Goal: Information Seeking & Learning: Check status

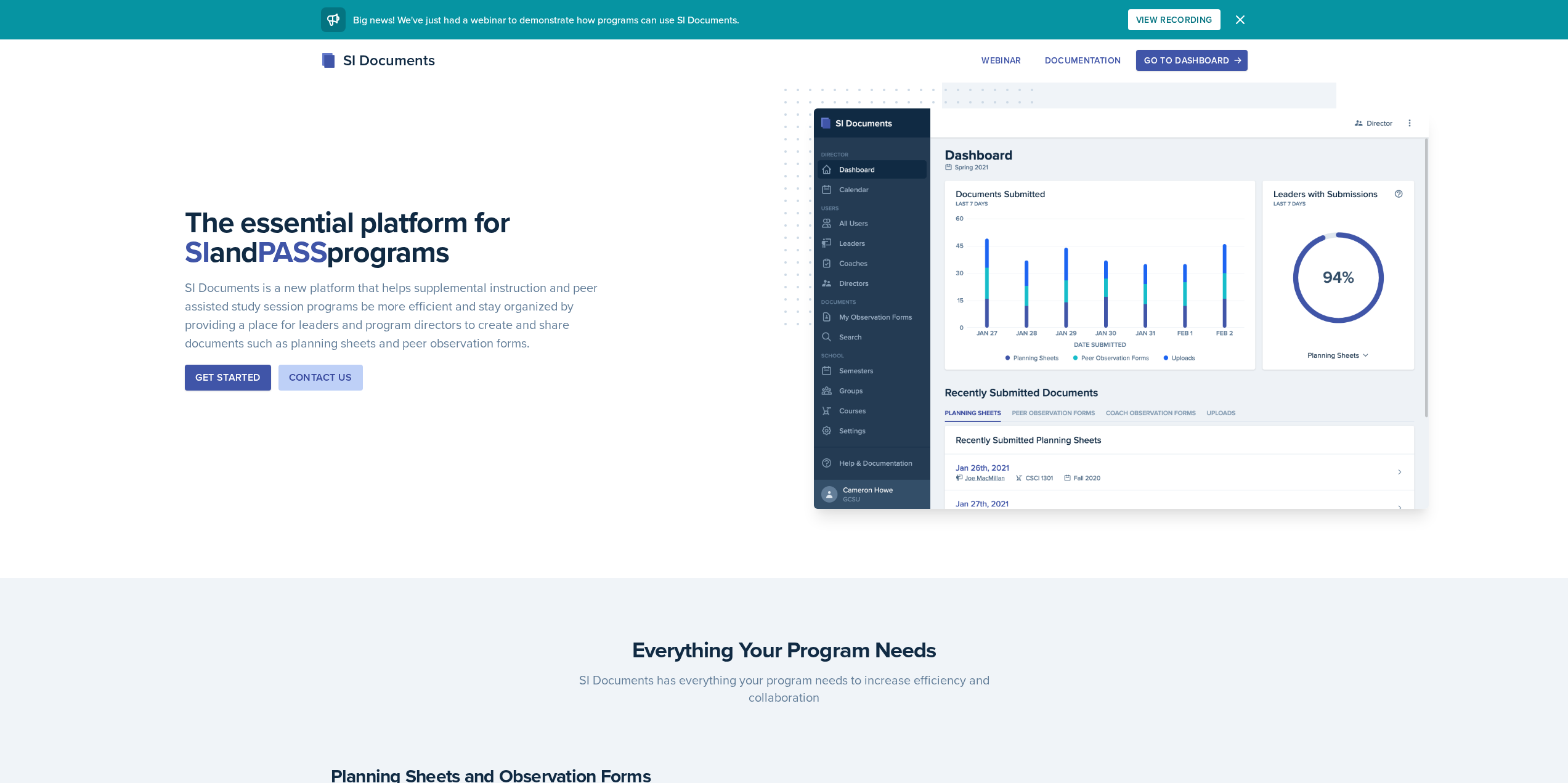
click at [1137, 58] on div "Webinar Documentation Go to Dashboard" at bounding box center [1110, 60] width 274 height 21
click at [1163, 66] on div "Go to Dashboard" at bounding box center [1192, 60] width 95 height 10
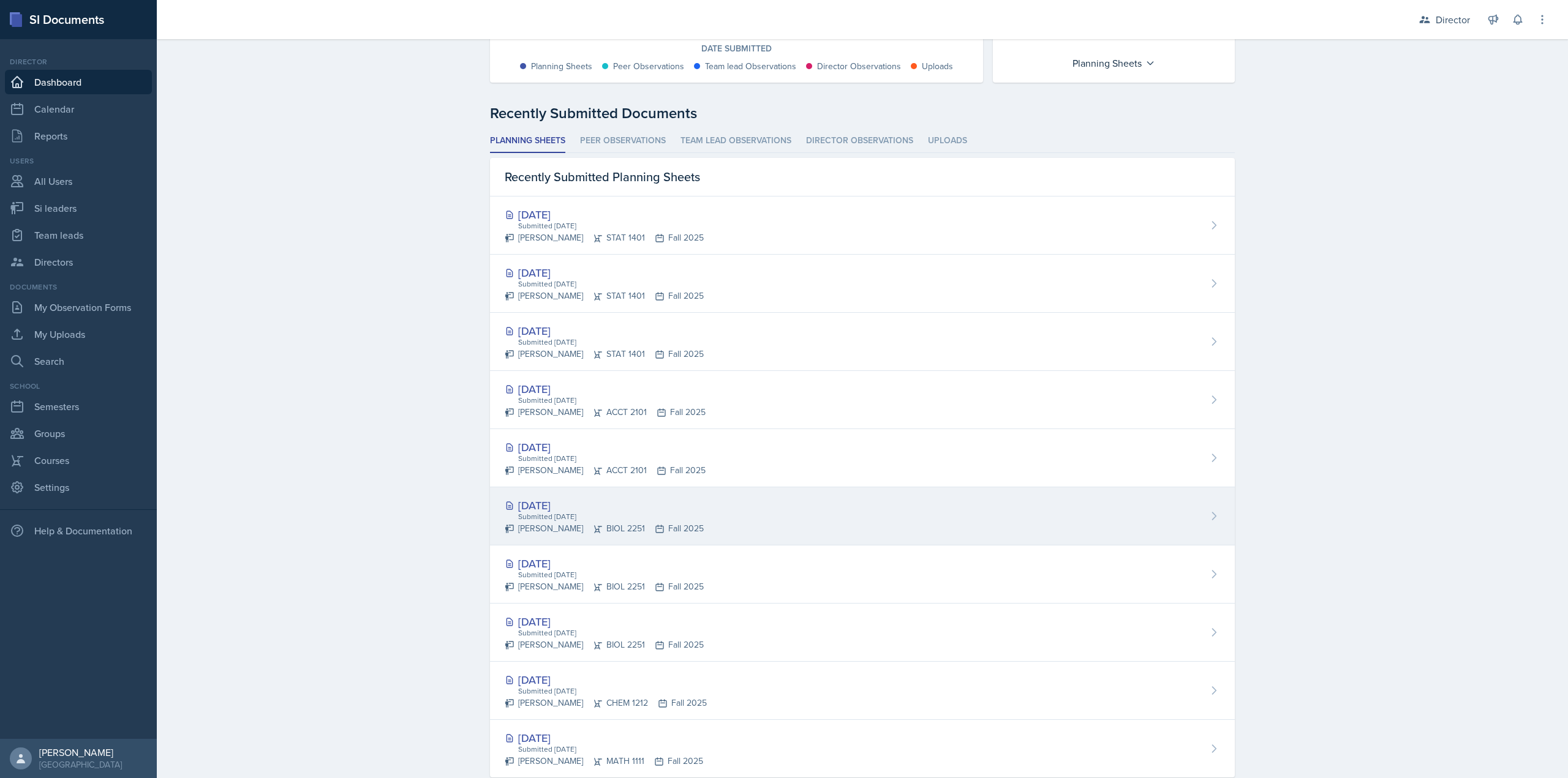
scroll to position [301, 0]
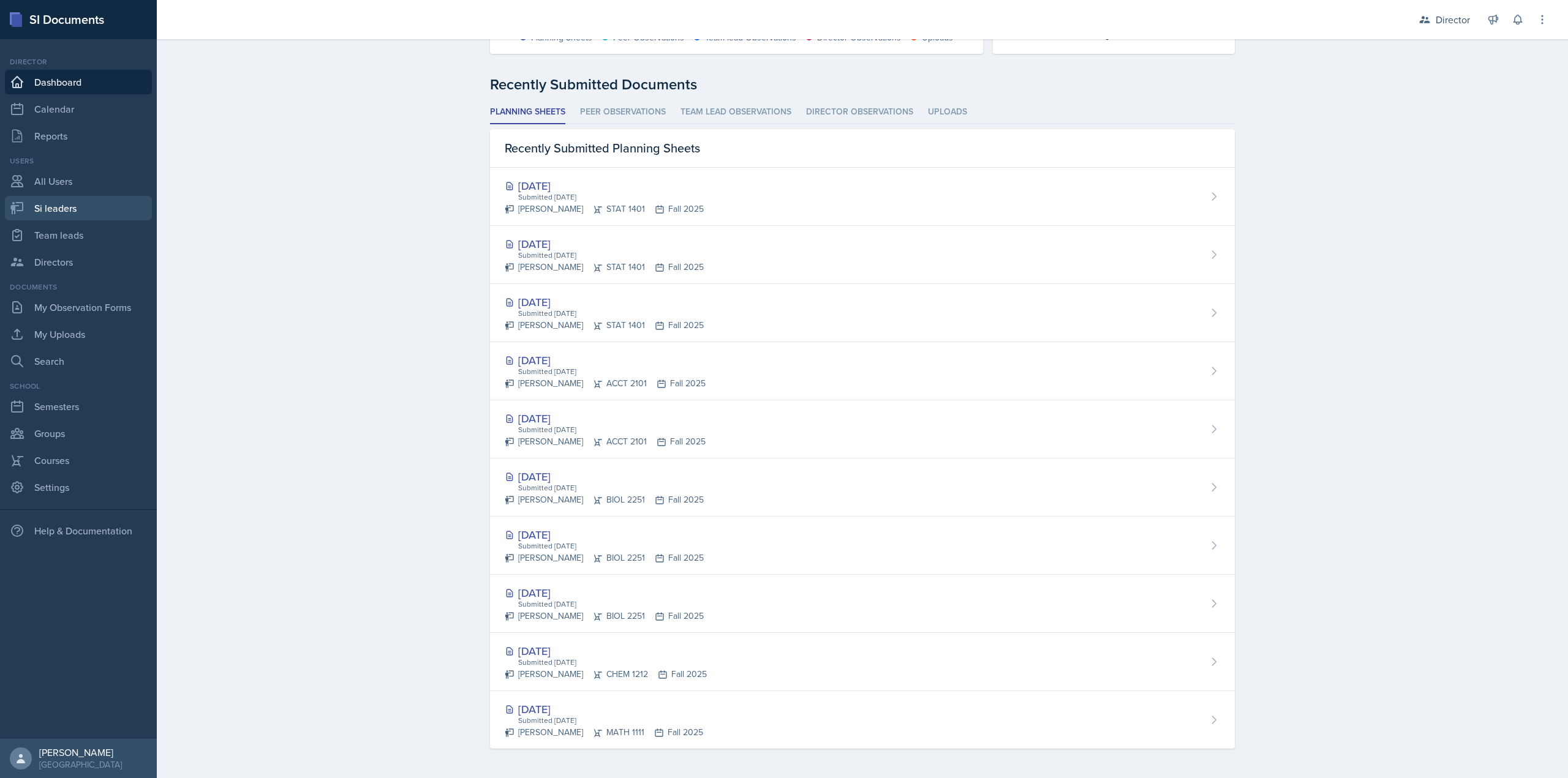
click at [104, 197] on link "Si leaders" at bounding box center [78, 208] width 147 height 25
select select "2bed604d-1099-4043-b1bc-2365e8740244"
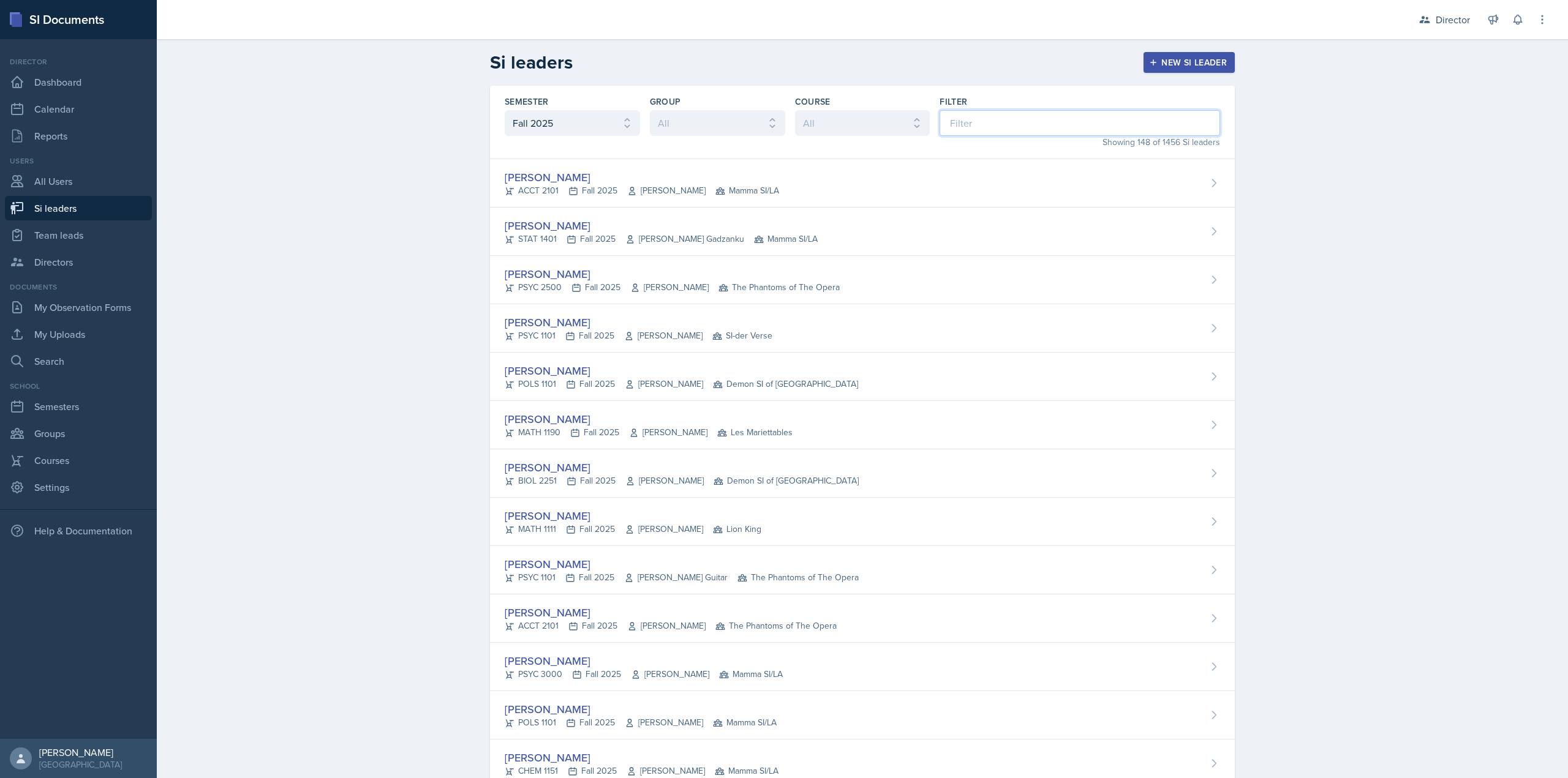
click at [977, 114] on input at bounding box center [1080, 123] width 281 height 26
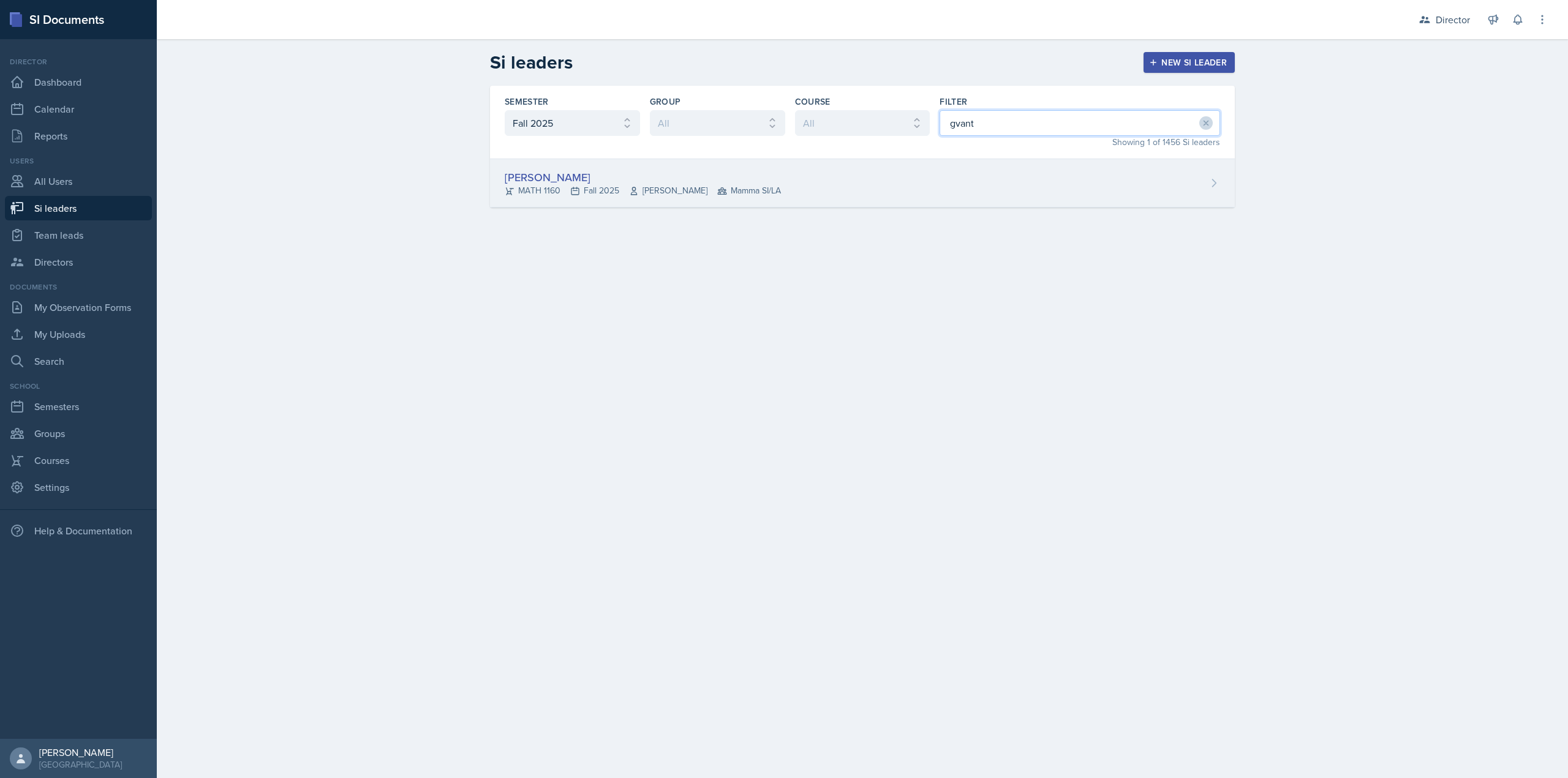
type input "gvant"
click at [911, 174] on div "[PERSON_NAME] MATH 1160 Fall 2025 [PERSON_NAME] Mamma SI/LA" at bounding box center [863, 183] width 745 height 49
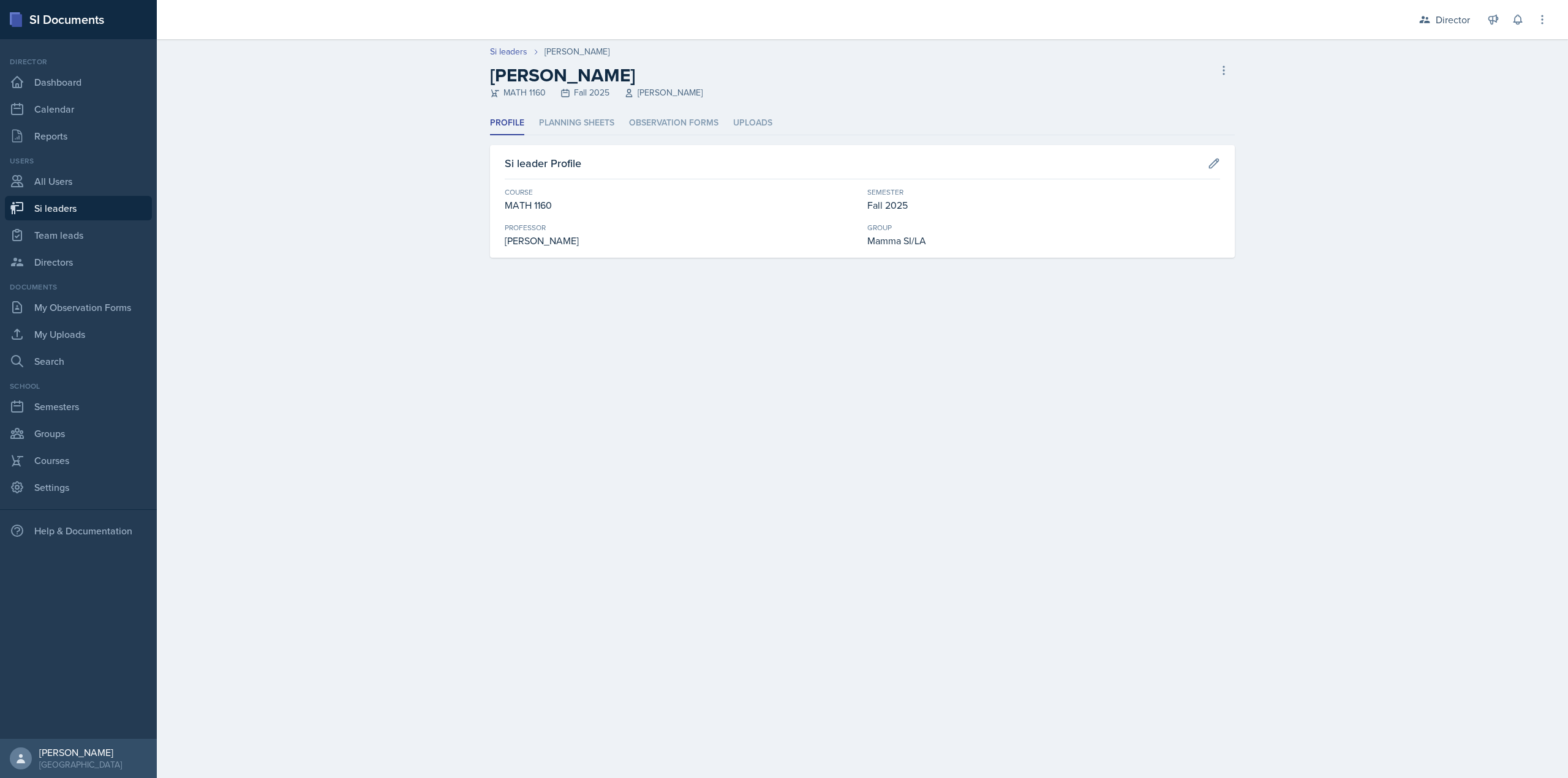
click at [619, 119] on ul "Profile Planning Sheets Observation Forms Uploads" at bounding box center [863, 124] width 745 height 24
click at [578, 130] on li "Planning Sheets" at bounding box center [576, 124] width 75 height 24
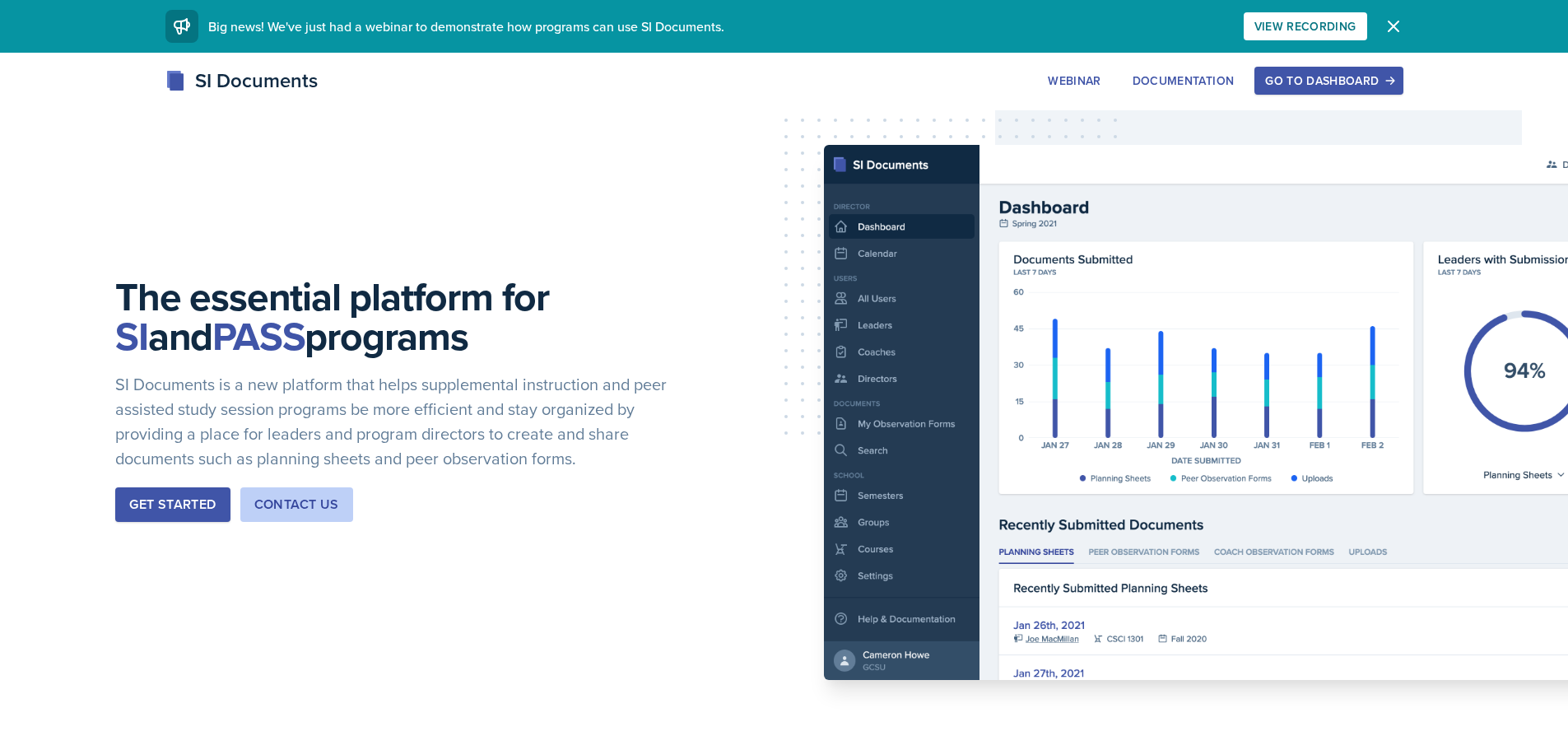
click at [1317, 97] on div "SI Documents Webinar Documentation Go to Dashboard Sign Up Go to Dashboard" at bounding box center [784, 99] width 1568 height 66
click at [1324, 94] on button "Go to Dashboard" at bounding box center [1328, 80] width 148 height 28
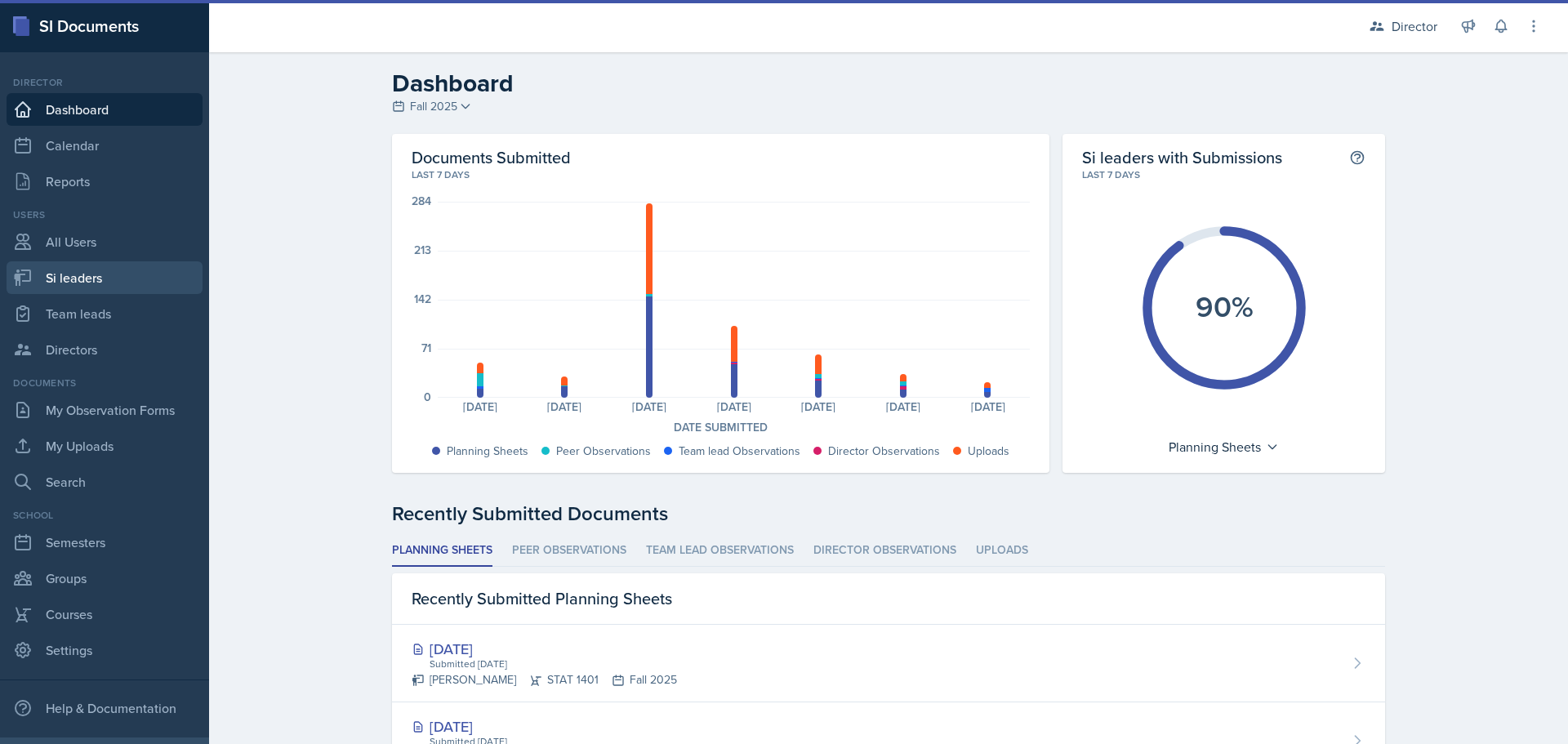
click at [150, 286] on link "Si leaders" at bounding box center [104, 278] width 196 height 33
select select "2bed604d-1099-4043-b1bc-2365e8740244"
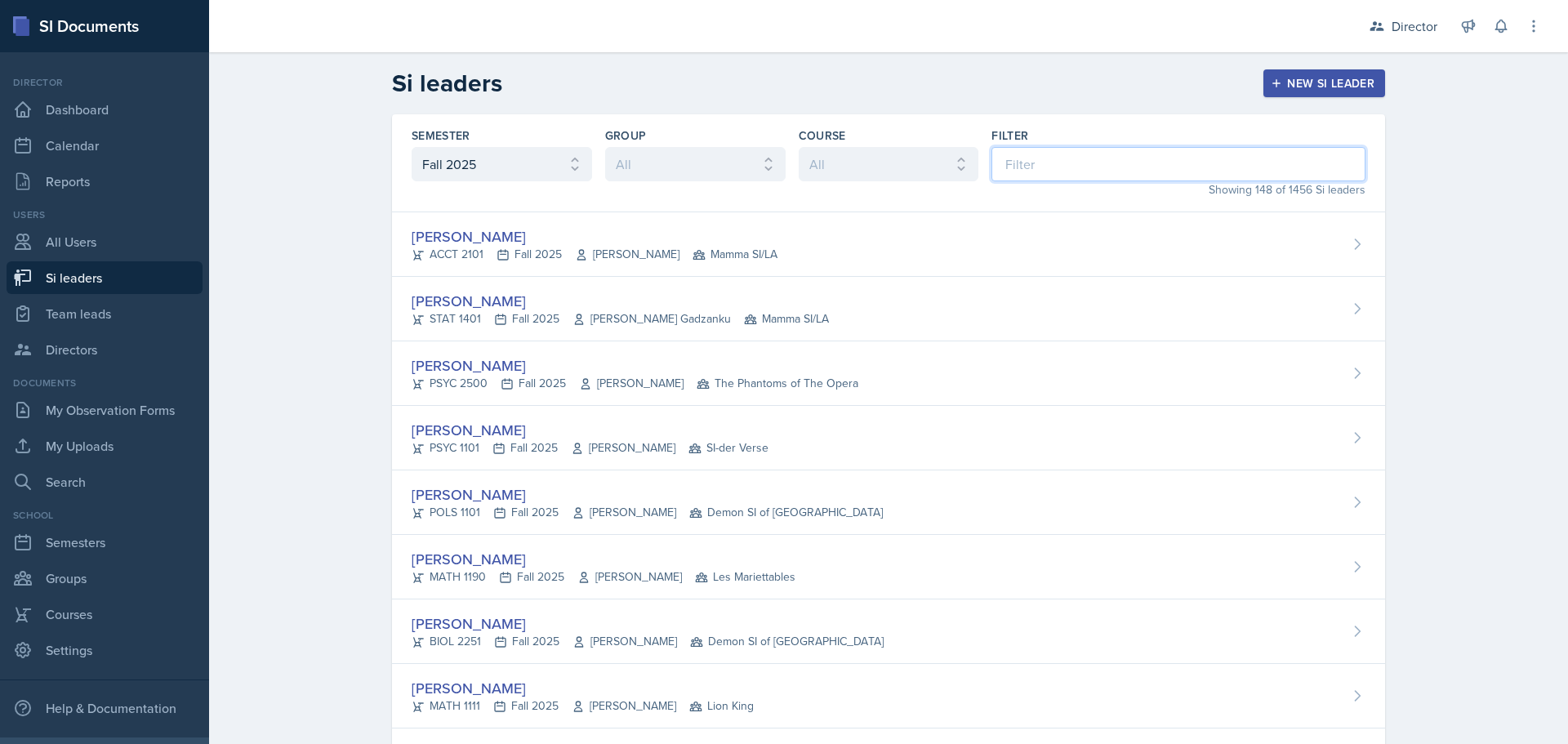
click at [1105, 163] on input at bounding box center [1179, 164] width 374 height 35
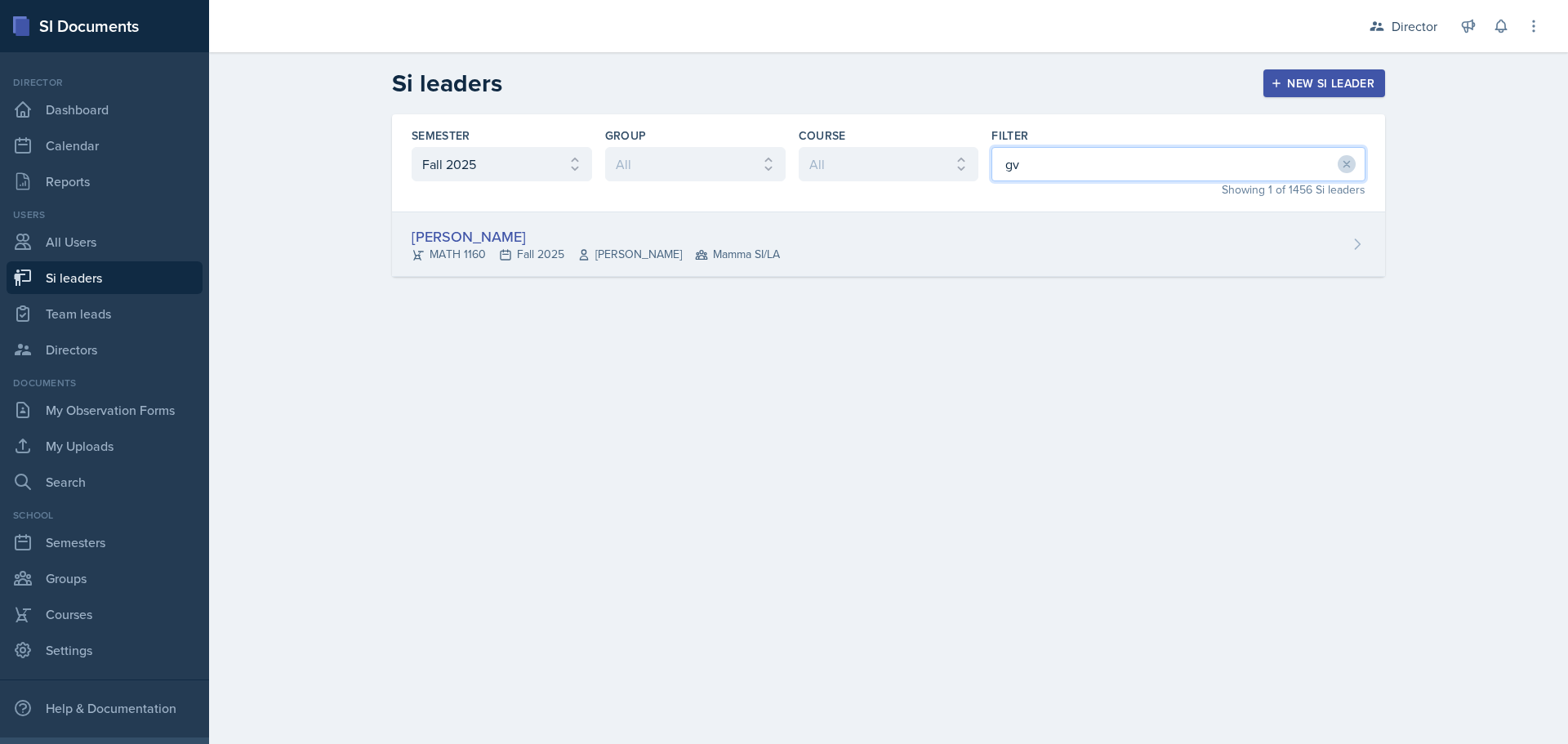
type input "gv"
click at [725, 243] on div "[PERSON_NAME]" at bounding box center [595, 236] width 368 height 22
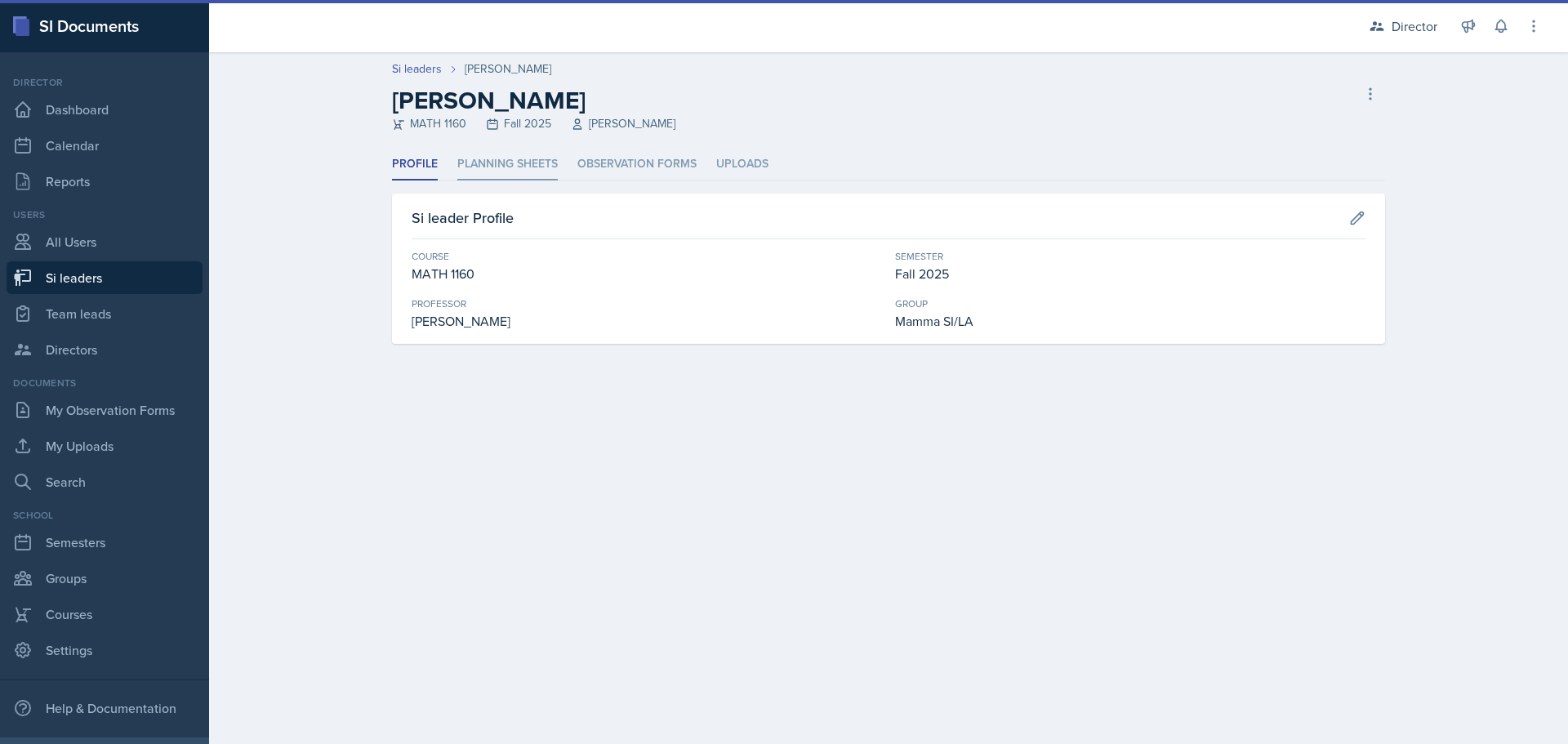
click at [516, 170] on li "Planning Sheets" at bounding box center [507, 165] width 100 height 32
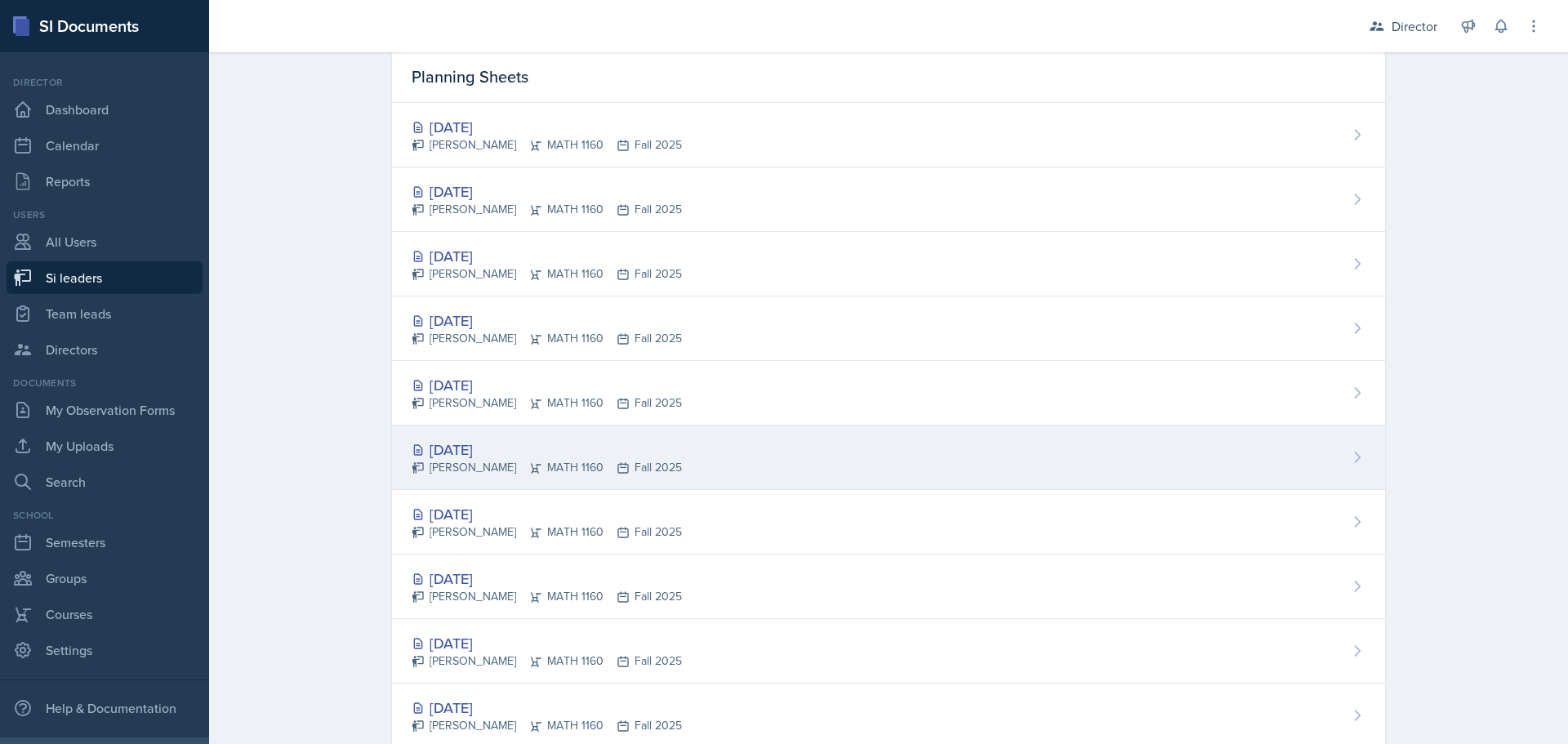
scroll to position [86, 0]
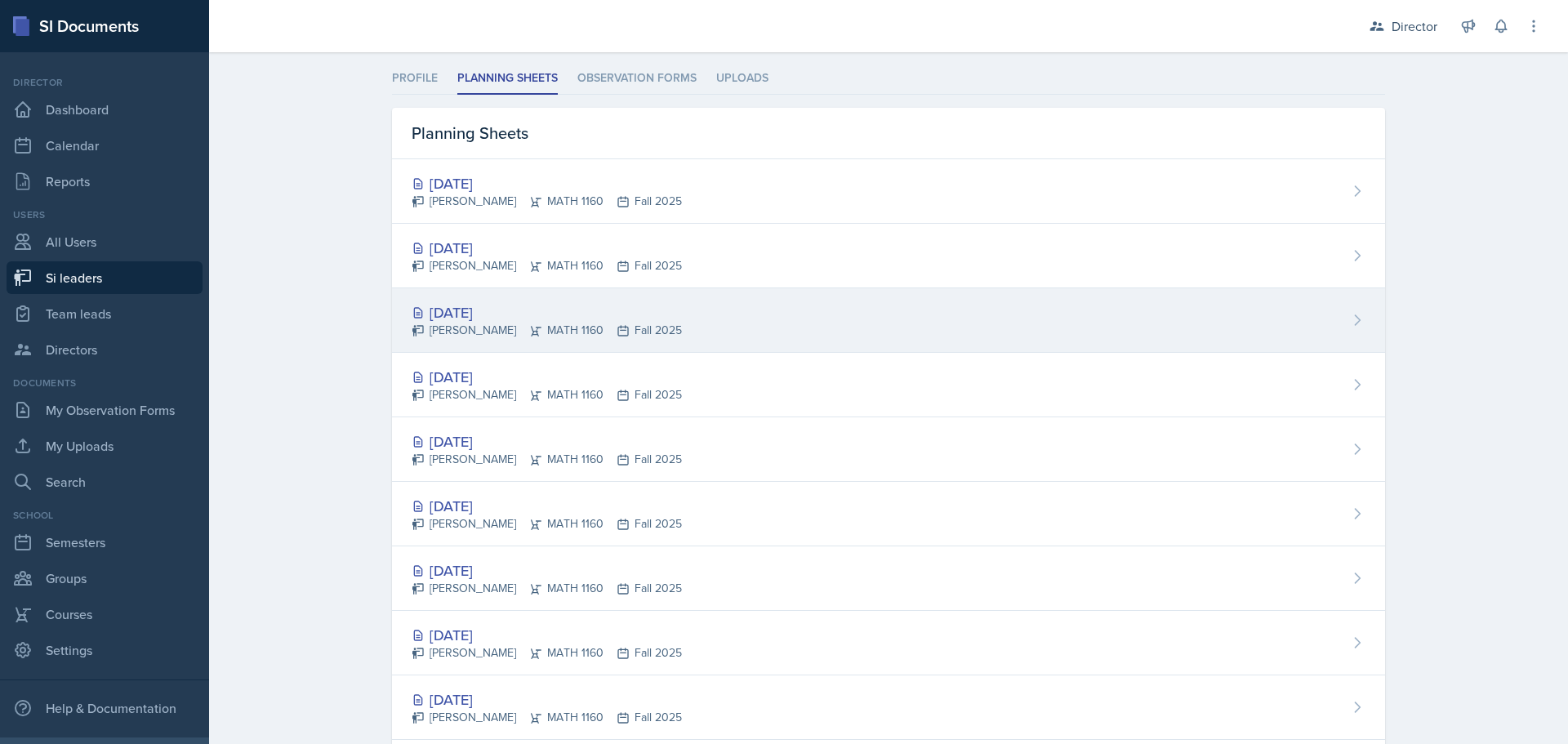
click at [569, 335] on div "[PERSON_NAME] MATH 1160 Fall 2025" at bounding box center [546, 330] width 270 height 17
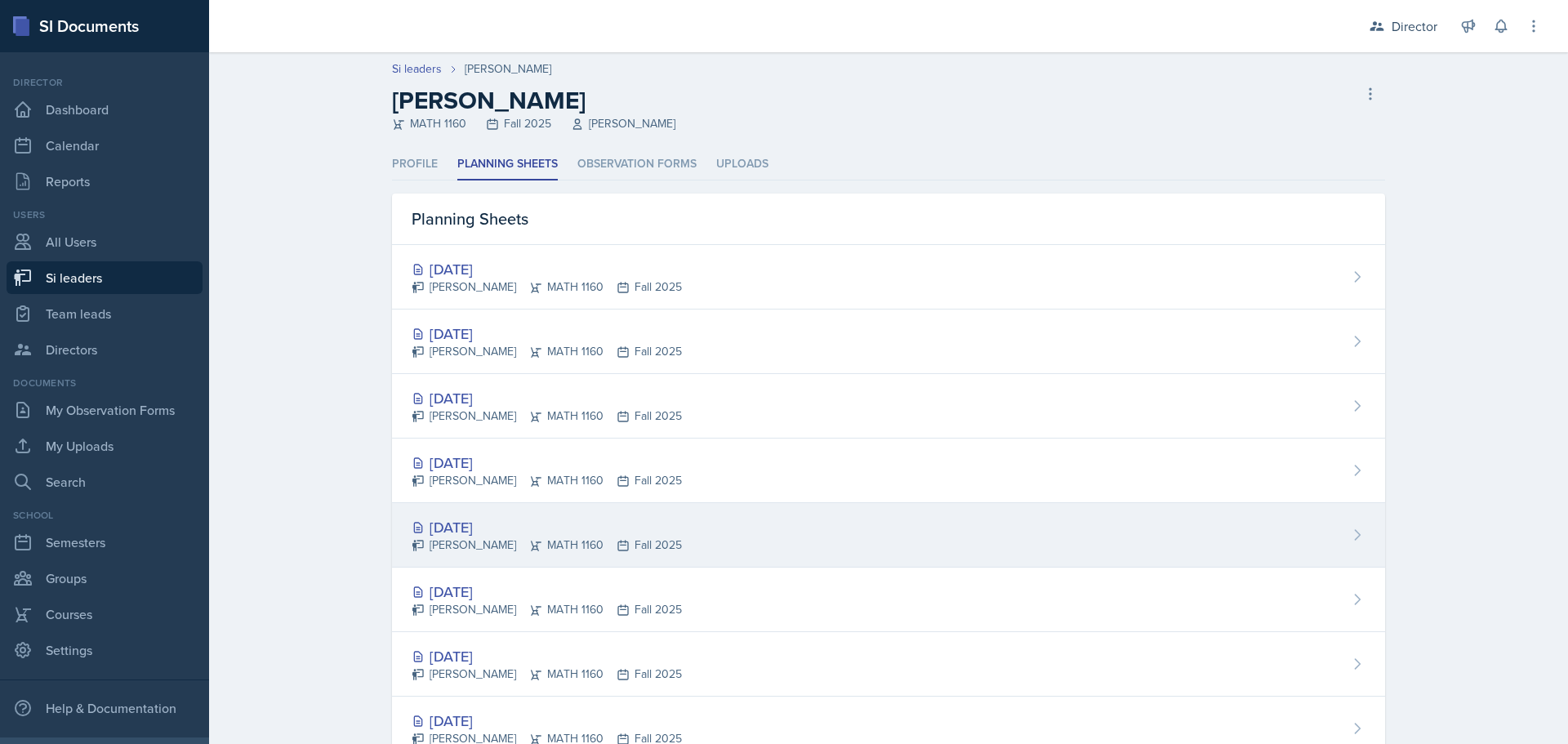
click at [532, 547] on div "[PERSON_NAME] MATH 1160 Fall 2025" at bounding box center [546, 544] width 270 height 17
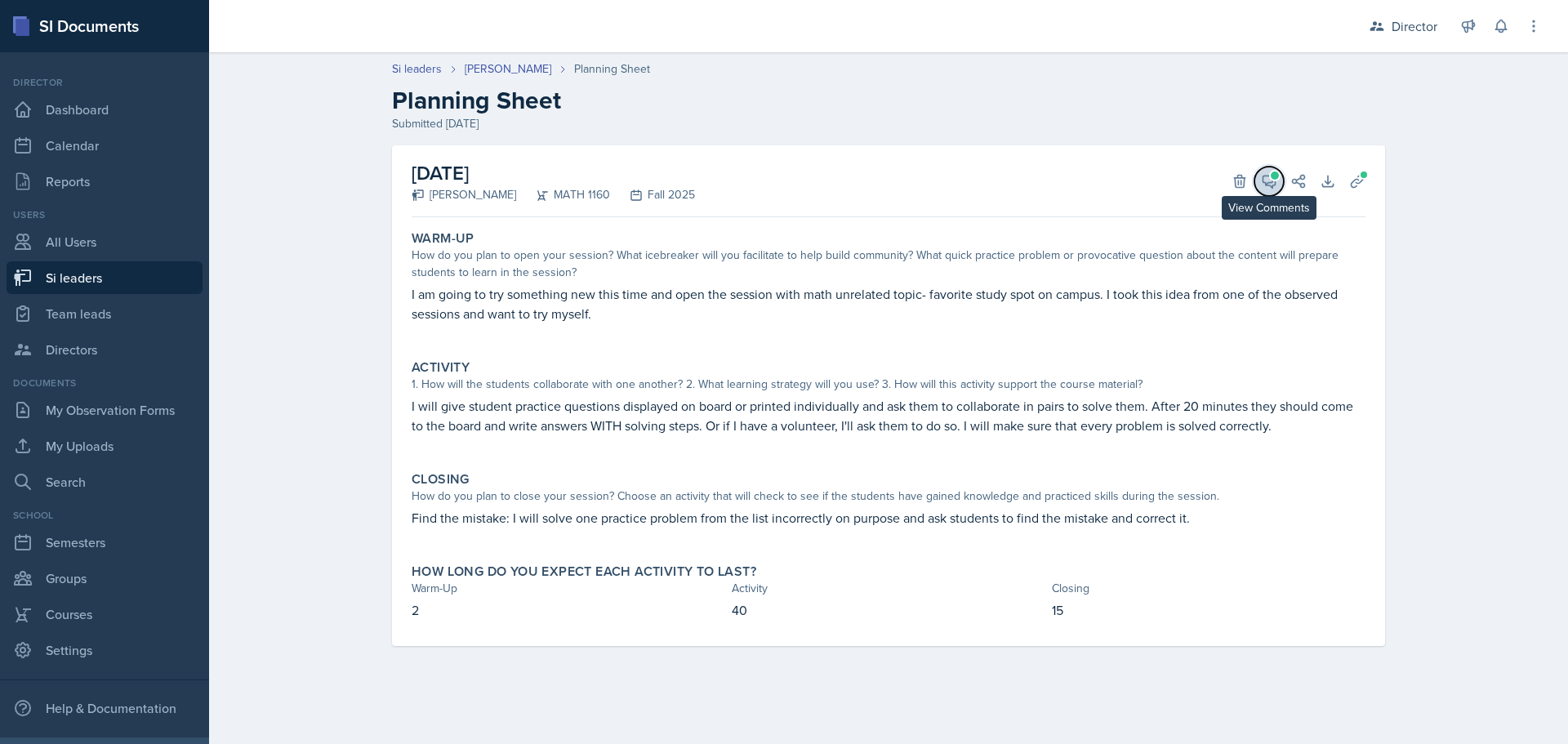
click at [1271, 177] on span at bounding box center [1274, 175] width 8 height 8
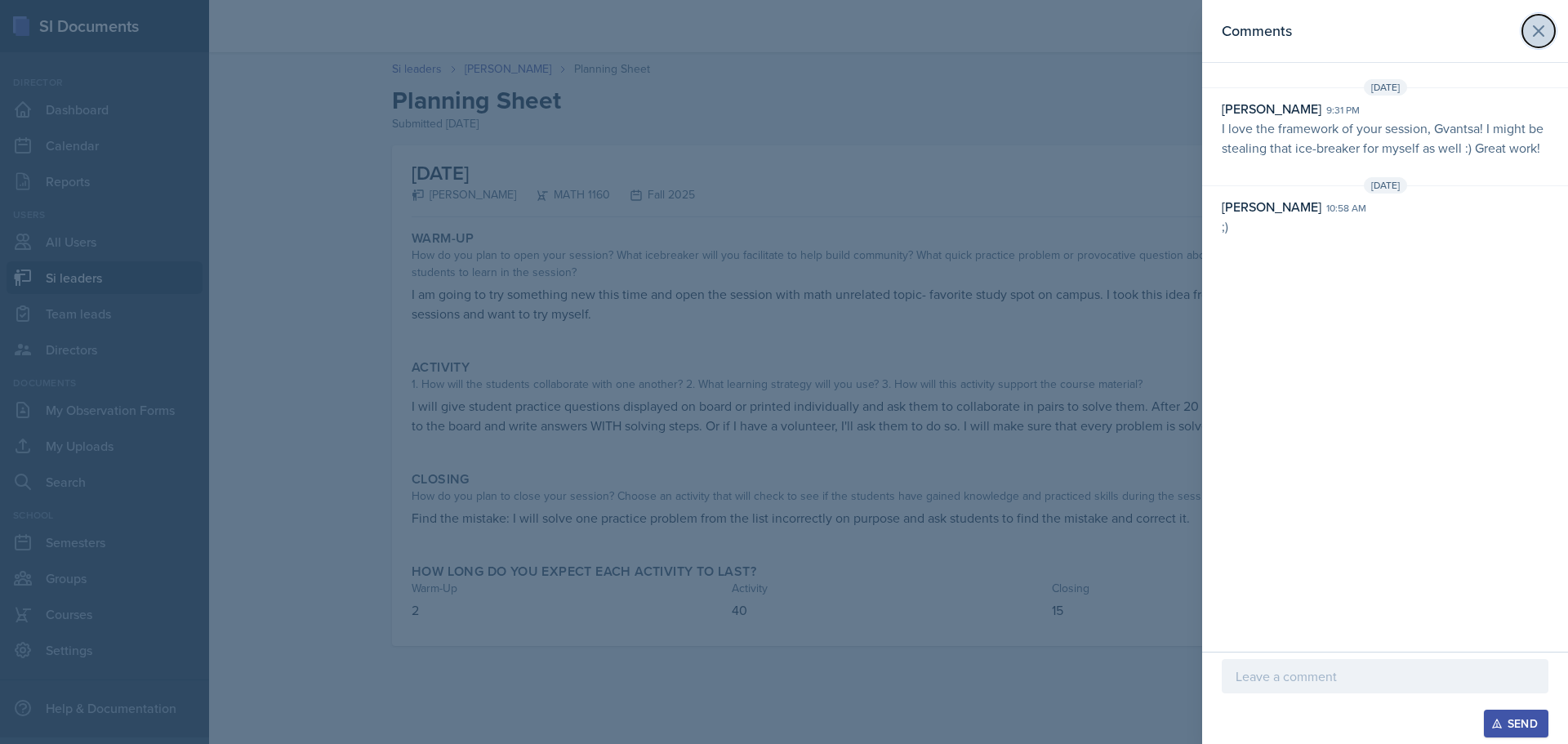
click at [1539, 26] on icon at bounding box center [1539, 31] width 20 height 20
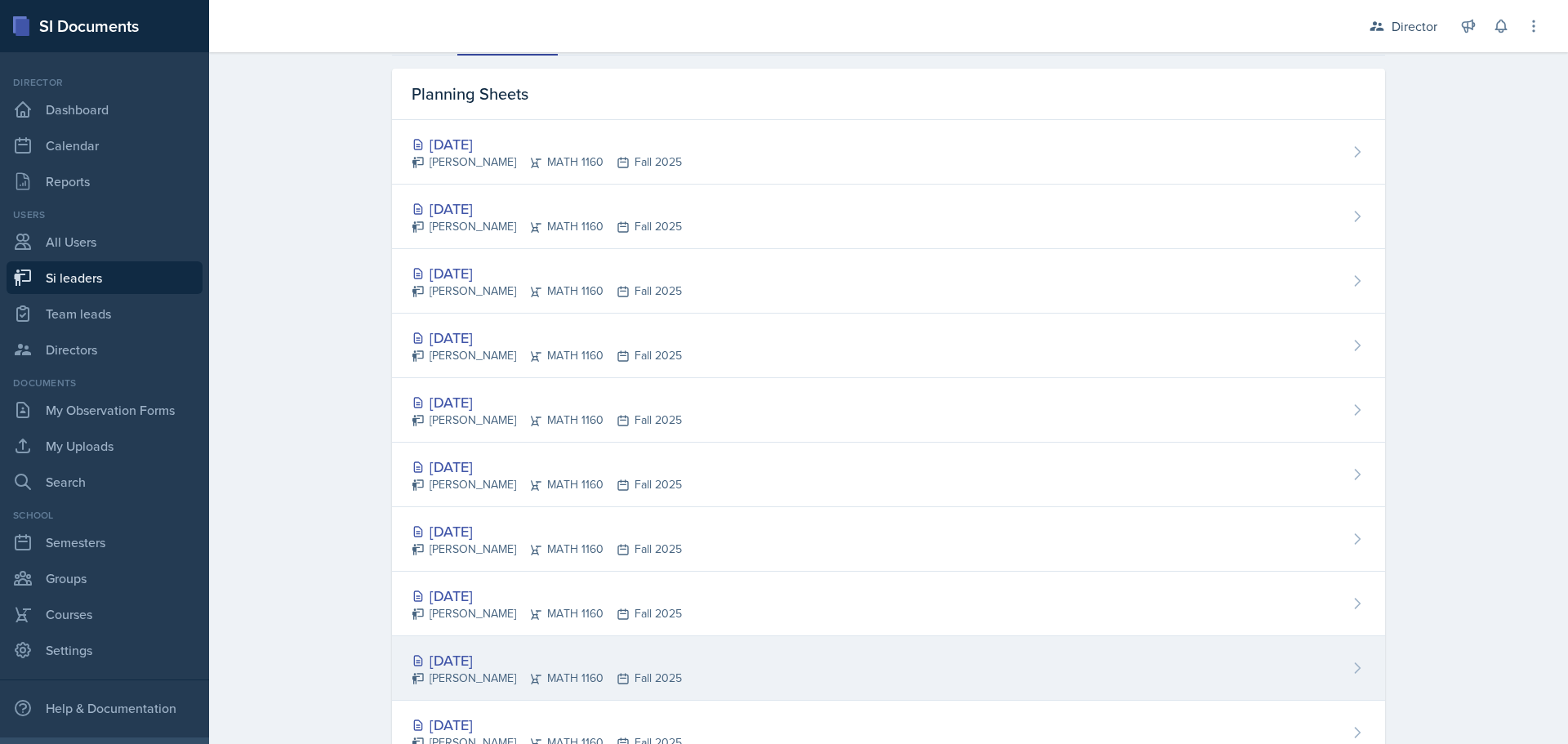
scroll to position [249, 0]
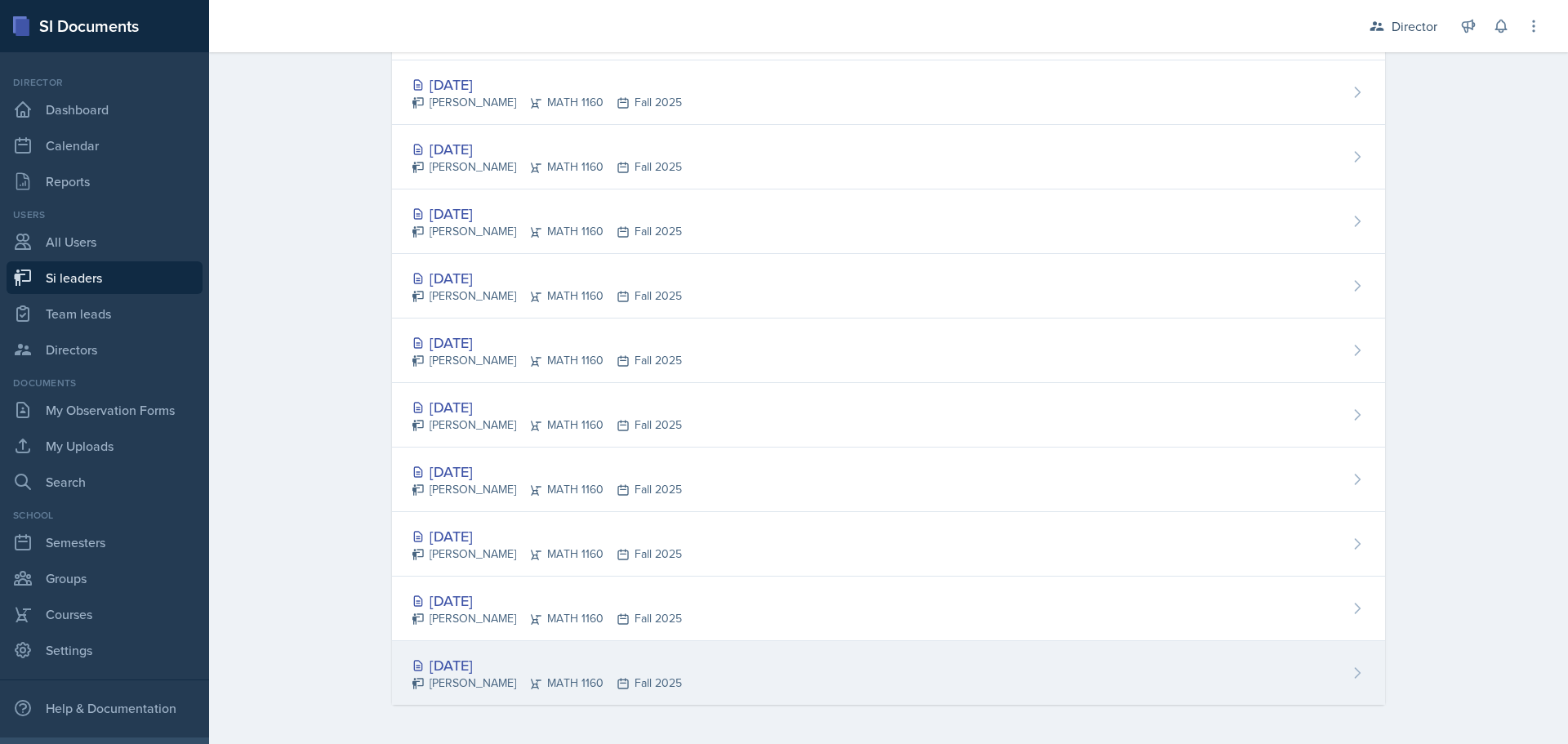
click at [461, 653] on div "[DATE] [PERSON_NAME] MATH 1160 Fall 2025" at bounding box center [889, 673] width 993 height 64
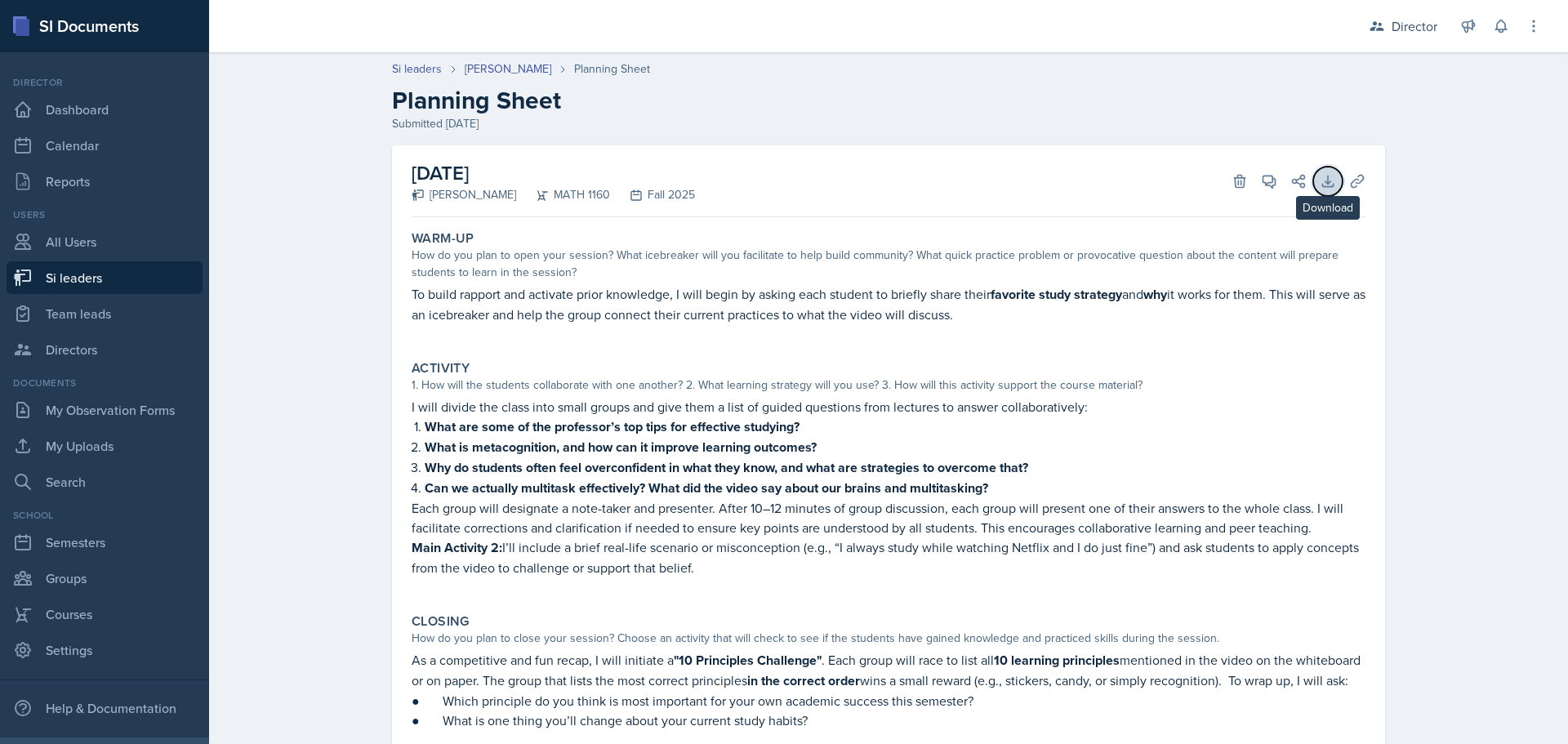
click at [1320, 179] on icon at bounding box center [1328, 181] width 16 height 16
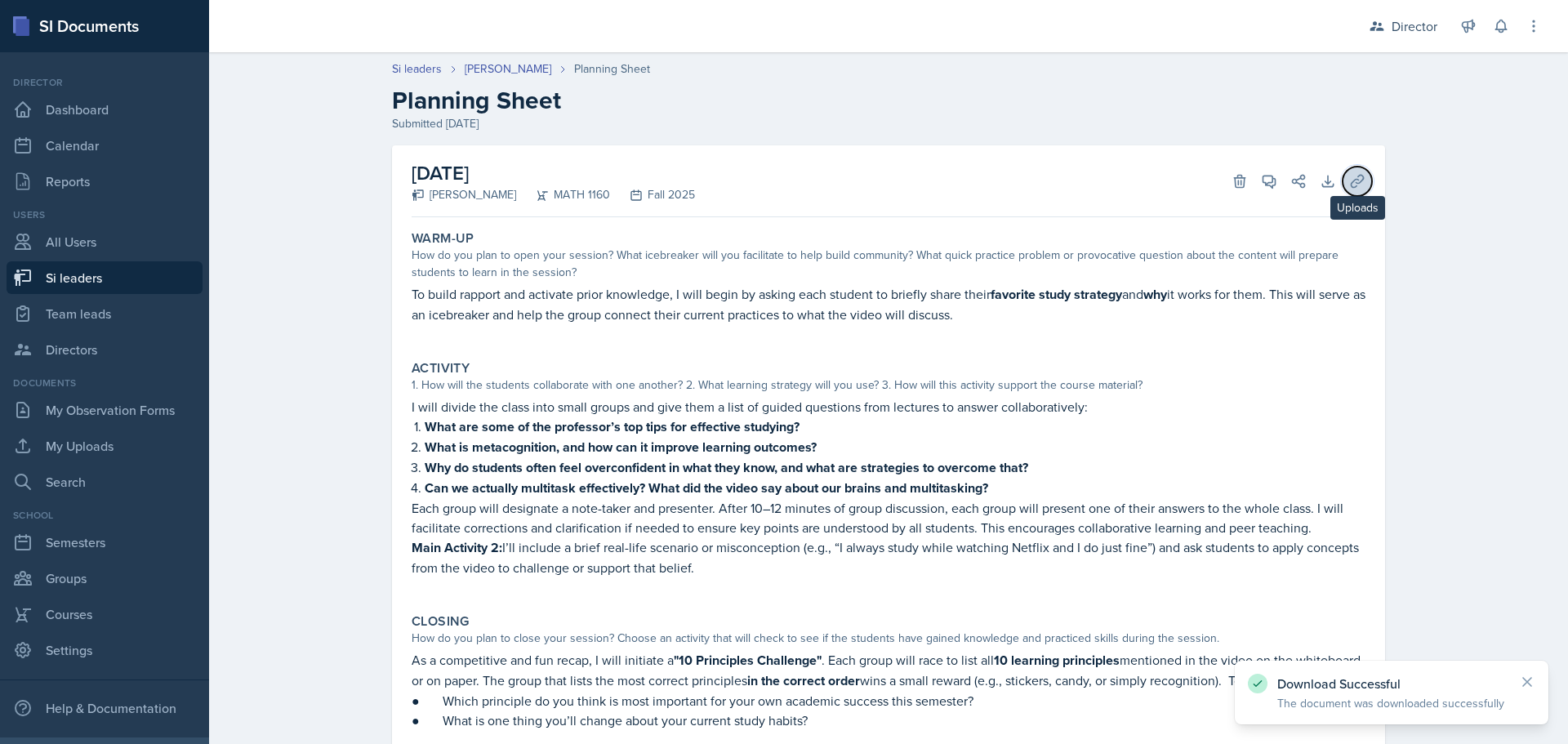
click at [1349, 181] on icon at bounding box center [1357, 181] width 16 height 16
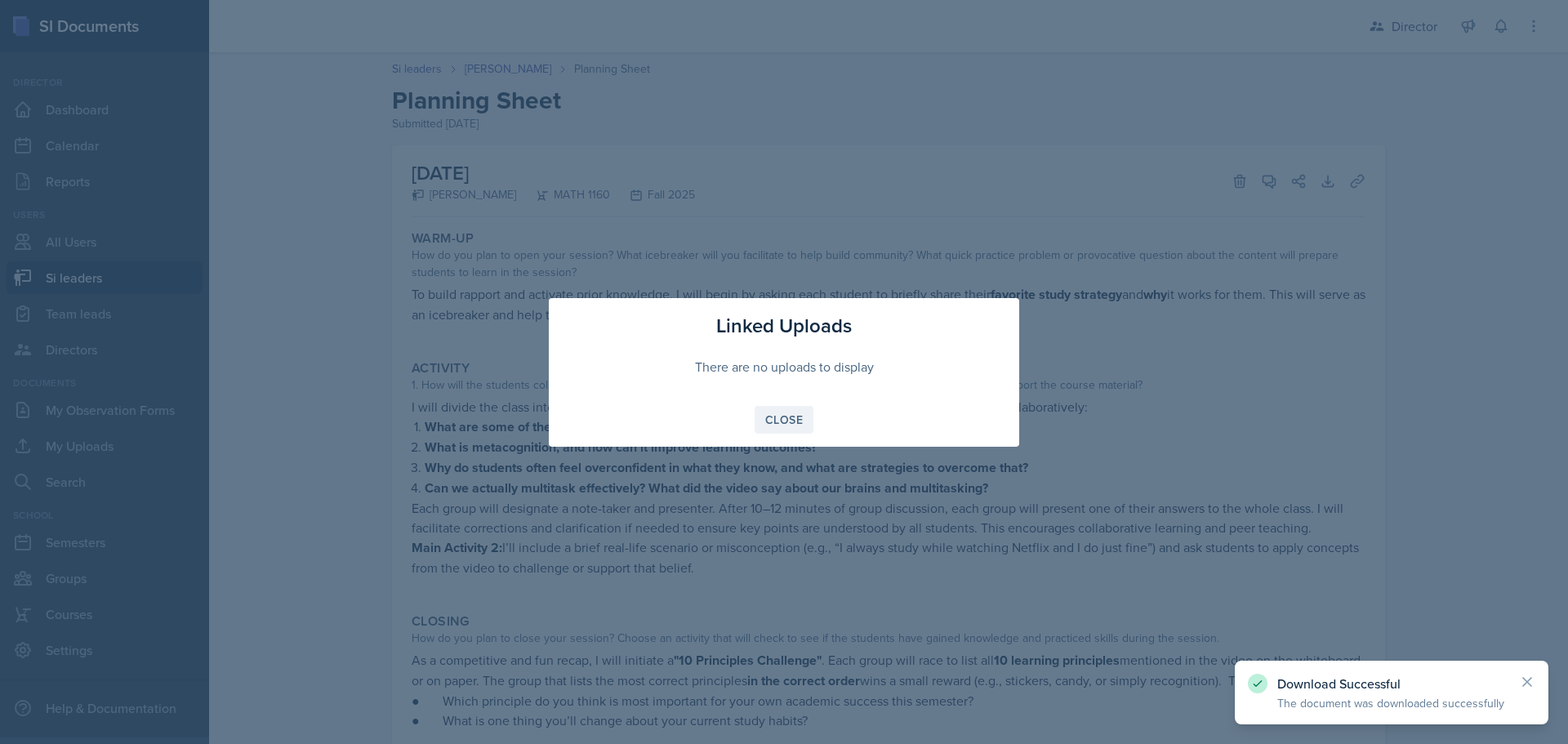
click at [757, 420] on button "Close" at bounding box center [784, 419] width 59 height 27
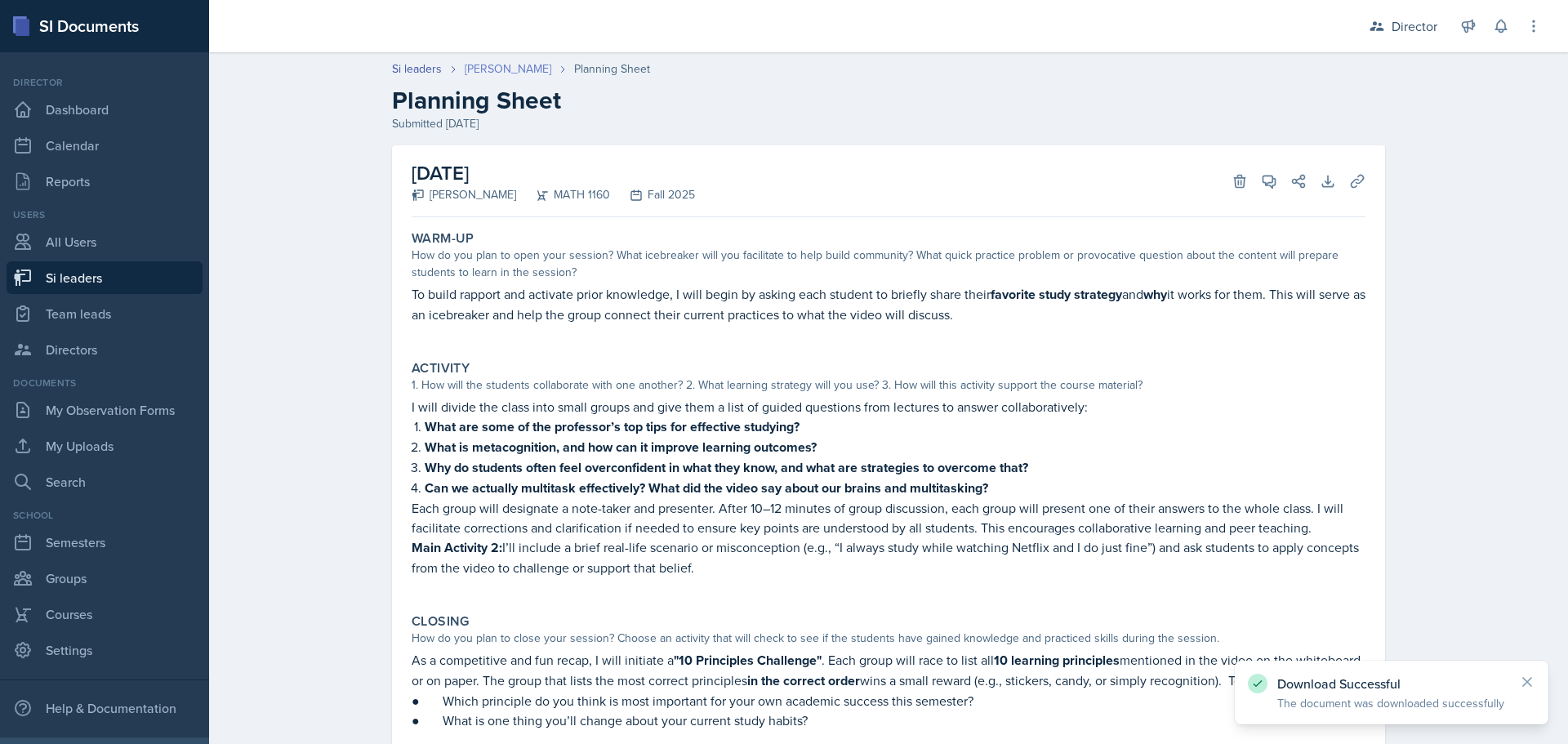
click at [530, 66] on link "[PERSON_NAME]" at bounding box center [508, 68] width 87 height 17
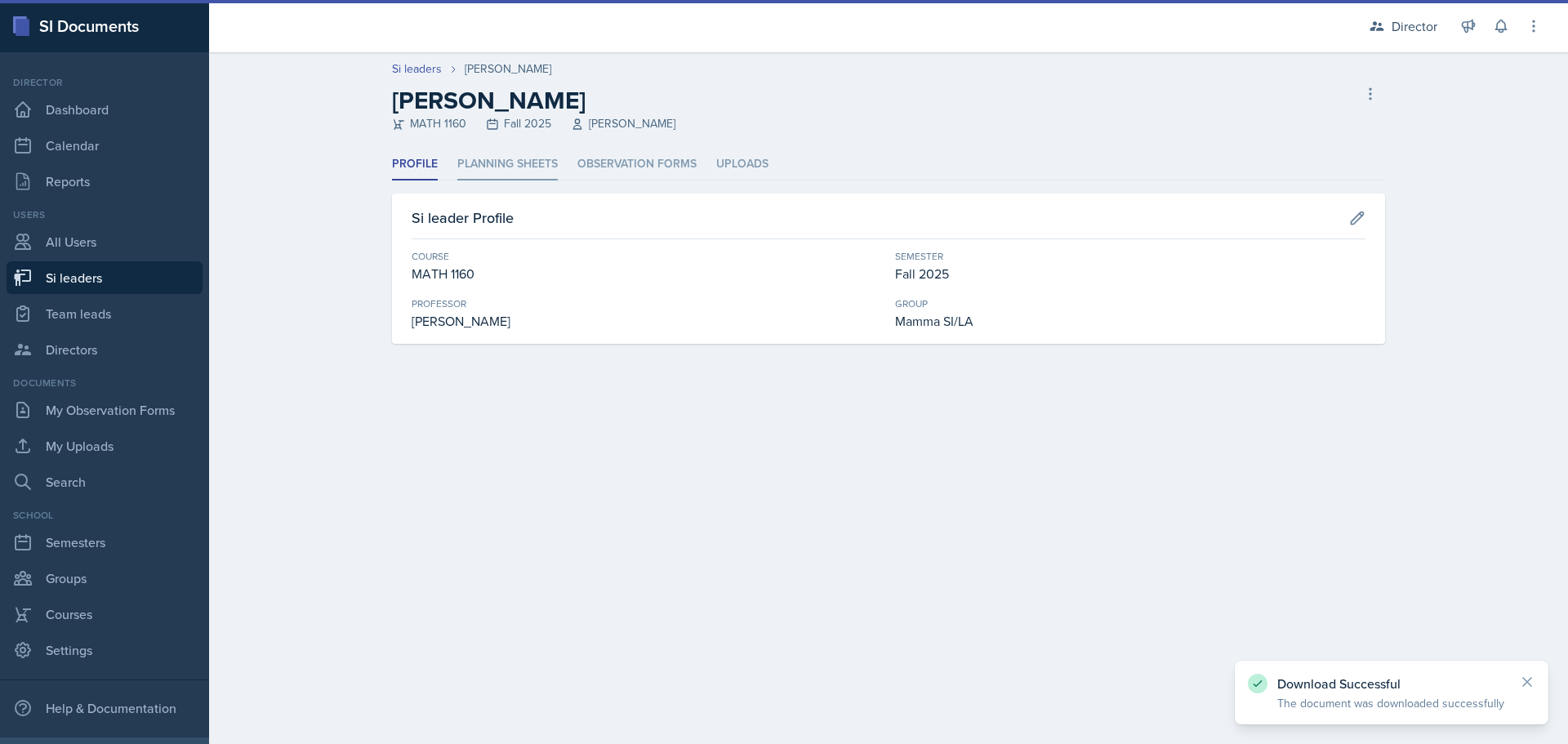
click at [528, 156] on li "Planning Sheets" at bounding box center [507, 165] width 100 height 32
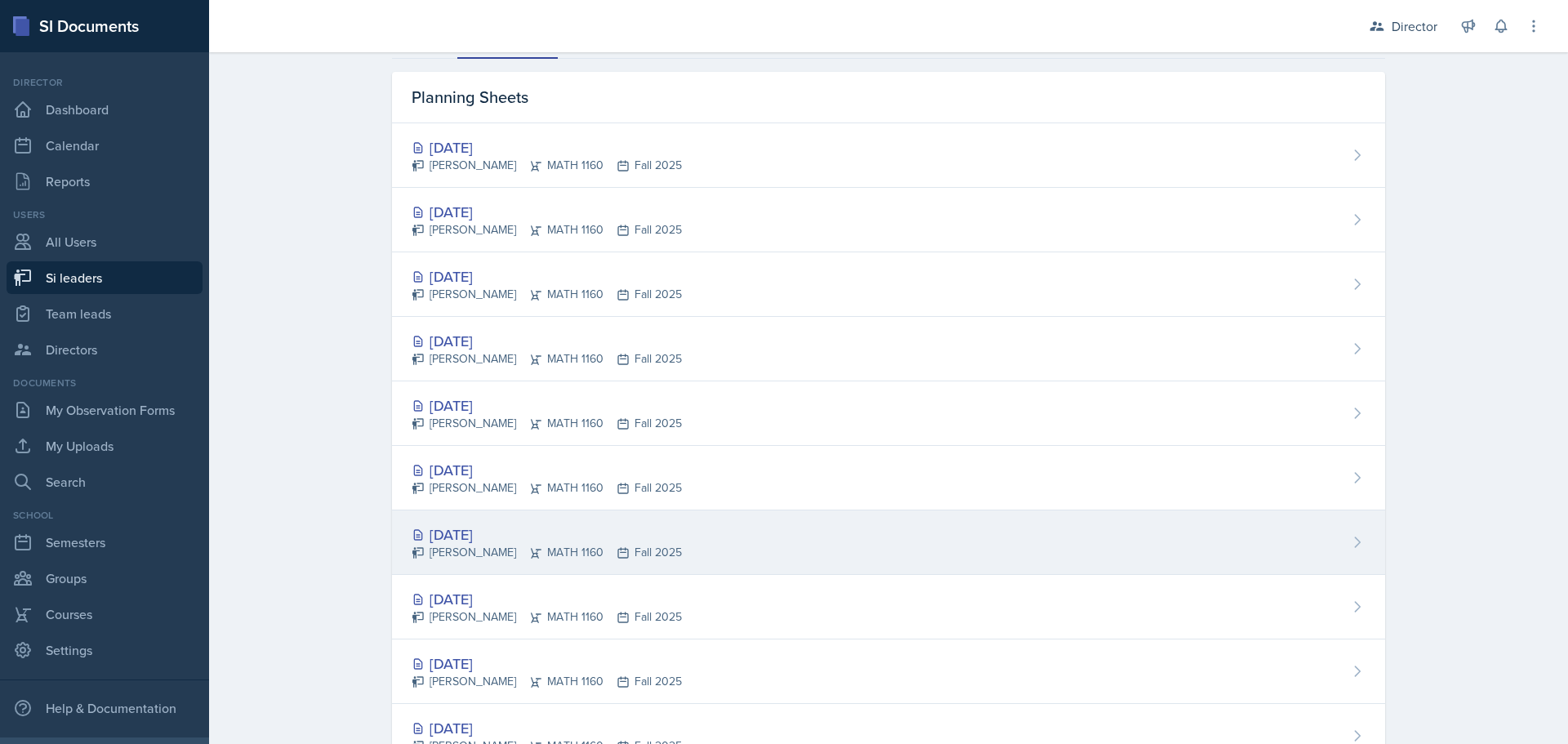
scroll to position [249, 0]
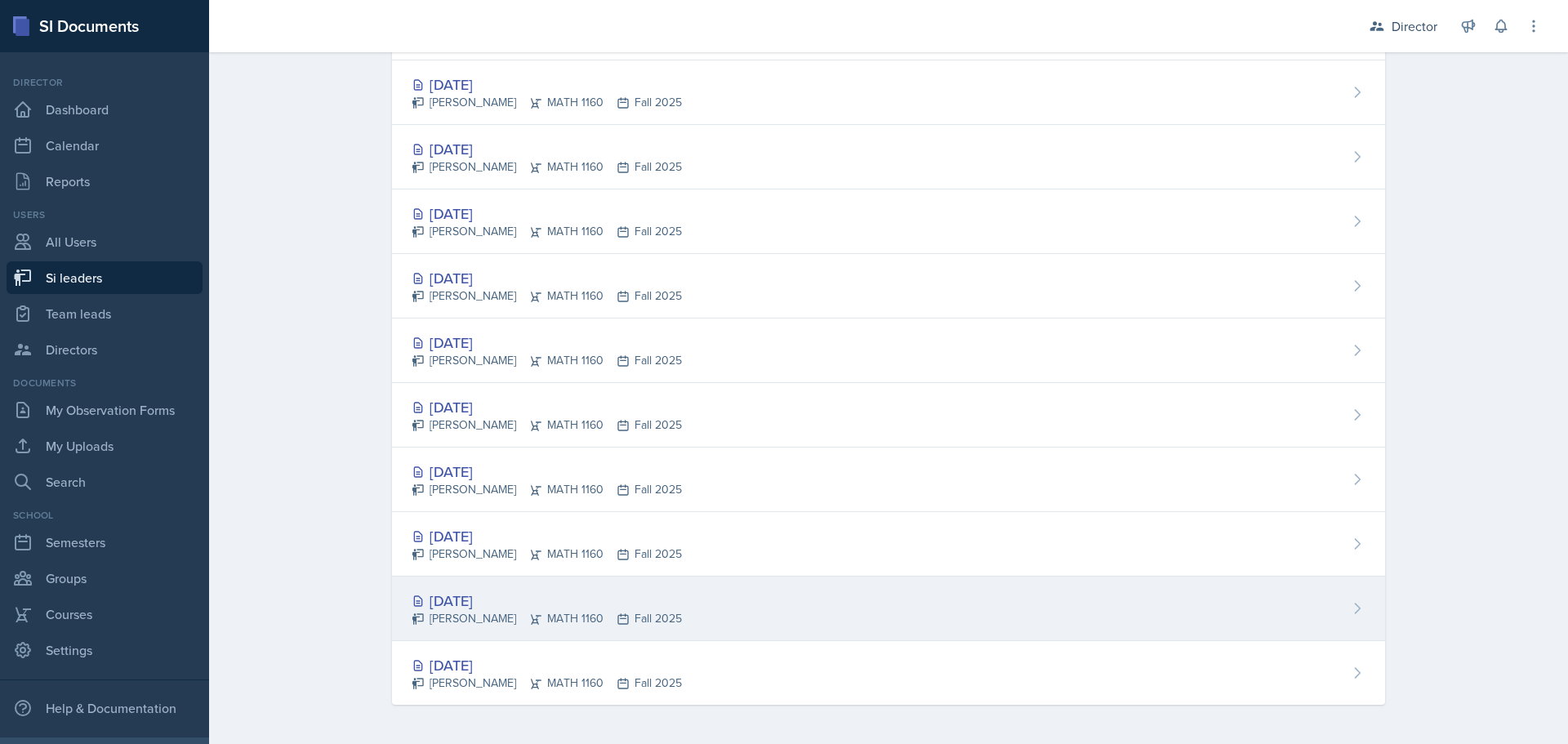
click at [577, 587] on div "[DATE] [PERSON_NAME] MATH 1160 Fall 2025" at bounding box center [889, 608] width 993 height 65
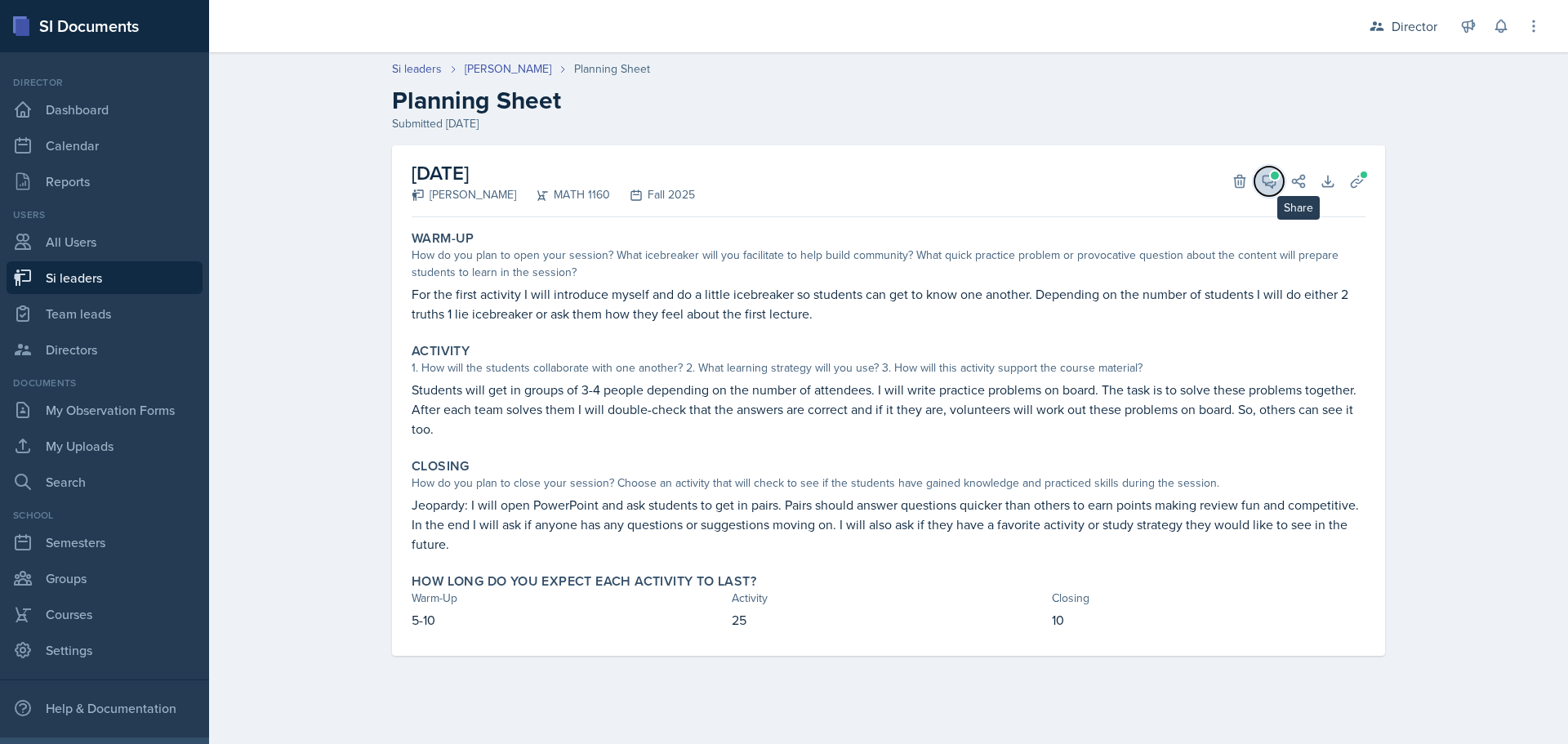
click at [1279, 184] on button "View Comments" at bounding box center [1268, 181] width 29 height 29
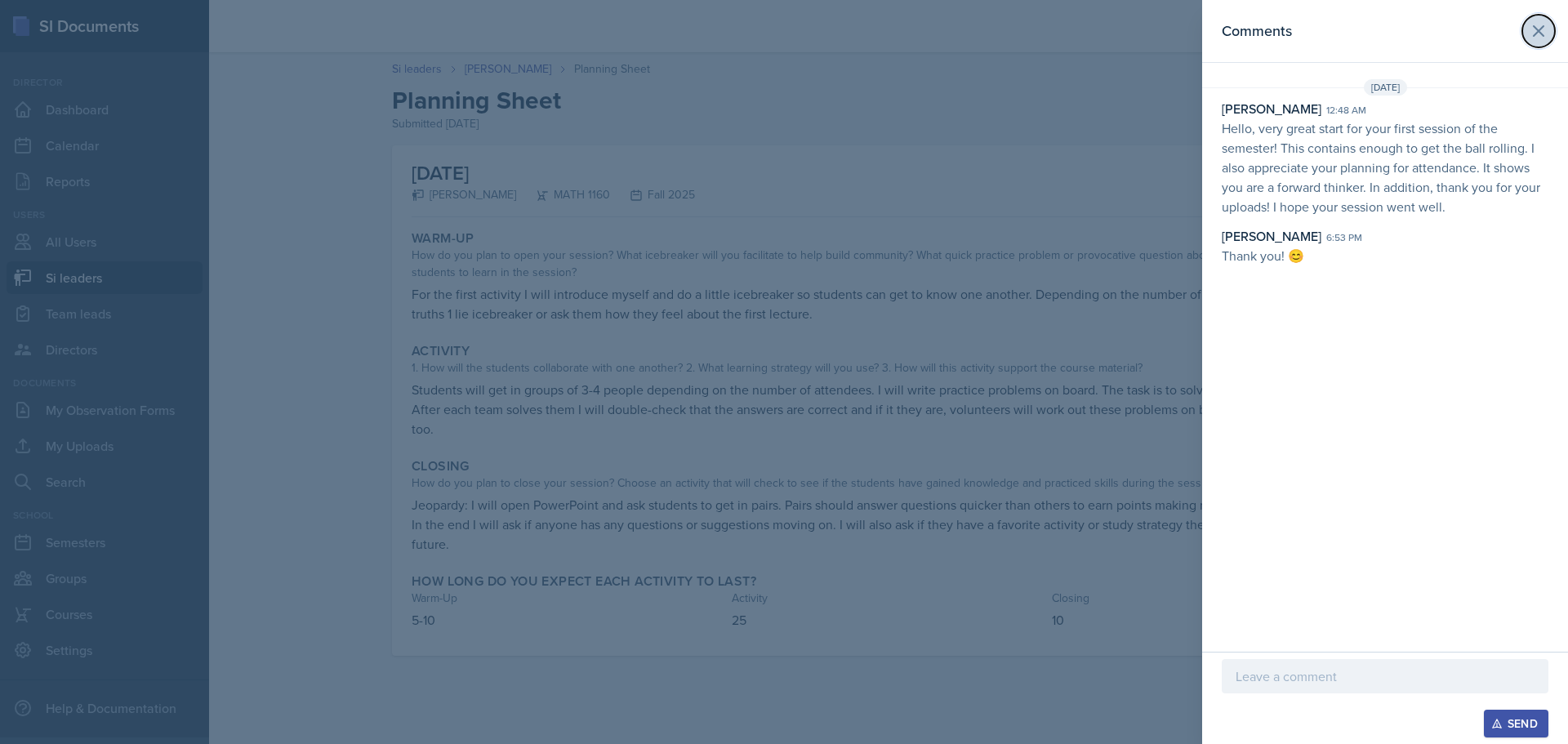
click at [1534, 41] on button at bounding box center [1538, 31] width 33 height 33
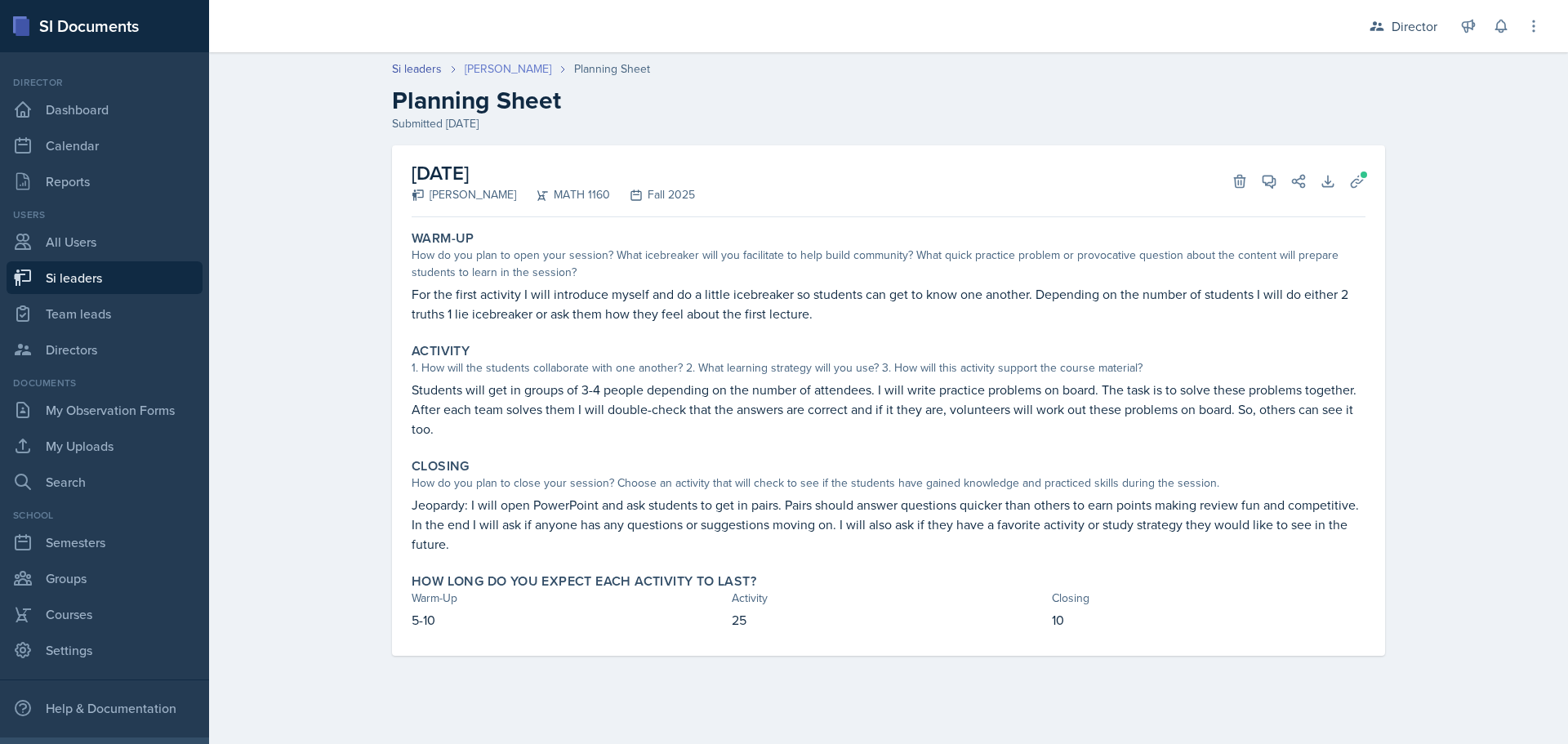
click at [487, 60] on link "[PERSON_NAME]" at bounding box center [508, 68] width 87 height 17
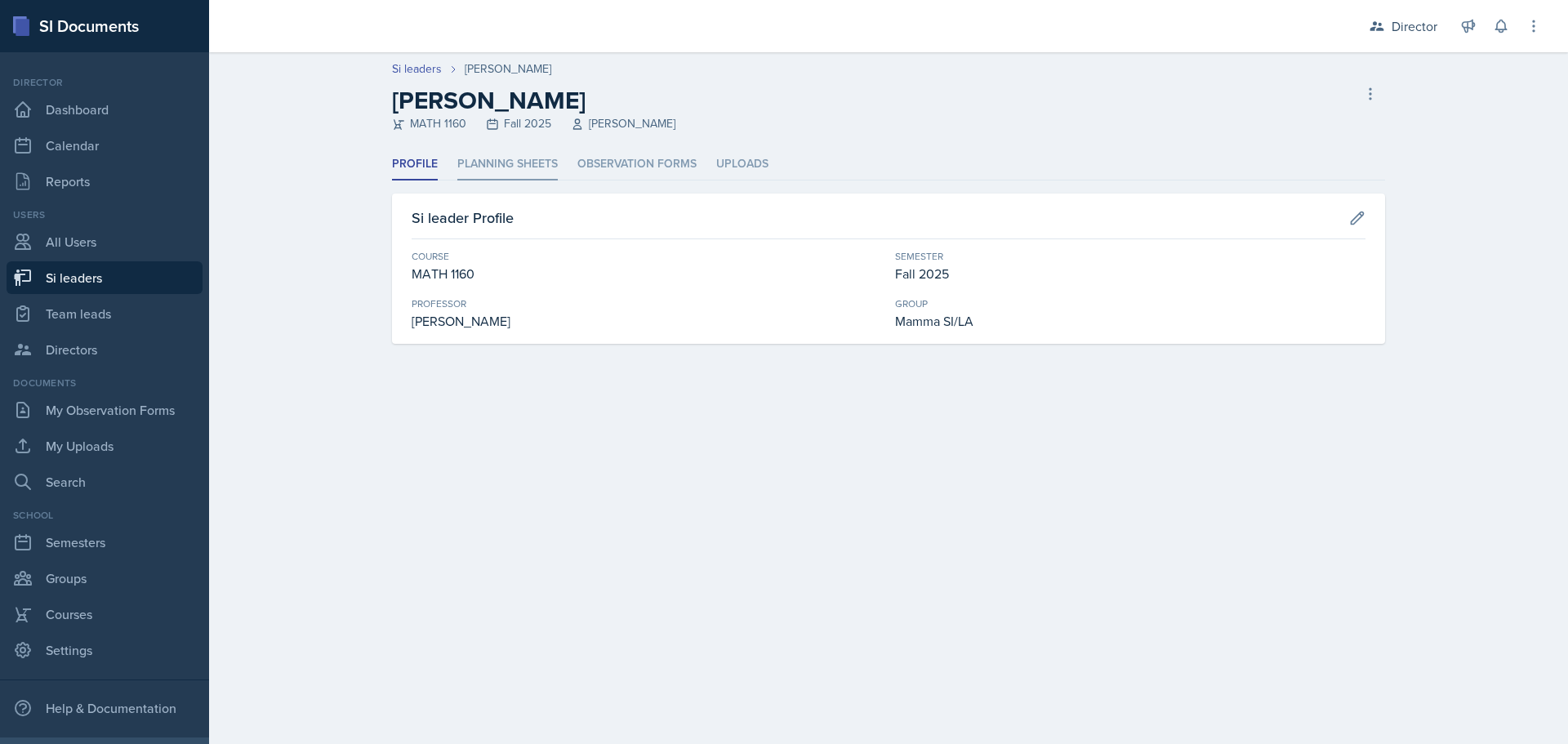
click at [539, 176] on li "Planning Sheets" at bounding box center [507, 165] width 100 height 32
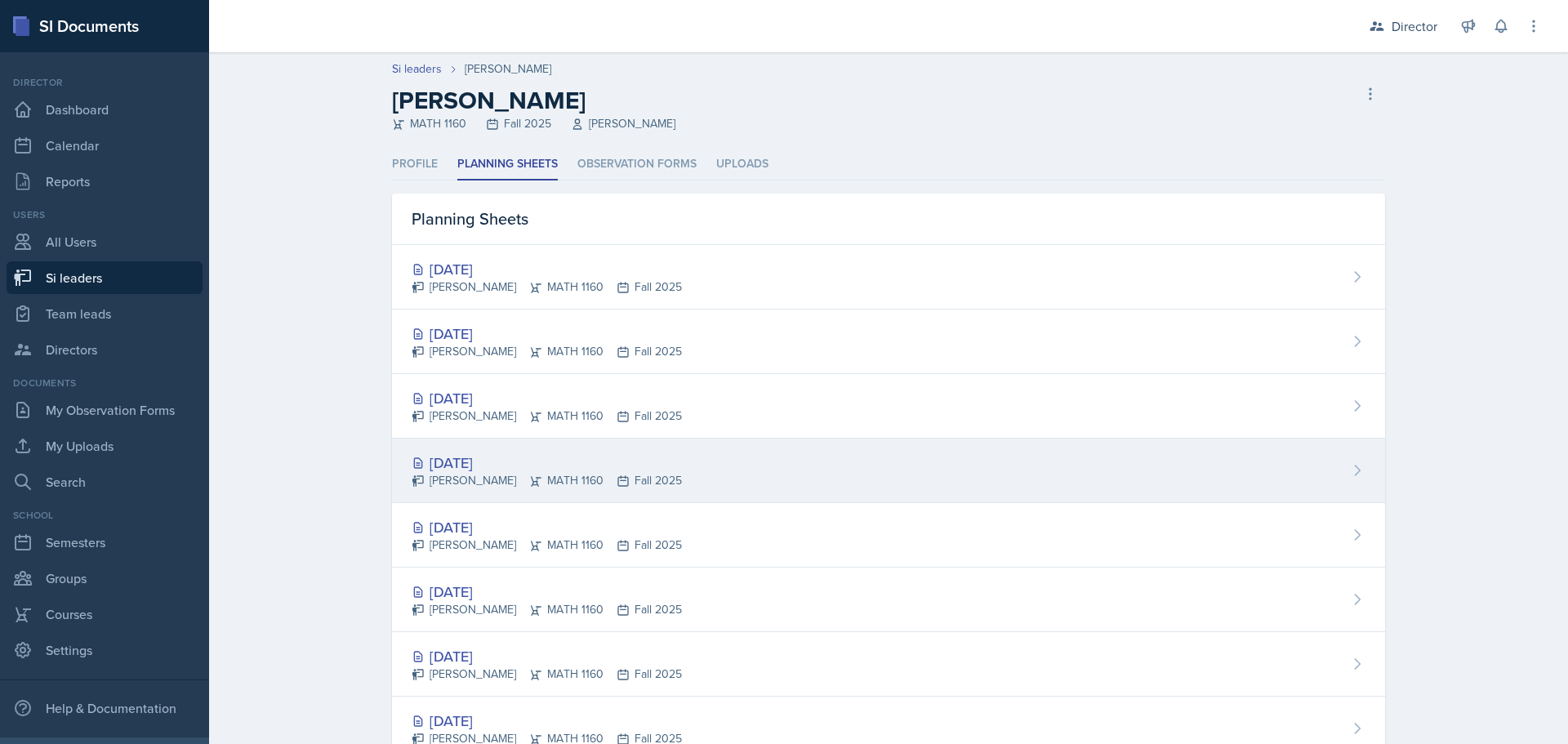
scroll to position [249, 0]
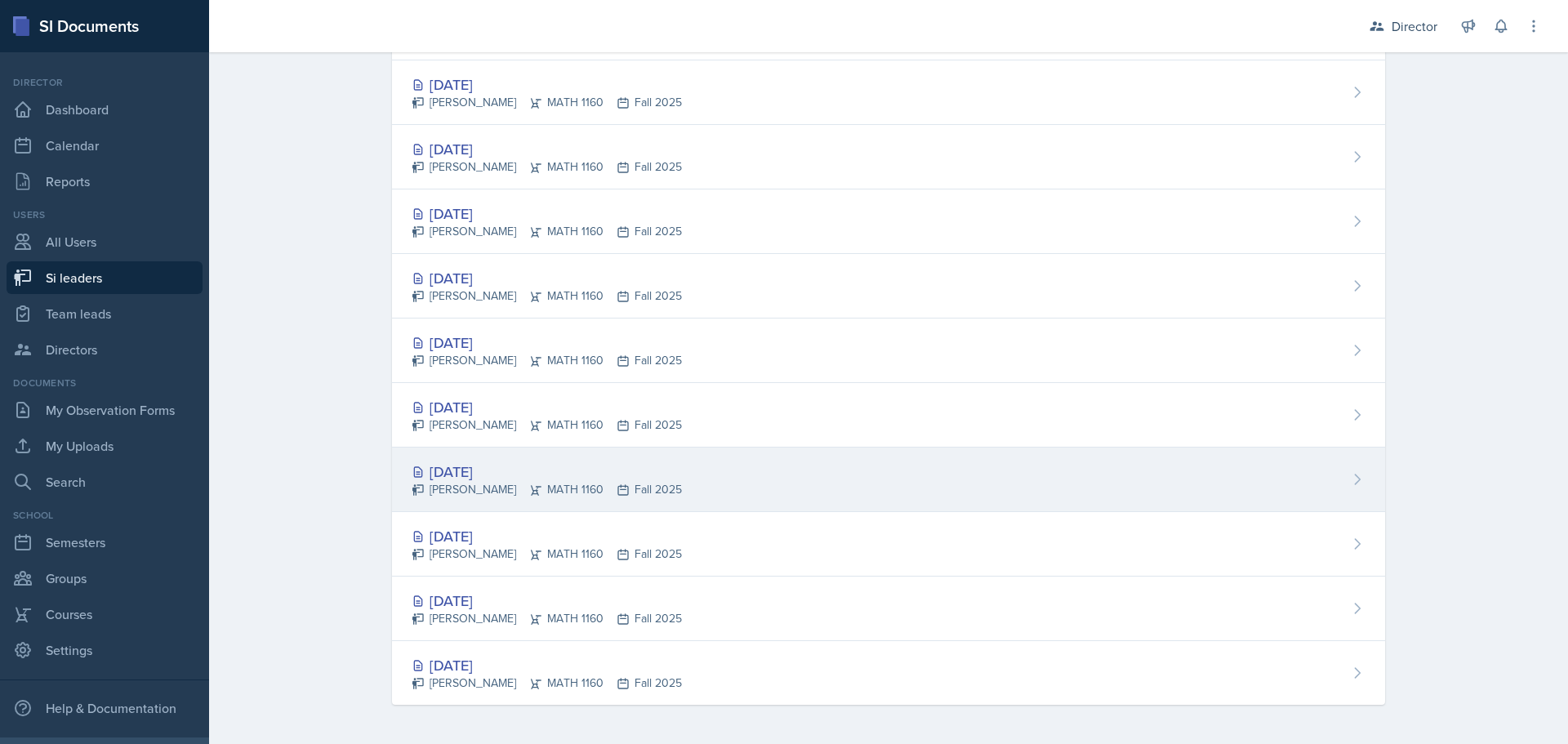
click at [550, 478] on div "[DATE]" at bounding box center [546, 471] width 270 height 22
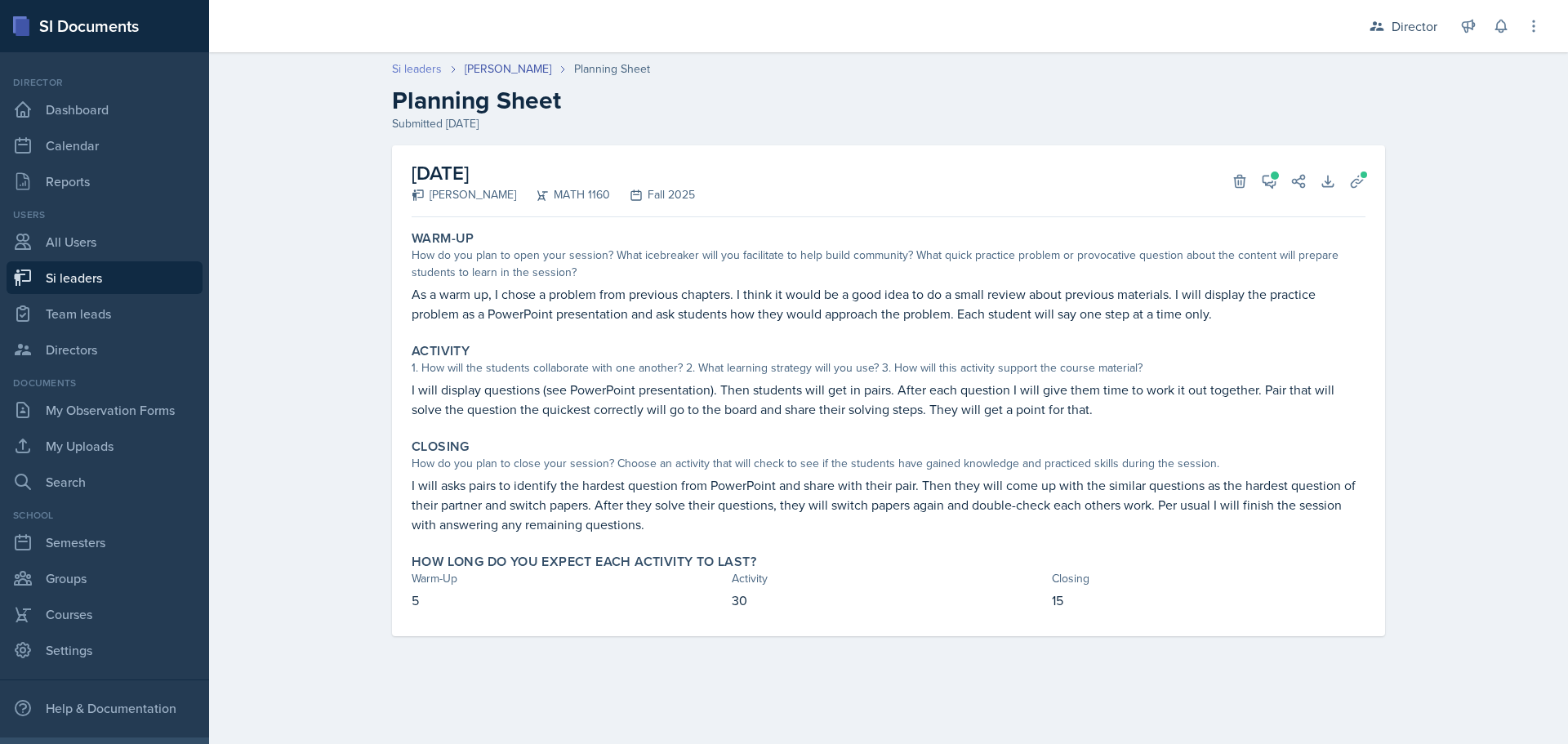
click at [425, 74] on link "Si leaders" at bounding box center [417, 68] width 50 height 17
select select "2bed604d-1099-4043-b1bc-2365e8740244"
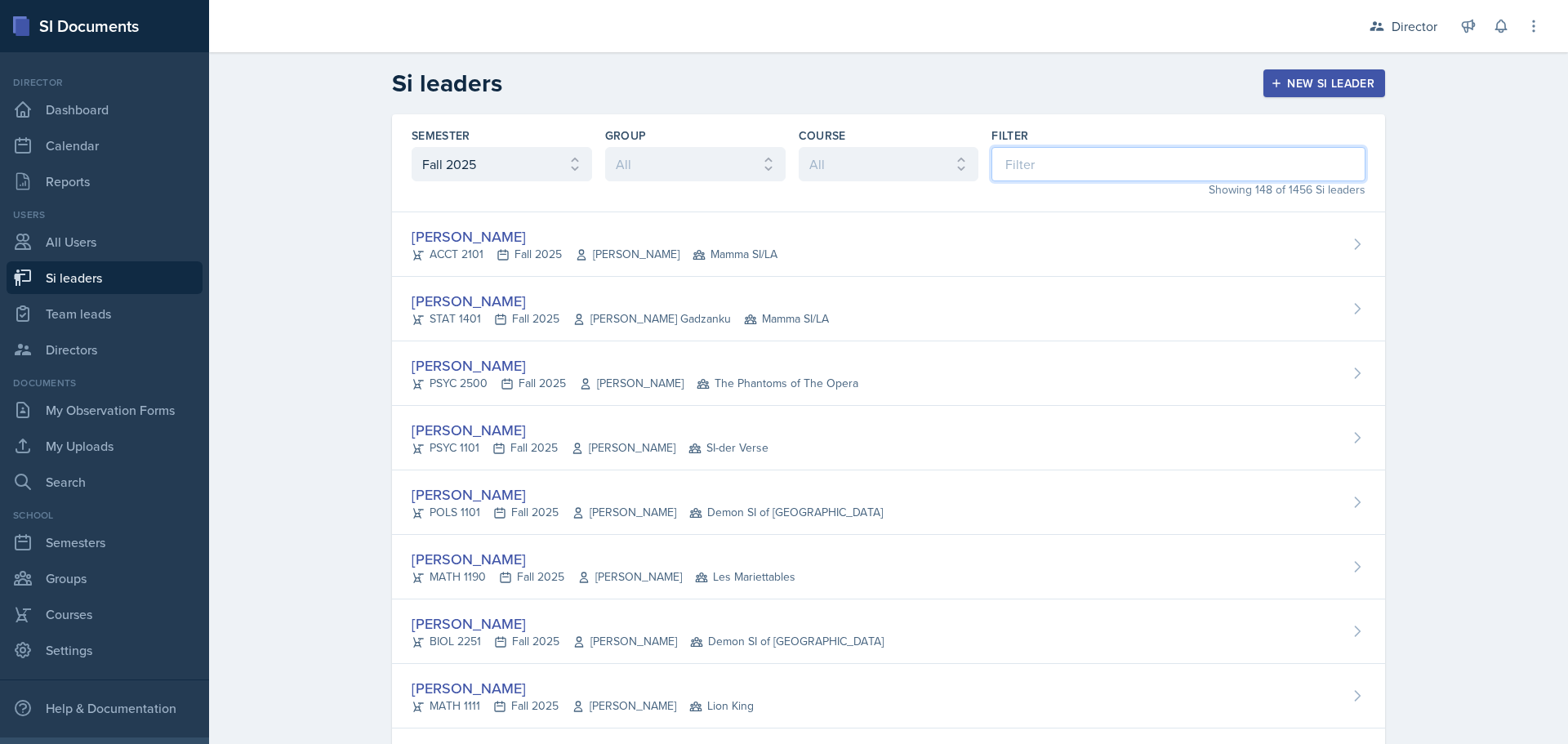
click at [1109, 157] on input at bounding box center [1179, 164] width 374 height 35
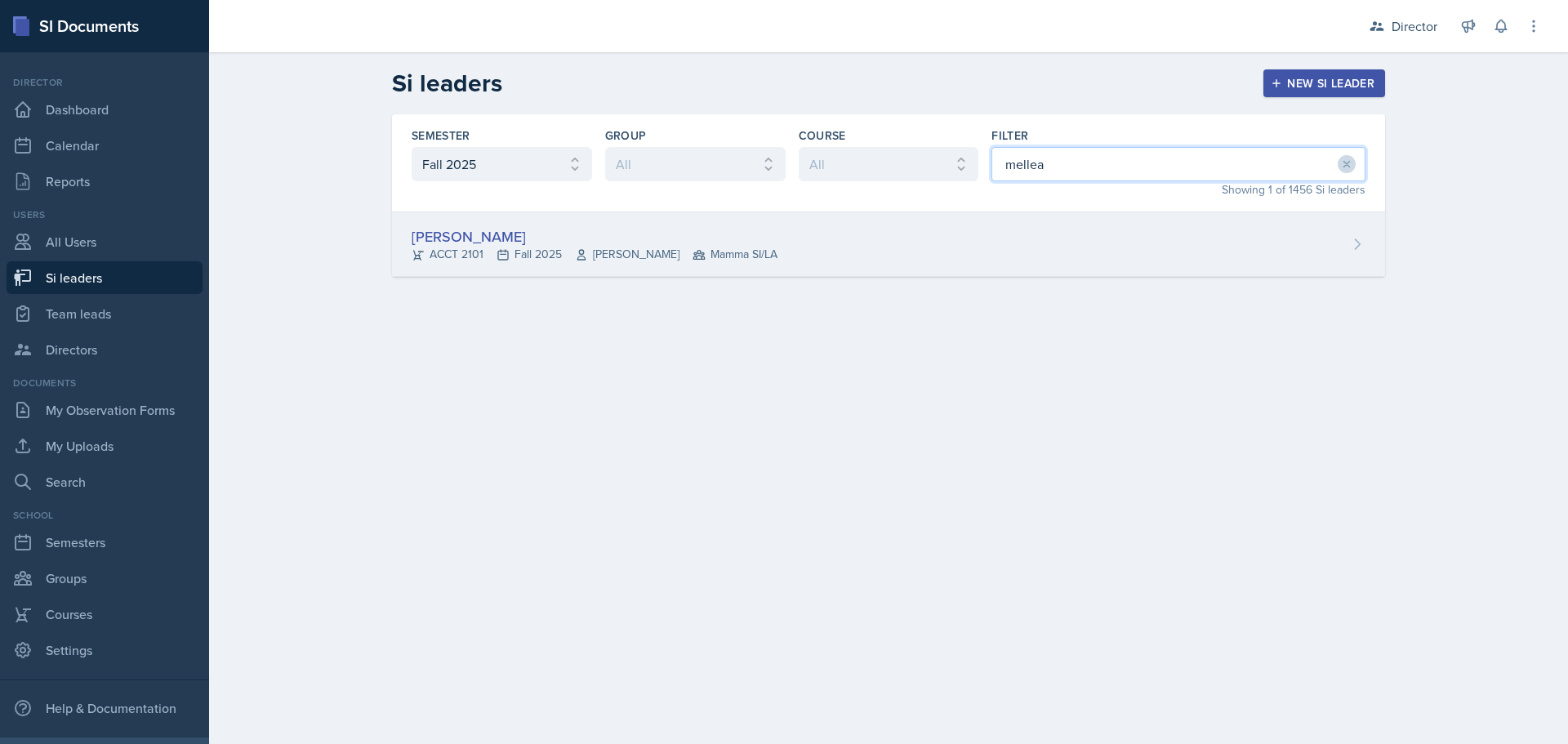
type input "mellea"
click at [1070, 248] on div "[PERSON_NAME] ACCT 2101 Fall 2025 [PERSON_NAME] Mamma SI/LA" at bounding box center [889, 244] width 993 height 65
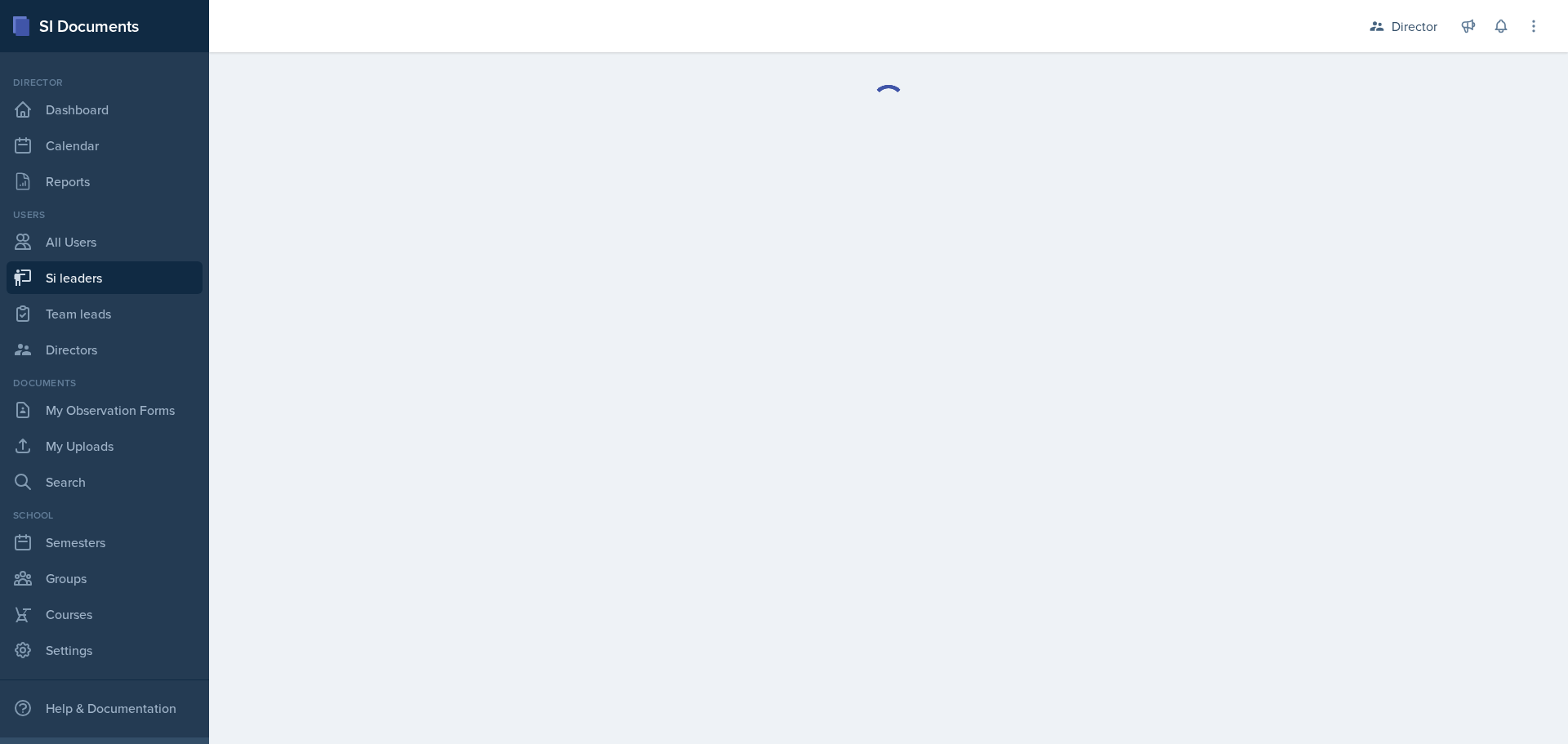
click at [530, 148] on div at bounding box center [889, 101] width 1359 height 98
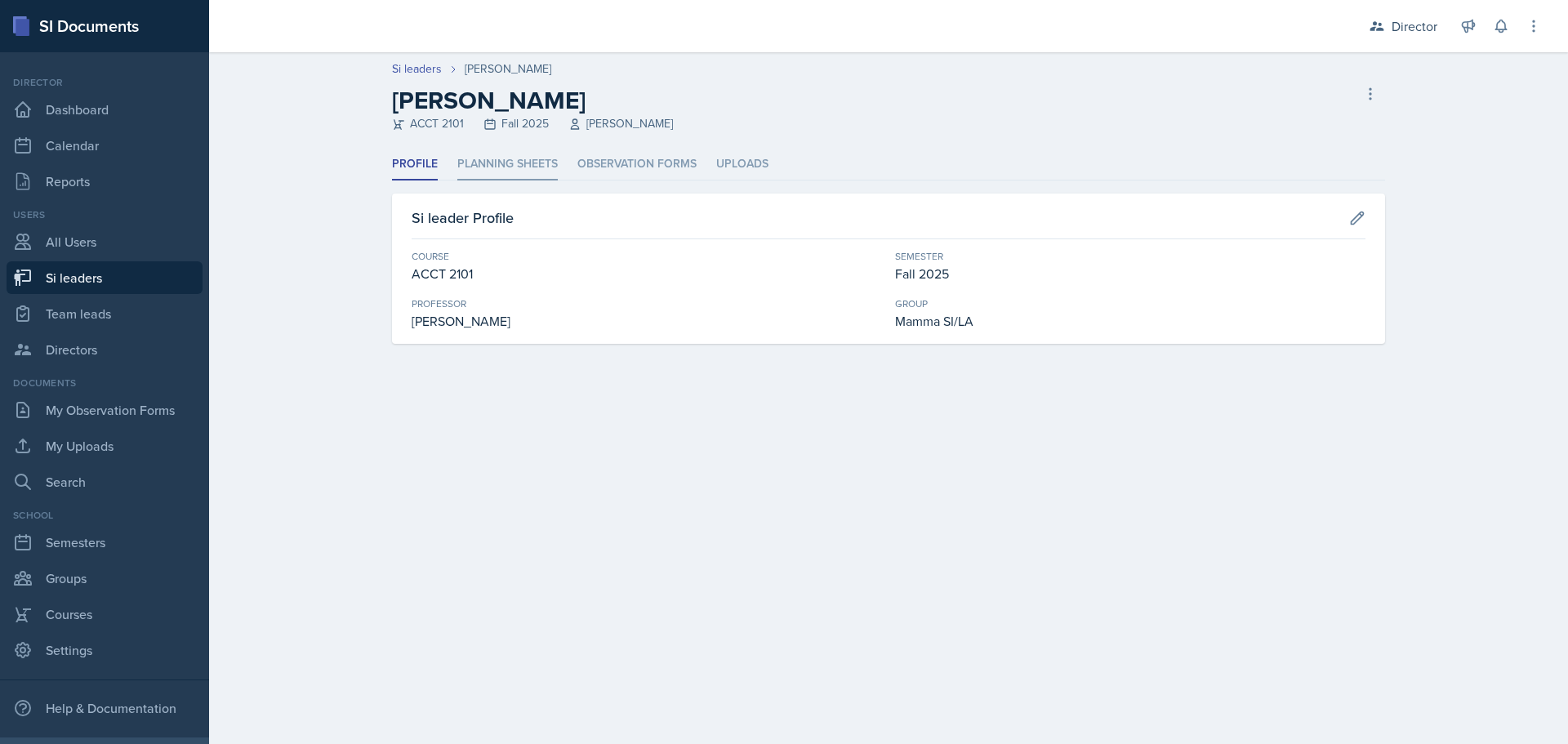
click at [510, 170] on li "Planning Sheets" at bounding box center [507, 165] width 100 height 32
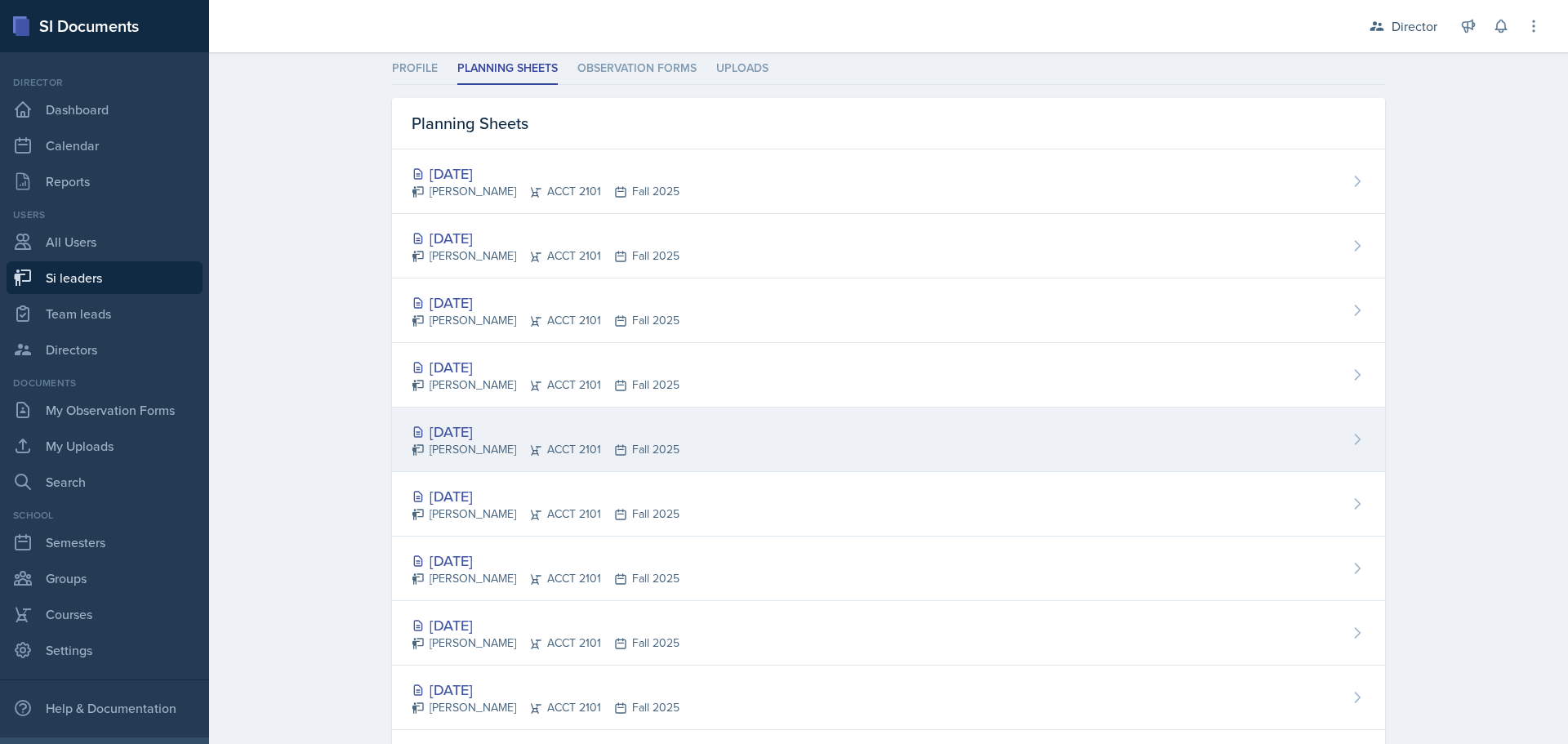
scroll to position [314, 0]
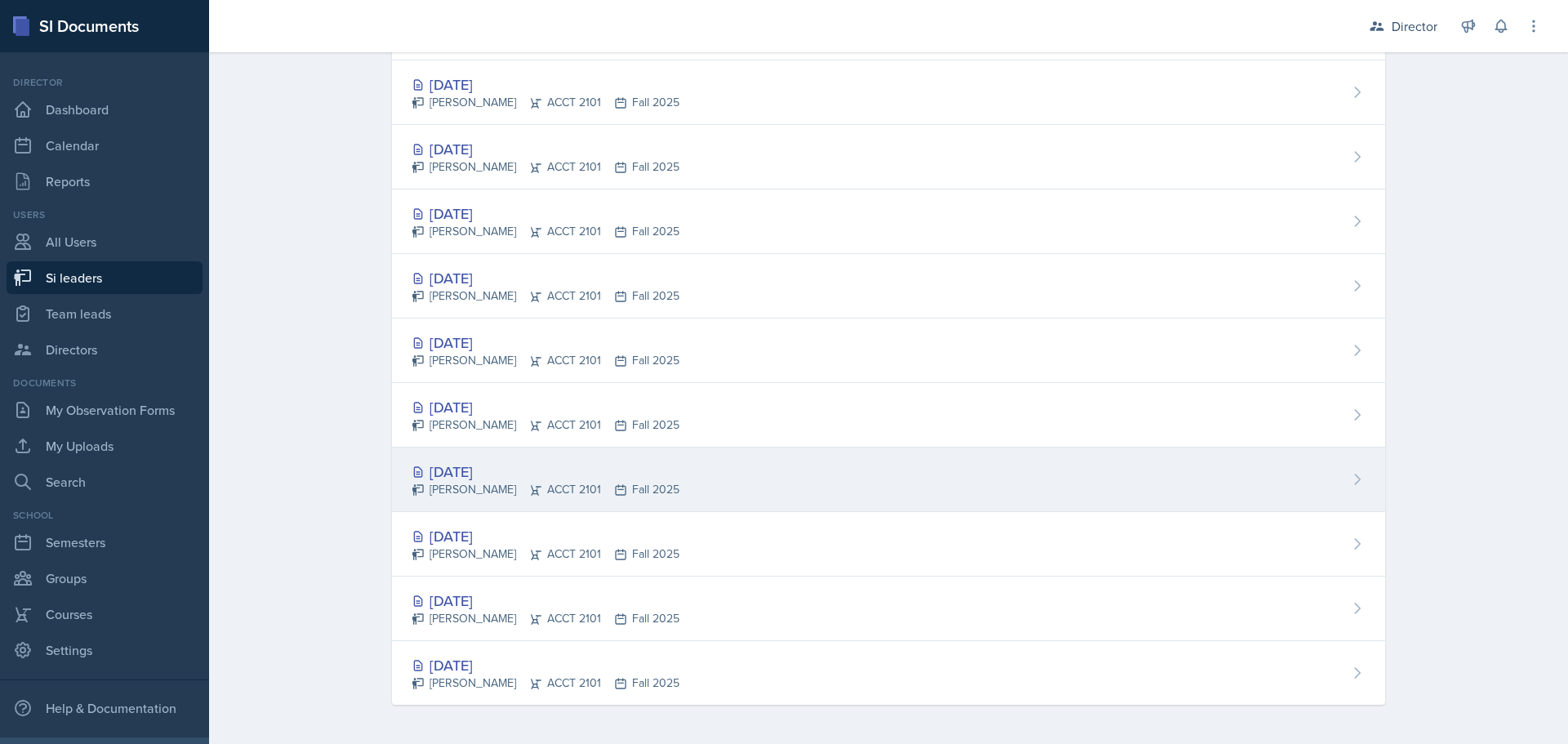
click at [521, 494] on div "[PERSON_NAME] ACCT 2101 Fall 2025" at bounding box center [545, 489] width 268 height 17
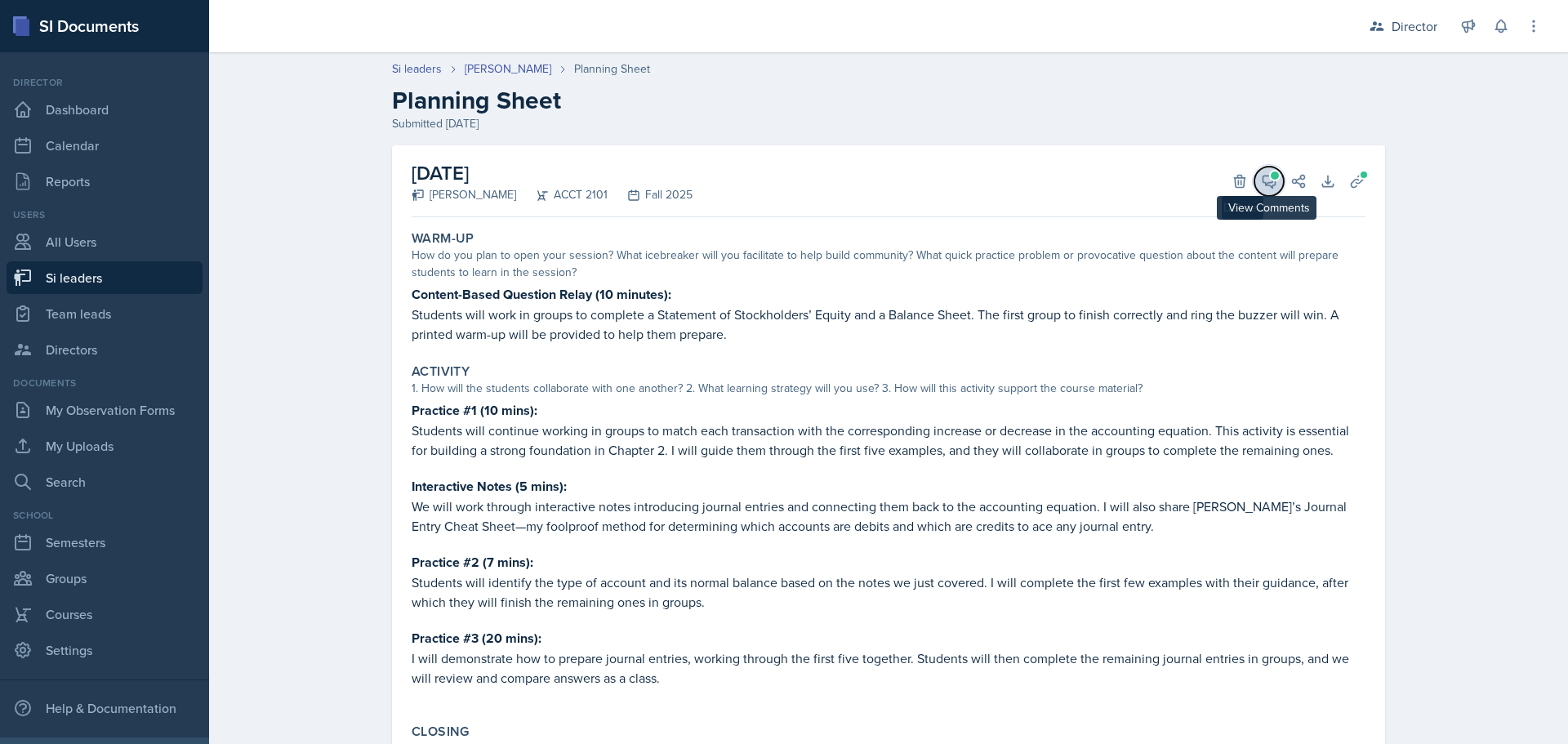
click at [1261, 178] on icon at bounding box center [1269, 181] width 16 height 16
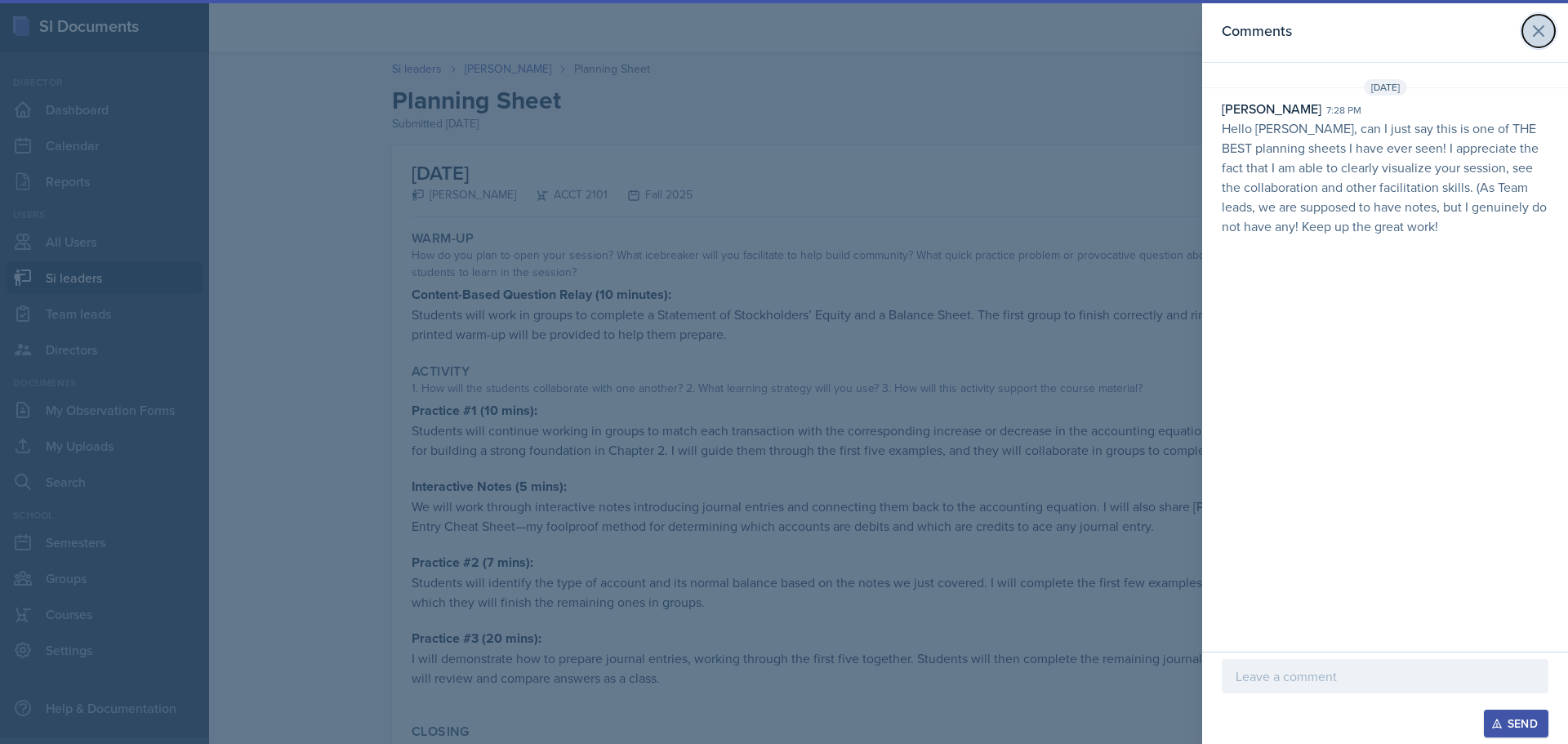
click at [1543, 33] on icon at bounding box center [1539, 31] width 20 height 20
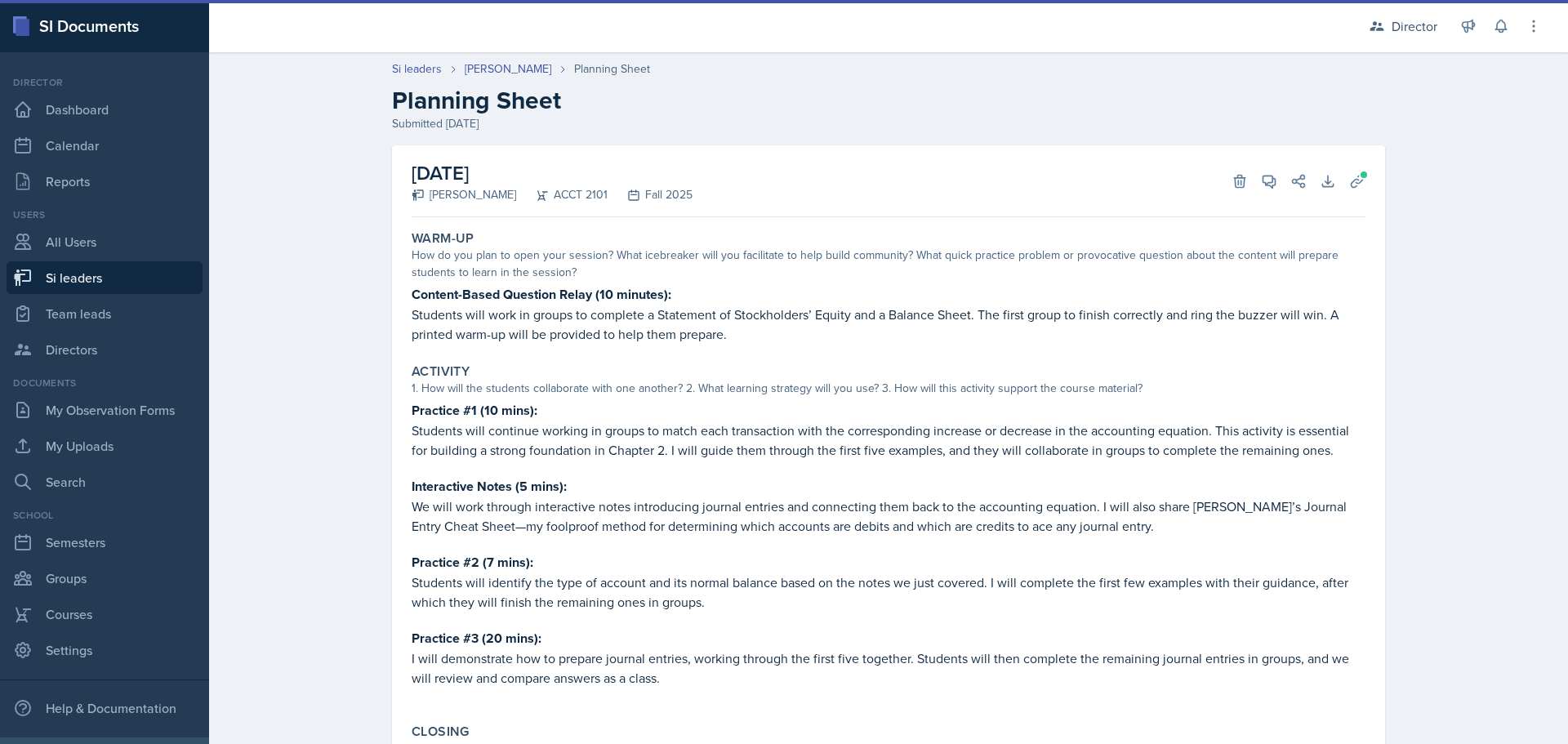
drag, startPoint x: 1543, startPoint y: 33, endPoint x: 1118, endPoint y: 253, distance: 478.6
click at [1052, 288] on p "Content-Based Question Relay (10 minutes):" at bounding box center [888, 294] width 953 height 20
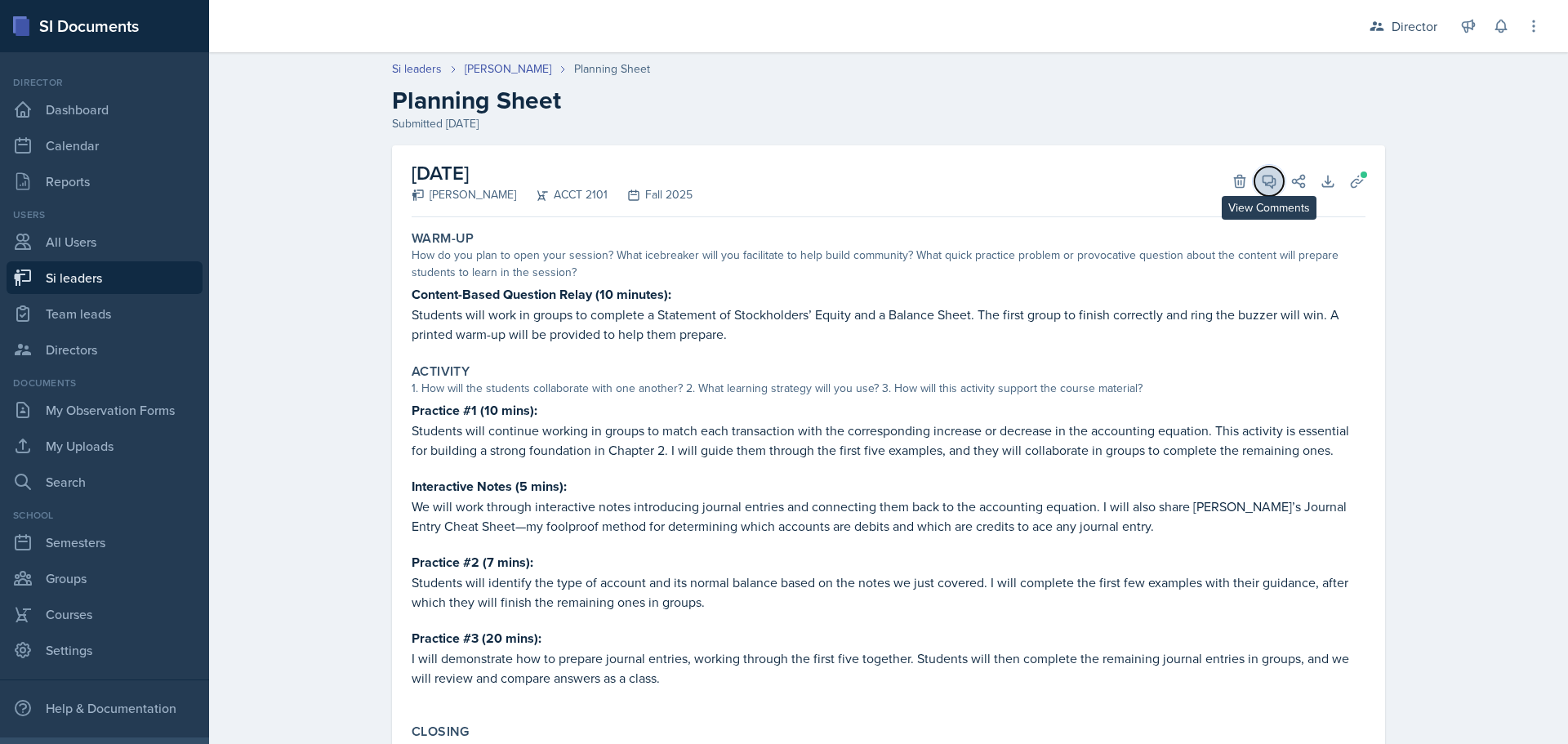
click at [1263, 184] on icon at bounding box center [1269, 182] width 12 height 12
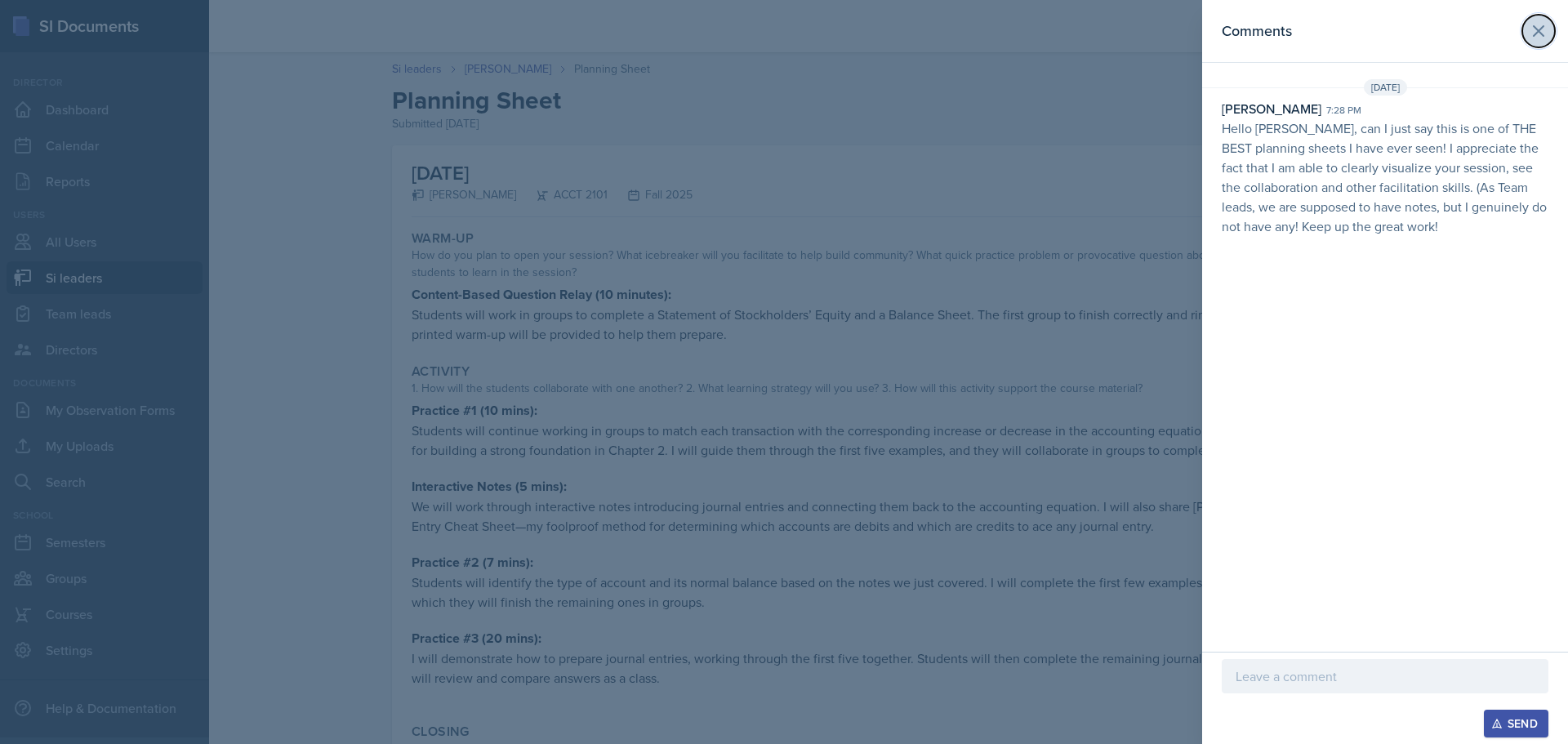
click at [1530, 19] on button at bounding box center [1538, 31] width 33 height 33
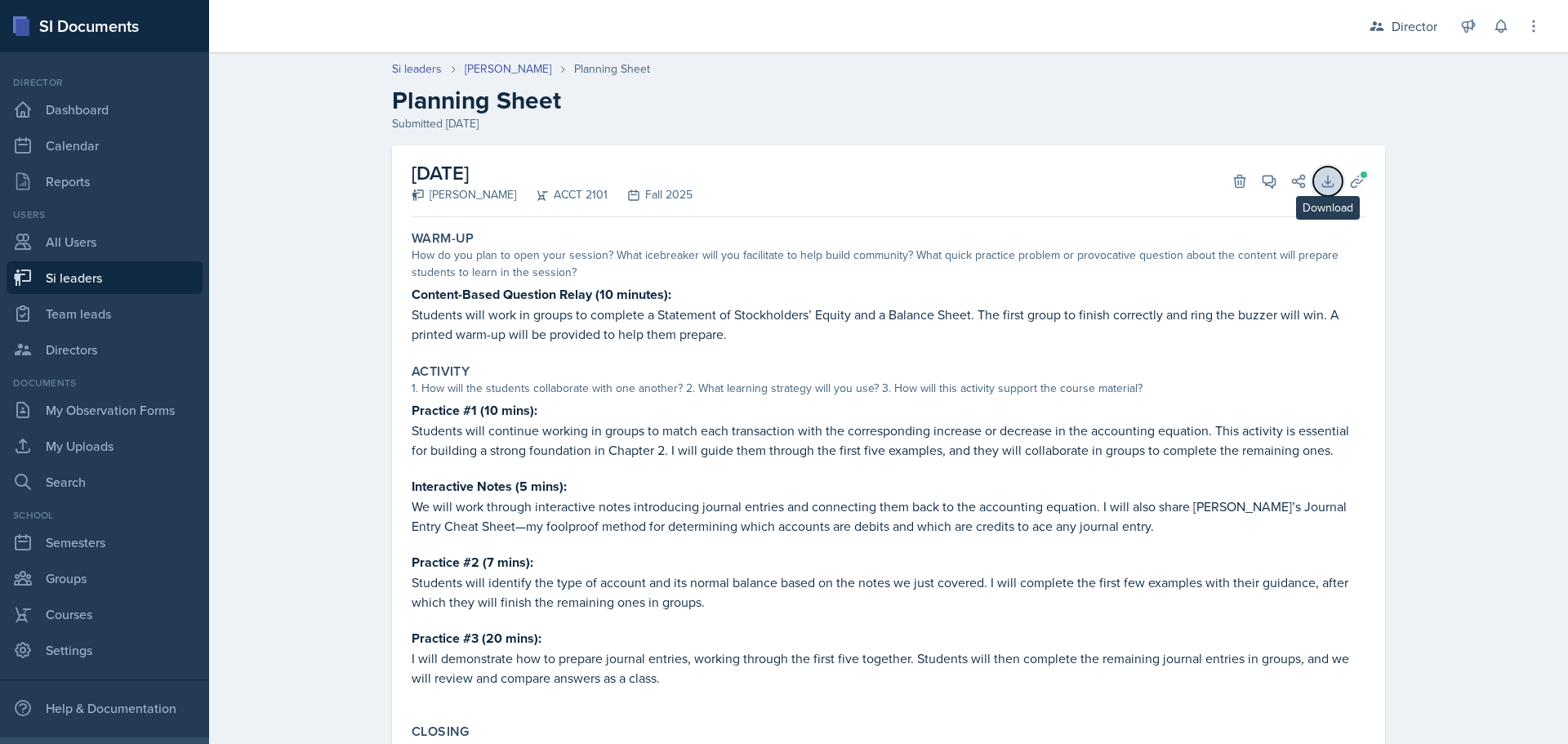
click at [1329, 183] on icon at bounding box center [1328, 181] width 16 height 16
click at [1360, 170] on span at bounding box center [1363, 175] width 10 height 10
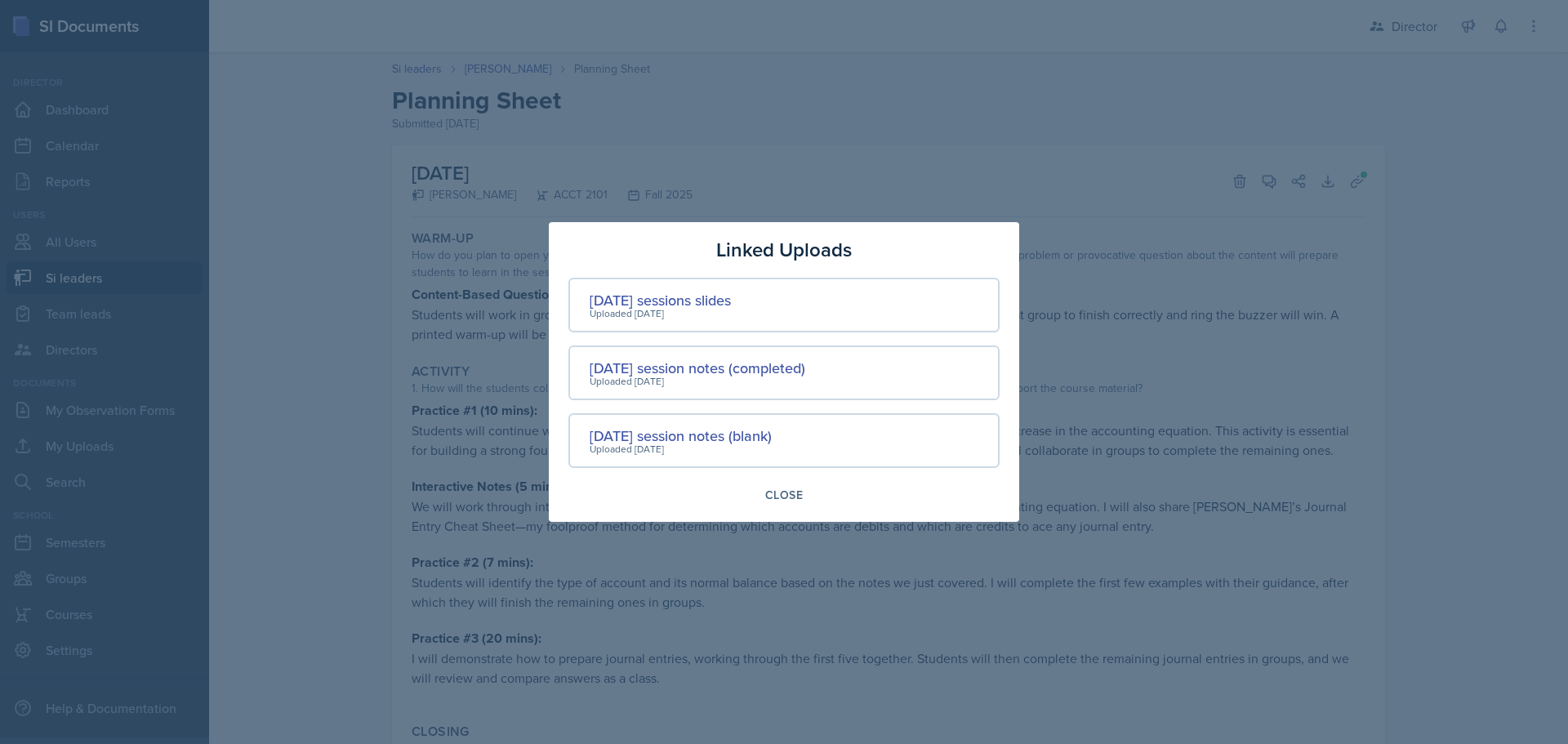
drag, startPoint x: 1360, startPoint y: 170, endPoint x: 782, endPoint y: 292, distance: 590.7
click at [805, 283] on div "[DATE] sessions slides Uploaded [DATE]" at bounding box center [784, 305] width 431 height 55
drag, startPoint x: 695, startPoint y: 309, endPoint x: 690, endPoint y: 300, distance: 10.3
click at [690, 300] on div "[DATE] sessions slides" at bounding box center [660, 300] width 141 height 22
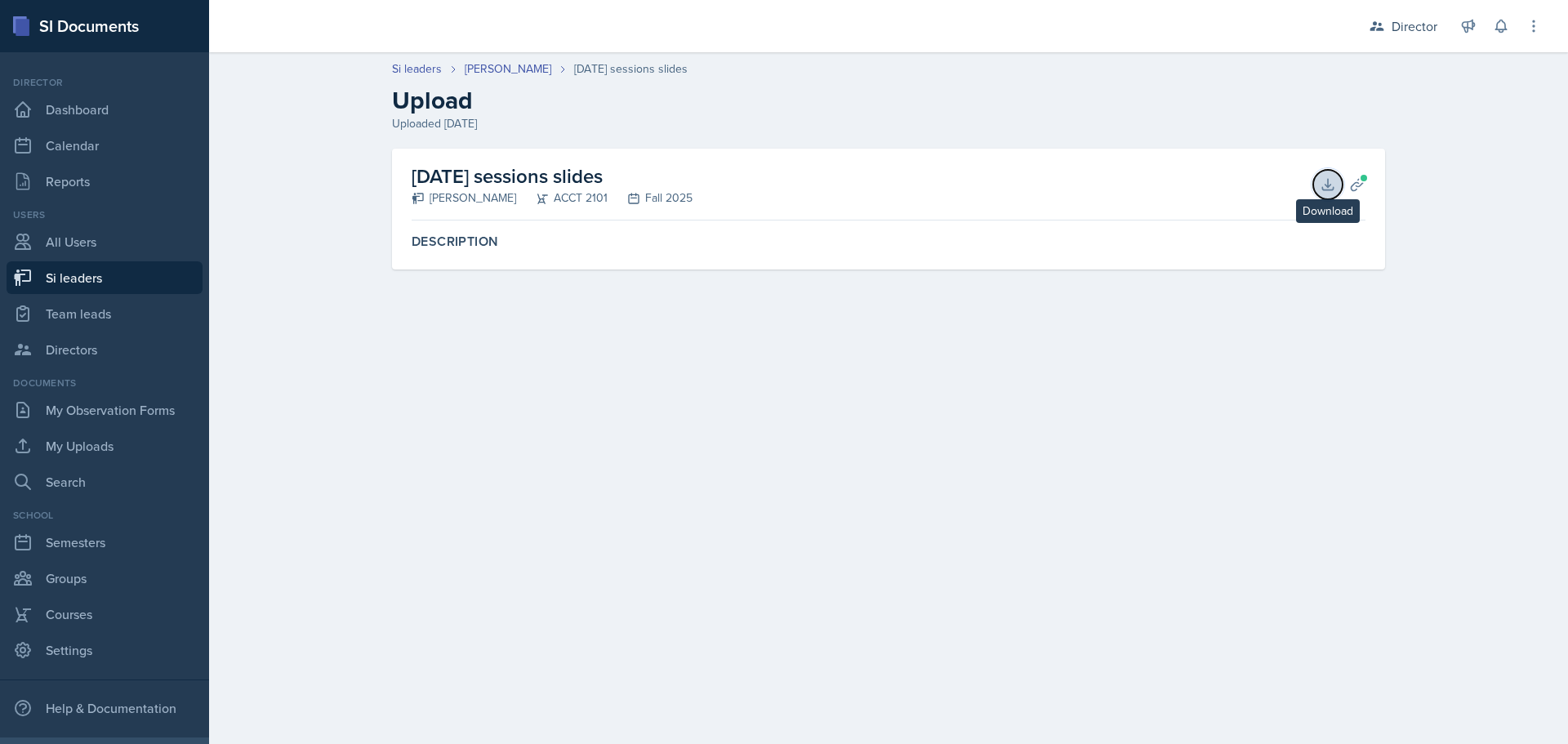
click at [1319, 184] on button "Download" at bounding box center [1328, 184] width 29 height 29
click at [519, 67] on link "[PERSON_NAME]" at bounding box center [508, 68] width 87 height 17
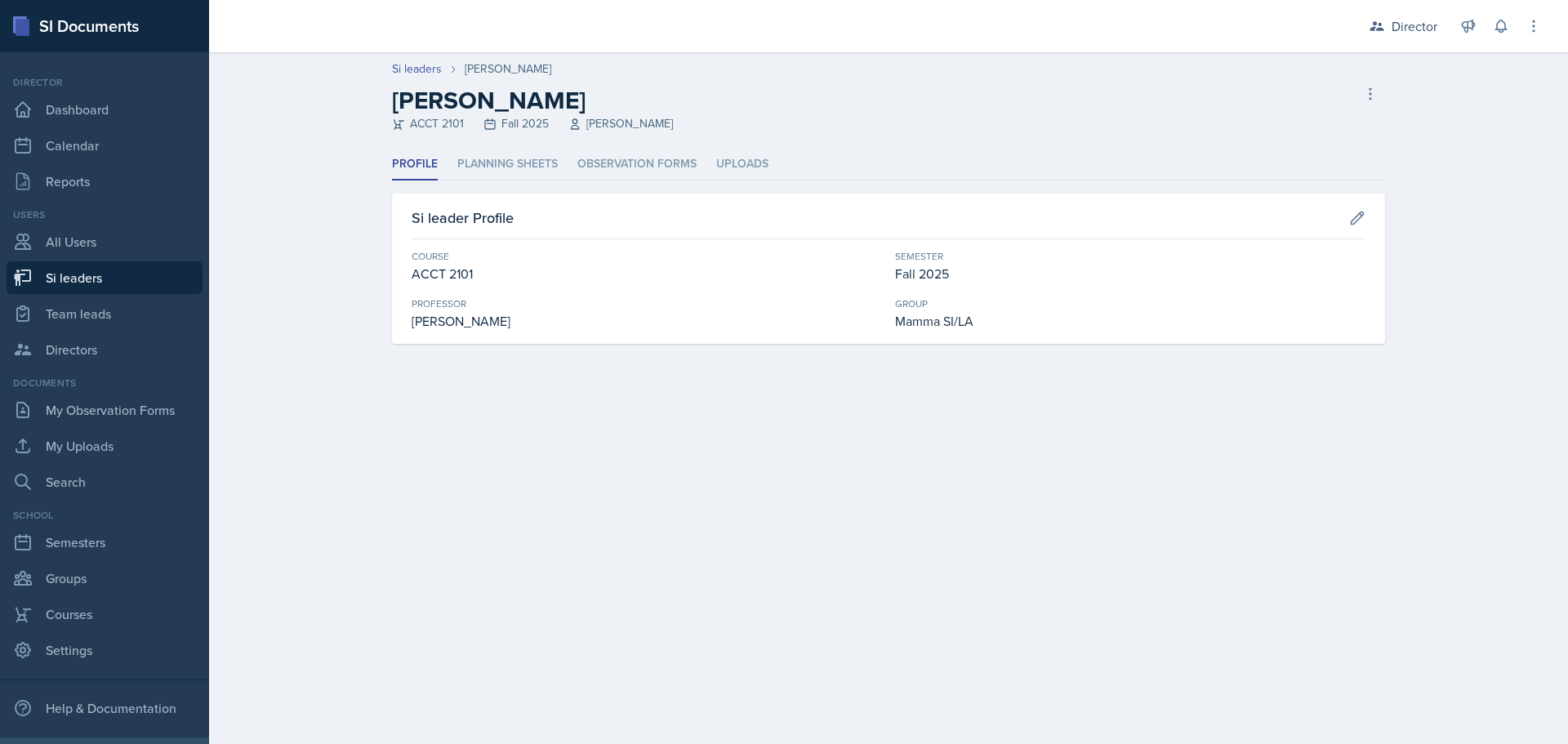
click at [541, 181] on div "Profile Planning Sheets Observation Forms Uploads Profile Planning Sheets Obser…" at bounding box center [889, 247] width 993 height 195
click at [538, 166] on li "Planning Sheets" at bounding box center [507, 165] width 100 height 32
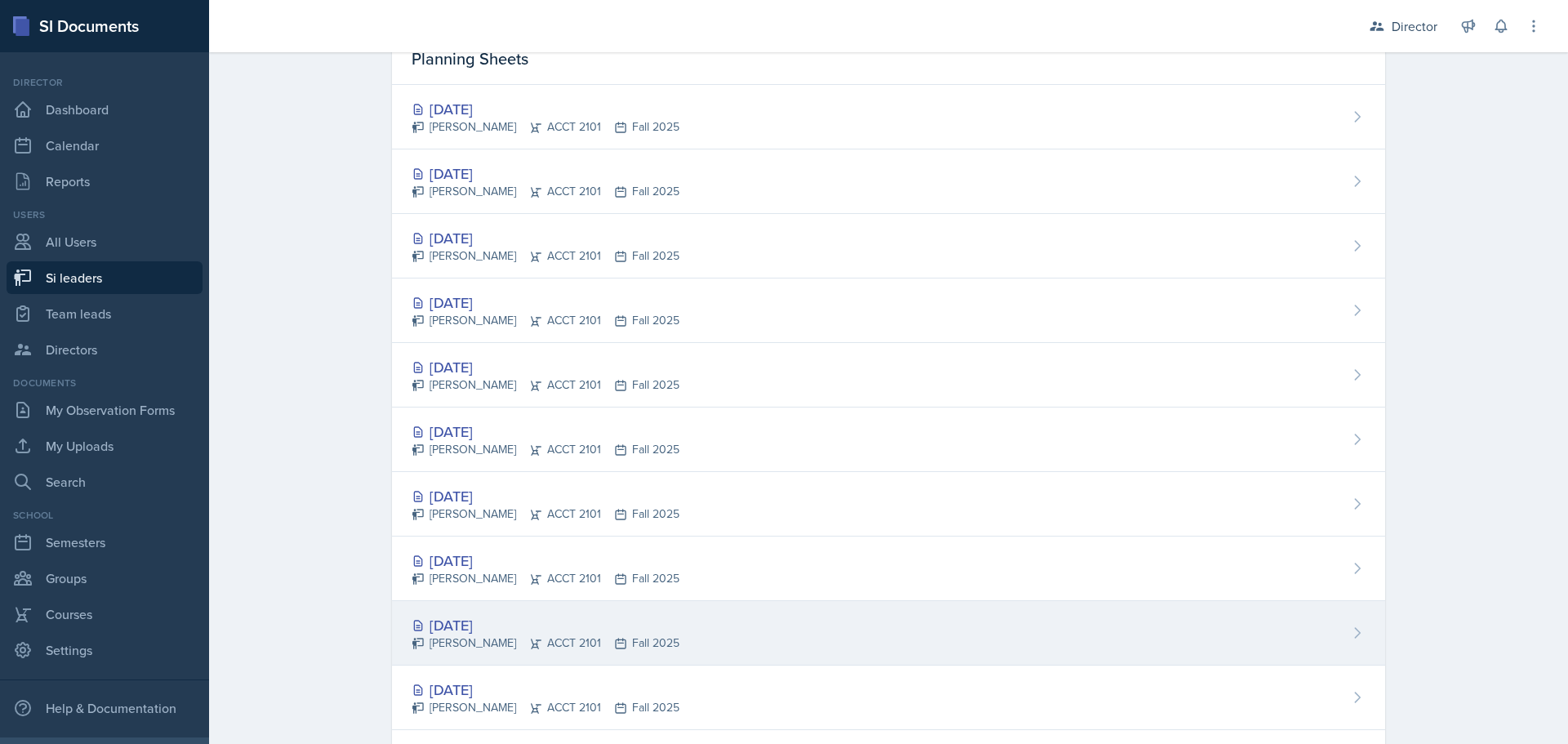
scroll to position [314, 0]
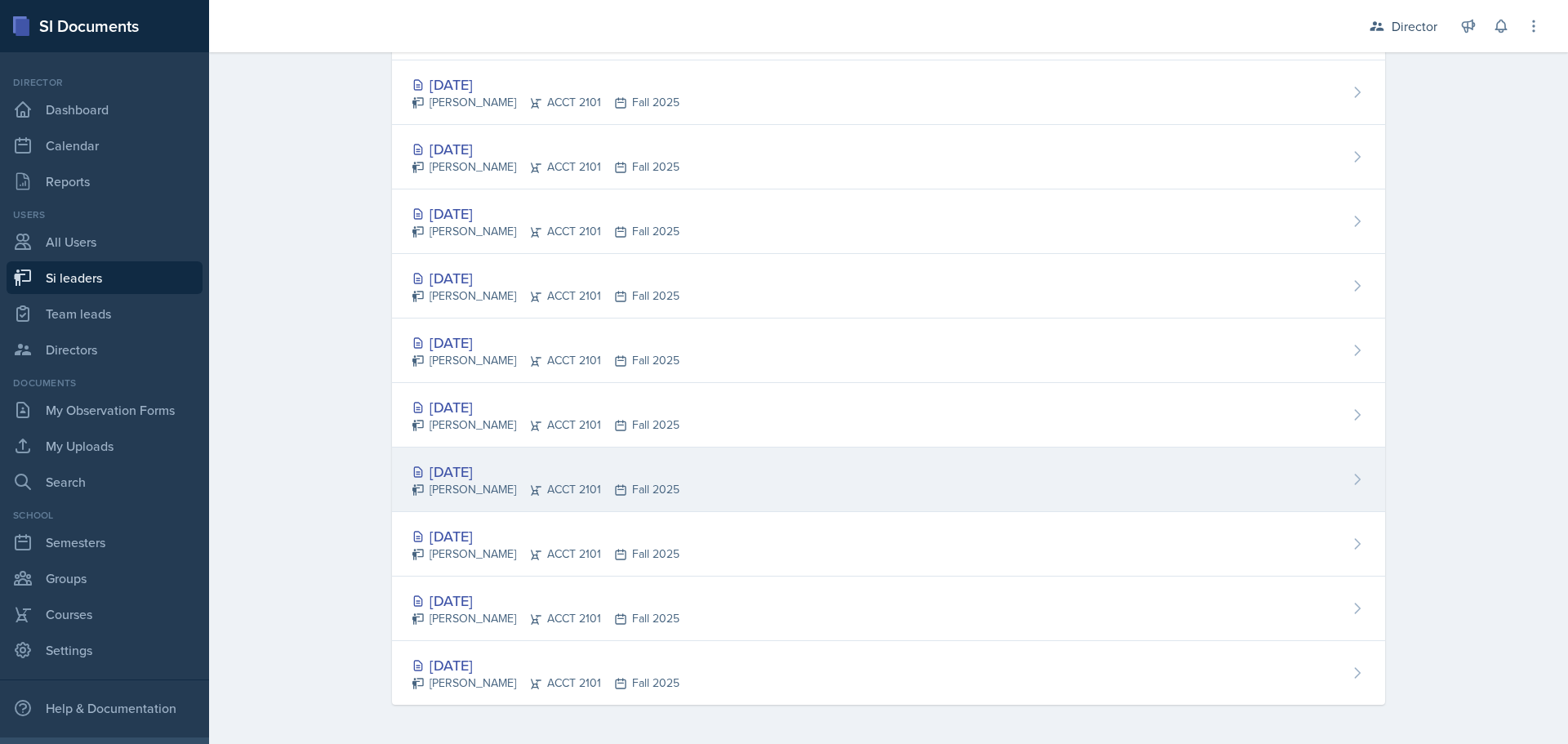
click at [551, 481] on div "[PERSON_NAME] ACCT 2101 Fall 2025" at bounding box center [545, 489] width 268 height 17
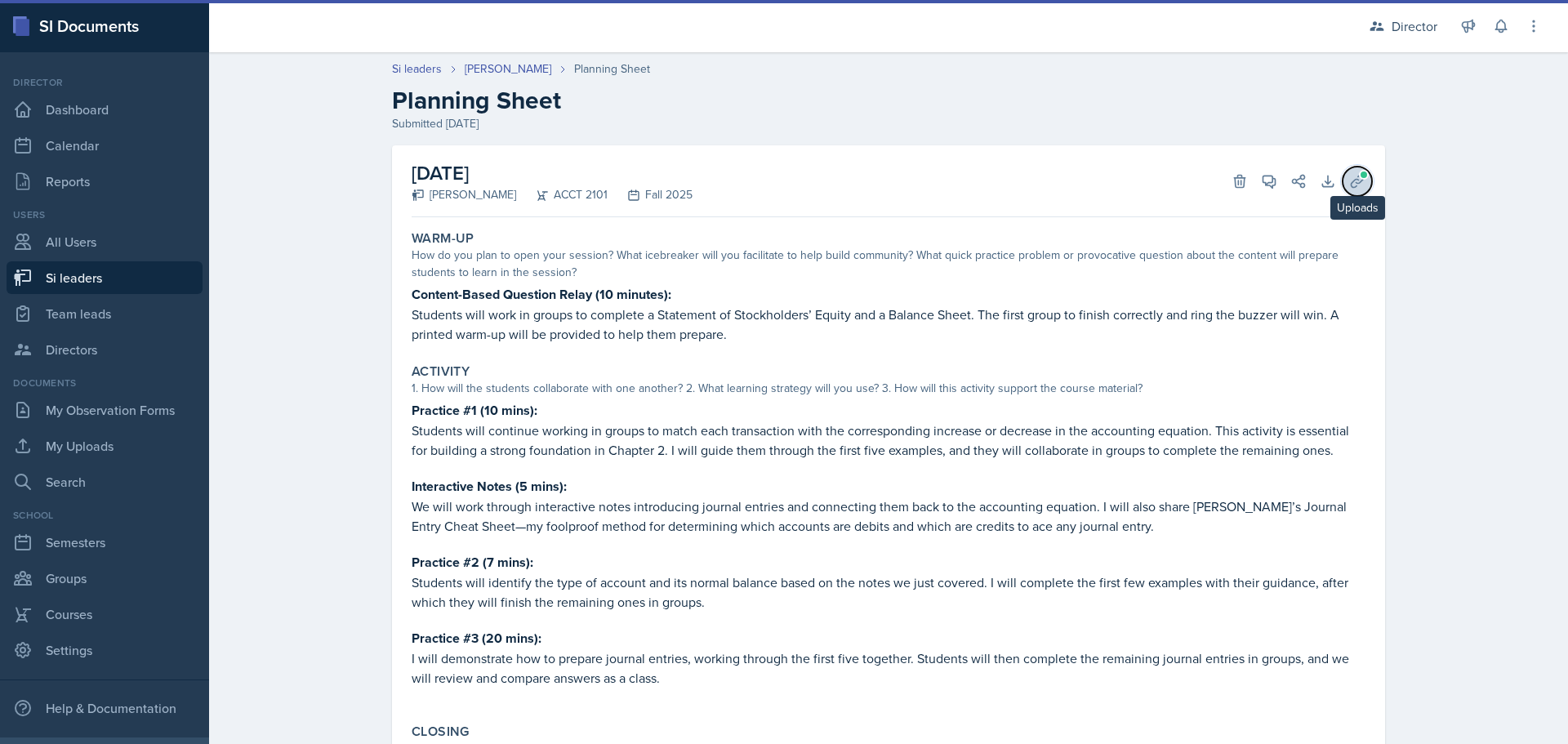
click at [1351, 183] on icon at bounding box center [1357, 181] width 12 height 12
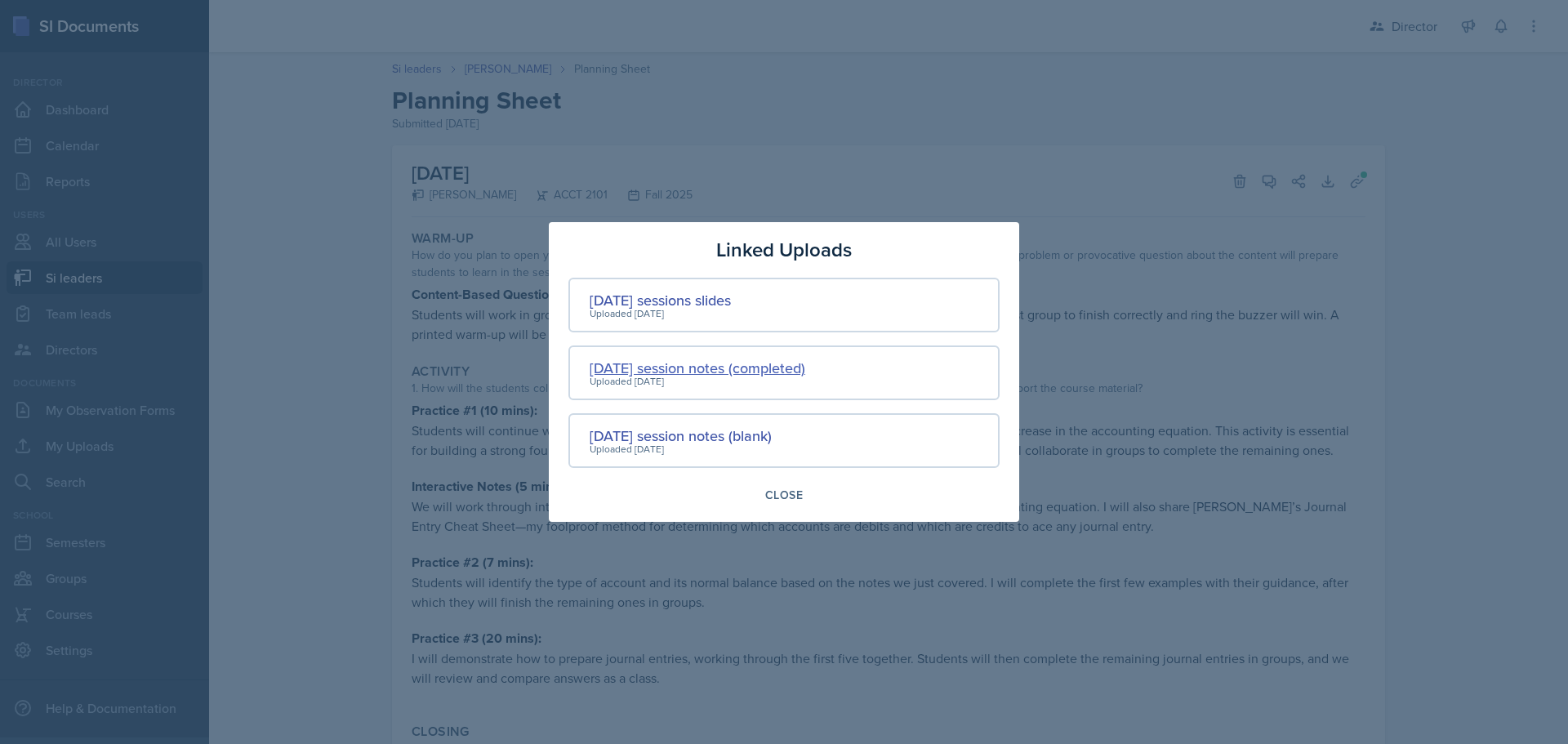
click at [617, 366] on div "[DATE] session notes (completed)" at bounding box center [697, 367] width 216 height 22
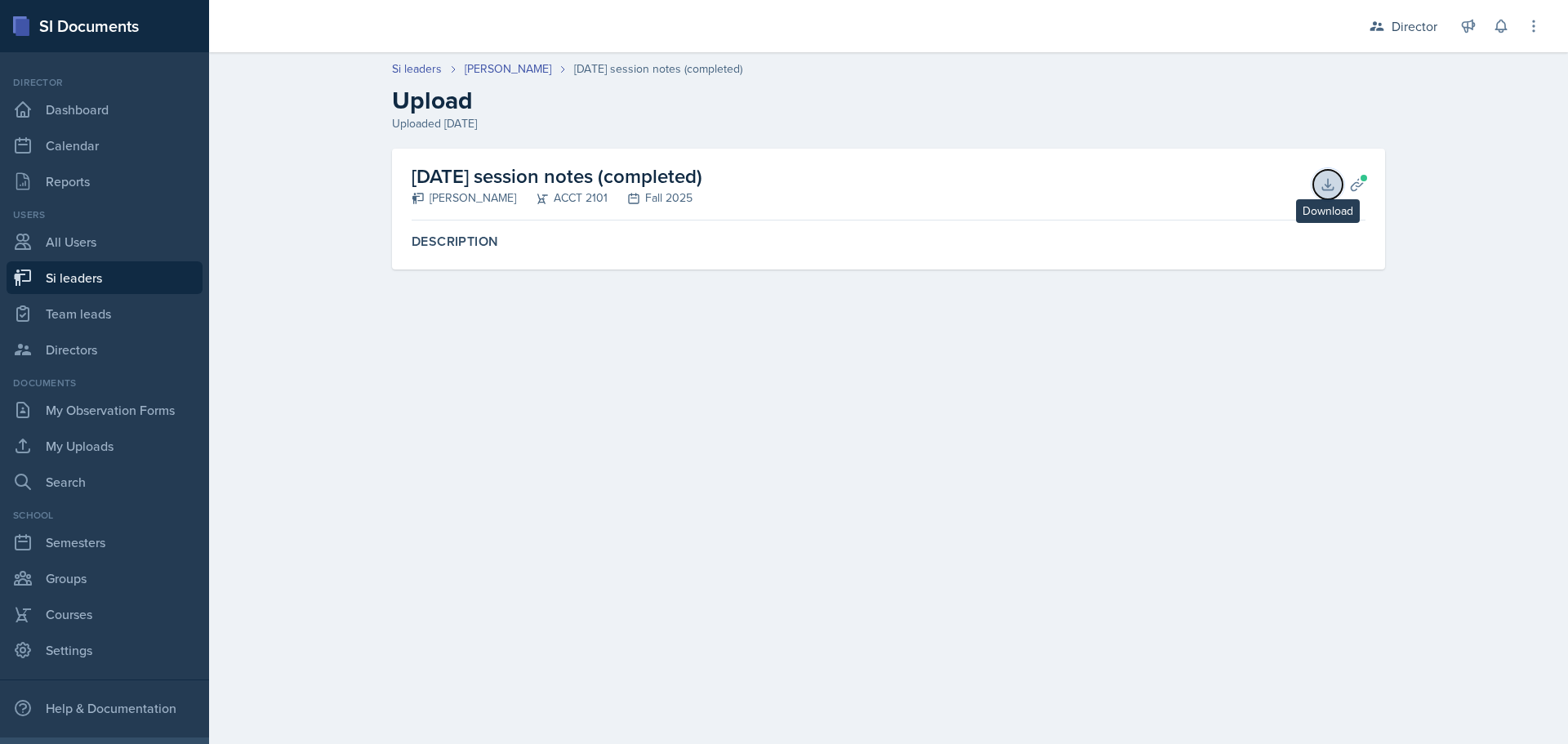
click at [1322, 189] on icon at bounding box center [1328, 184] width 16 height 16
click at [527, 139] on header "Si leaders [PERSON_NAME] [DATE] session notes (completed) Upload Uploaded [DATE]" at bounding box center [889, 97] width 1359 height 105
click at [530, 68] on link "[PERSON_NAME]" at bounding box center [508, 68] width 87 height 17
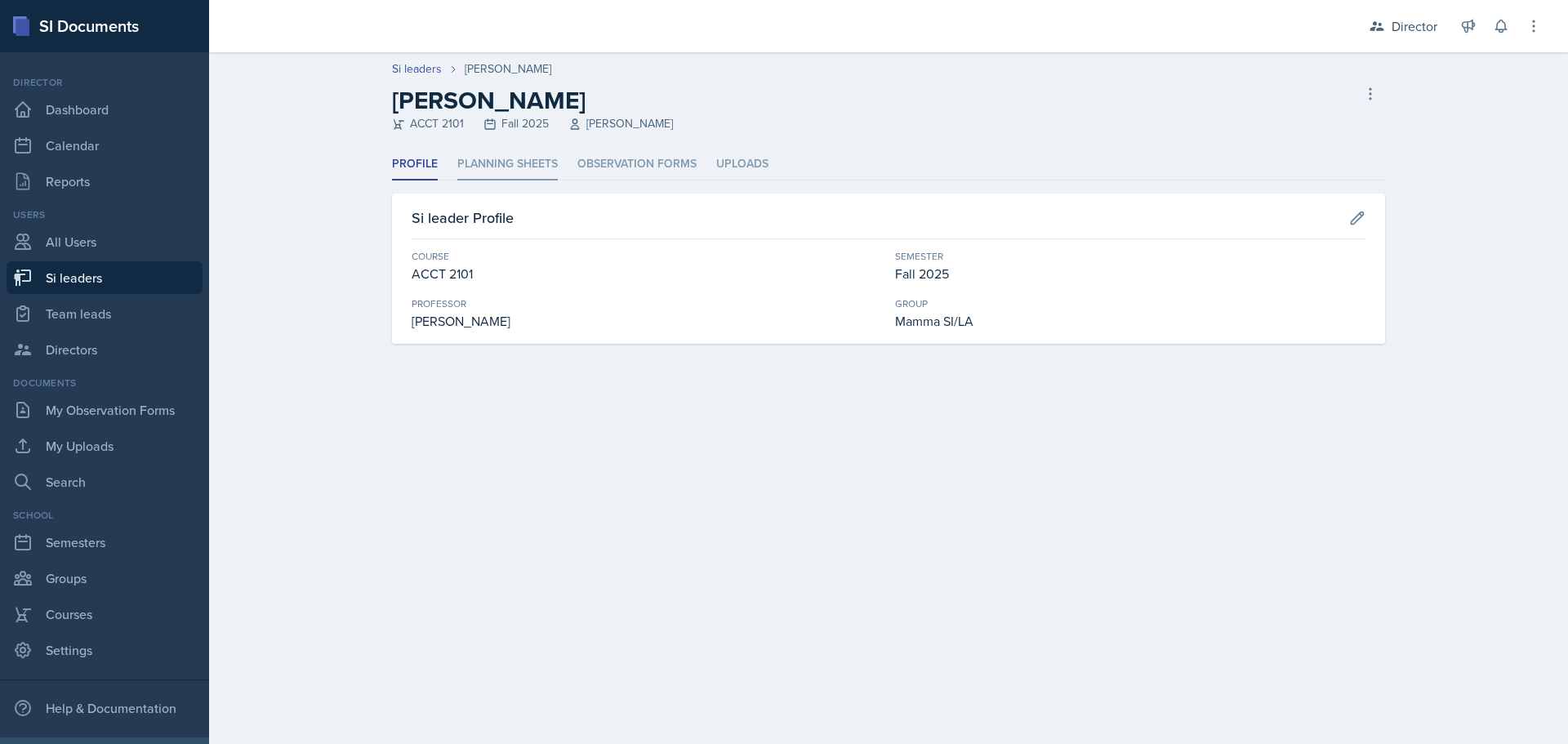
drag, startPoint x: 524, startPoint y: 179, endPoint x: 529, endPoint y: 170, distance: 10.3
click at [524, 178] on li "Planning Sheets" at bounding box center [507, 165] width 100 height 32
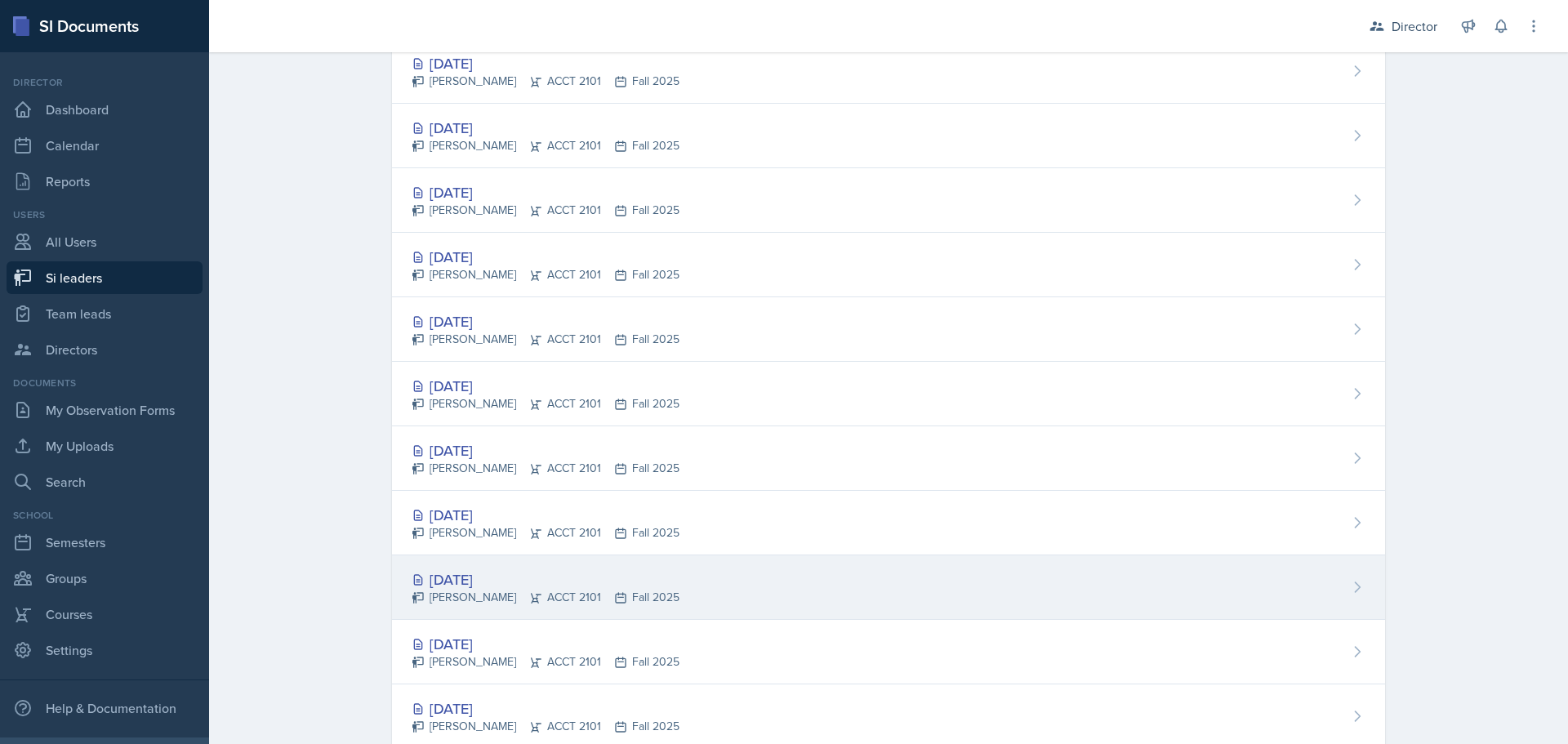
scroll to position [314, 0]
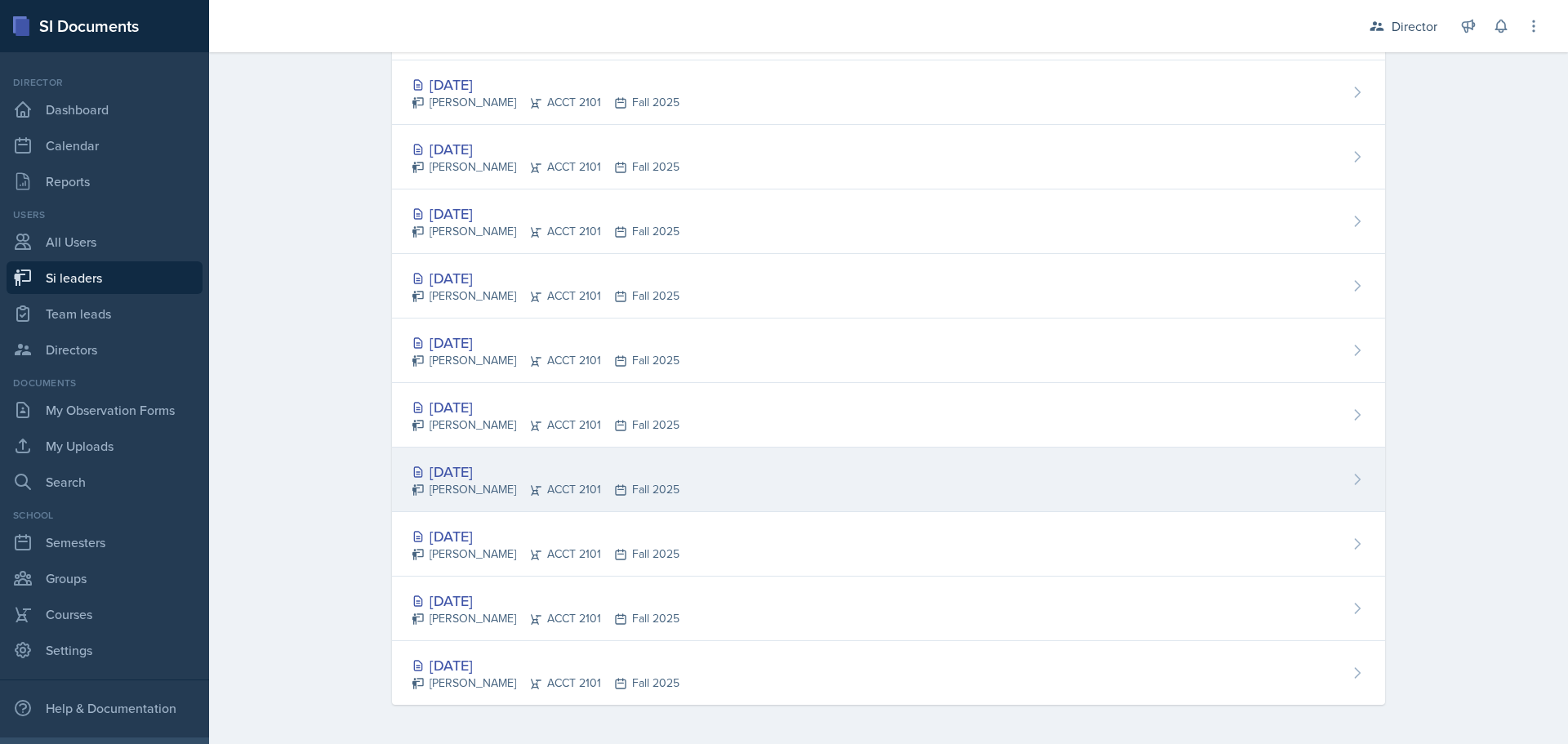
click at [496, 466] on div "[DATE]" at bounding box center [545, 471] width 268 height 22
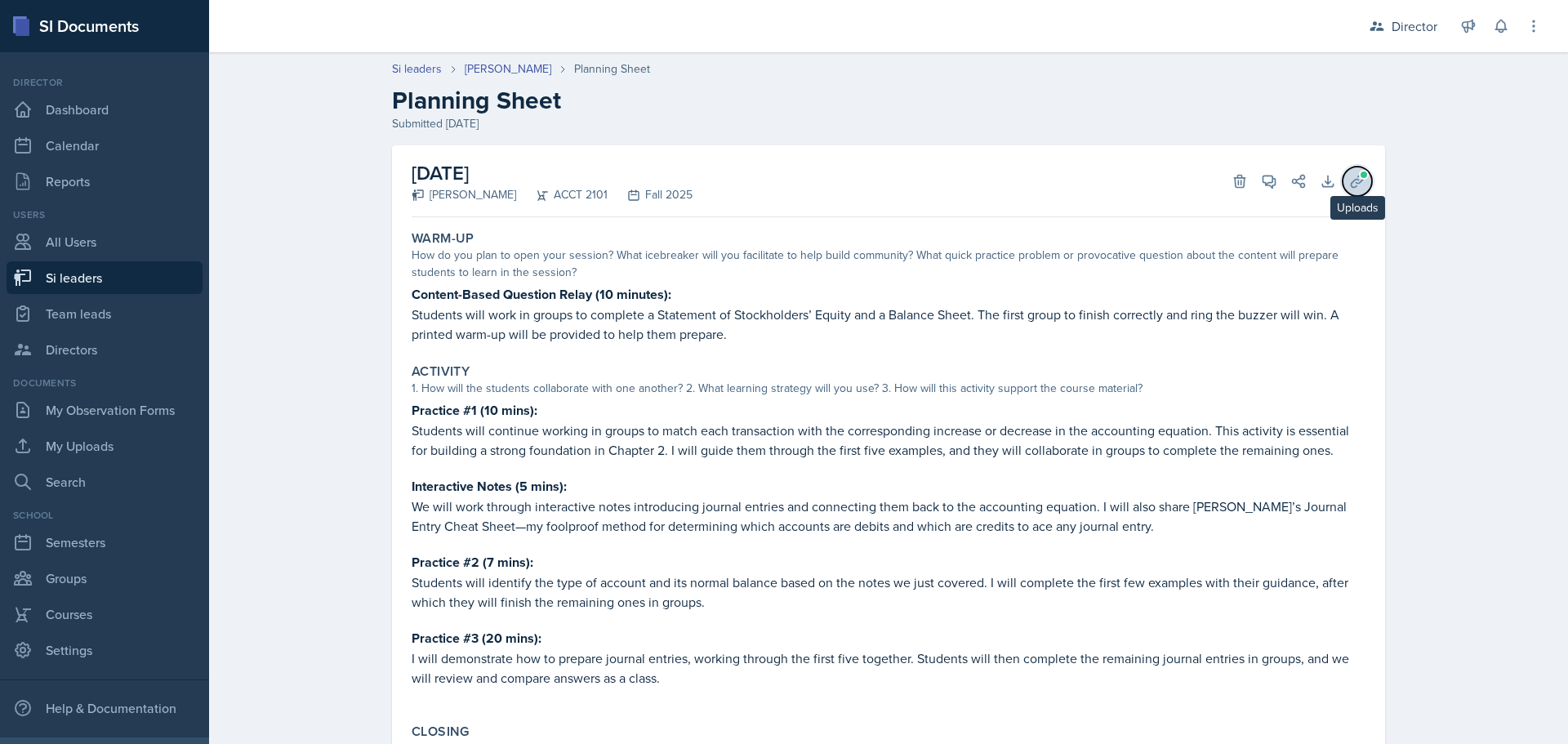
click at [1349, 188] on icon at bounding box center [1357, 181] width 16 height 16
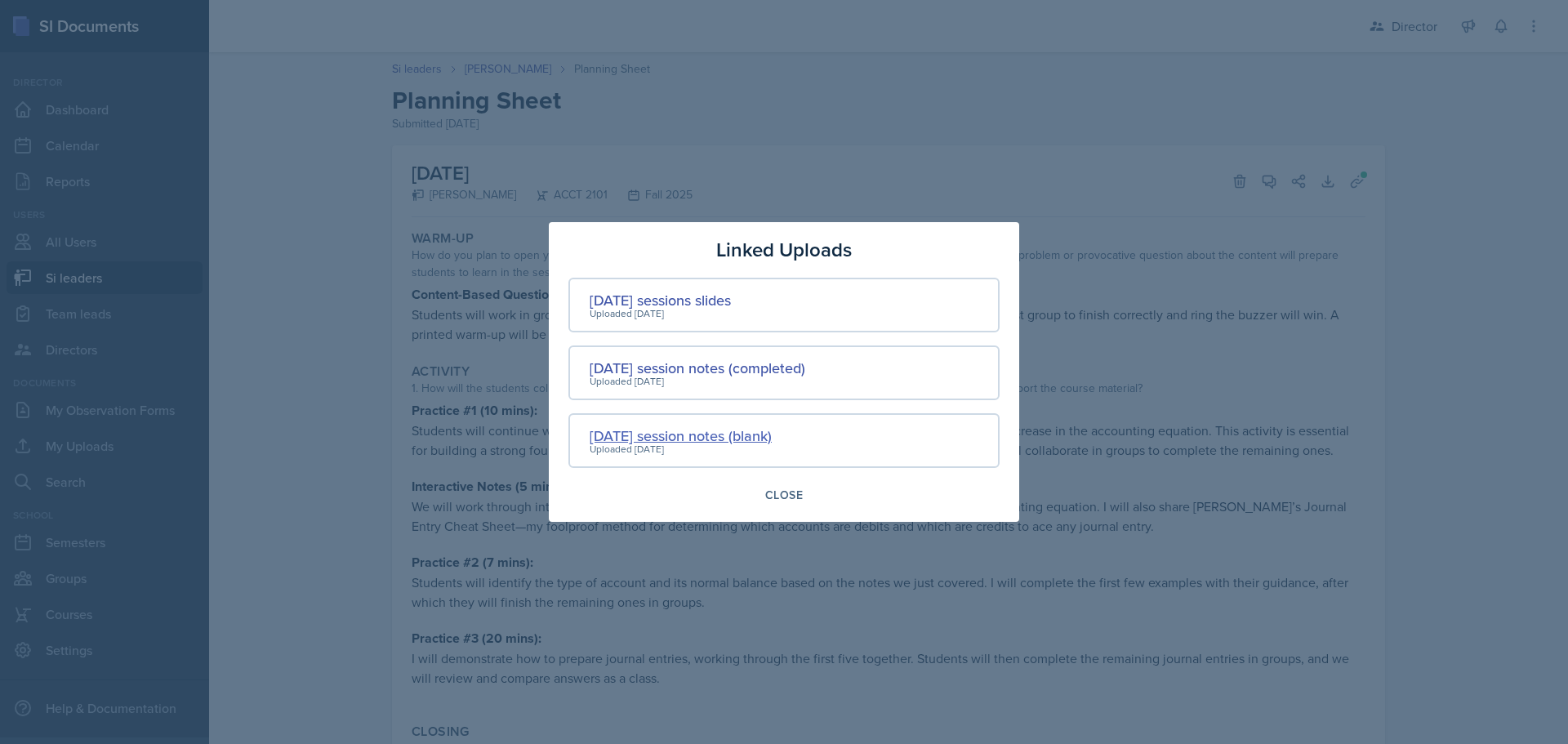
click at [726, 433] on div "[DATE] session notes (blank)" at bounding box center [680, 435] width 182 height 22
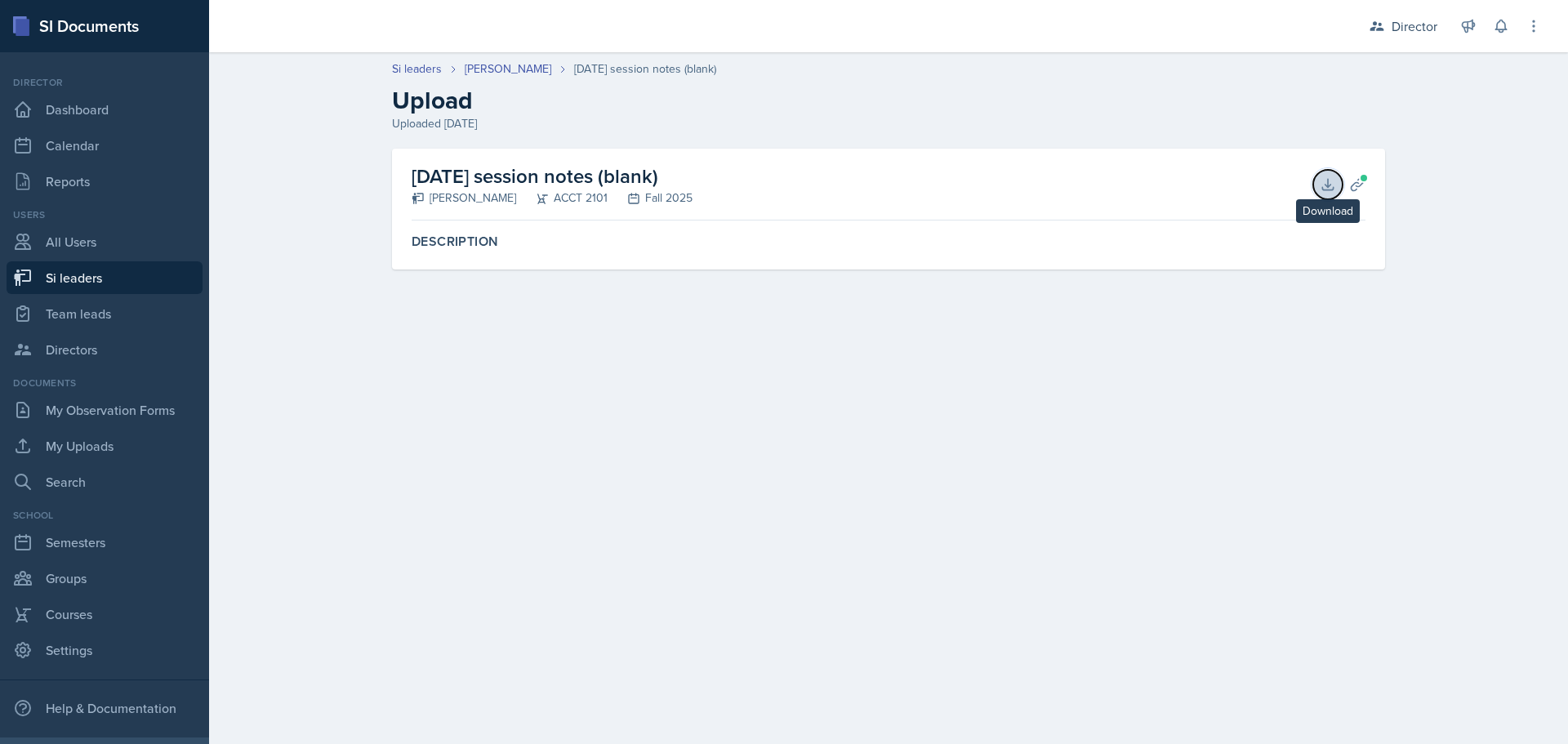
click at [1322, 191] on icon at bounding box center [1328, 184] width 16 height 16
click at [1354, 177] on icon at bounding box center [1357, 184] width 16 height 16
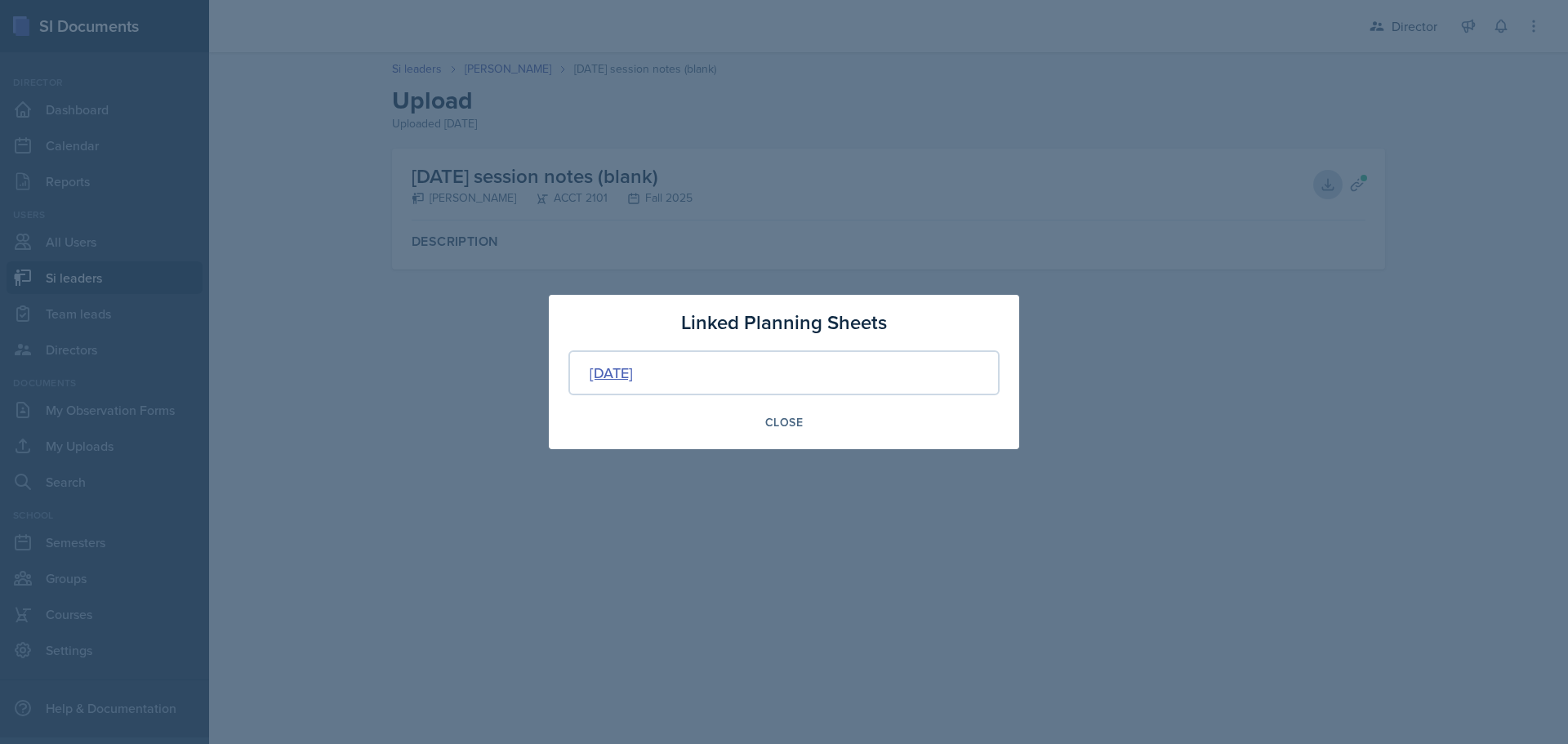
click at [633, 380] on div "[DATE]" at bounding box center [611, 372] width 43 height 22
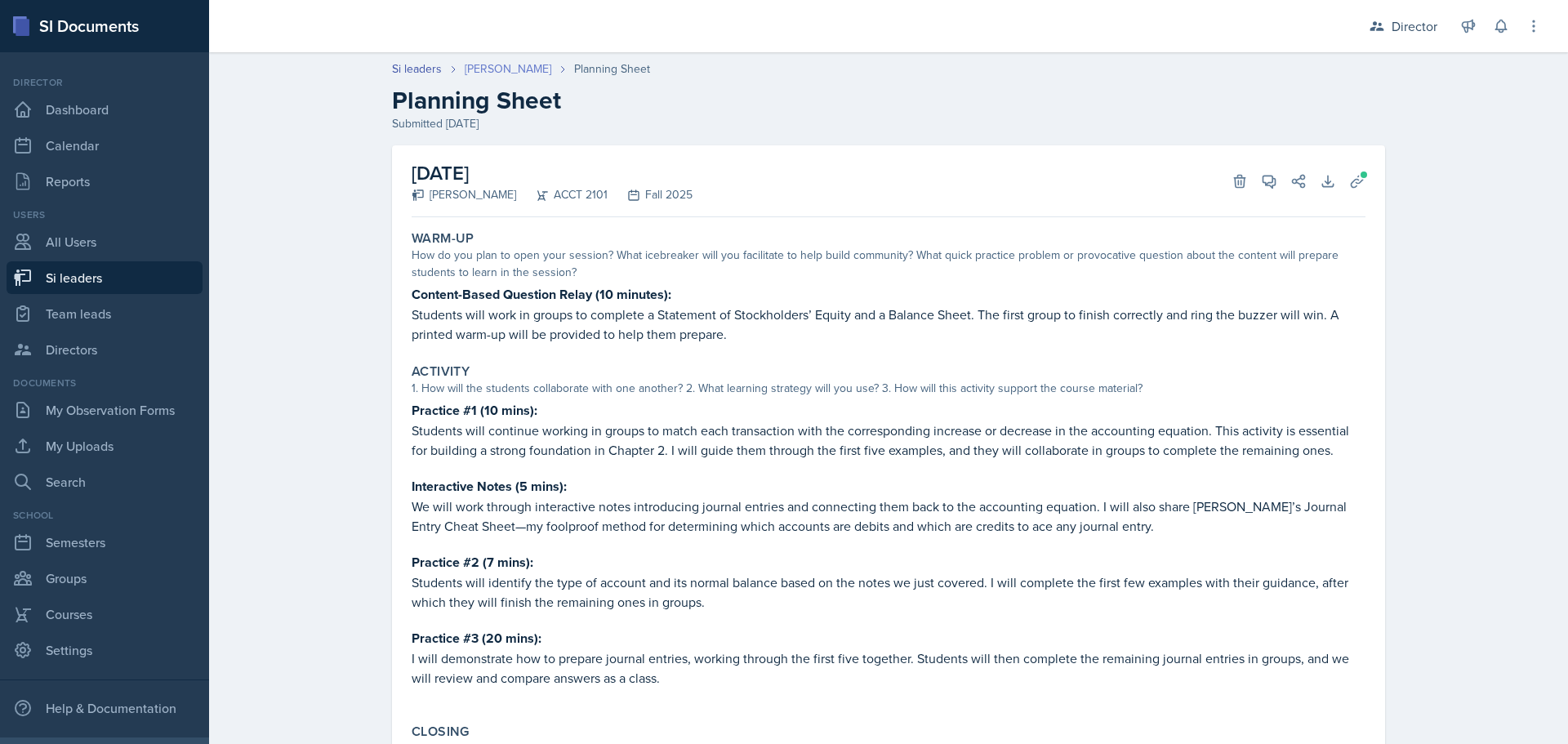
click at [537, 67] on link "[PERSON_NAME]" at bounding box center [508, 68] width 87 height 17
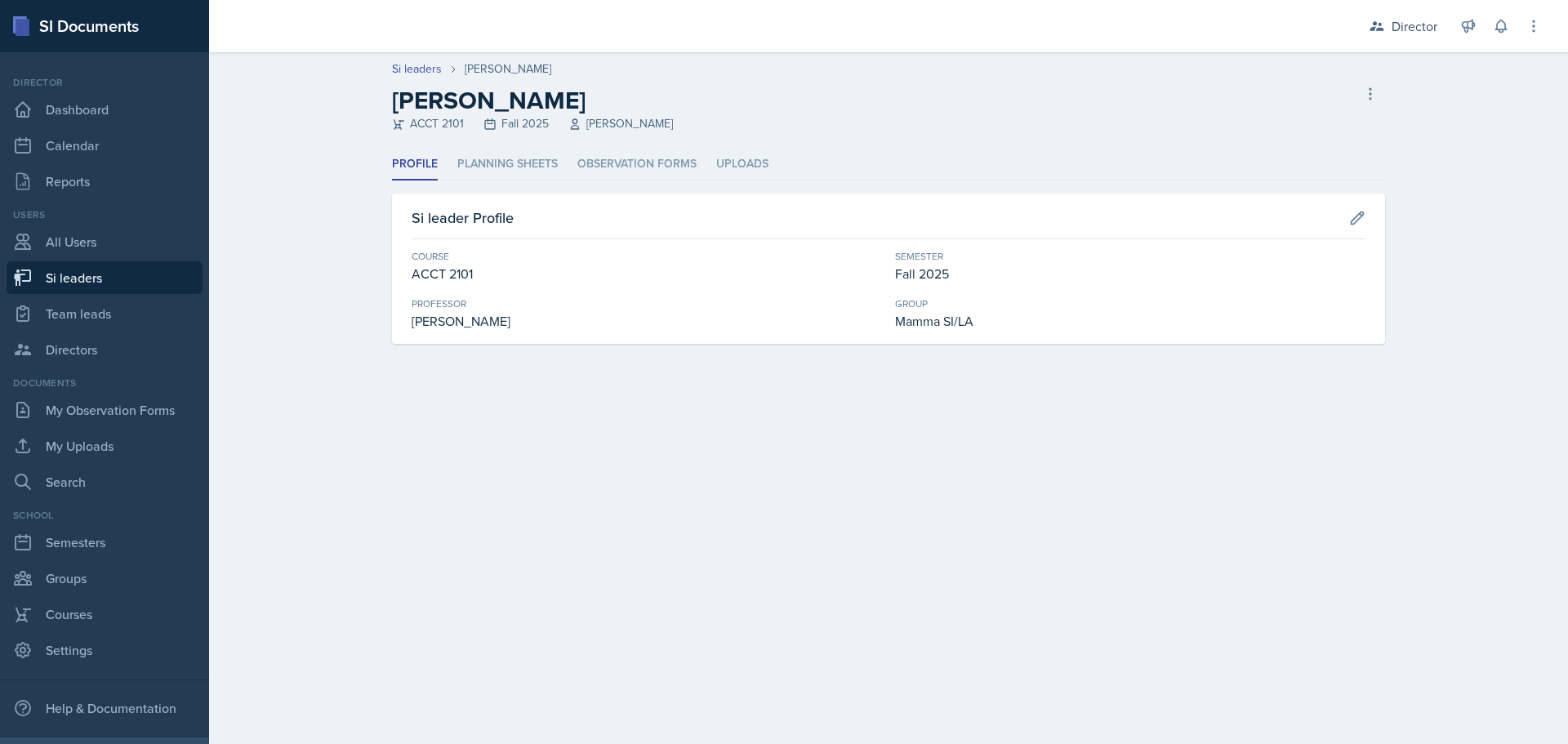
click at [497, 181] on div "Profile Planning Sheets Observation Forms Uploads Profile Planning Sheets Obser…" at bounding box center [889, 247] width 993 height 195
click at [499, 170] on li "Planning Sheets" at bounding box center [507, 165] width 100 height 32
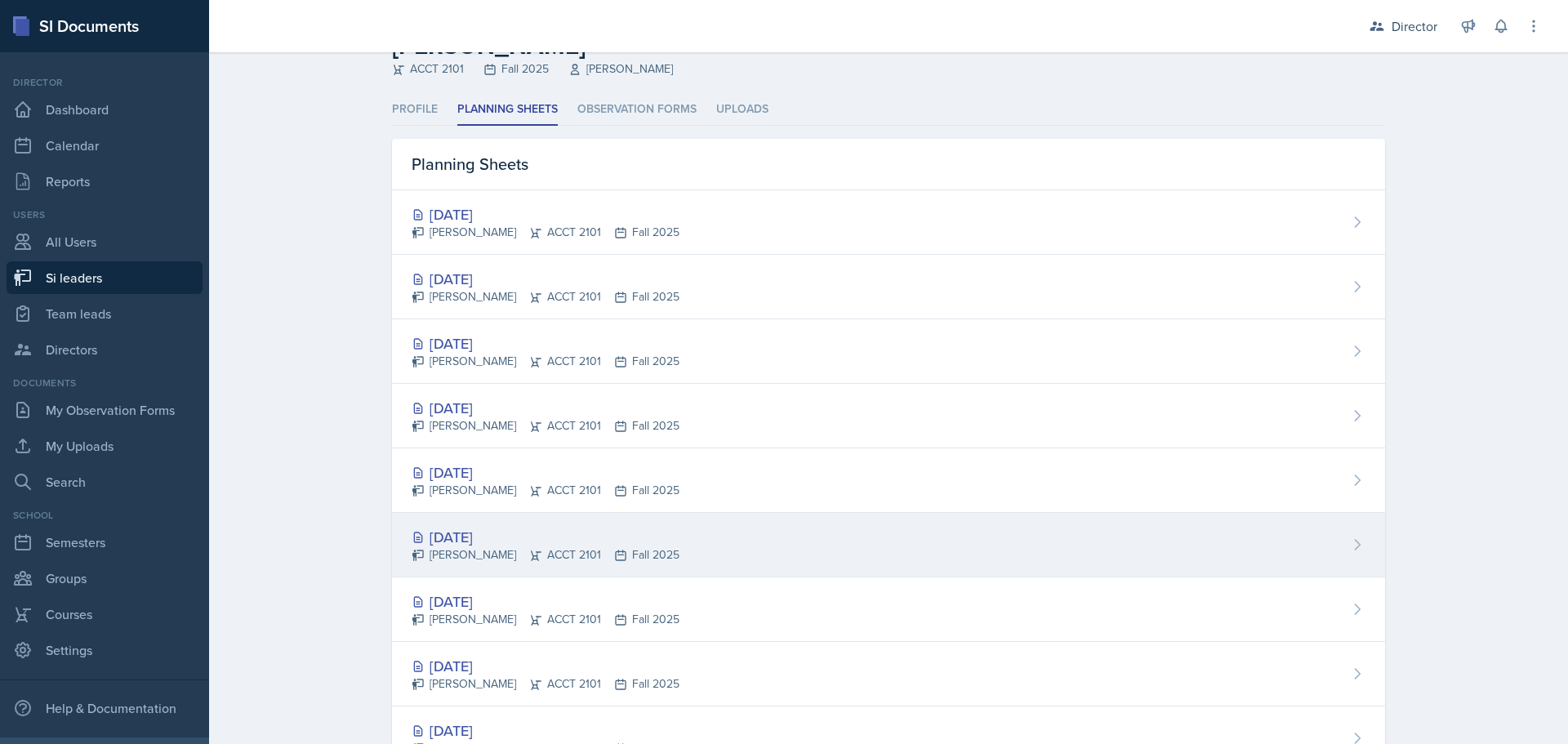
scroll to position [163, 0]
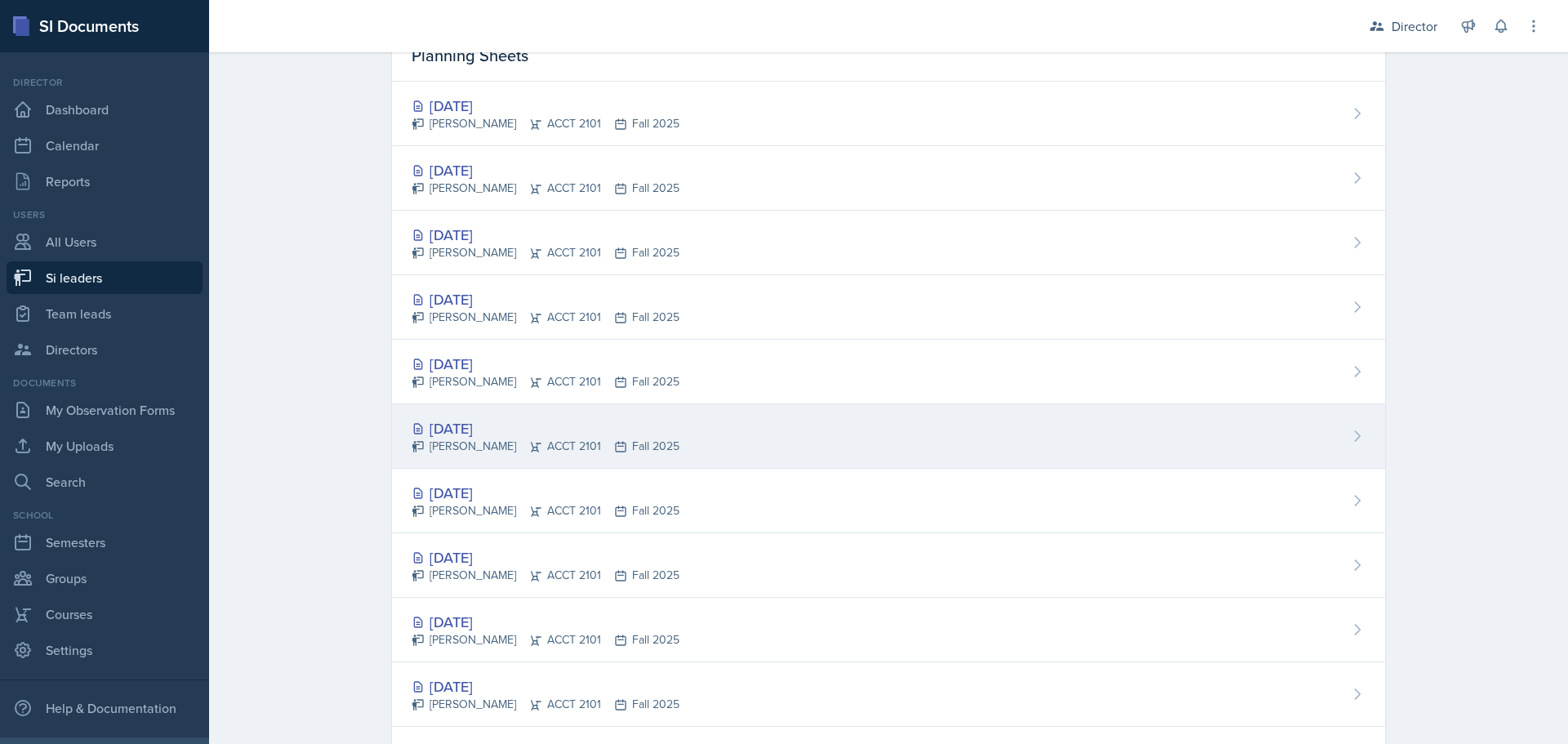
click at [550, 427] on div "[DATE]" at bounding box center [545, 427] width 268 height 22
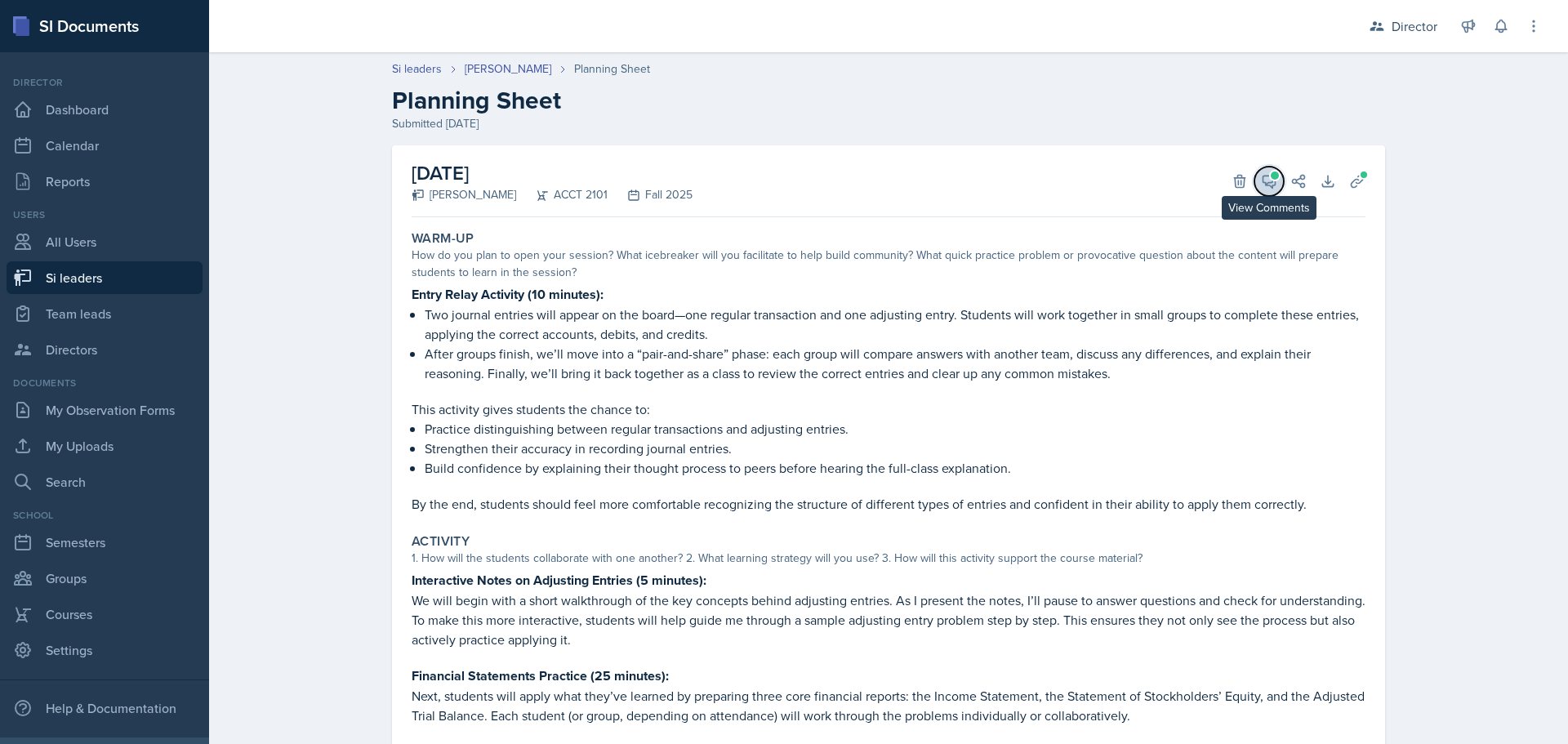
click at [1271, 183] on icon at bounding box center [1269, 181] width 16 height 16
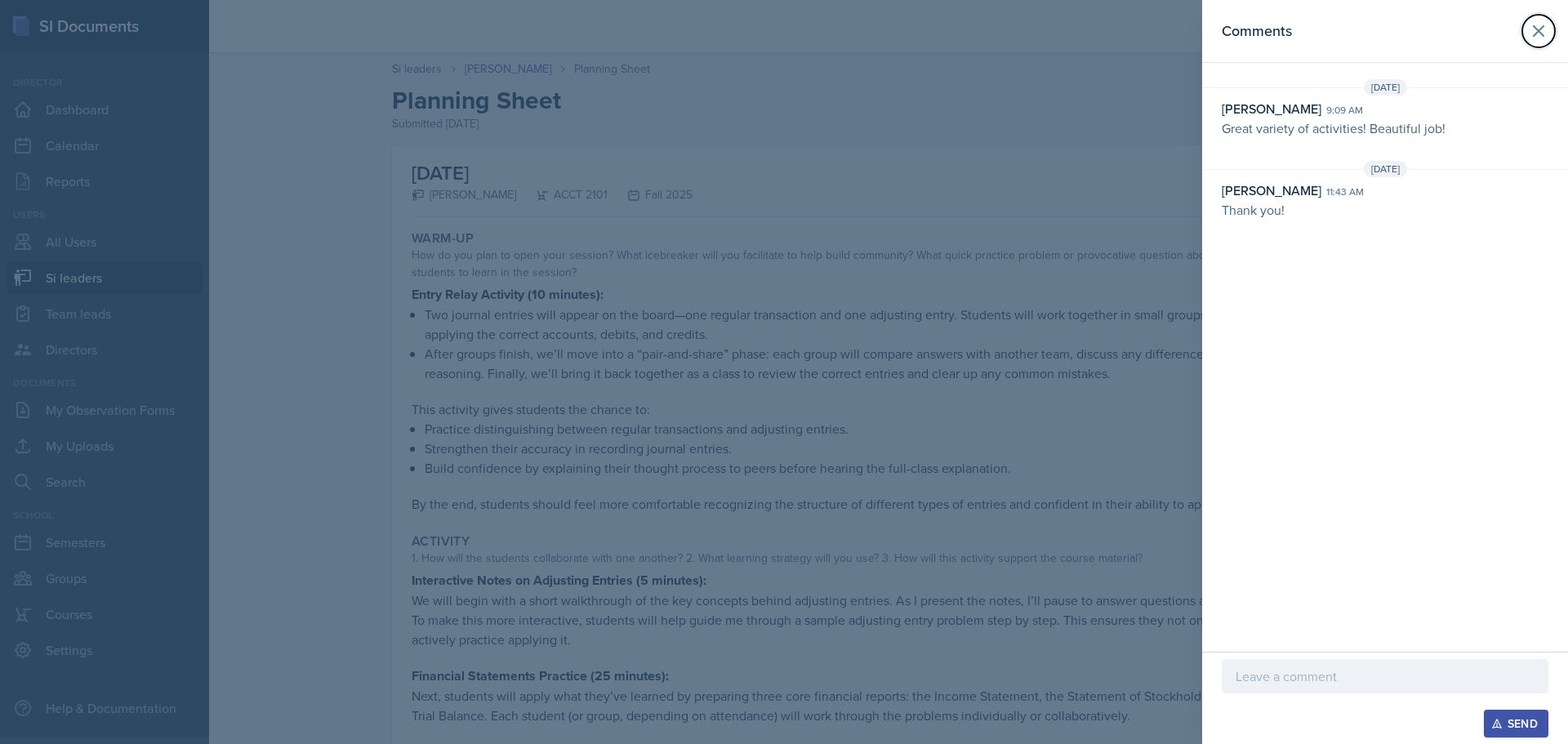
click at [1533, 31] on icon at bounding box center [1539, 31] width 20 height 20
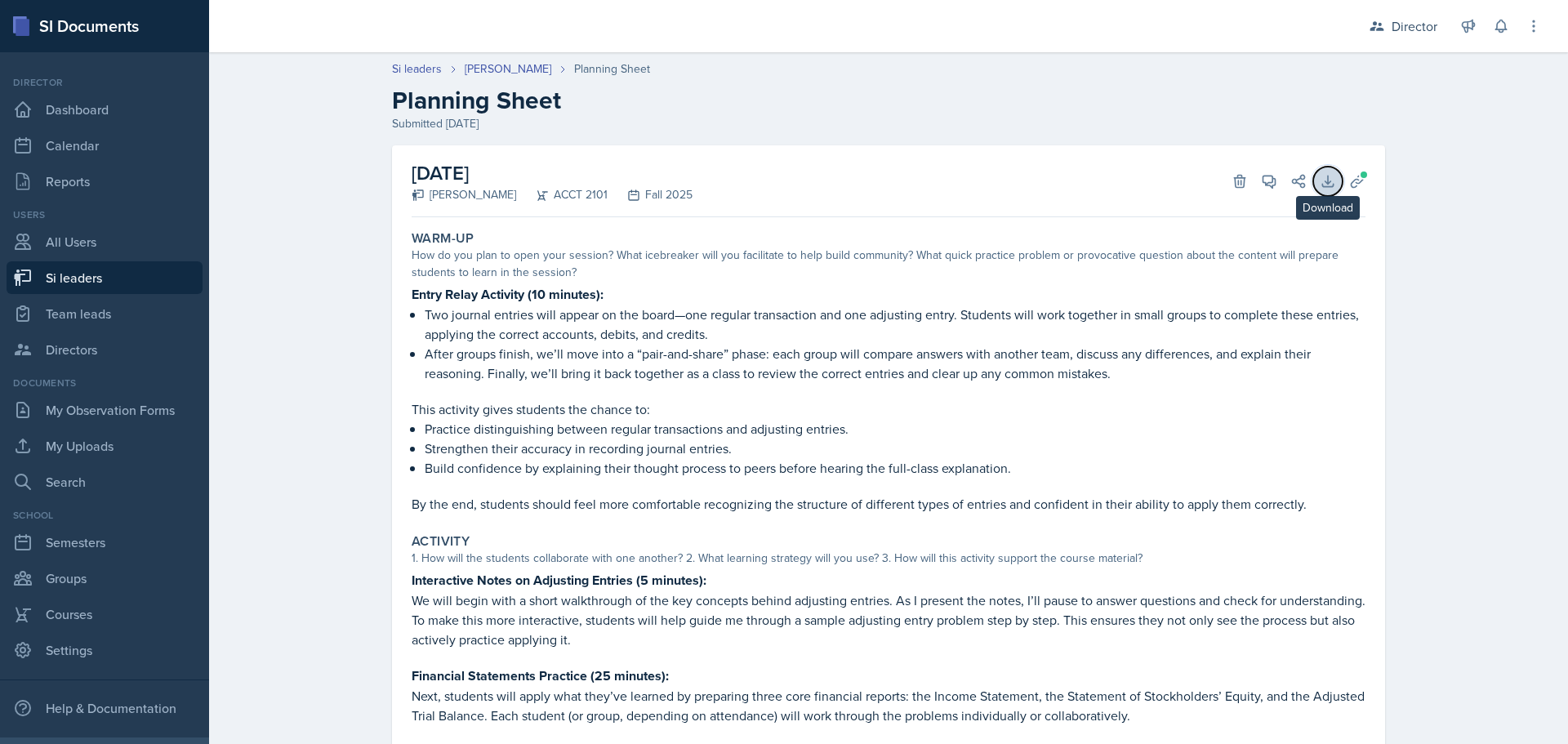
click at [1326, 186] on icon at bounding box center [1328, 181] width 11 height 11
click at [1343, 183] on button "Uploads" at bounding box center [1357, 181] width 29 height 29
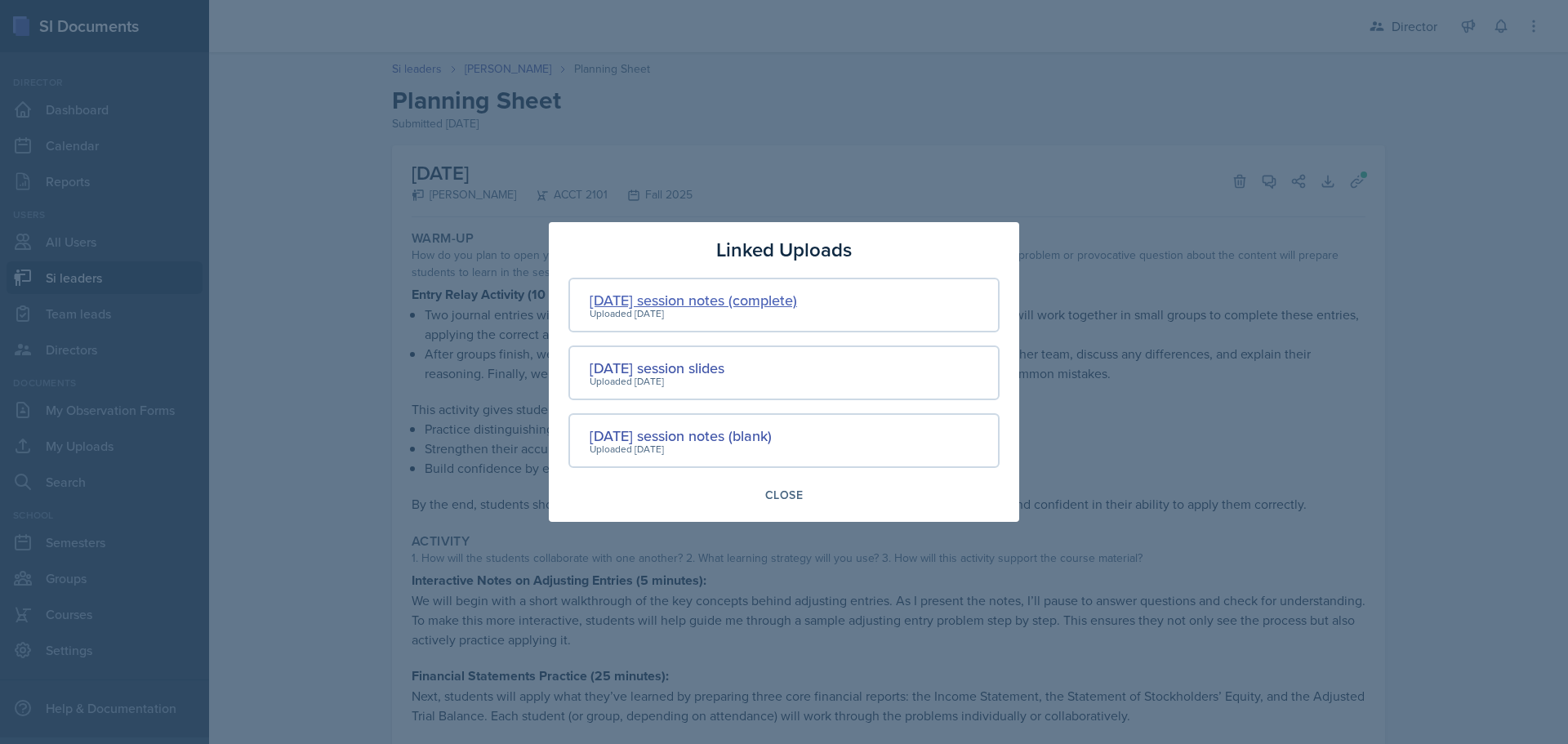
click at [747, 298] on div "[DATE] session notes (complete)" at bounding box center [694, 300] width 208 height 22
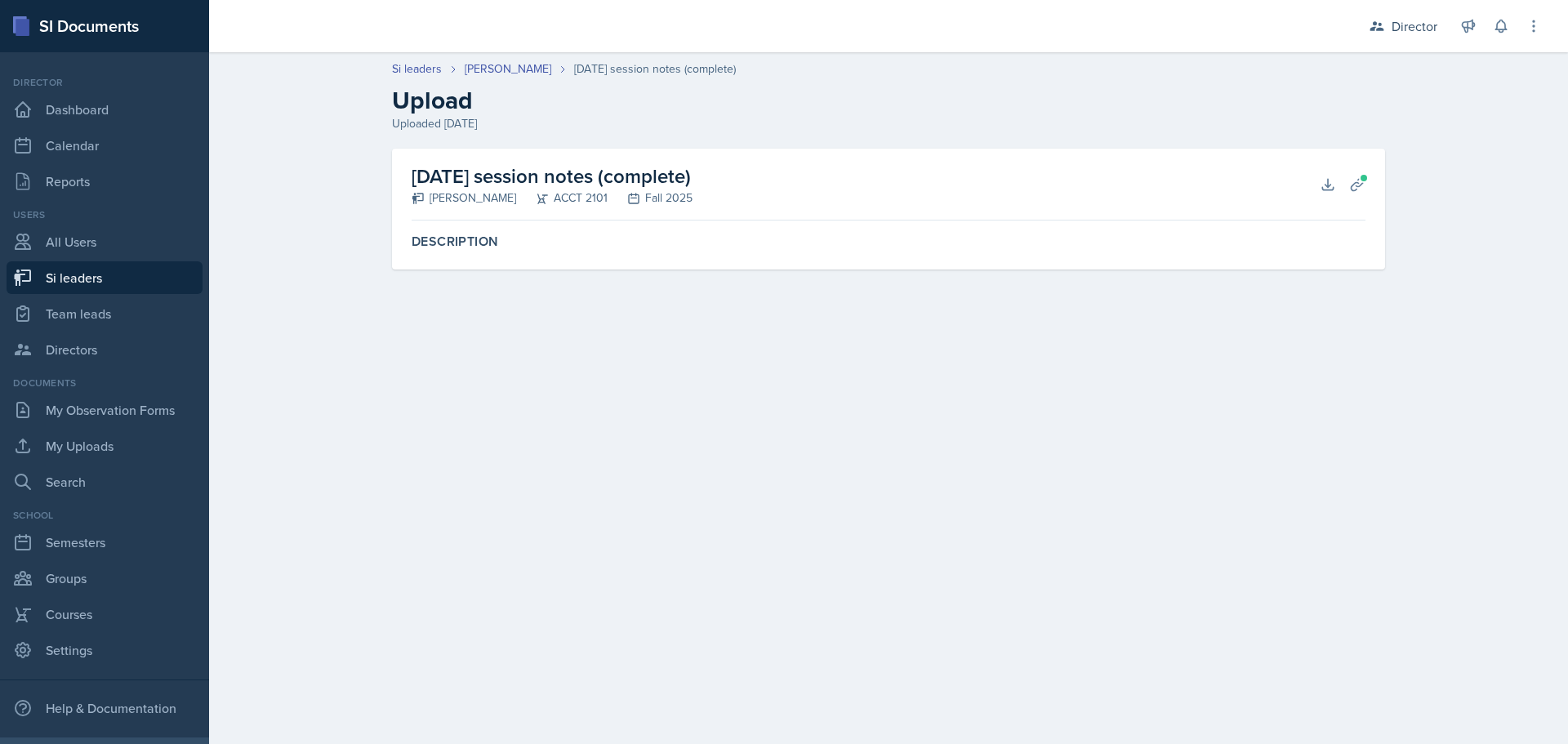
click at [804, 255] on div "Description" at bounding box center [889, 241] width 967 height 29
click at [1333, 191] on icon at bounding box center [1328, 184] width 16 height 16
drag, startPoint x: 794, startPoint y: 261, endPoint x: 670, endPoint y: 153, distance: 164.4
click at [794, 261] on div "Description" at bounding box center [888, 248] width 953 height 43
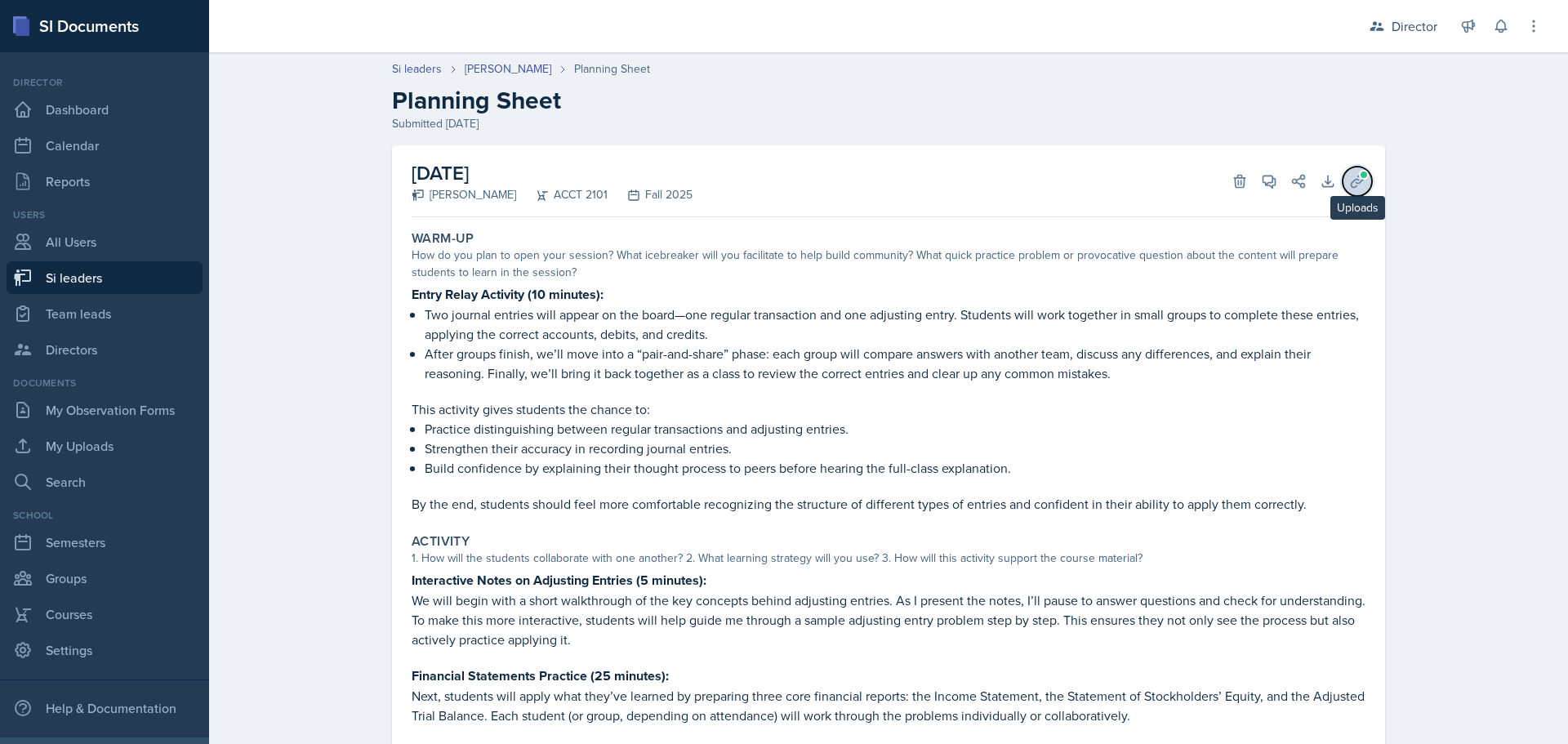
click at [1349, 177] on icon at bounding box center [1357, 181] width 16 height 16
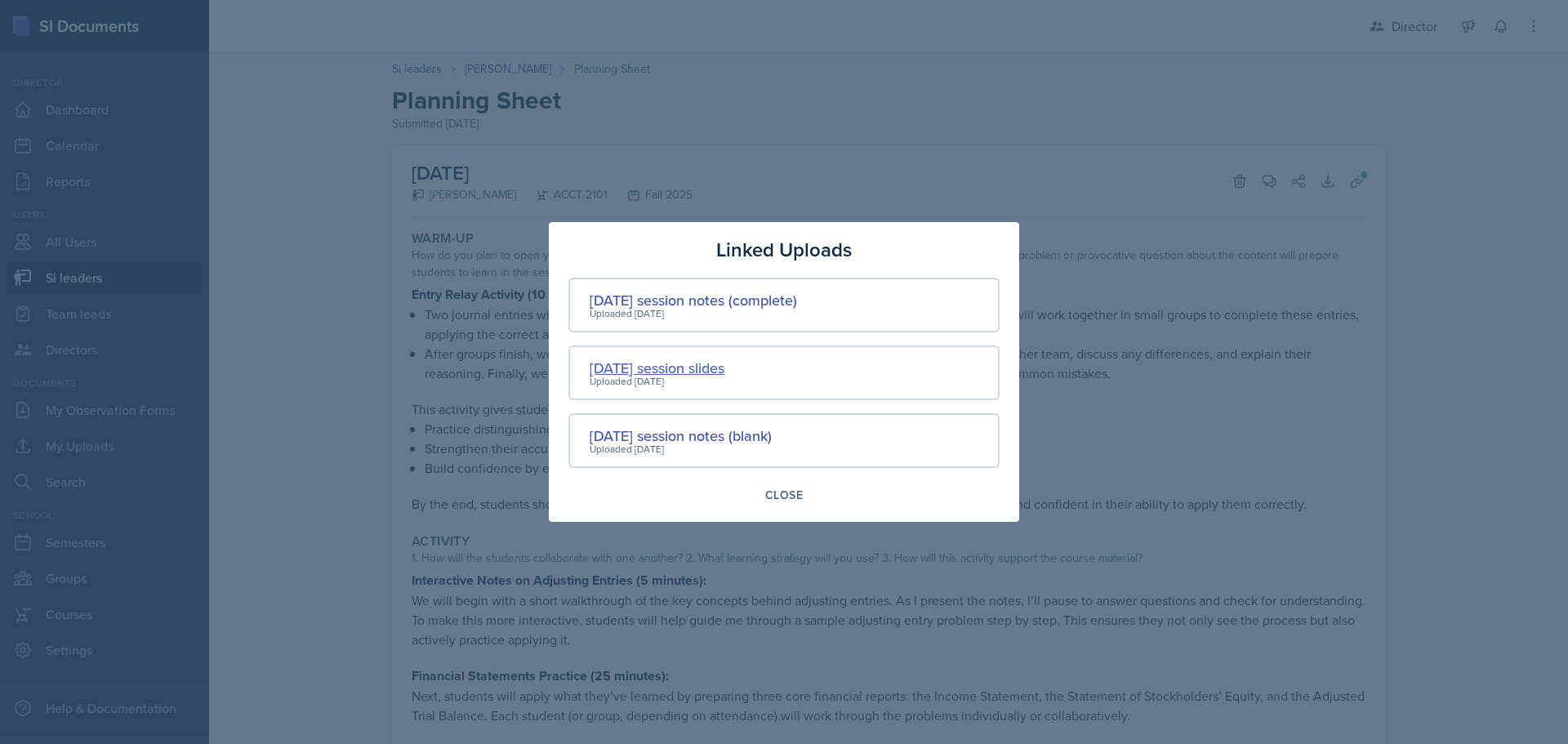
click at [694, 373] on div "[DATE] session slides" at bounding box center [657, 367] width 135 height 22
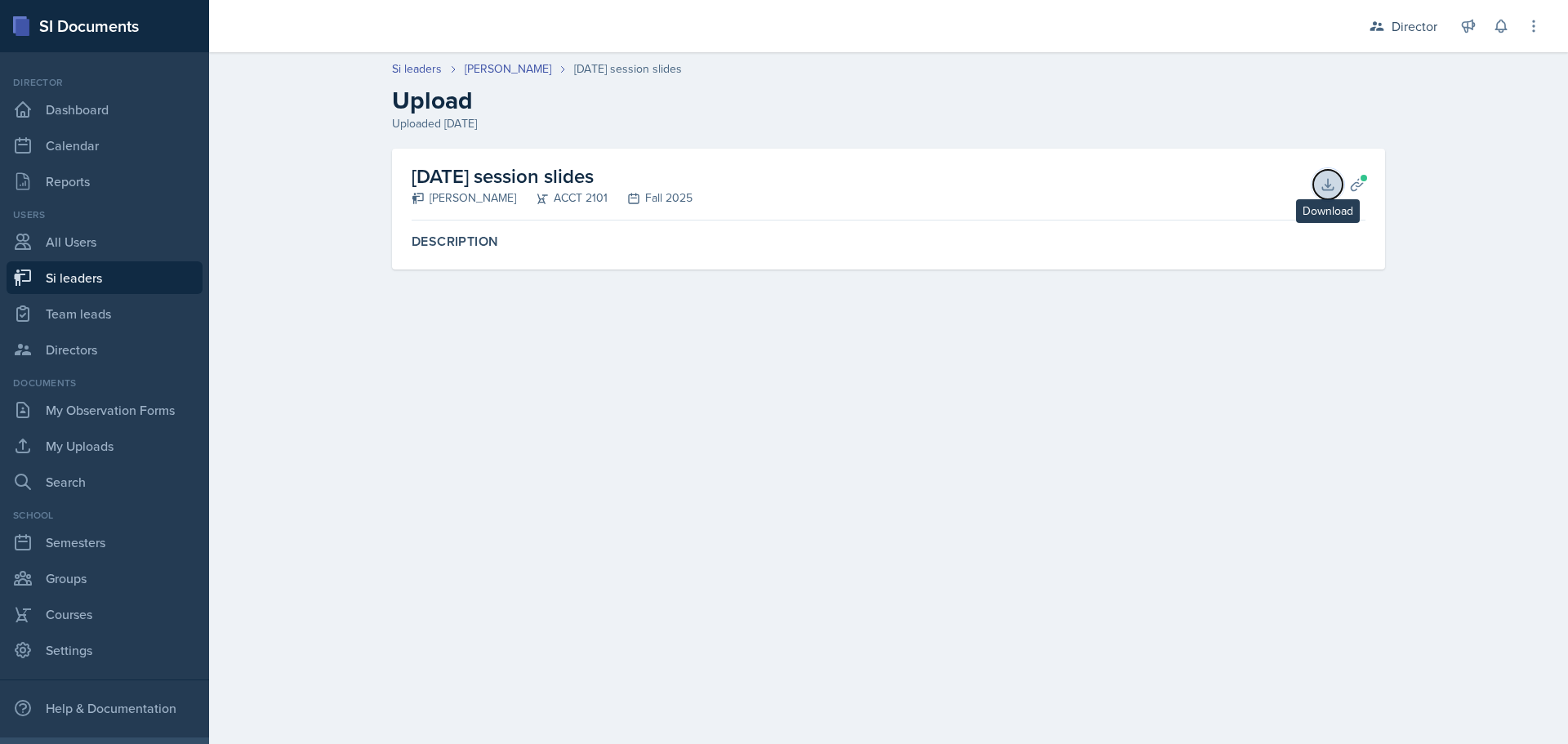
click at [1336, 184] on button "Download" at bounding box center [1328, 184] width 29 height 29
drag, startPoint x: 556, startPoint y: 239, endPoint x: 546, endPoint y: 229, distance: 14.1
click at [558, 238] on label "Description" at bounding box center [888, 241] width 953 height 16
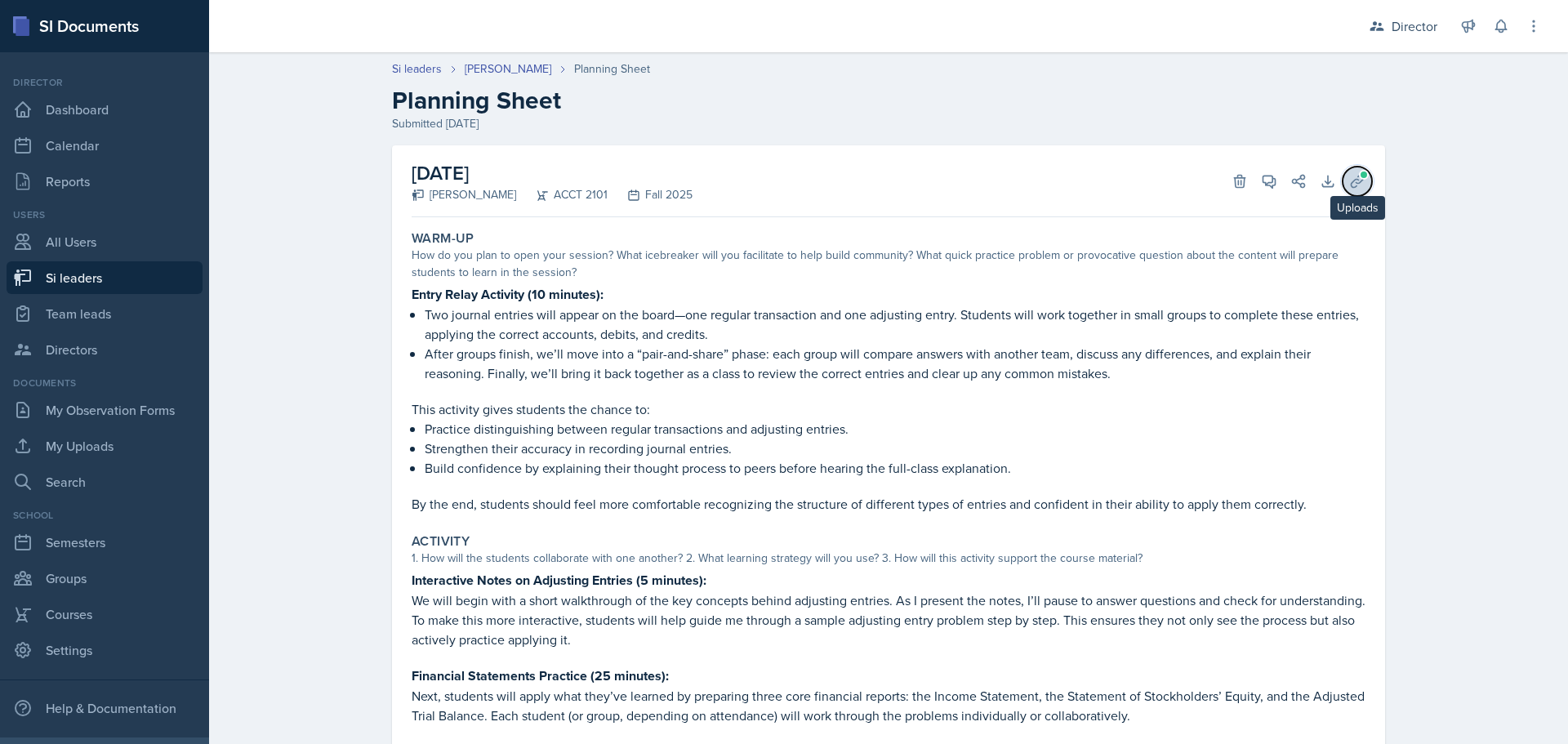
click at [1361, 184] on button "Uploads" at bounding box center [1357, 181] width 29 height 29
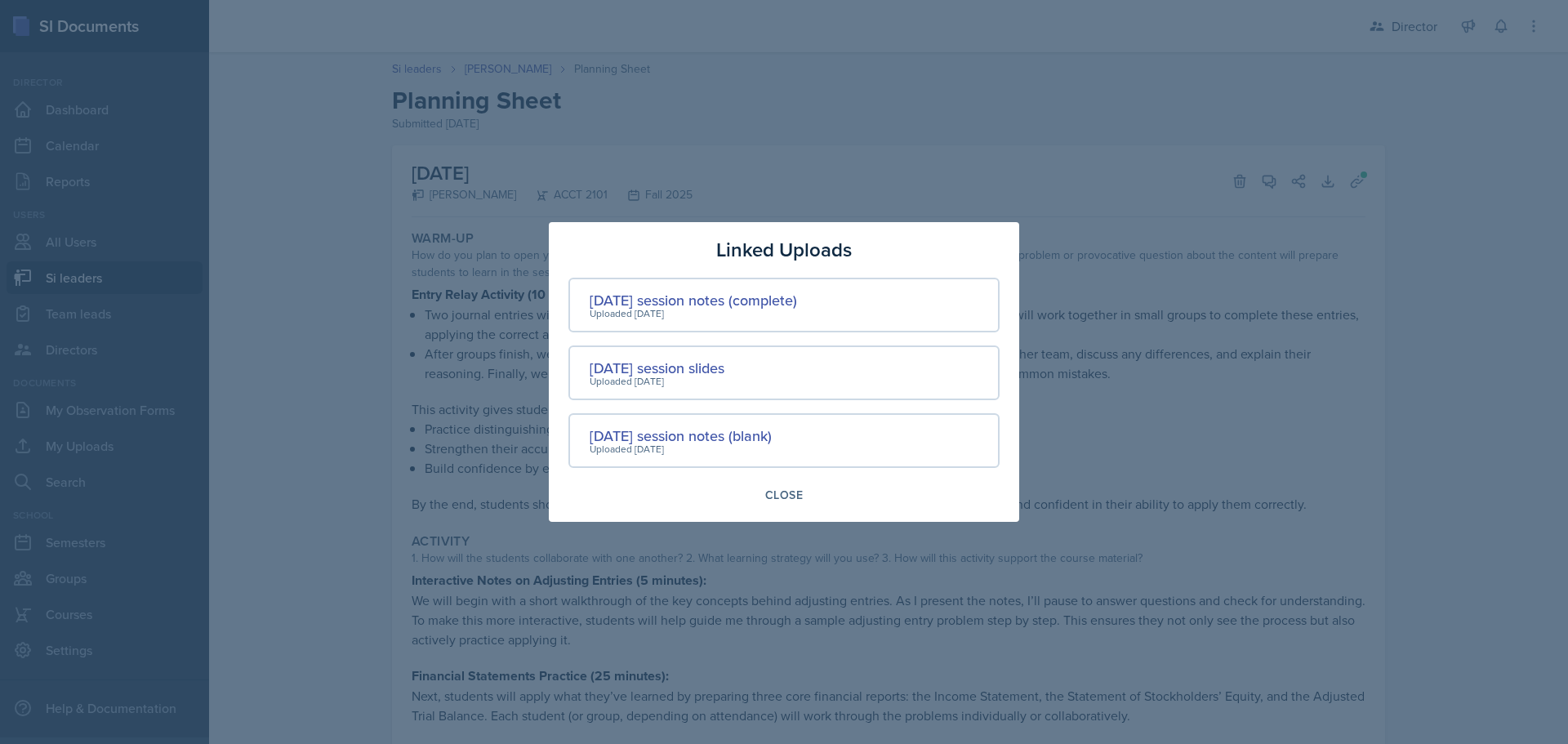
drag, startPoint x: 697, startPoint y: 452, endPoint x: 701, endPoint y: 440, distance: 12.6
click at [697, 451] on div "Uploaded [DATE]" at bounding box center [680, 449] width 182 height 15
click at [701, 440] on div "[DATE] session notes (blank)" at bounding box center [680, 435] width 182 height 22
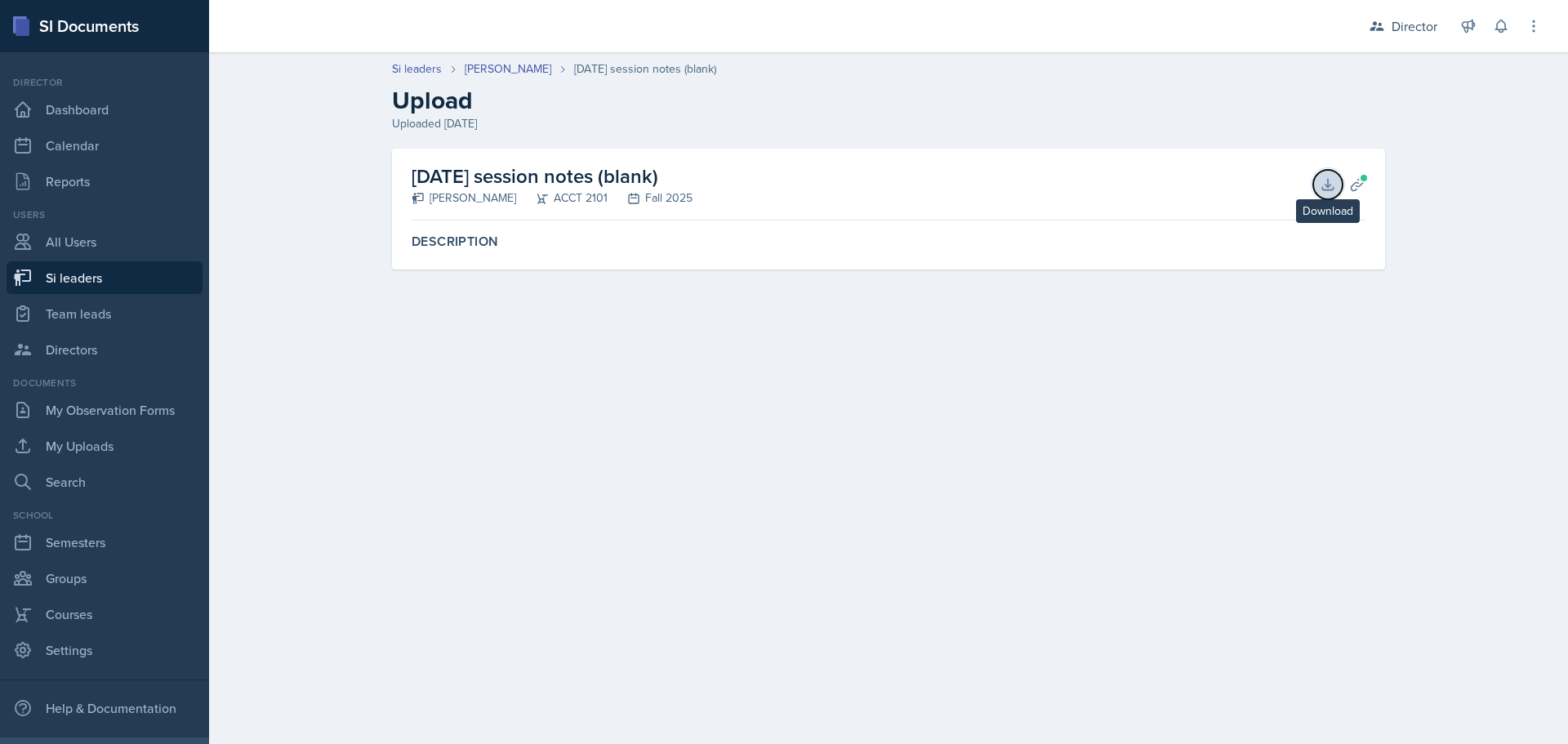
click at [1319, 182] on button "Download" at bounding box center [1328, 184] width 29 height 29
click at [490, 72] on link "[PERSON_NAME]" at bounding box center [508, 68] width 87 height 17
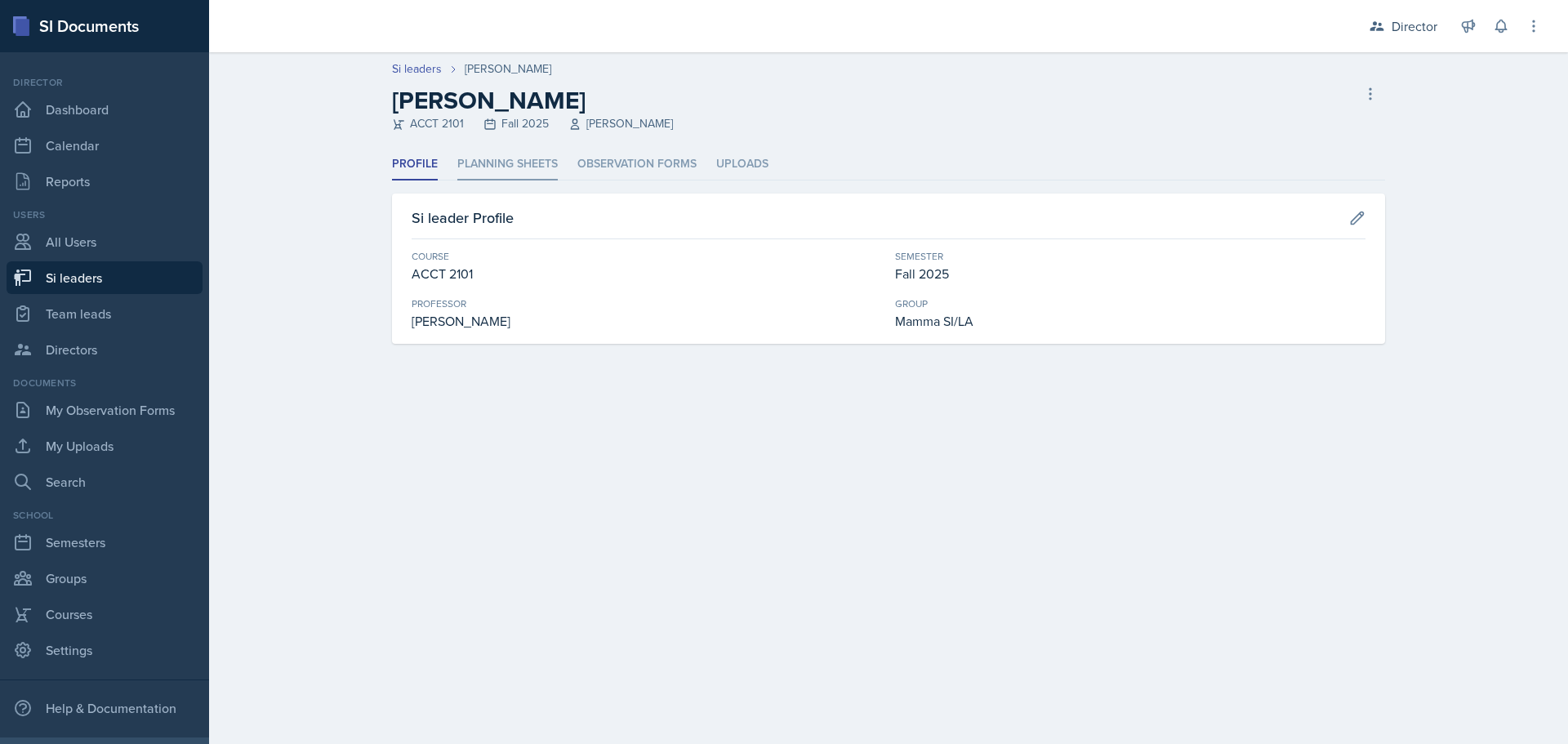
click at [537, 172] on li "Planning Sheets" at bounding box center [507, 165] width 100 height 32
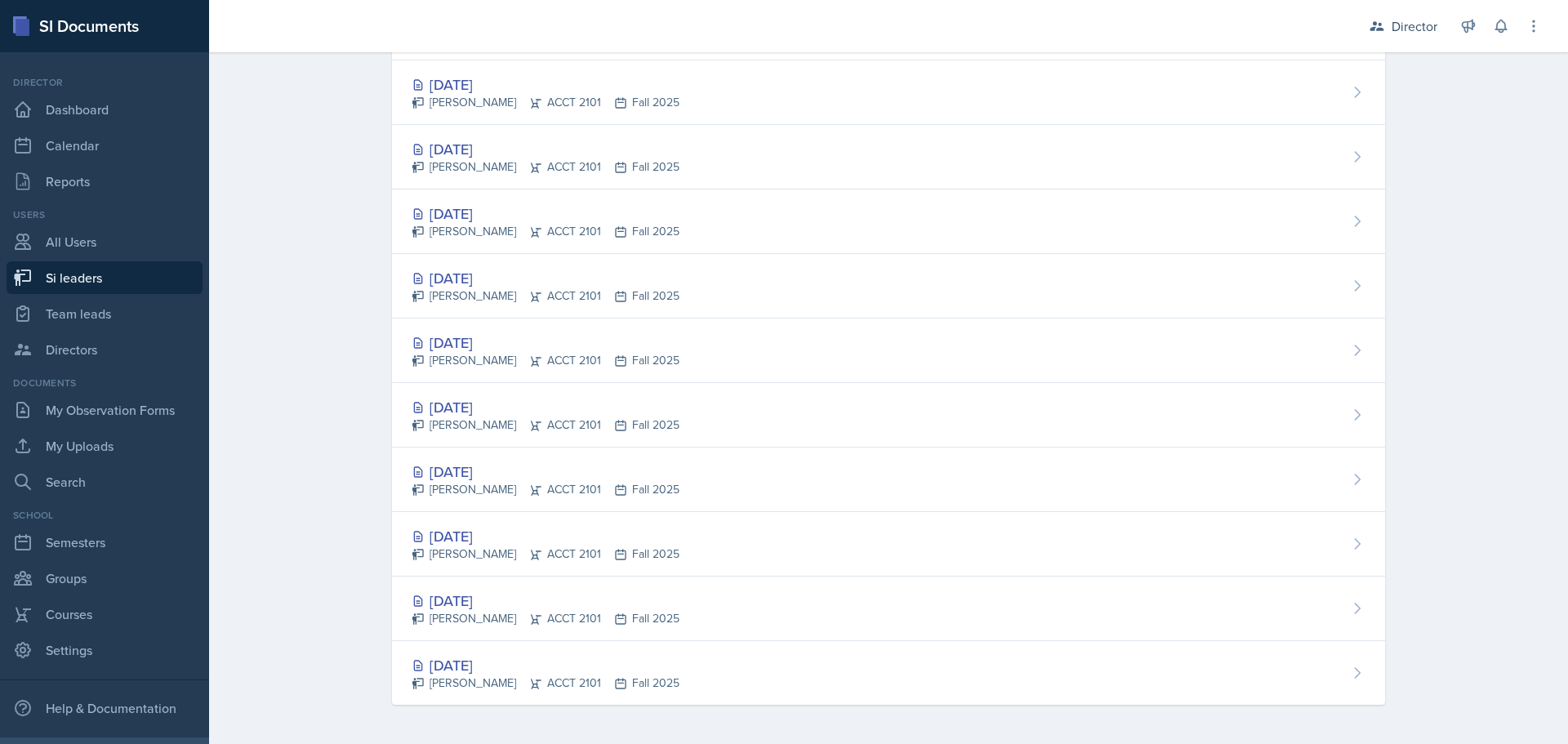
scroll to position [231, 0]
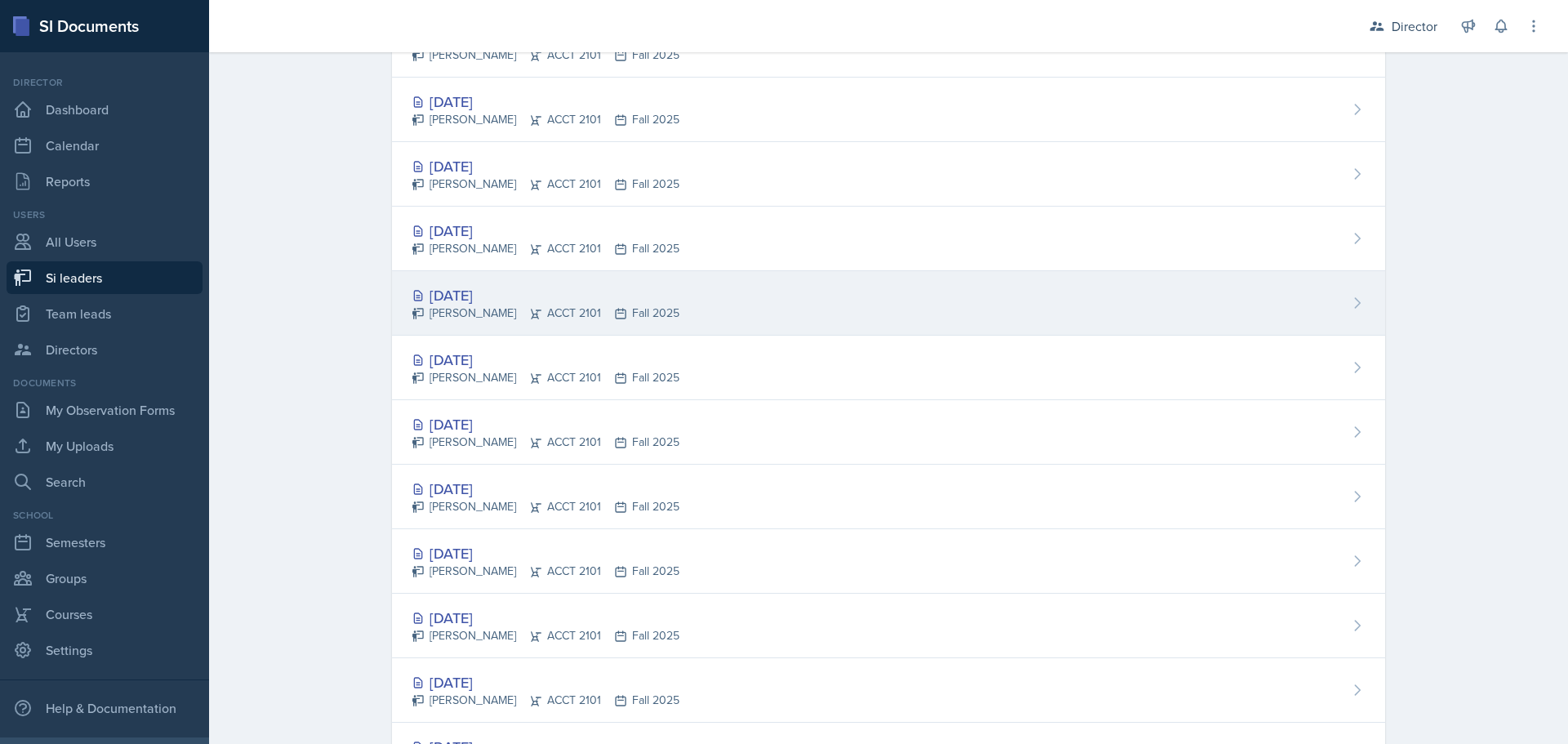
click at [530, 315] on icon at bounding box center [536, 313] width 11 height 10
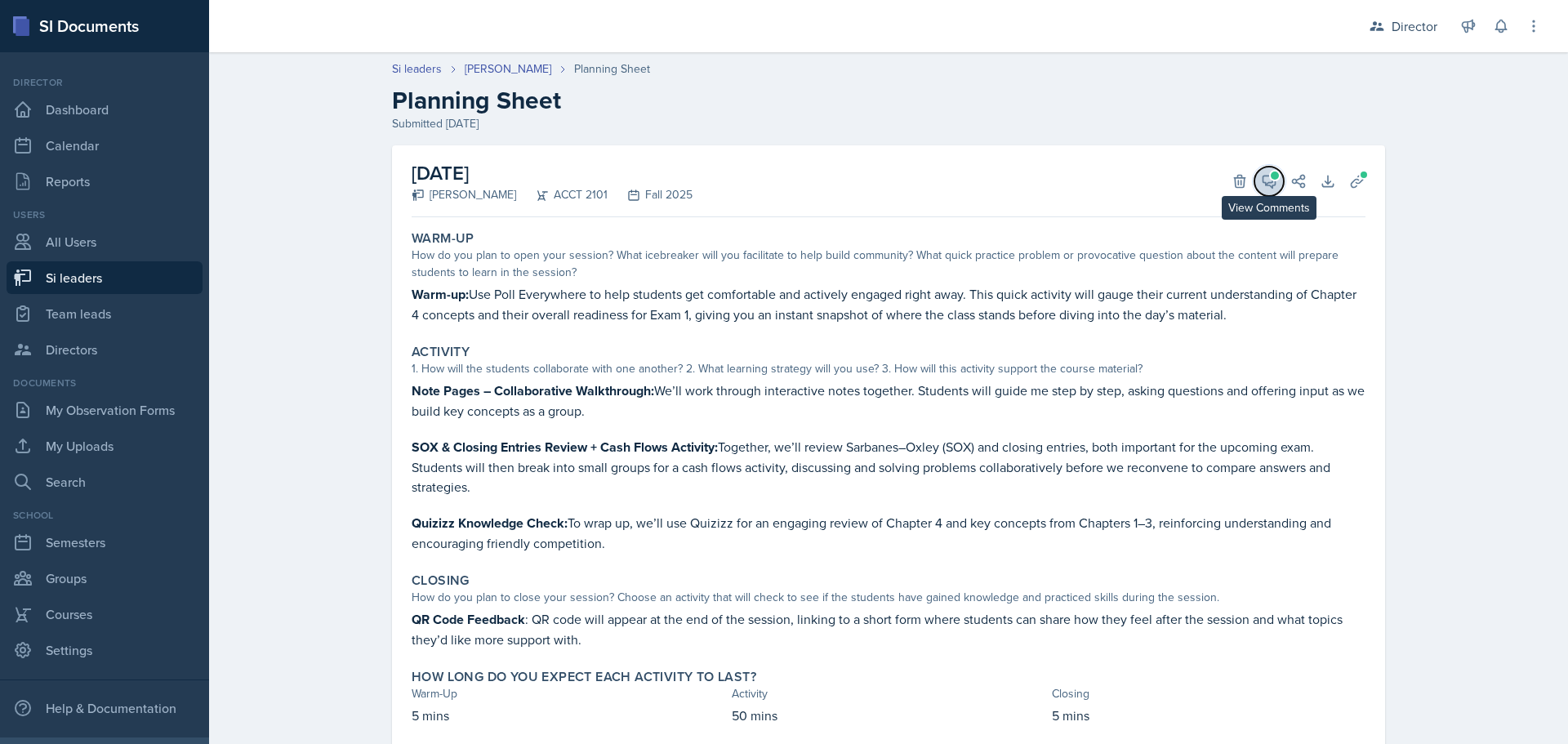
click at [1267, 180] on icon at bounding box center [1269, 181] width 16 height 16
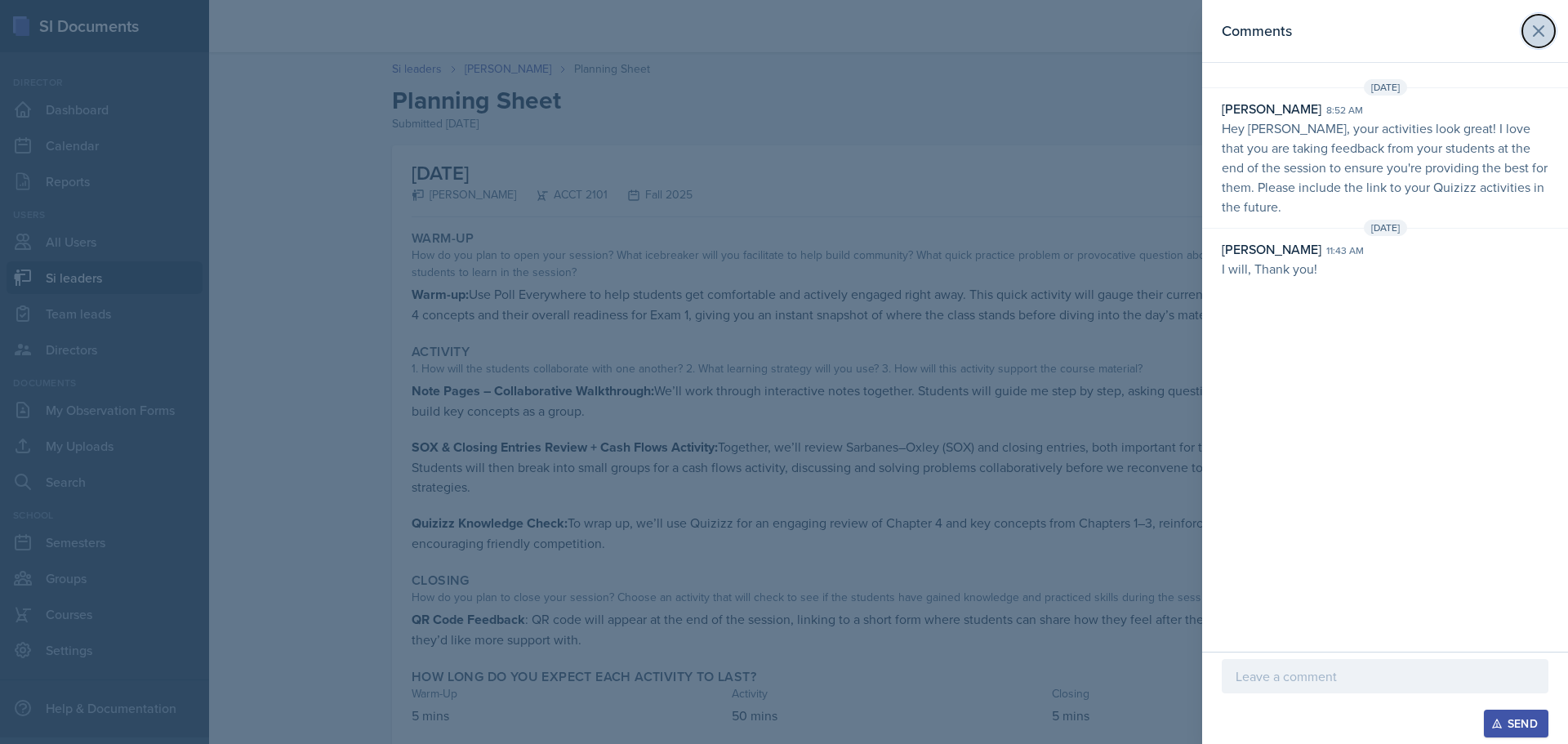
click at [1522, 30] on button at bounding box center [1538, 31] width 33 height 33
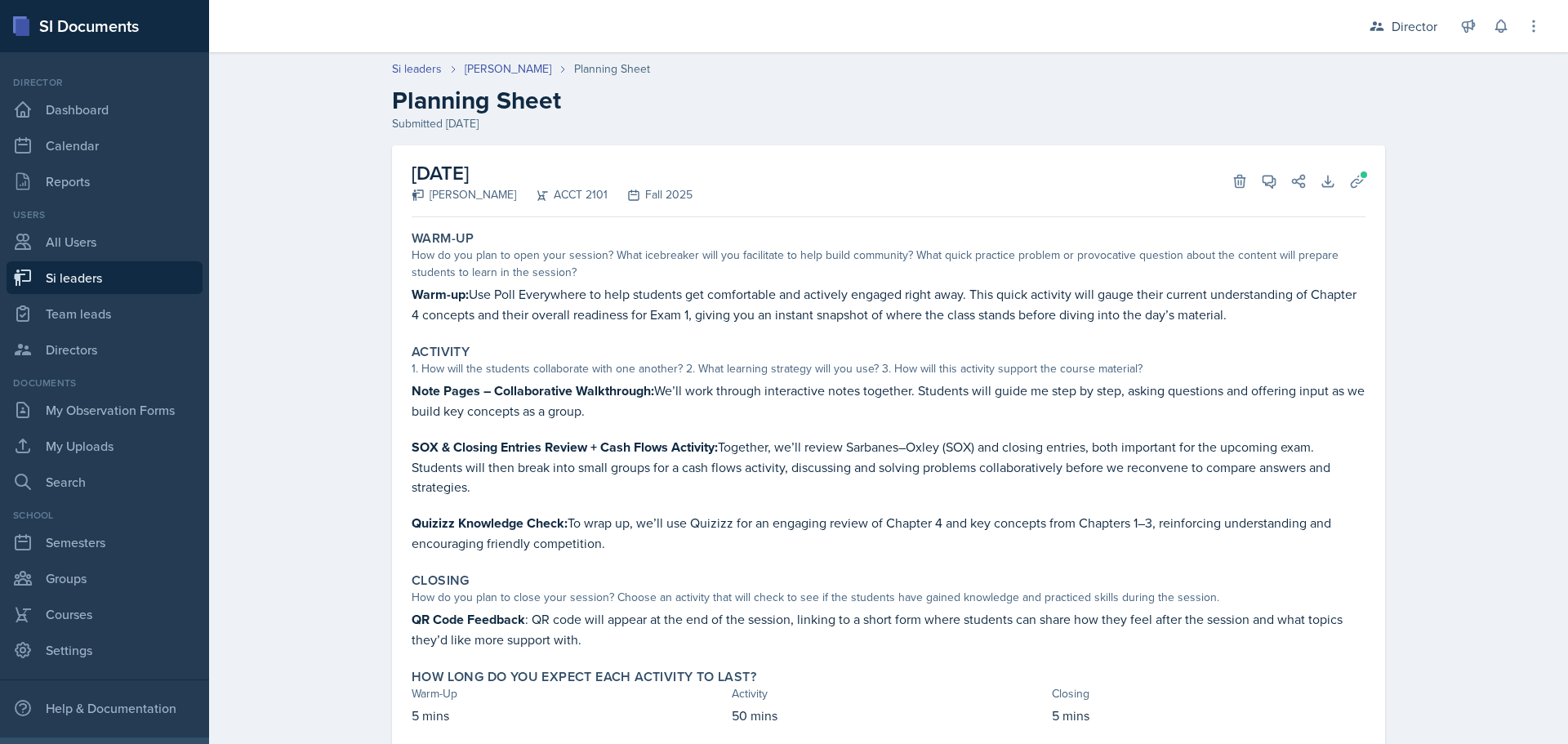
scroll to position [46, 0]
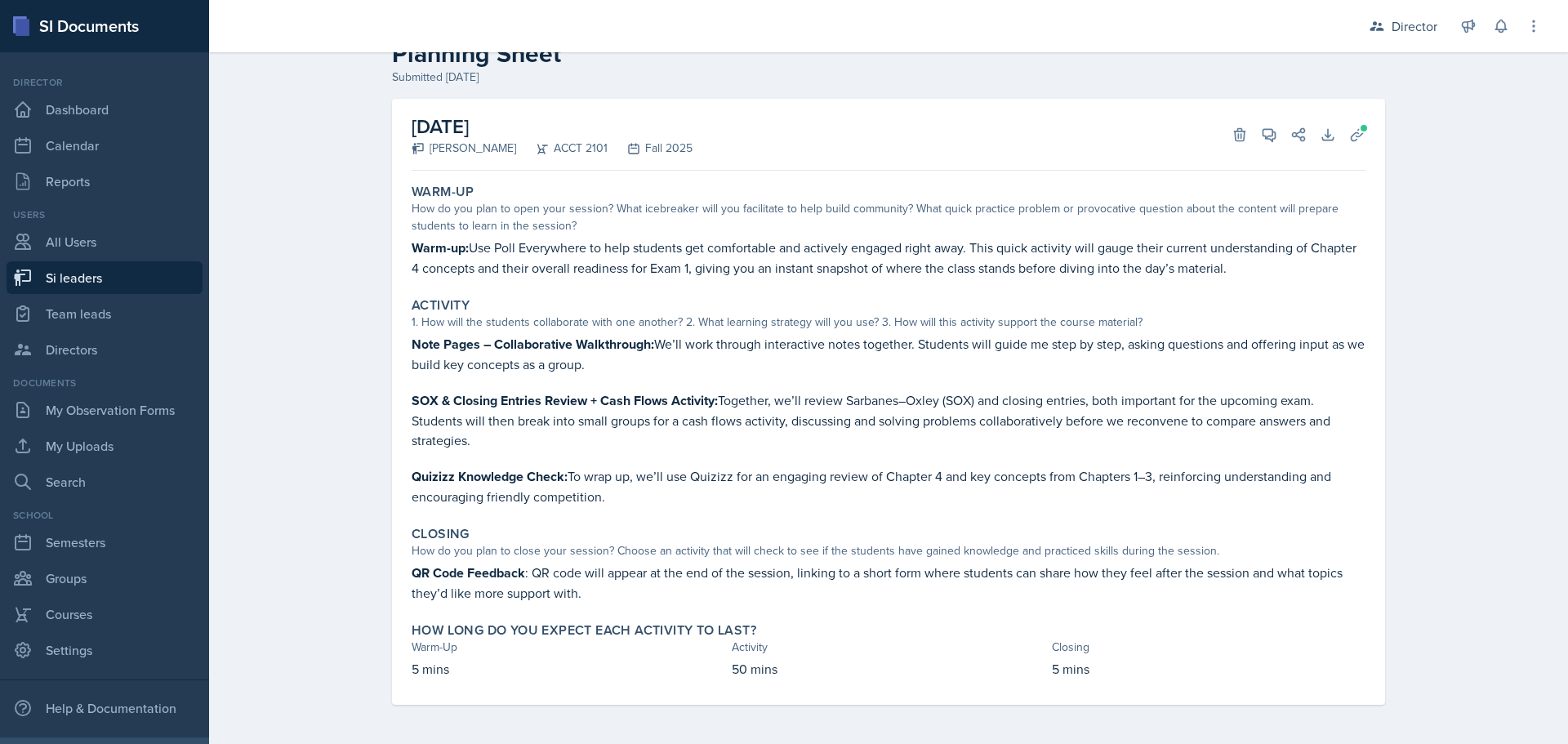
click at [442, 415] on p "SOX & Closing Entries Review + Cash Flows Activity: Together, we’ll review Sarb…" at bounding box center [888, 419] width 953 height 59
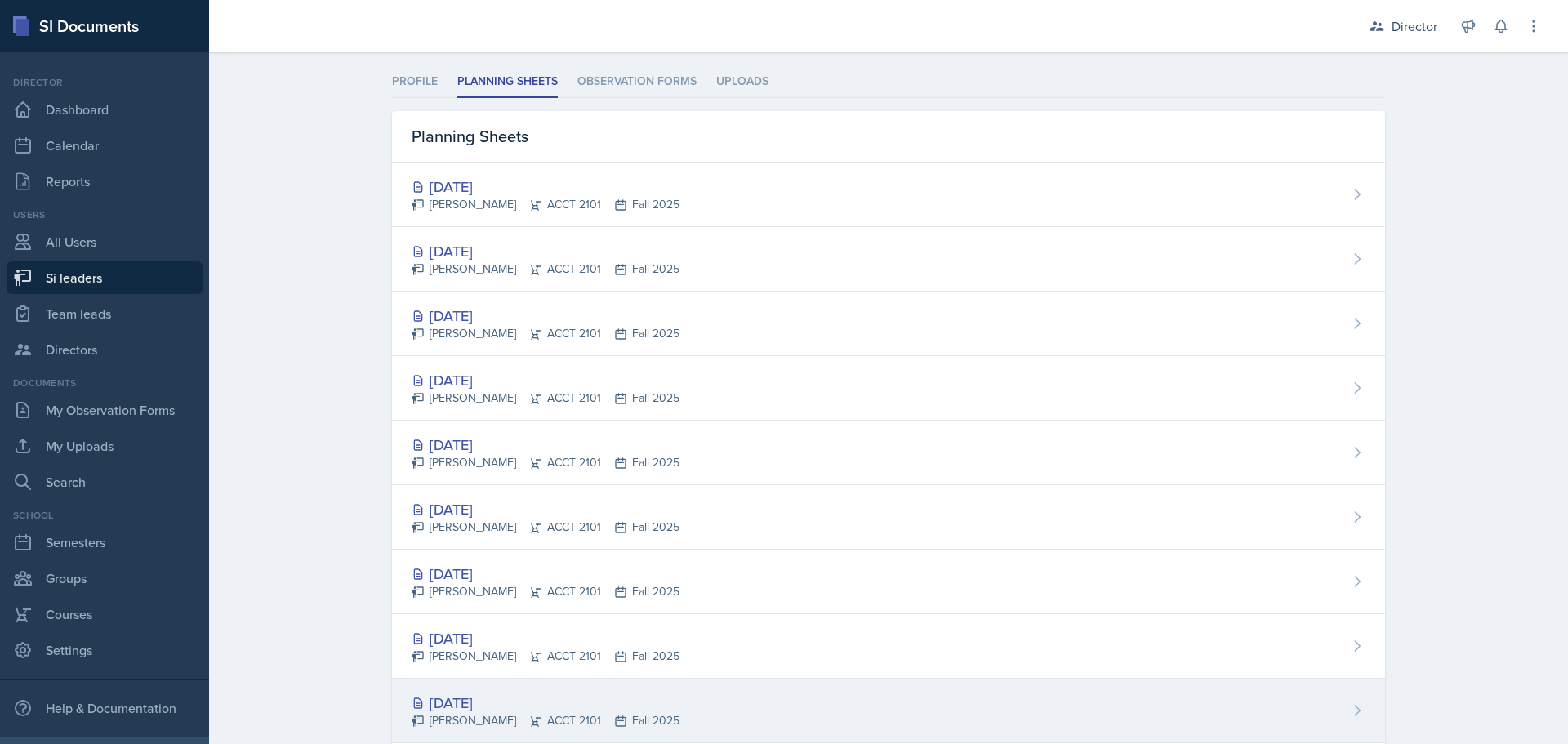
scroll to position [314, 0]
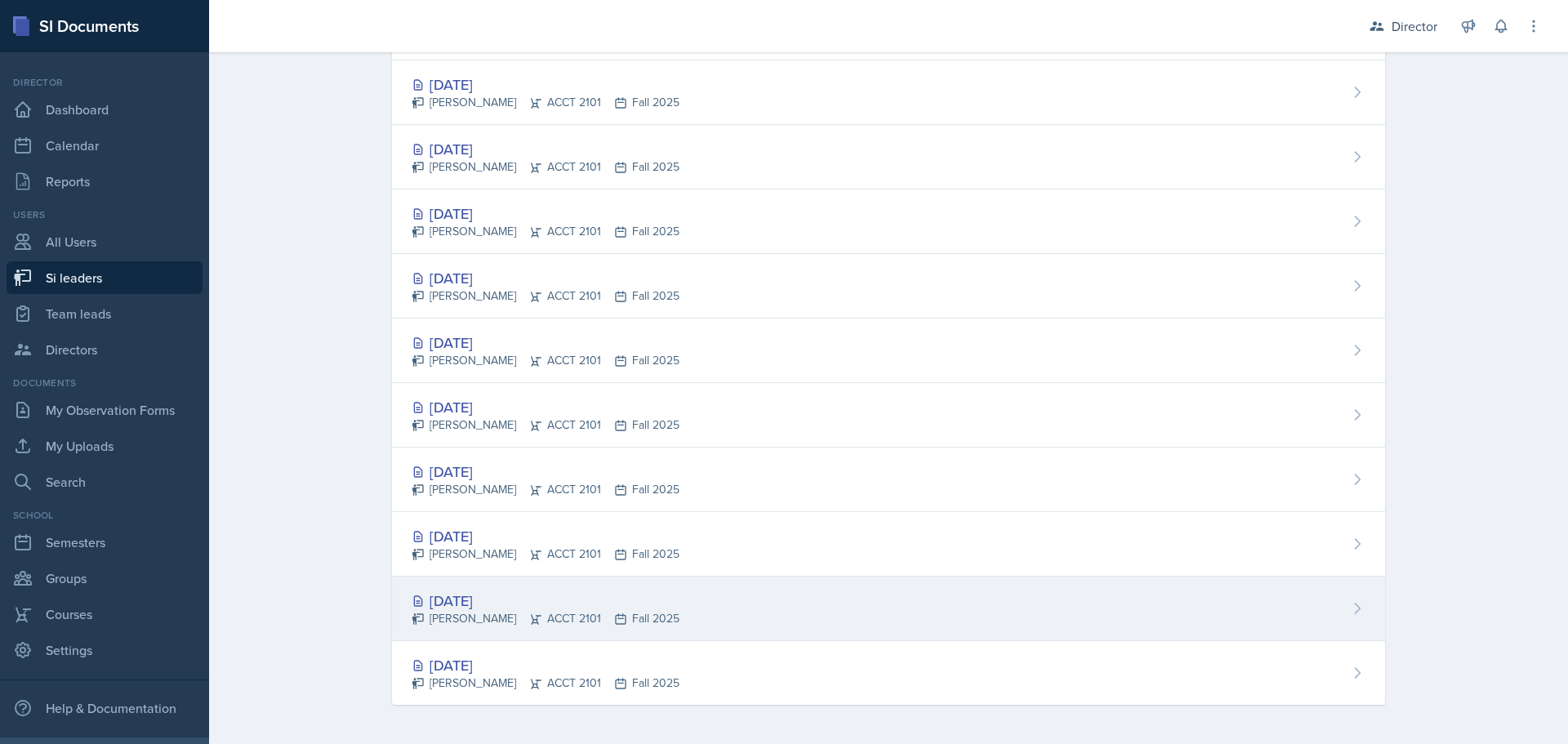
click at [510, 592] on div "[DATE]" at bounding box center [545, 600] width 268 height 22
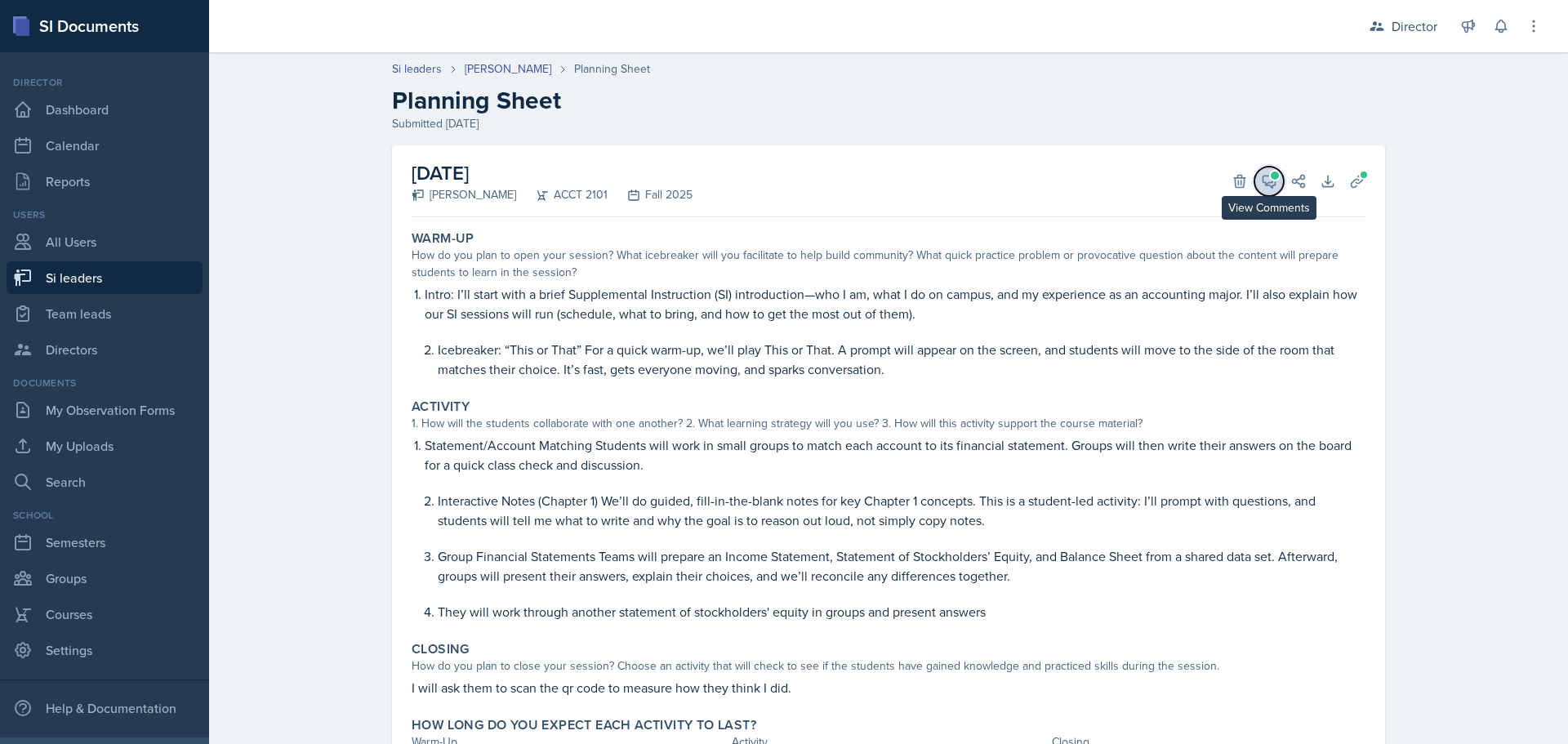
click at [1263, 182] on icon at bounding box center [1269, 182] width 12 height 12
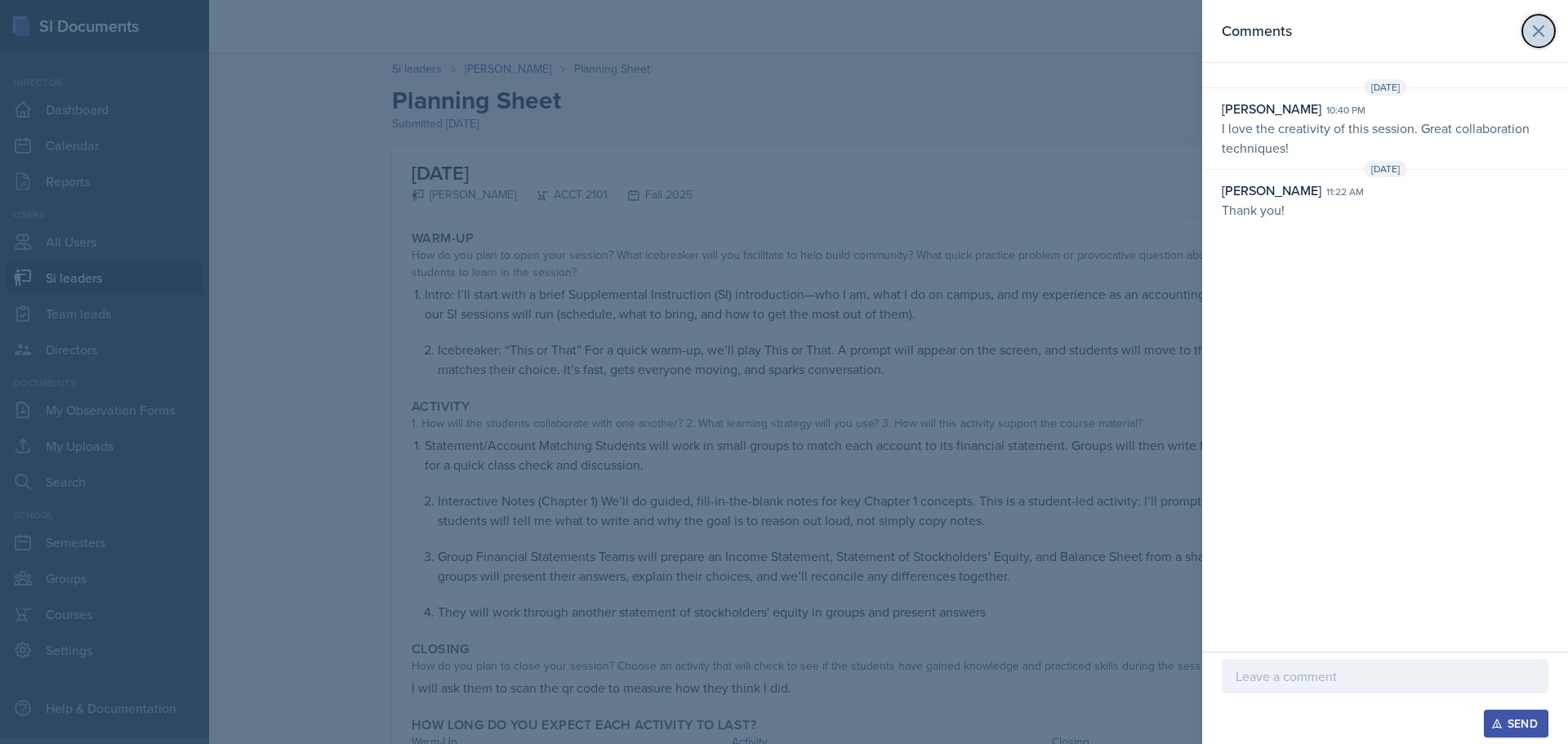
click at [1551, 29] on button at bounding box center [1538, 31] width 33 height 33
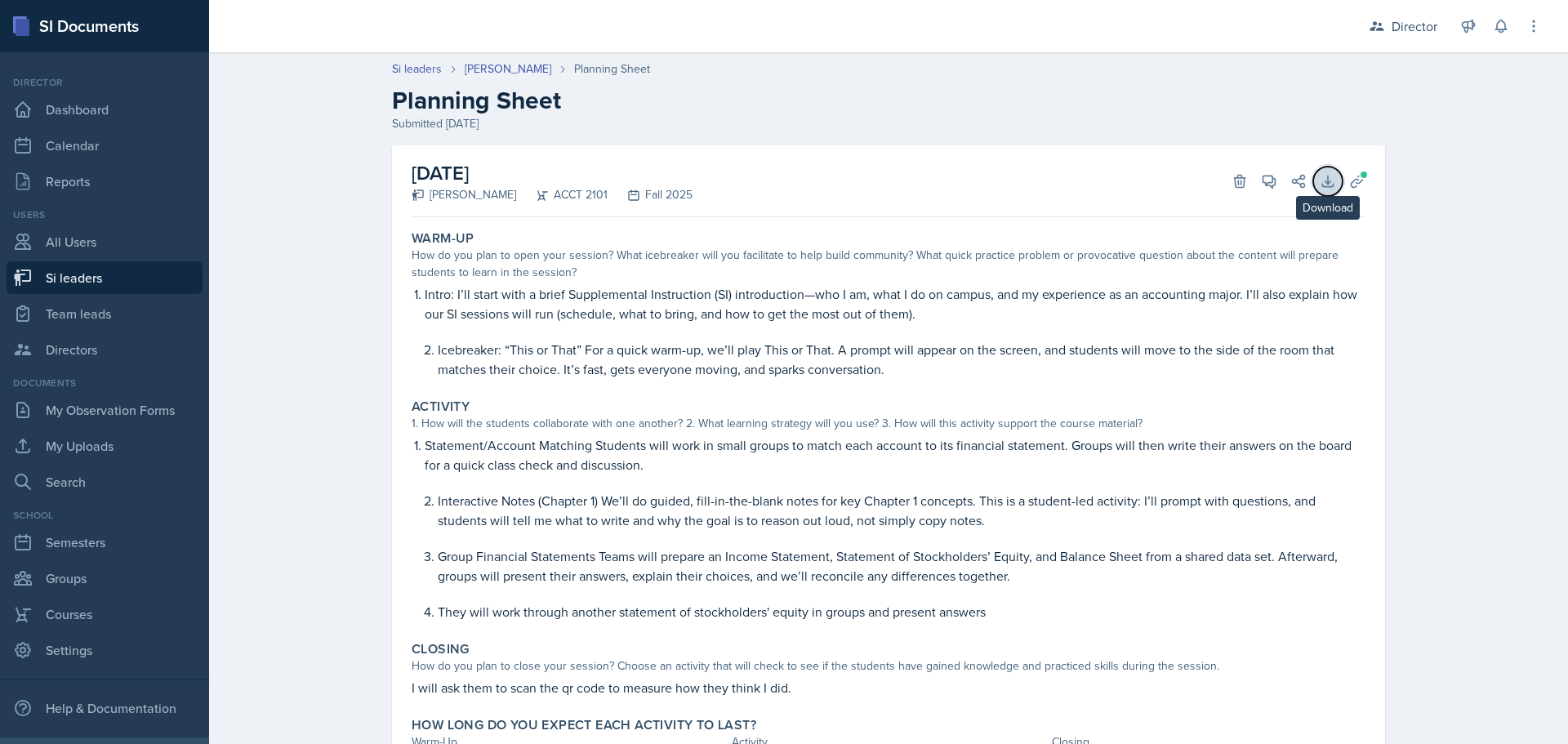
click at [1322, 180] on icon at bounding box center [1328, 181] width 11 height 11
click at [1356, 182] on icon at bounding box center [1357, 181] width 16 height 16
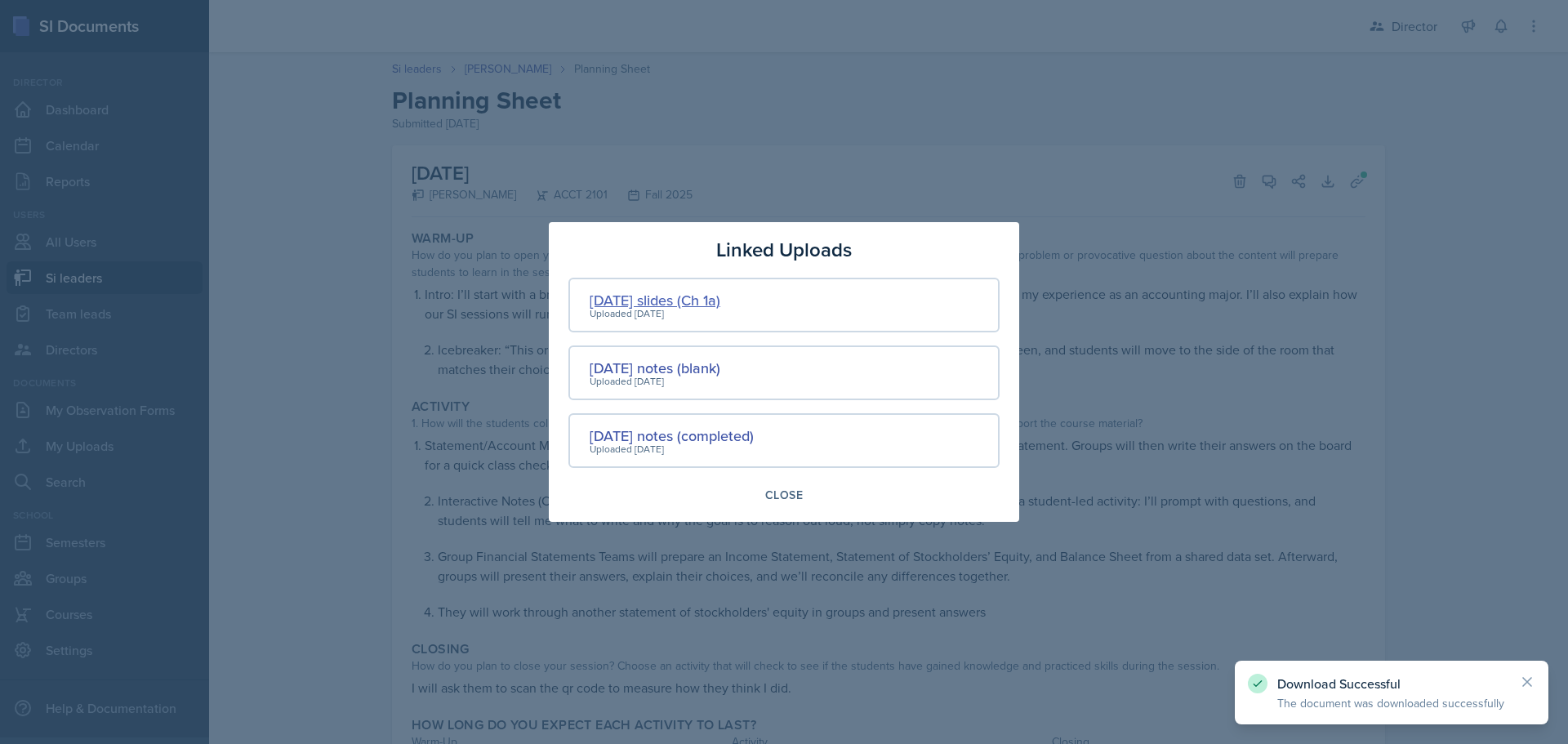
click at [704, 302] on div "[DATE] slides (Ch 1a)" at bounding box center [655, 300] width 130 height 22
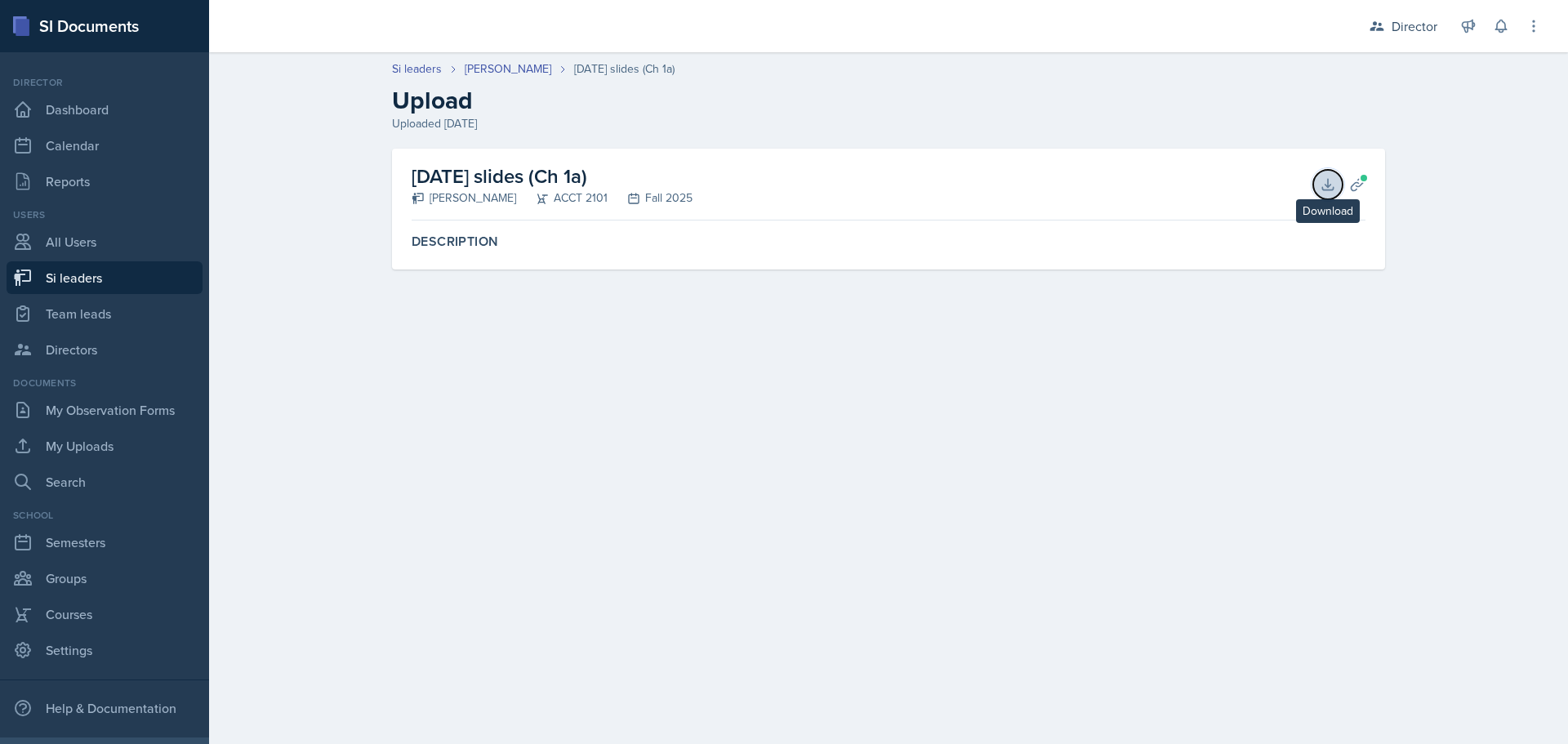
click at [1324, 181] on icon at bounding box center [1328, 184] width 16 height 16
click at [490, 46] on div at bounding box center [773, 26] width 1104 height 52
click at [490, 68] on link "[PERSON_NAME]" at bounding box center [508, 68] width 87 height 17
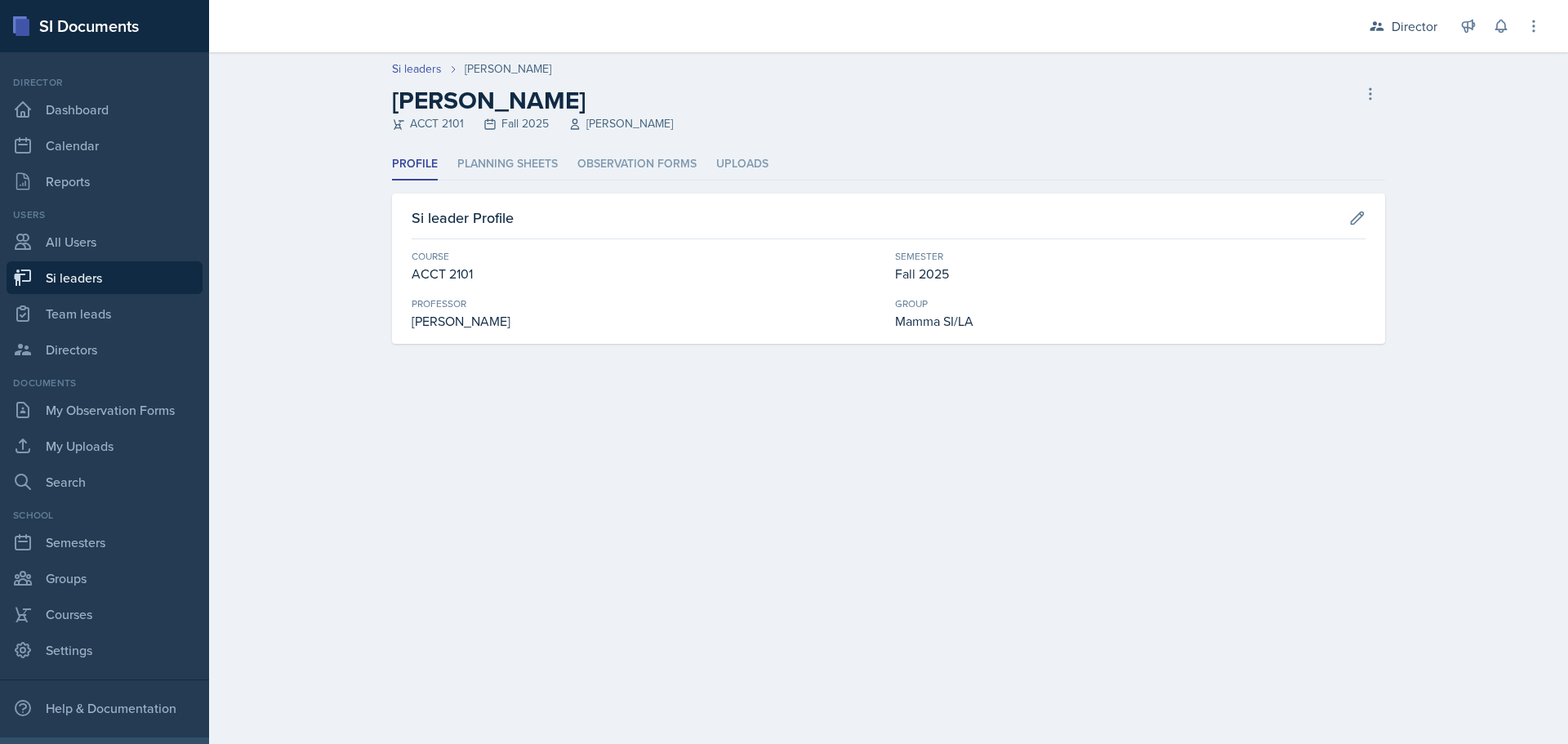
click at [482, 180] on div "Profile Planning Sheets Observation Forms Uploads Profile Planning Sheets Obser…" at bounding box center [889, 247] width 993 height 195
click at [623, 161] on li "Observation Forms" at bounding box center [637, 165] width 119 height 32
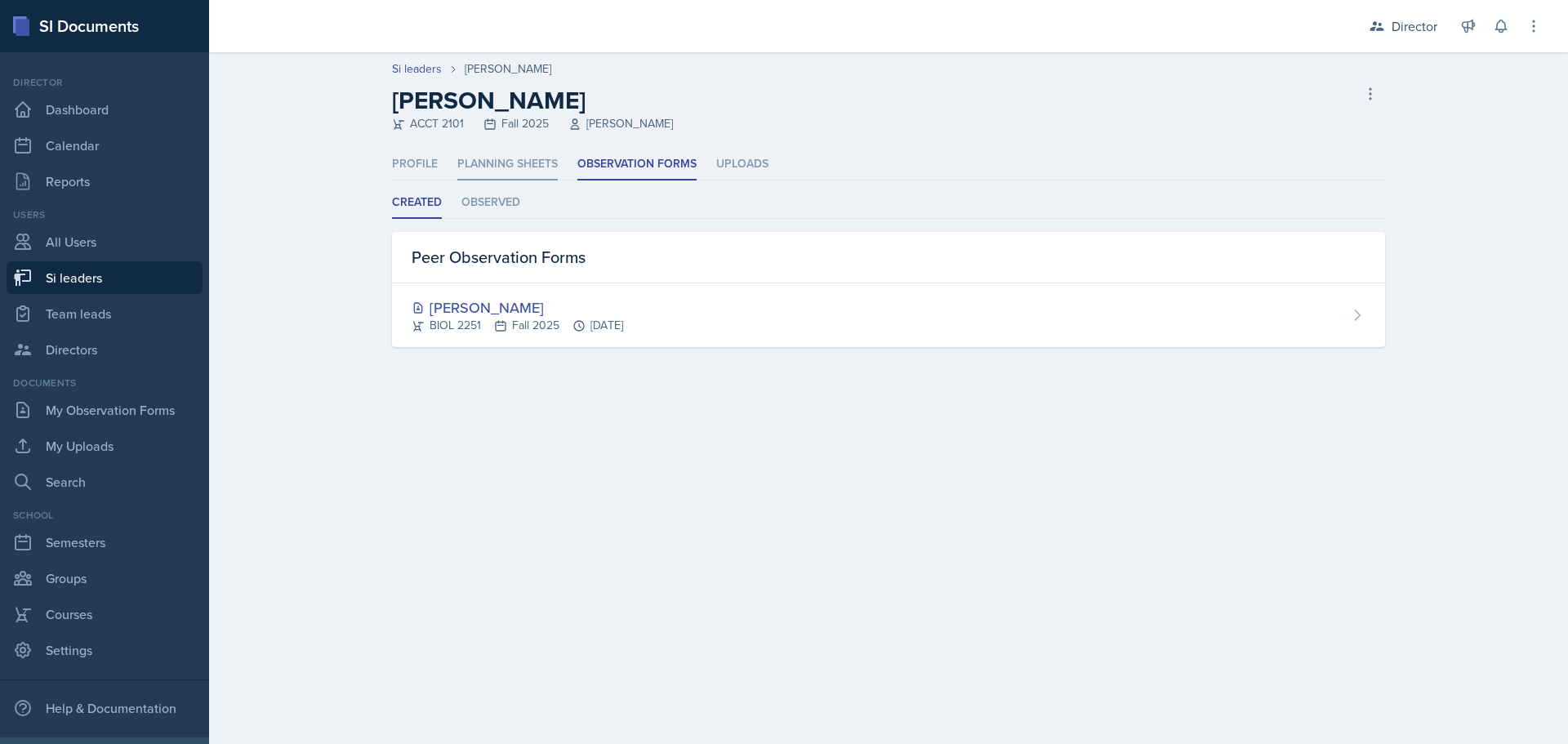
click at [507, 165] on li "Planning Sheets" at bounding box center [507, 165] width 100 height 32
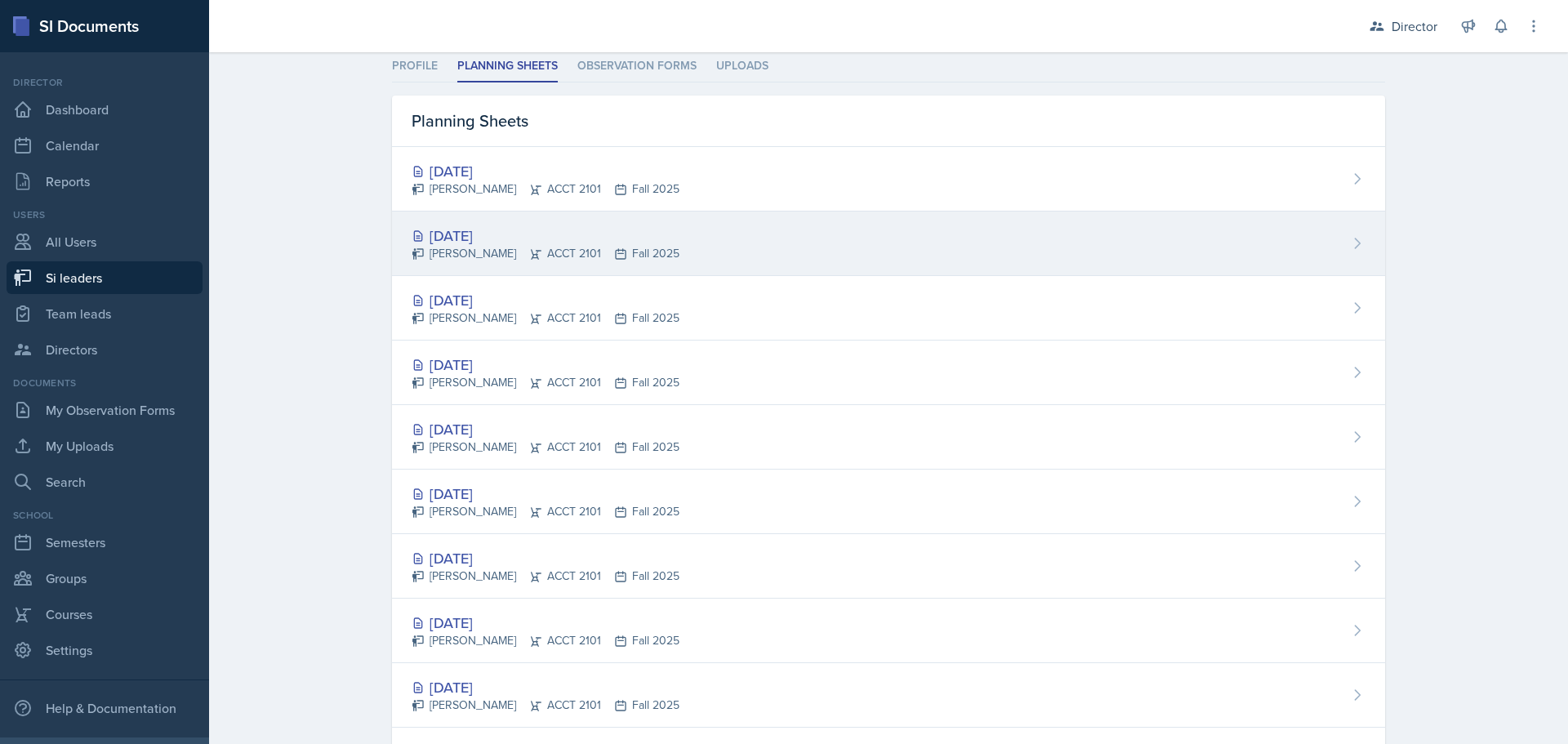
scroll to position [314, 0]
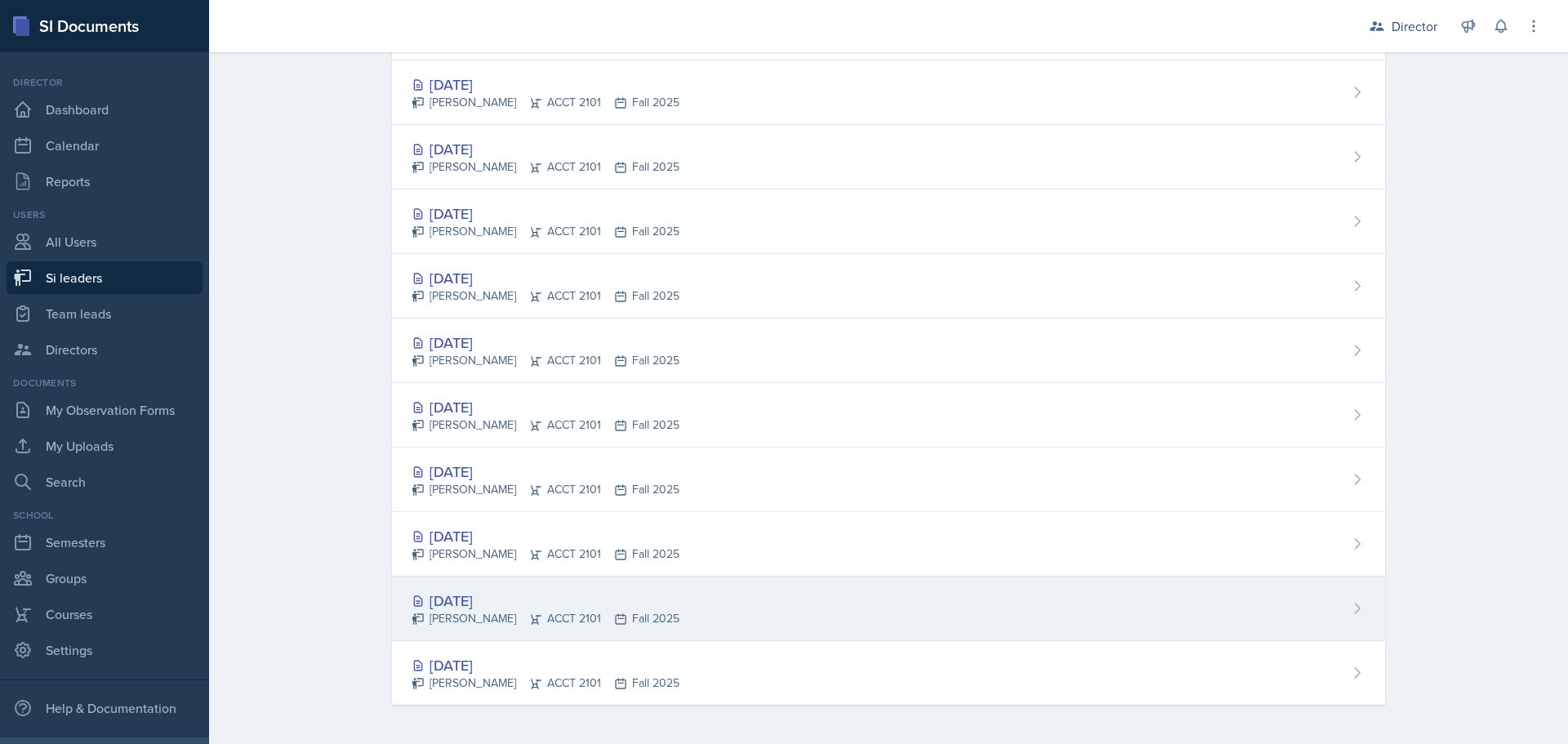
click at [529, 600] on div "[DATE]" at bounding box center [545, 600] width 268 height 22
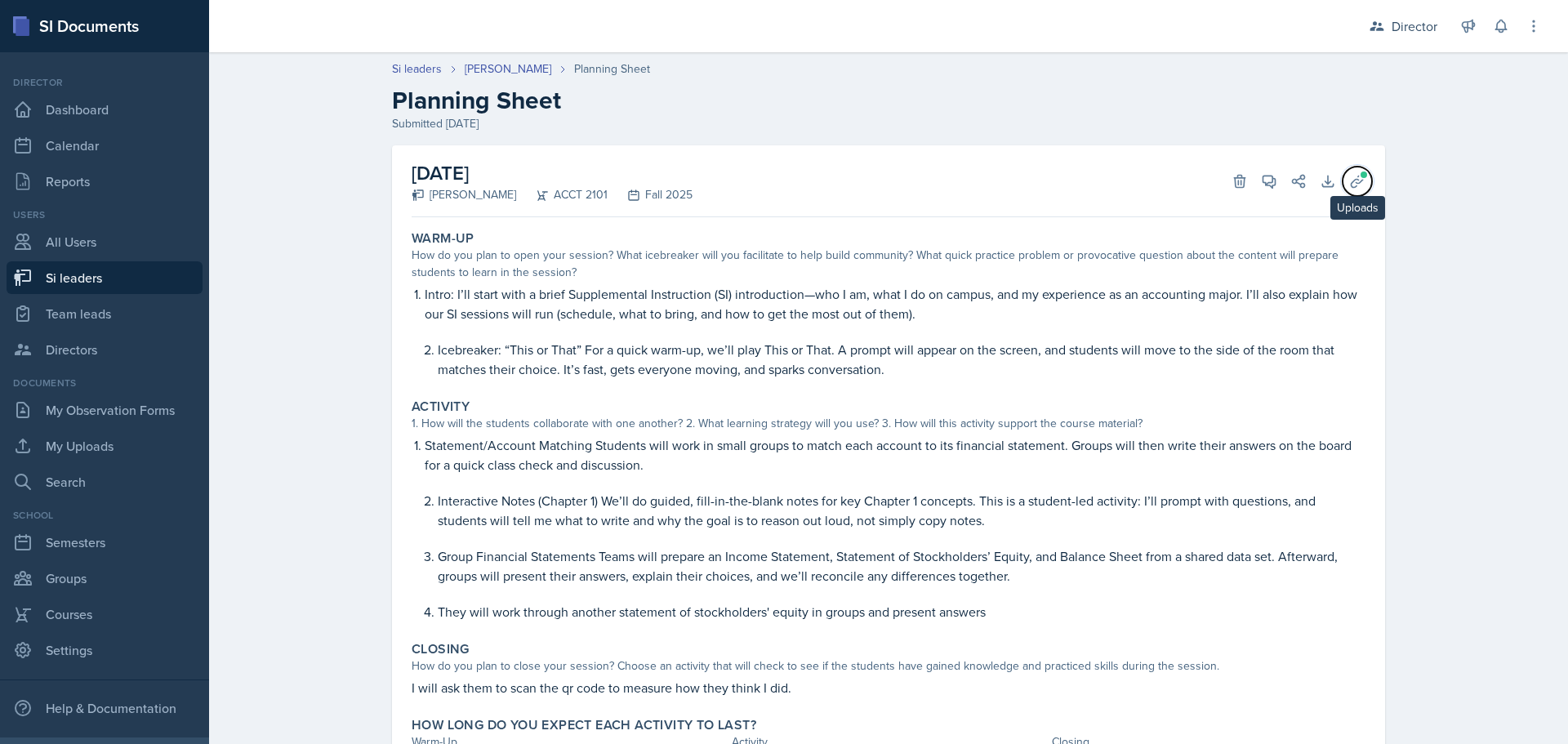
click at [1344, 183] on button "Uploads" at bounding box center [1357, 181] width 29 height 29
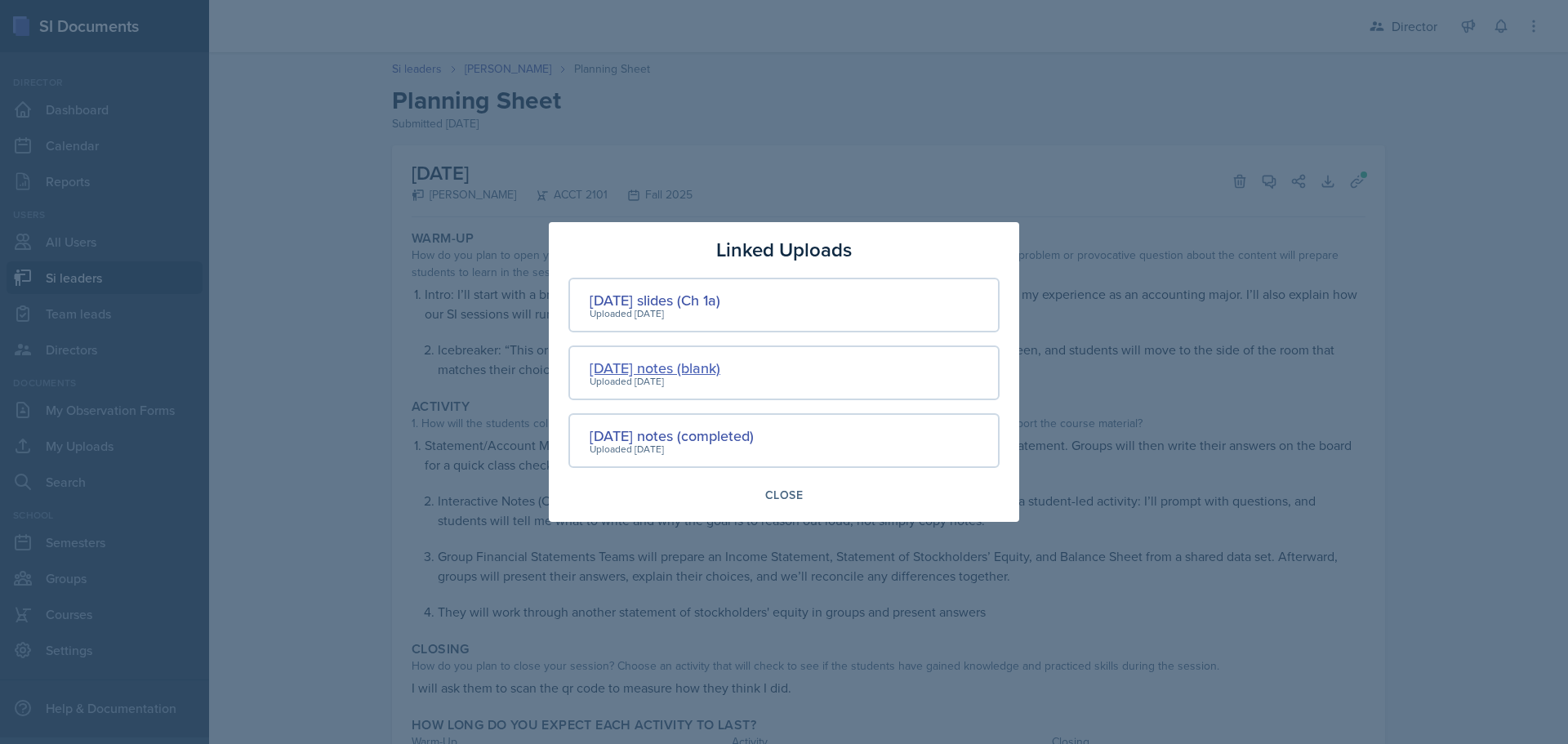
click at [608, 369] on div "[DATE] notes (blank)" at bounding box center [655, 367] width 130 height 22
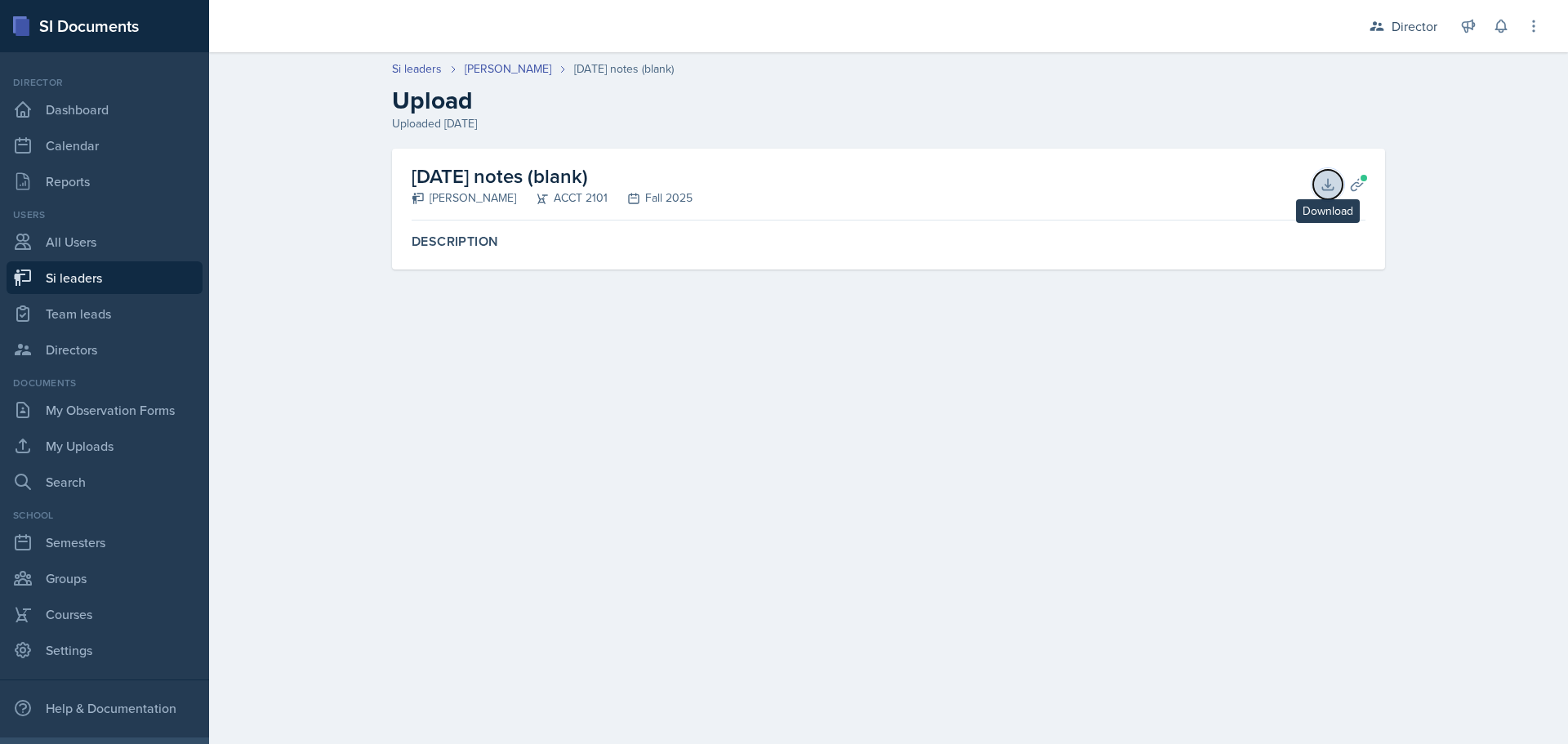
click at [1330, 184] on icon at bounding box center [1328, 184] width 11 height 11
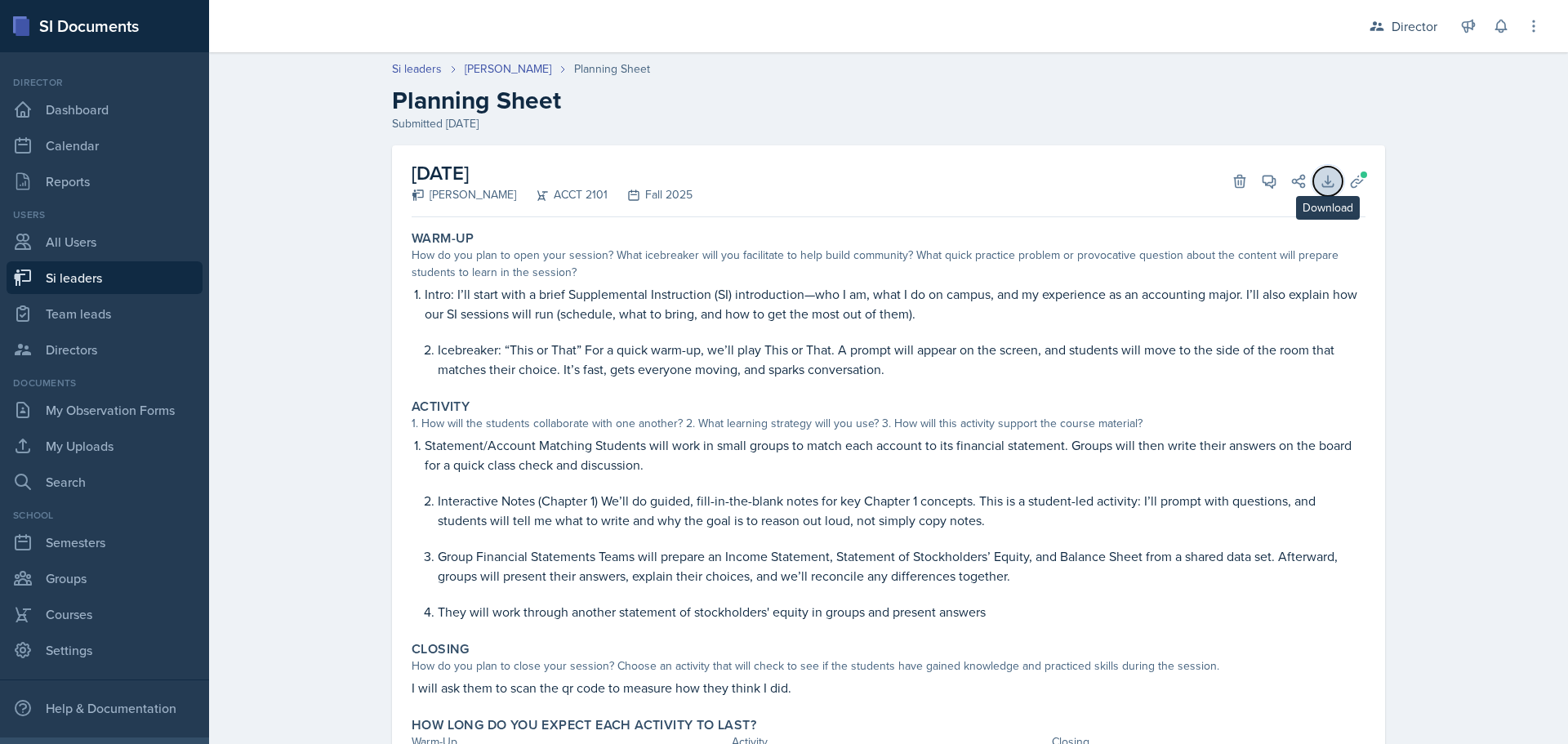
click at [1320, 180] on icon at bounding box center [1328, 181] width 16 height 16
click at [1349, 184] on icon at bounding box center [1357, 181] width 16 height 16
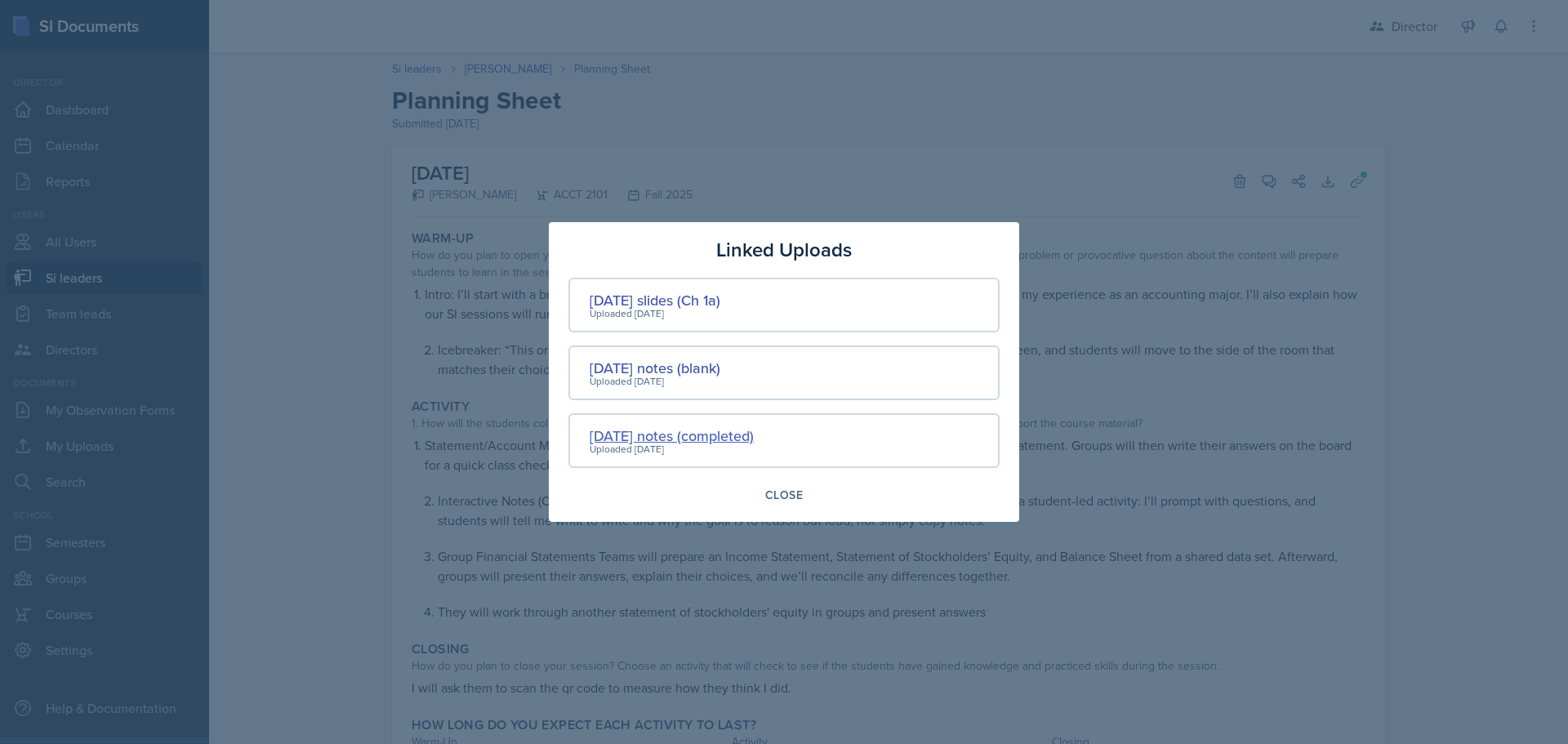
click at [712, 435] on div "[DATE] notes (completed)" at bounding box center [671, 435] width 164 height 22
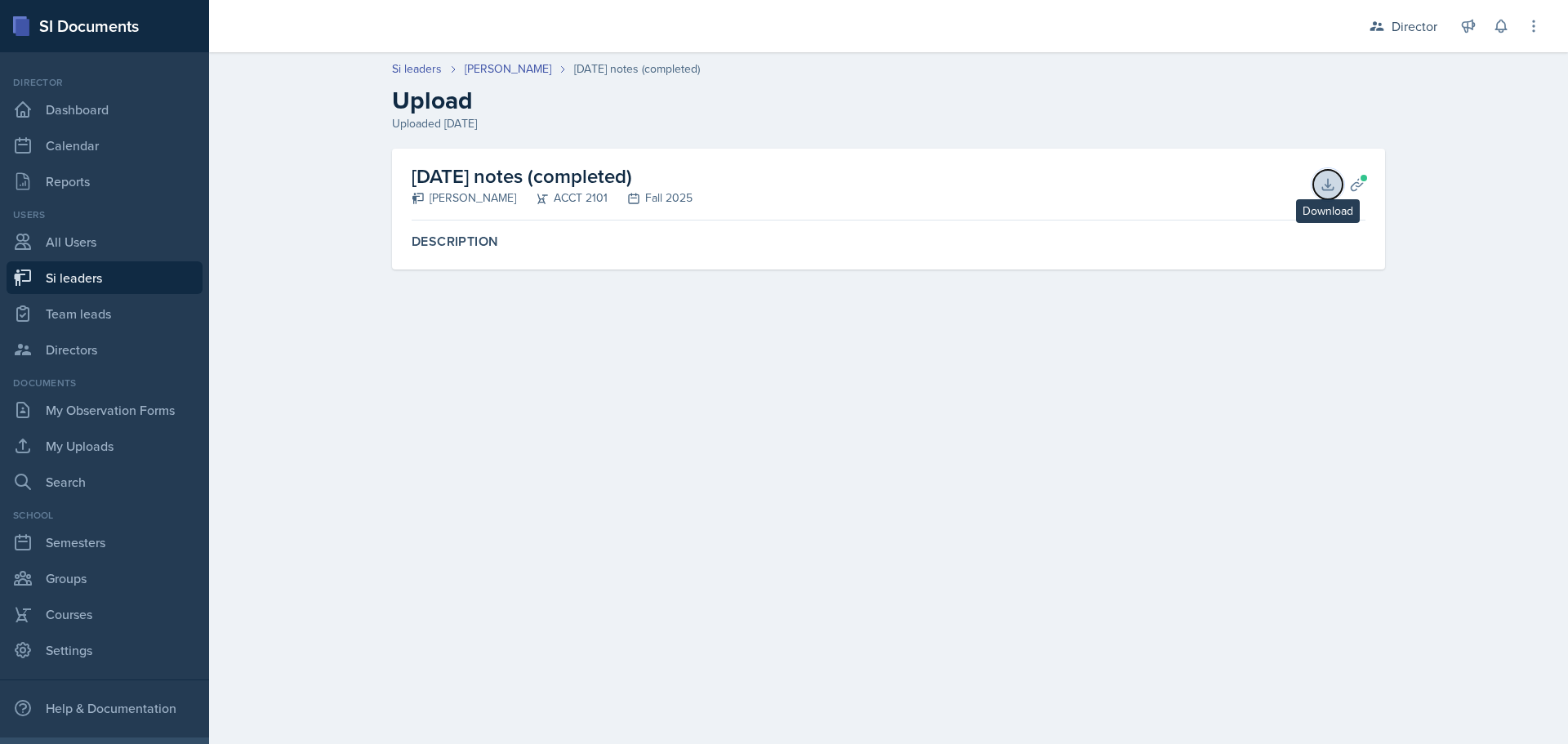
click at [1324, 190] on icon at bounding box center [1328, 184] width 11 height 11
click at [492, 59] on header "Si leaders [PERSON_NAME] [DATE] notes (completed) Upload Uploaded [DATE]" at bounding box center [889, 97] width 1359 height 105
click at [488, 67] on link "[PERSON_NAME]" at bounding box center [508, 68] width 87 height 17
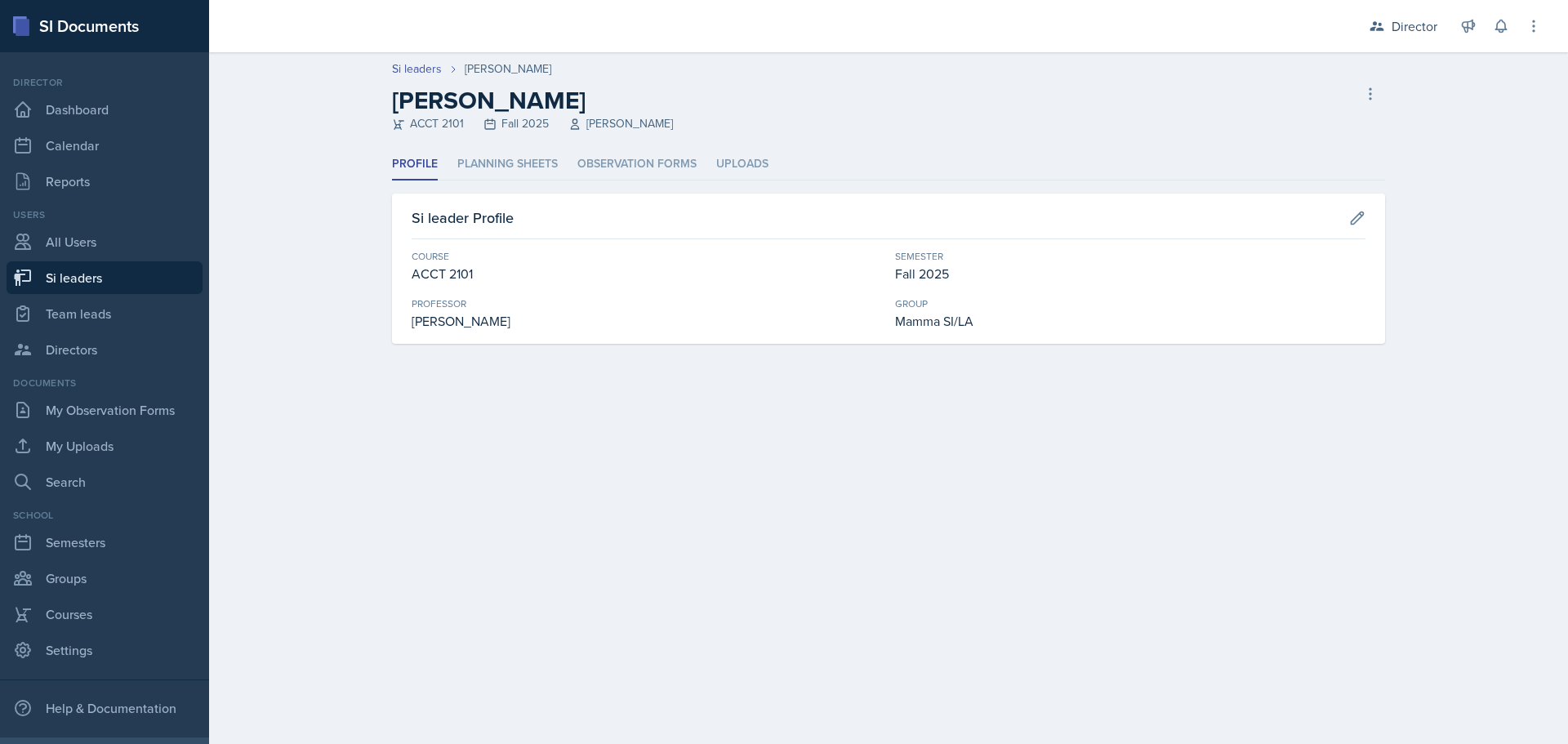
click at [521, 148] on header "Si leaders [PERSON_NAME] [PERSON_NAME] ACCT 2101 Fall 2025 [PERSON_NAME] leader" at bounding box center [889, 100] width 1359 height 97
click at [525, 151] on li "Planning Sheets" at bounding box center [507, 165] width 100 height 32
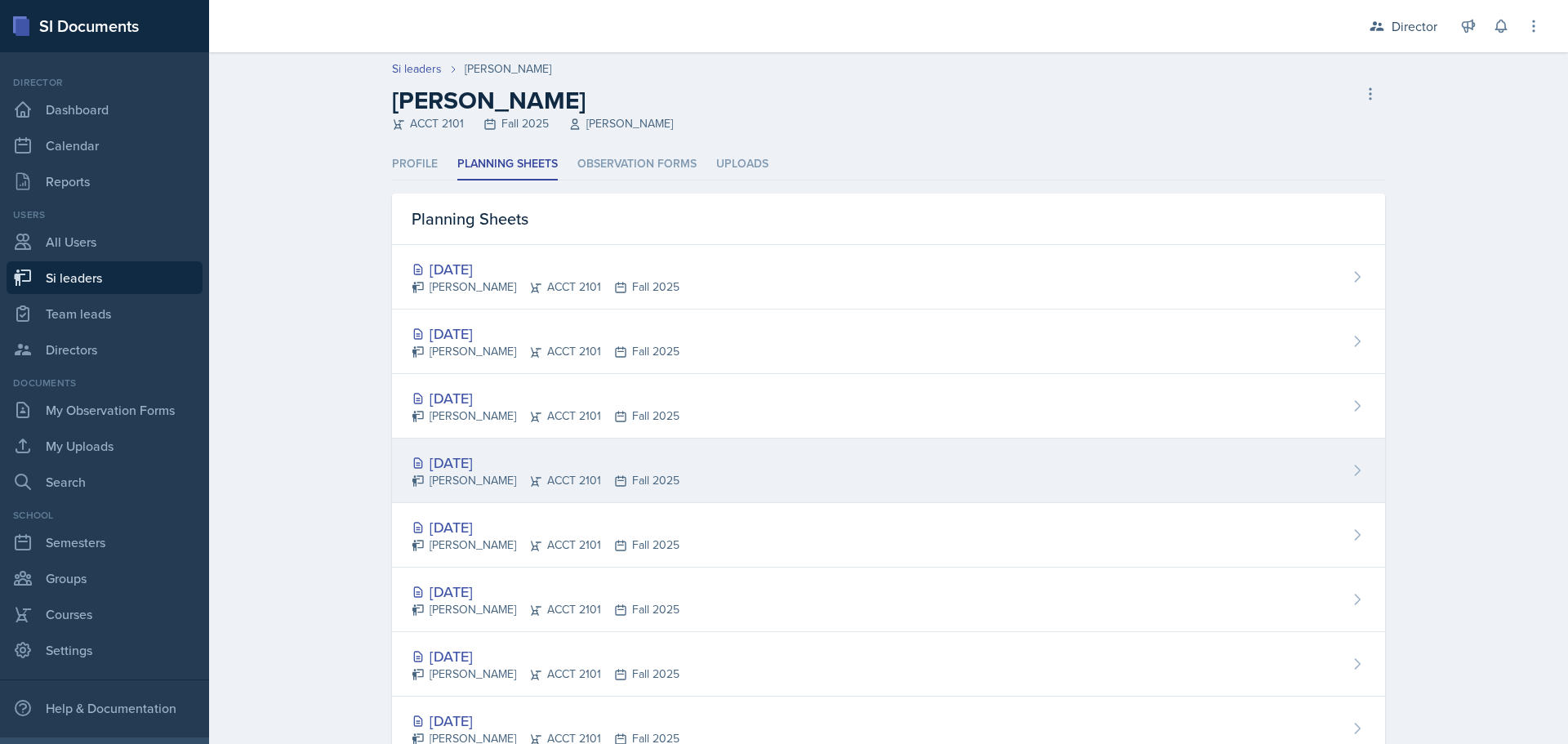
click at [578, 487] on div "[PERSON_NAME] ACCT 2101 Fall 2025" at bounding box center [545, 480] width 268 height 17
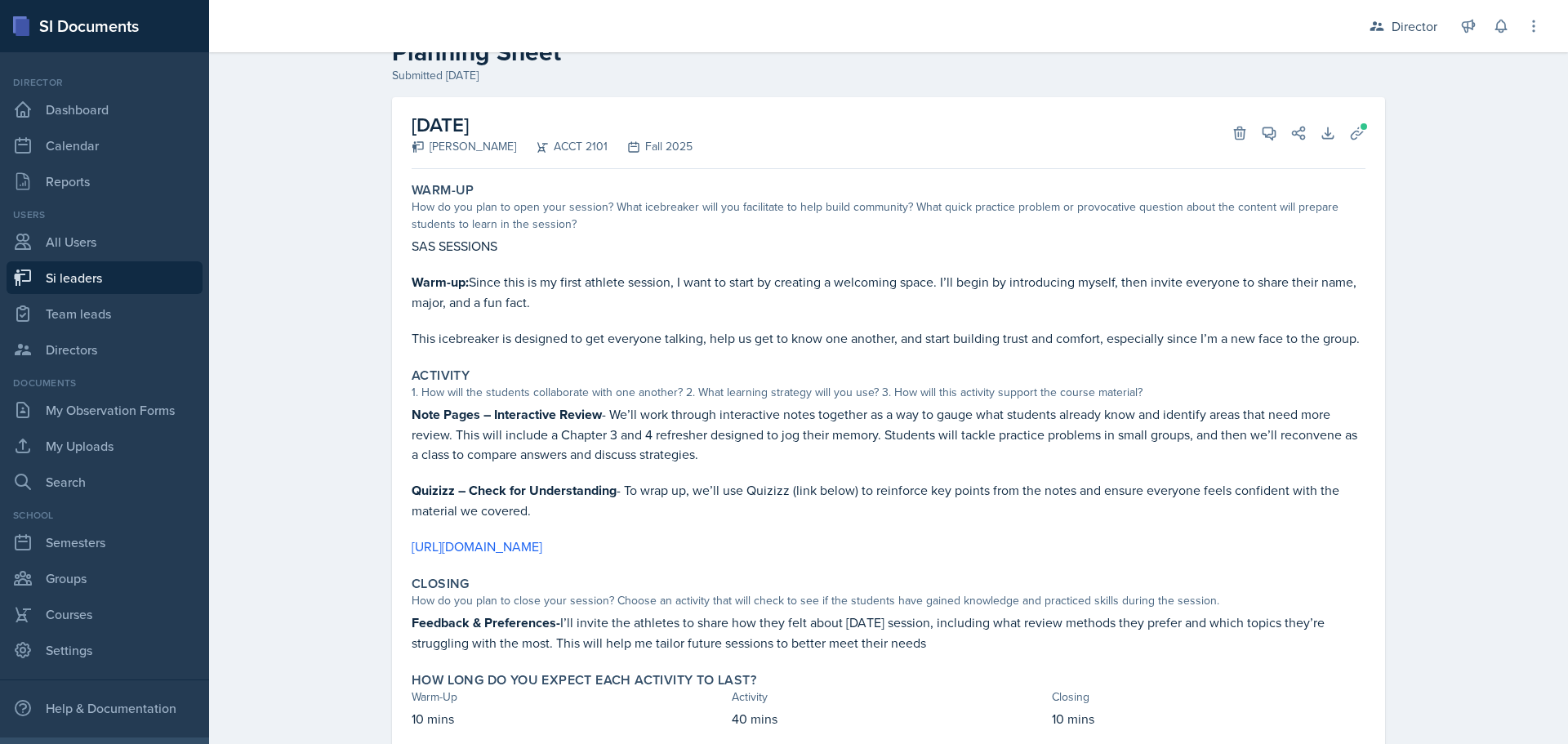
scroll to position [98, 0]
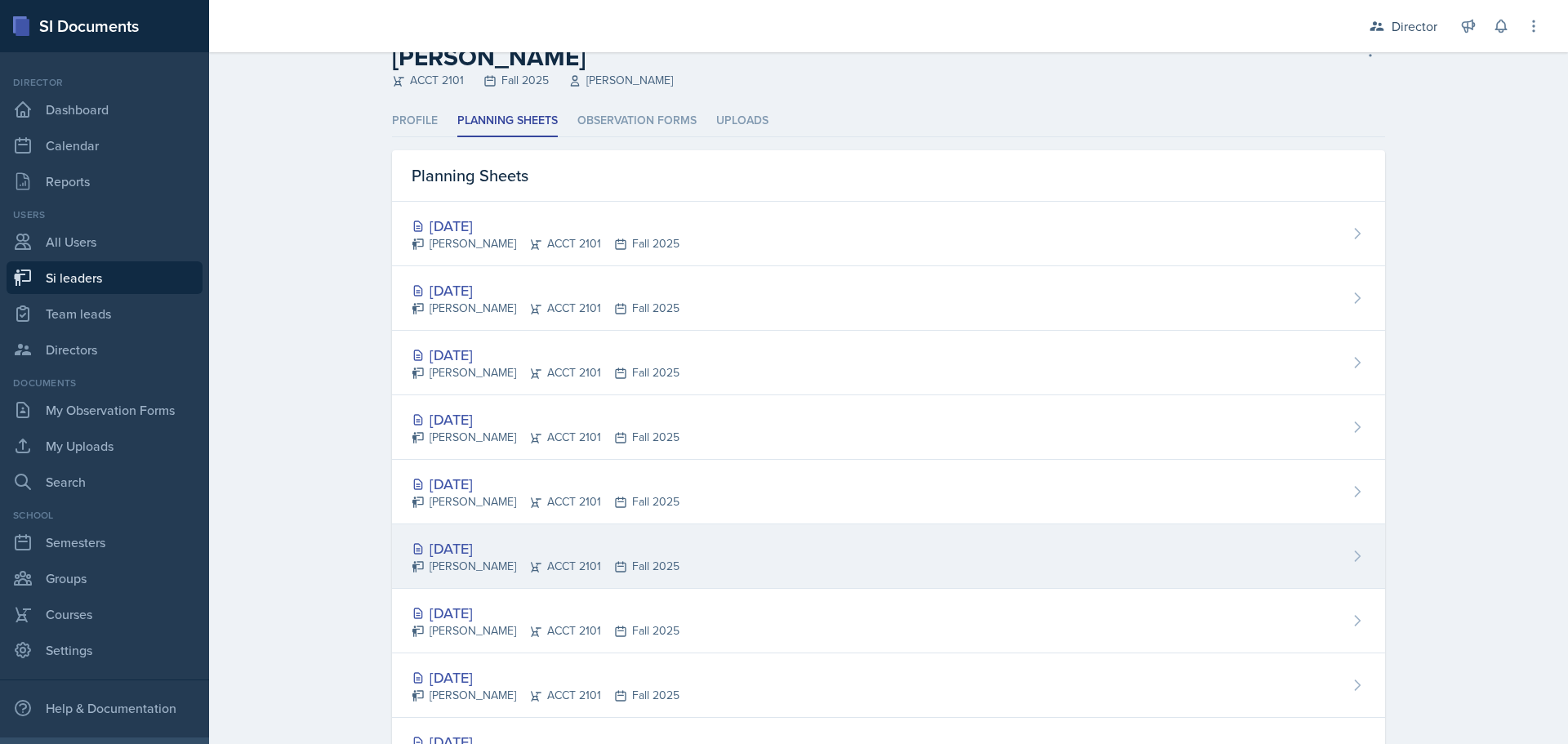
scroll to position [82, 0]
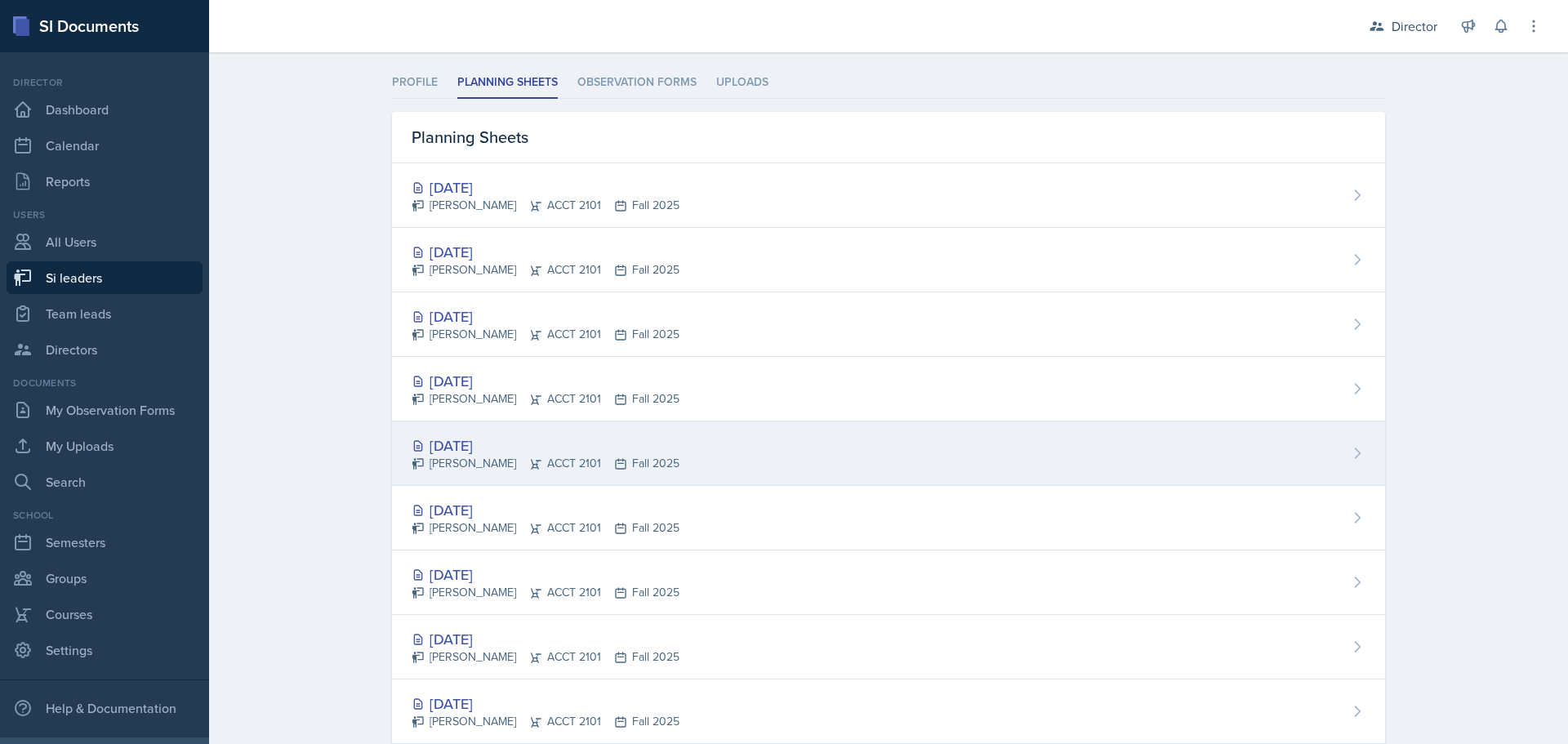
click at [509, 444] on div "[DATE]" at bounding box center [545, 445] width 268 height 22
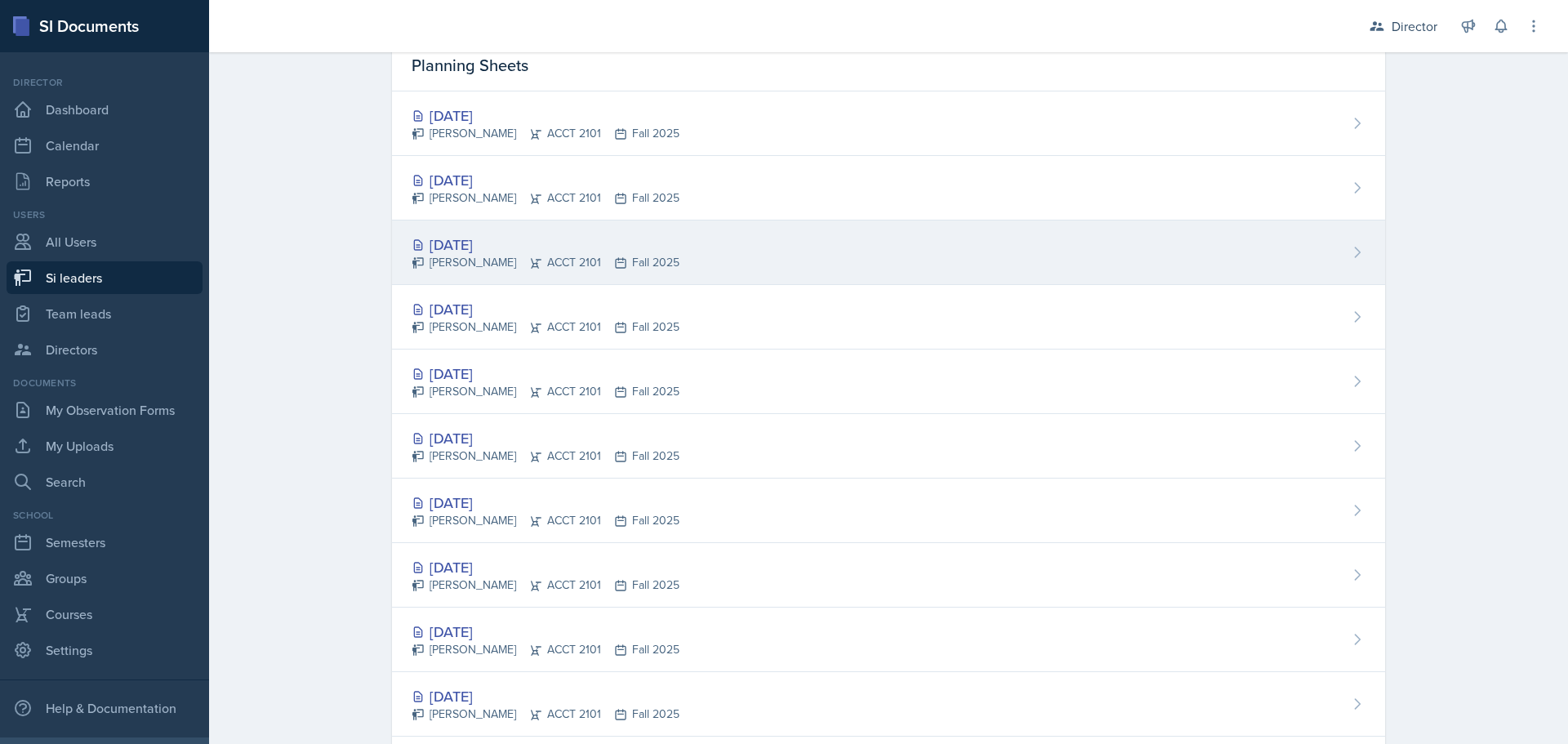
scroll to position [314, 0]
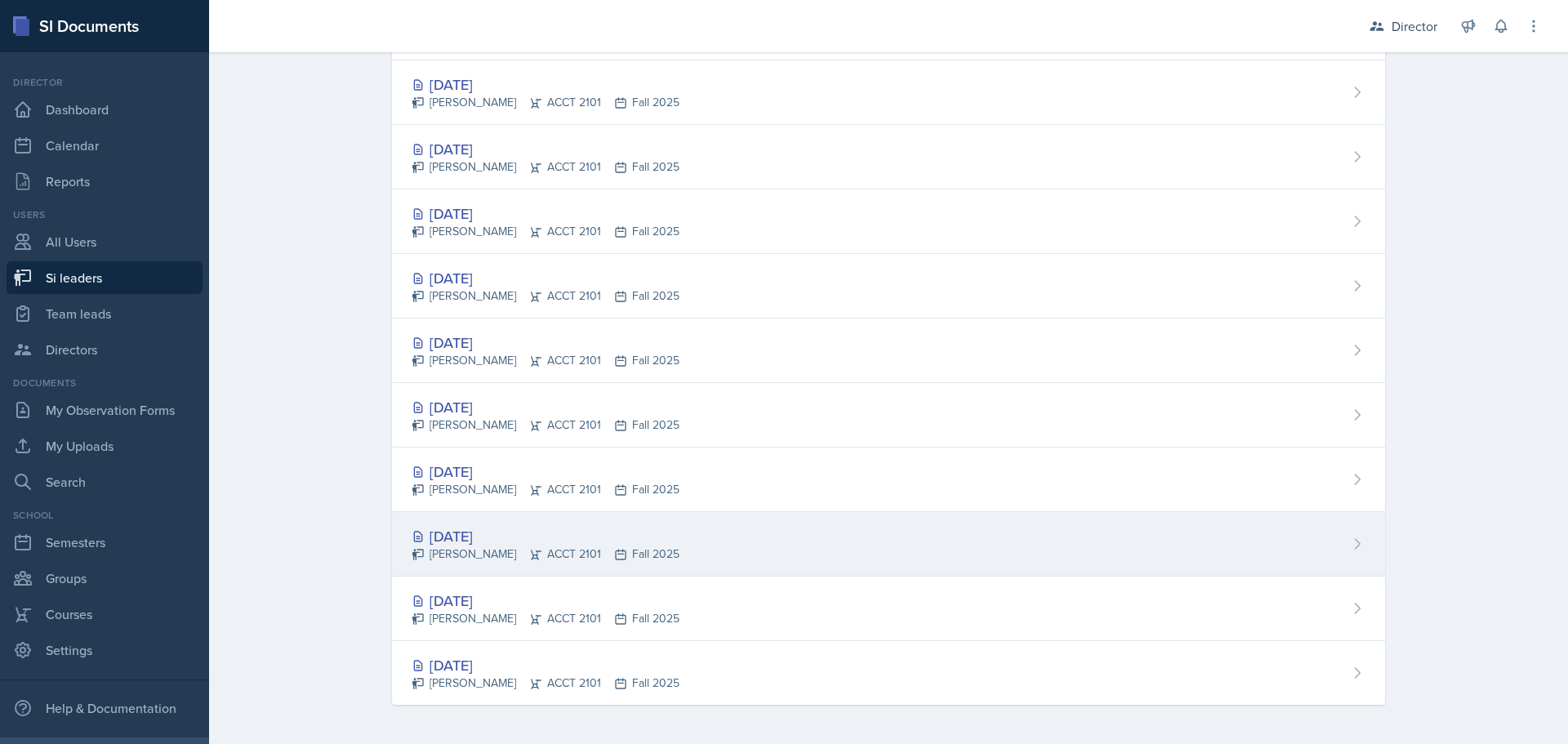
click at [510, 528] on div "[DATE]" at bounding box center [545, 536] width 268 height 22
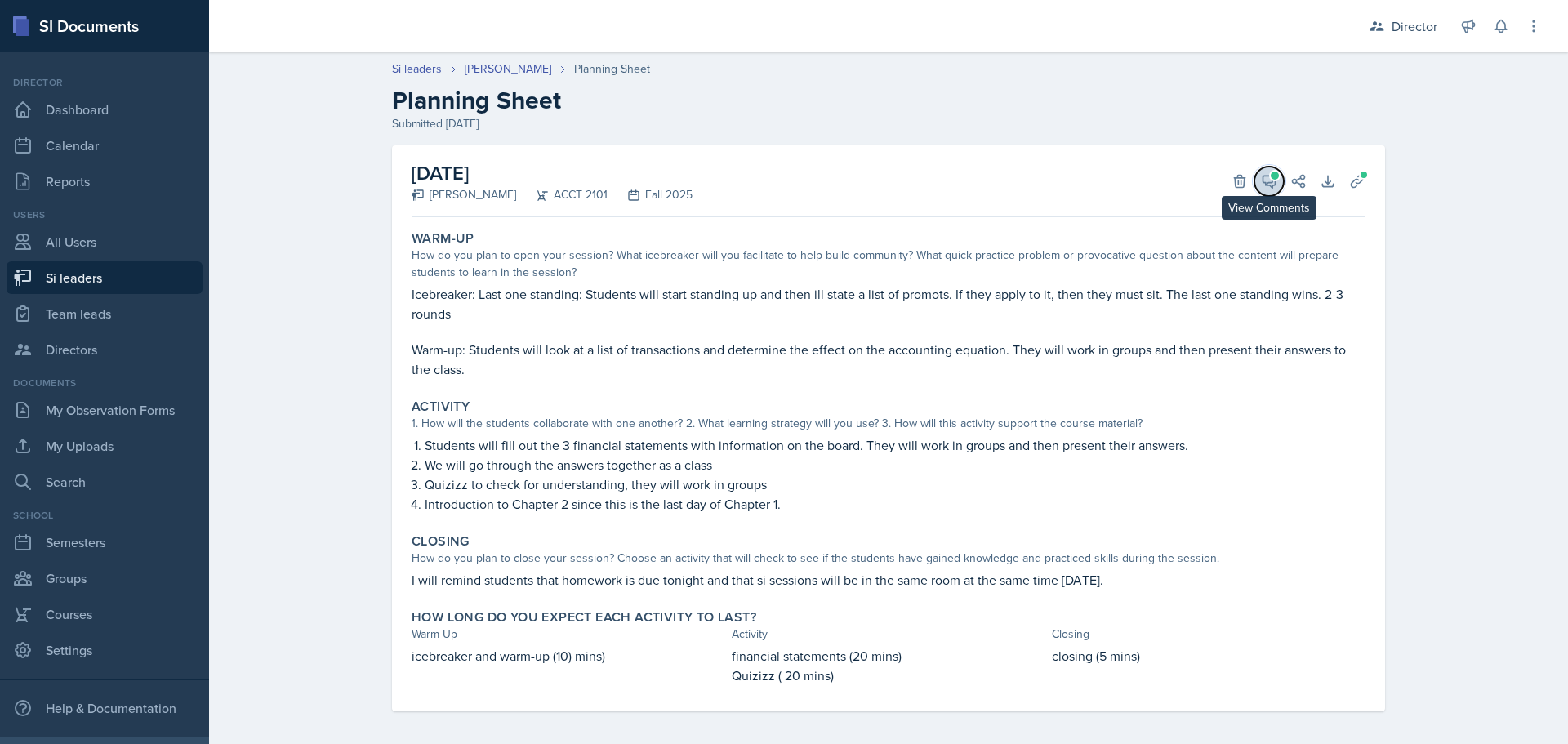
click at [1261, 183] on icon at bounding box center [1269, 181] width 16 height 16
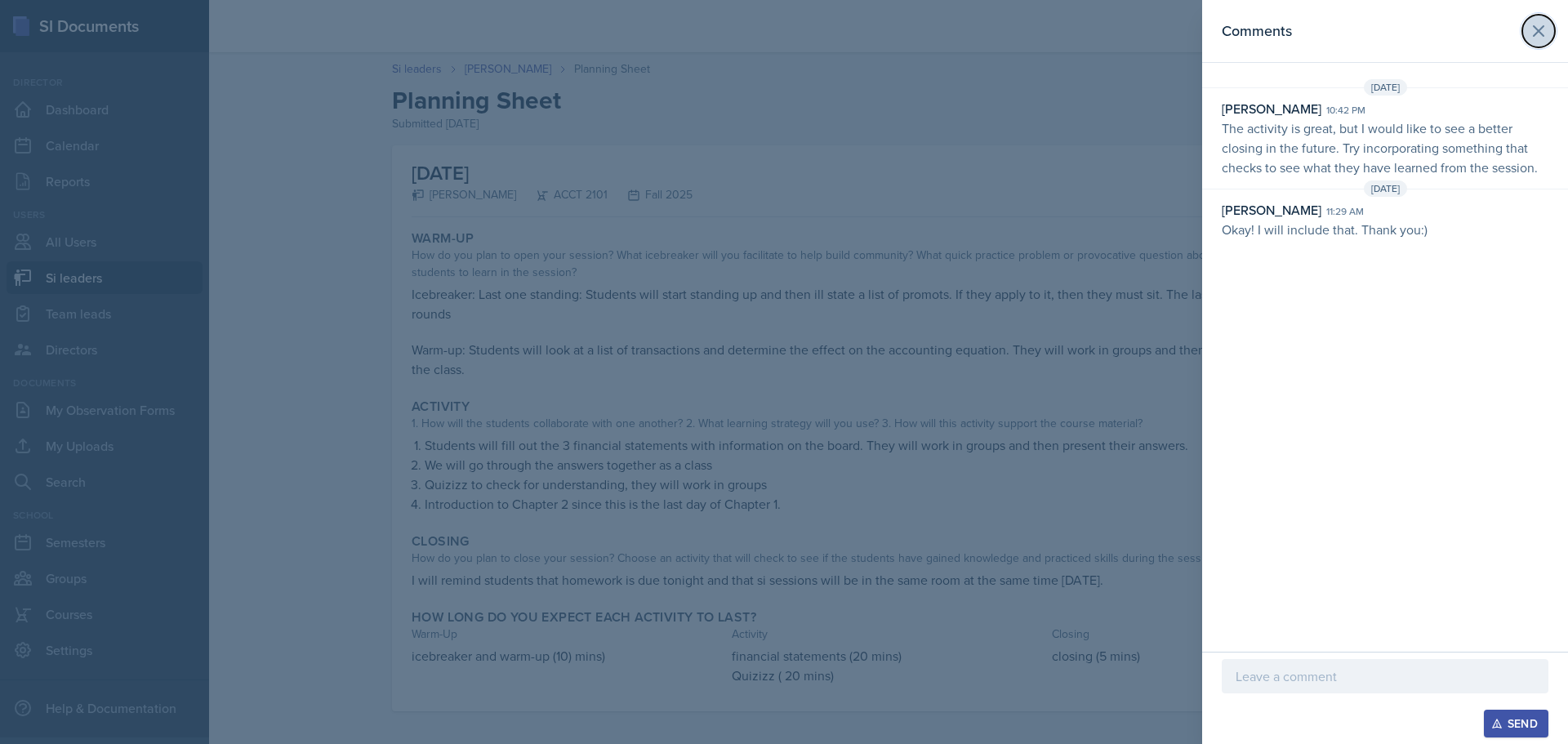
click at [1526, 33] on button at bounding box center [1538, 31] width 33 height 33
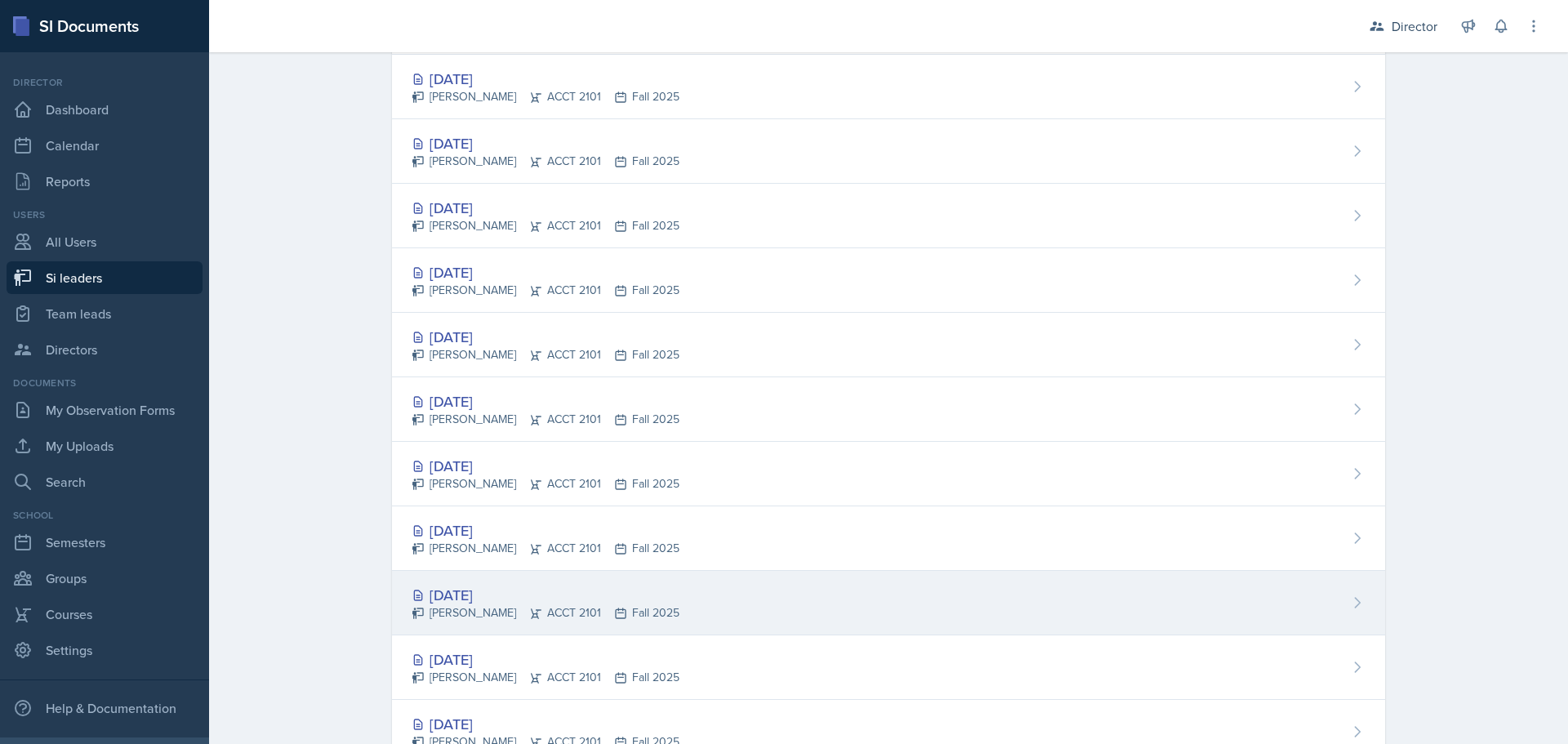
scroll to position [314, 0]
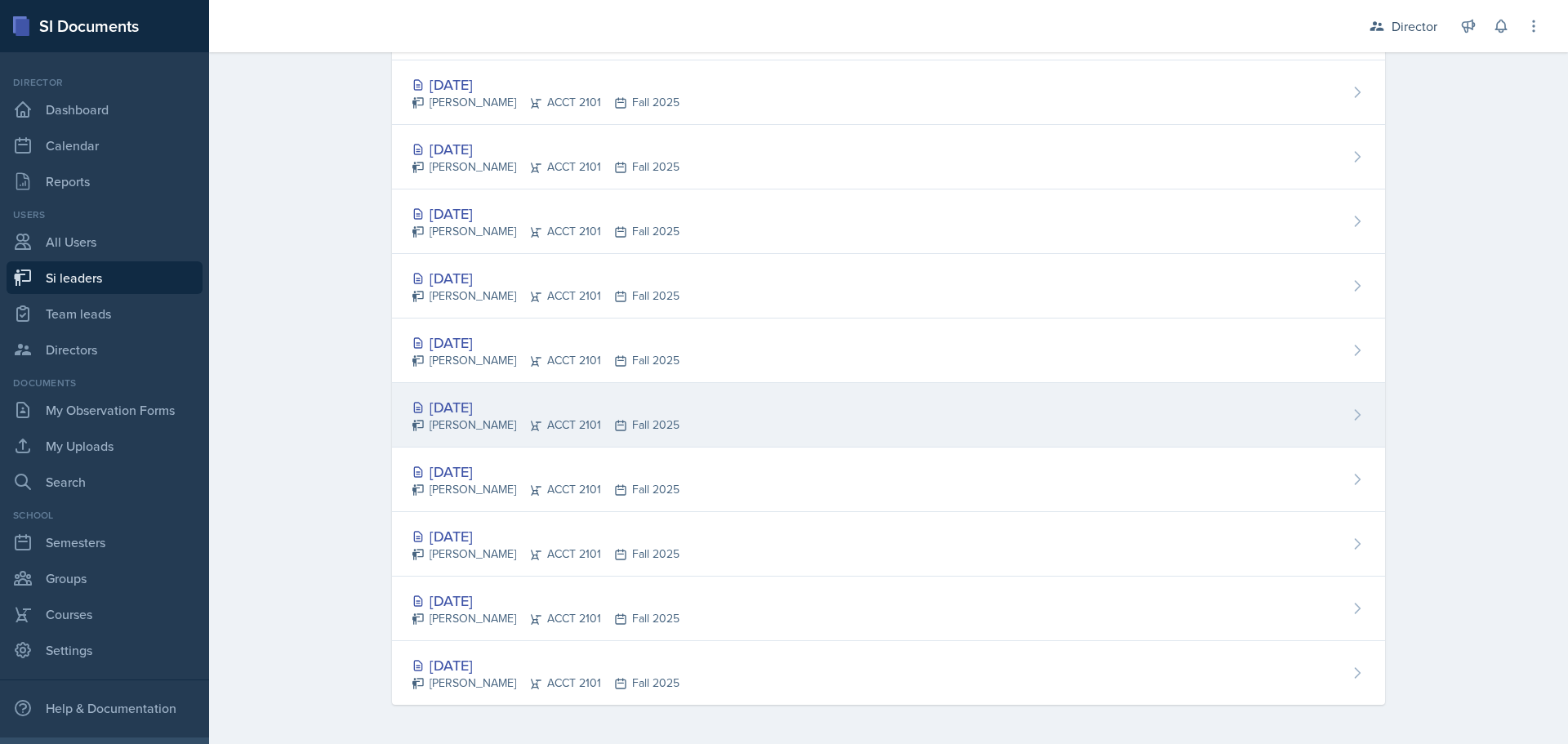
click at [527, 444] on div "[DATE] [PERSON_NAME] ACCT 2101 Fall 2025" at bounding box center [889, 415] width 993 height 65
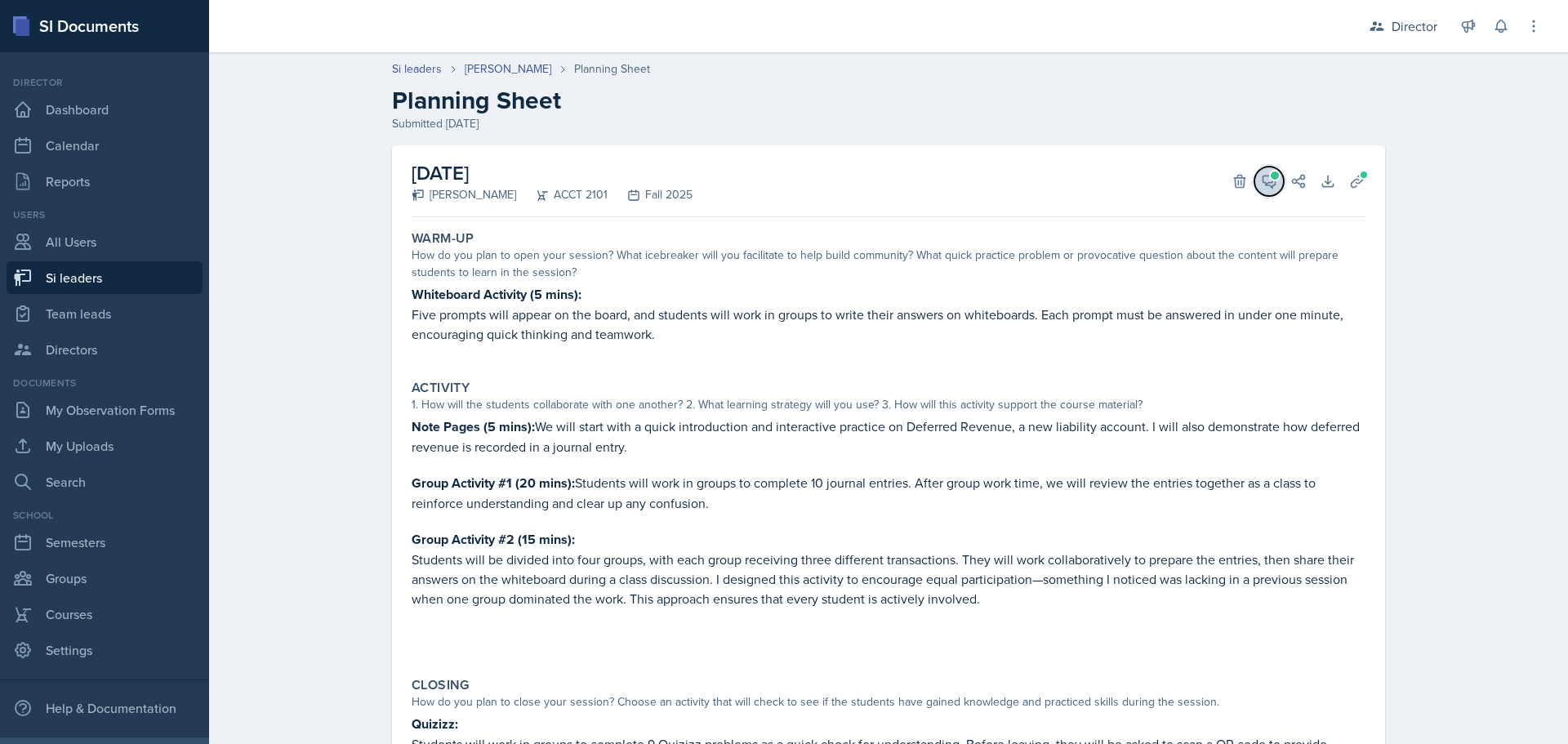
click at [1264, 189] on icon at bounding box center [1269, 181] width 16 height 16
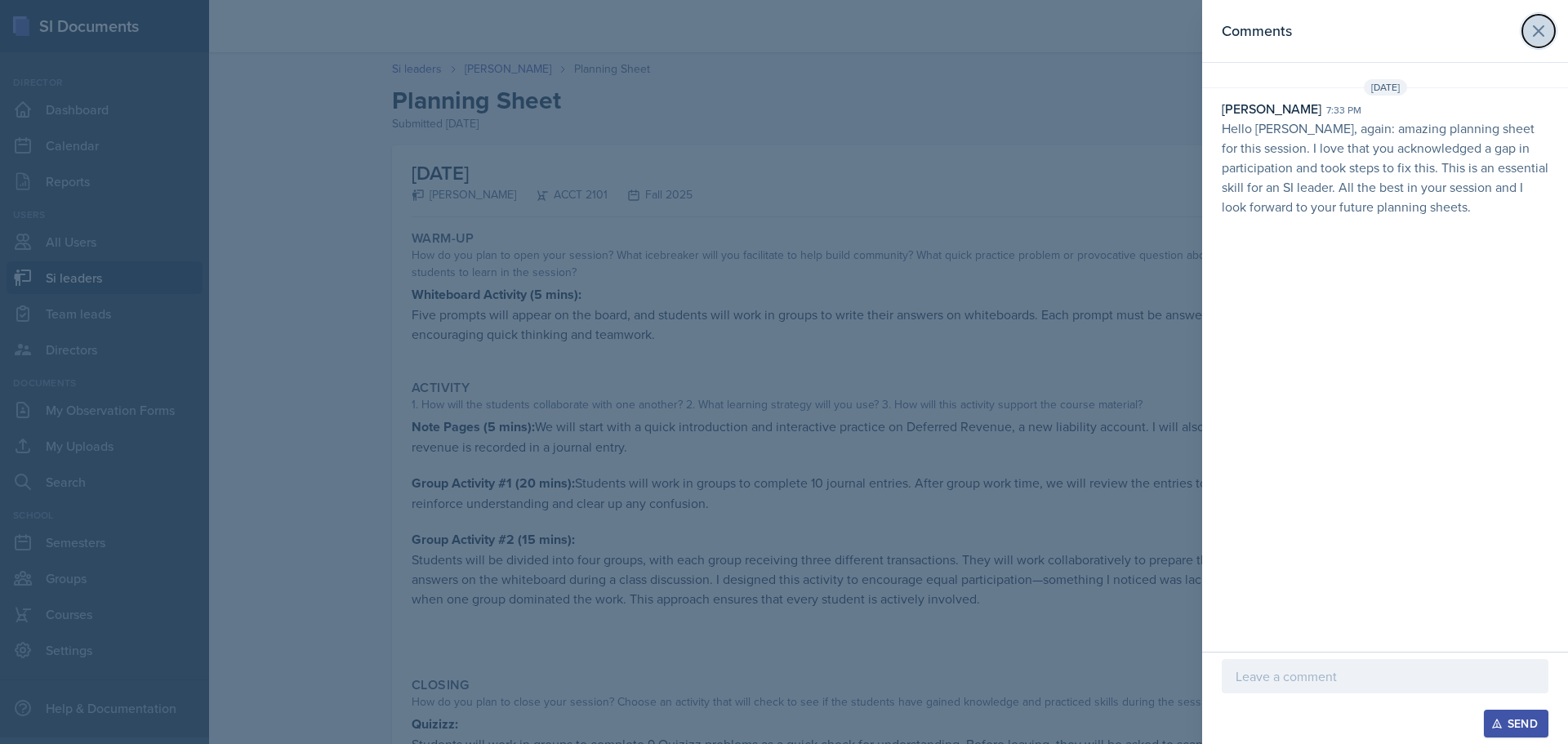
click at [1548, 26] on button at bounding box center [1538, 31] width 33 height 33
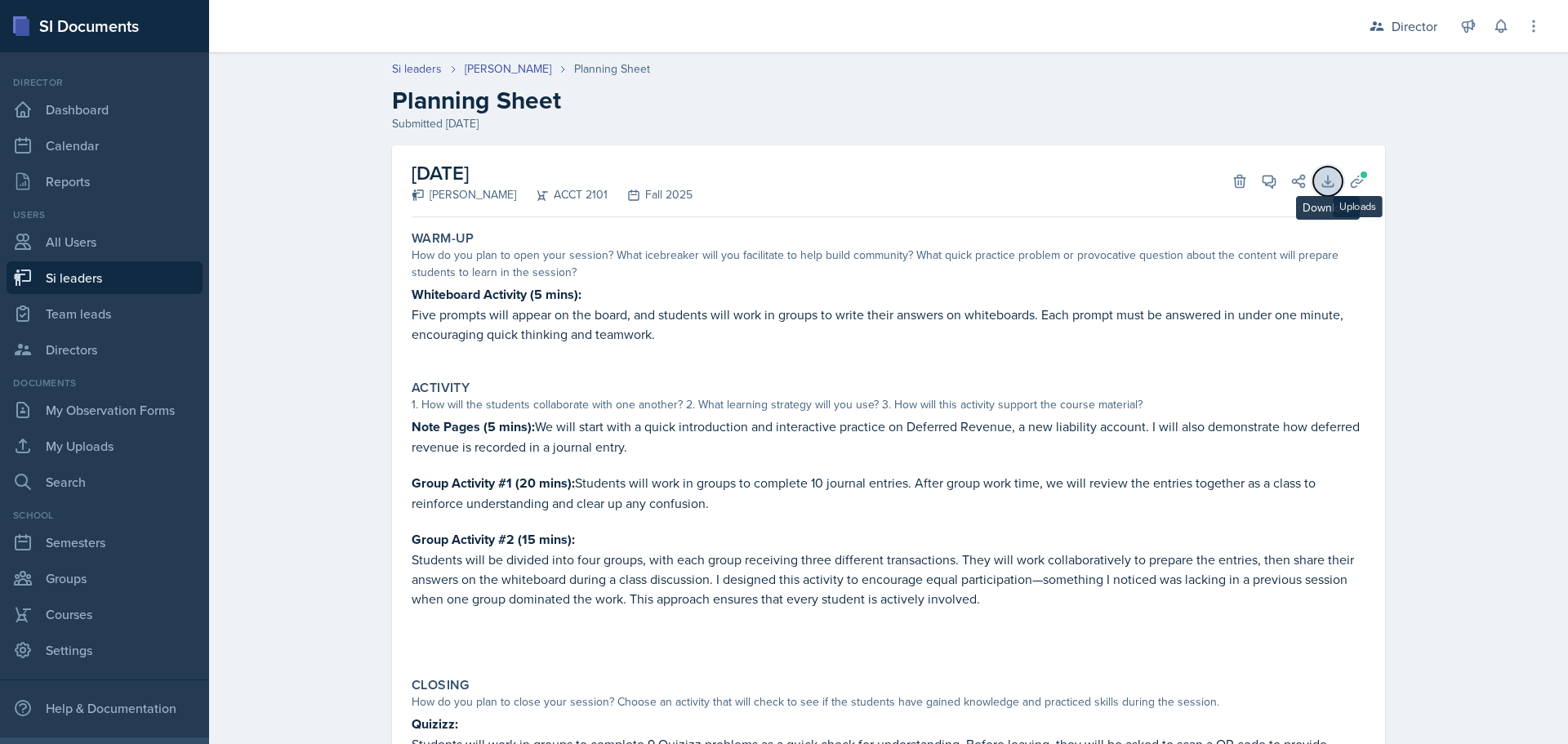
click at [1322, 186] on icon at bounding box center [1328, 181] width 11 height 11
click at [1352, 180] on icon at bounding box center [1357, 181] width 16 height 16
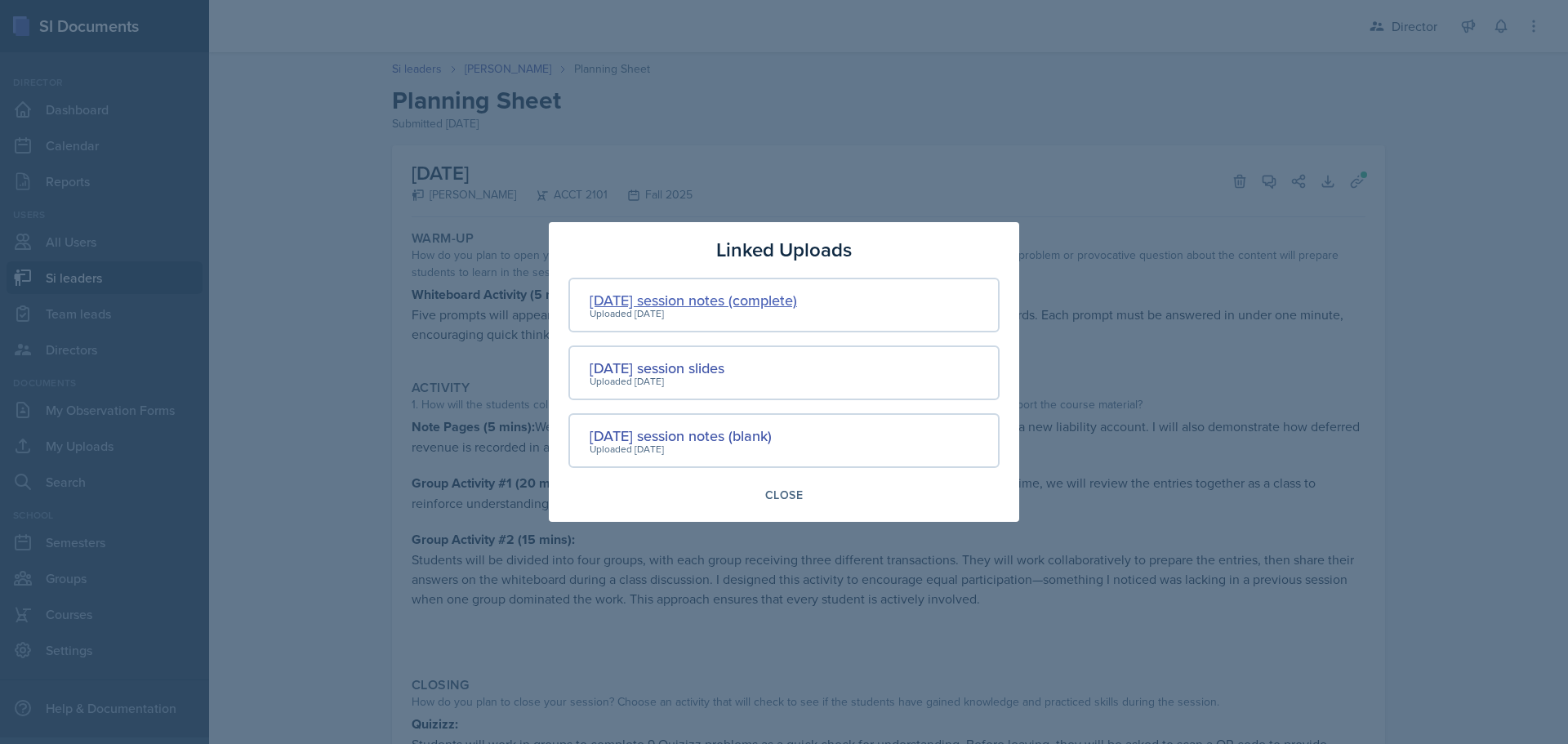
drag, startPoint x: 740, startPoint y: 300, endPoint x: 696, endPoint y: 300, distance: 44.0
click at [696, 300] on div "[DATE] session notes (complete)" at bounding box center [694, 300] width 208 height 22
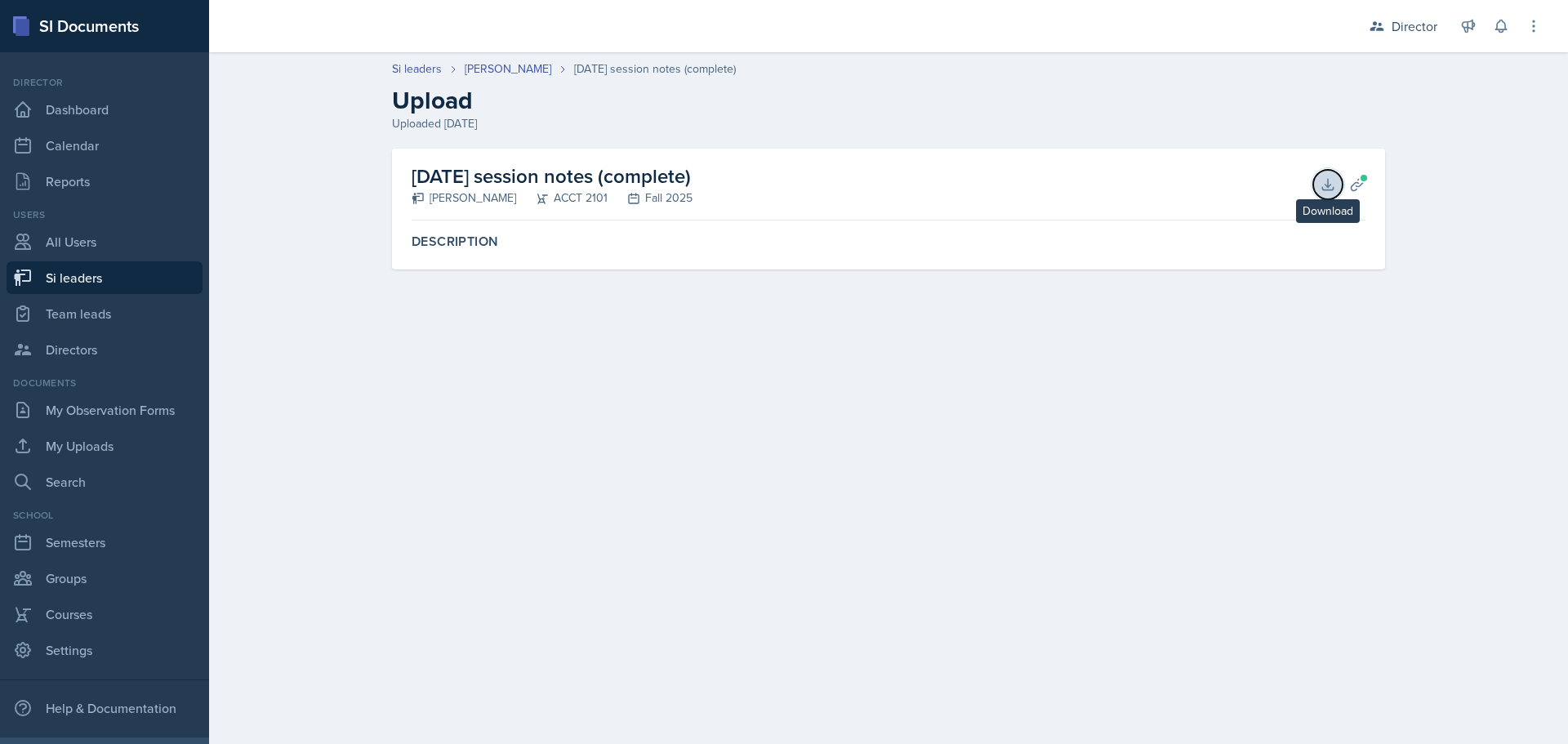
click at [1320, 184] on icon at bounding box center [1328, 184] width 16 height 16
click at [1100, 178] on div "[DATE] session notes (complete) [PERSON_NAME] ACCT 2101 Fall 2025 Download Plan…" at bounding box center [888, 184] width 953 height 72
click at [1321, 196] on button "Download" at bounding box center [1328, 184] width 29 height 29
drag, startPoint x: 660, startPoint y: 306, endPoint x: 599, endPoint y: 230, distance: 97.5
click at [660, 306] on div "[DATE] session notes (complete) [PERSON_NAME] ACCT 2101 Fall 2025 Download Plan…" at bounding box center [888, 229] width 1046 height 160
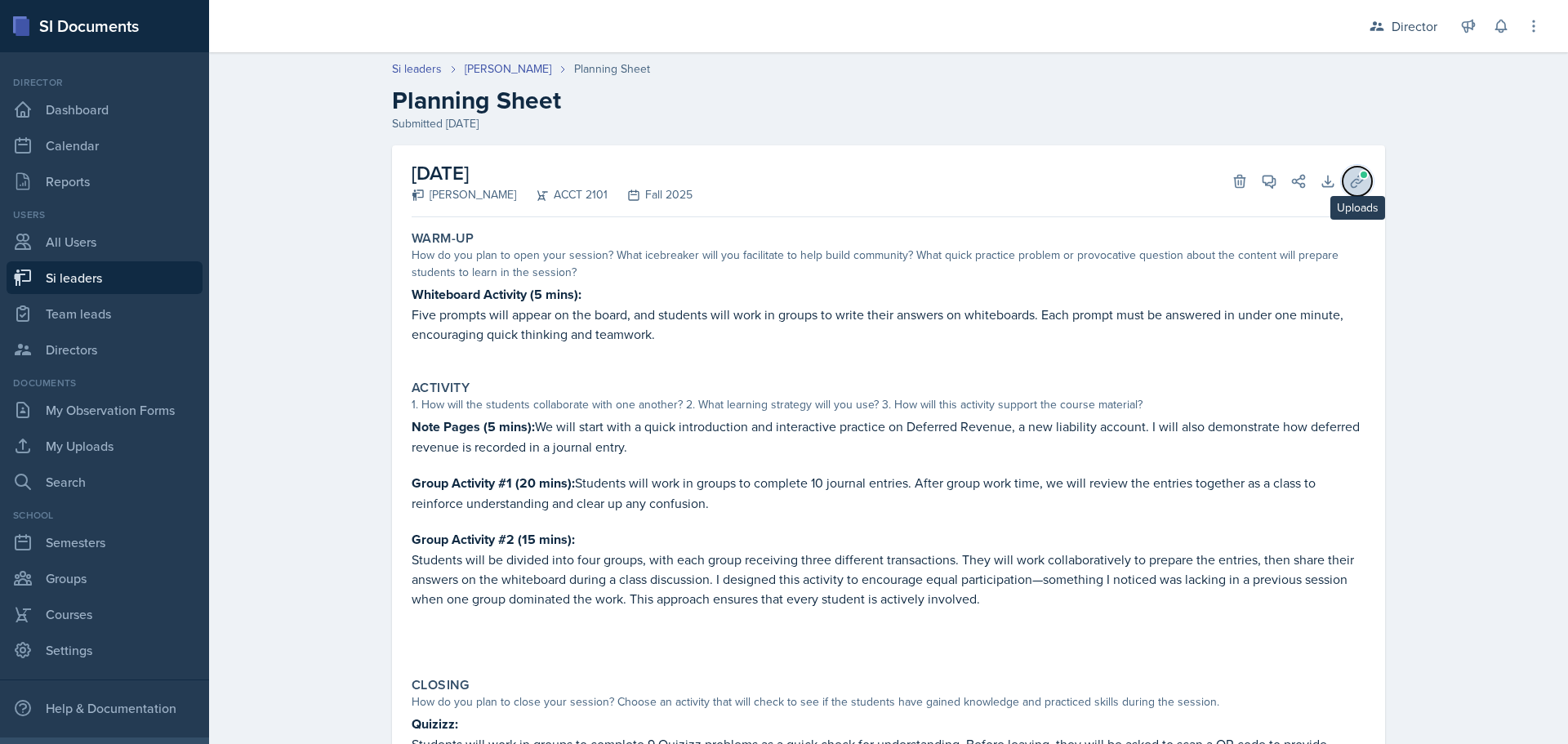
click at [1362, 178] on button "Uploads" at bounding box center [1357, 181] width 29 height 29
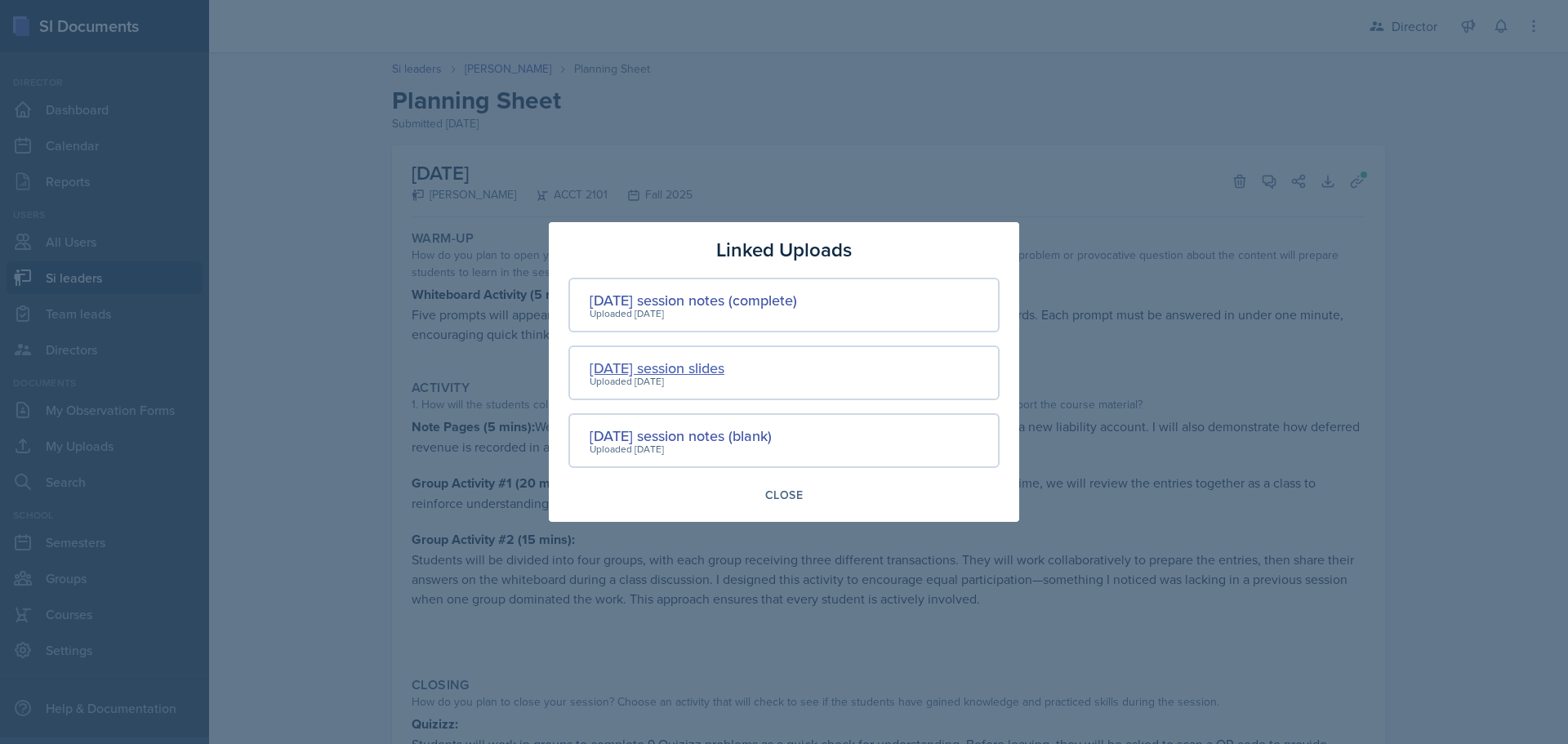
click at [689, 372] on div "[DATE] session slides" at bounding box center [657, 367] width 135 height 22
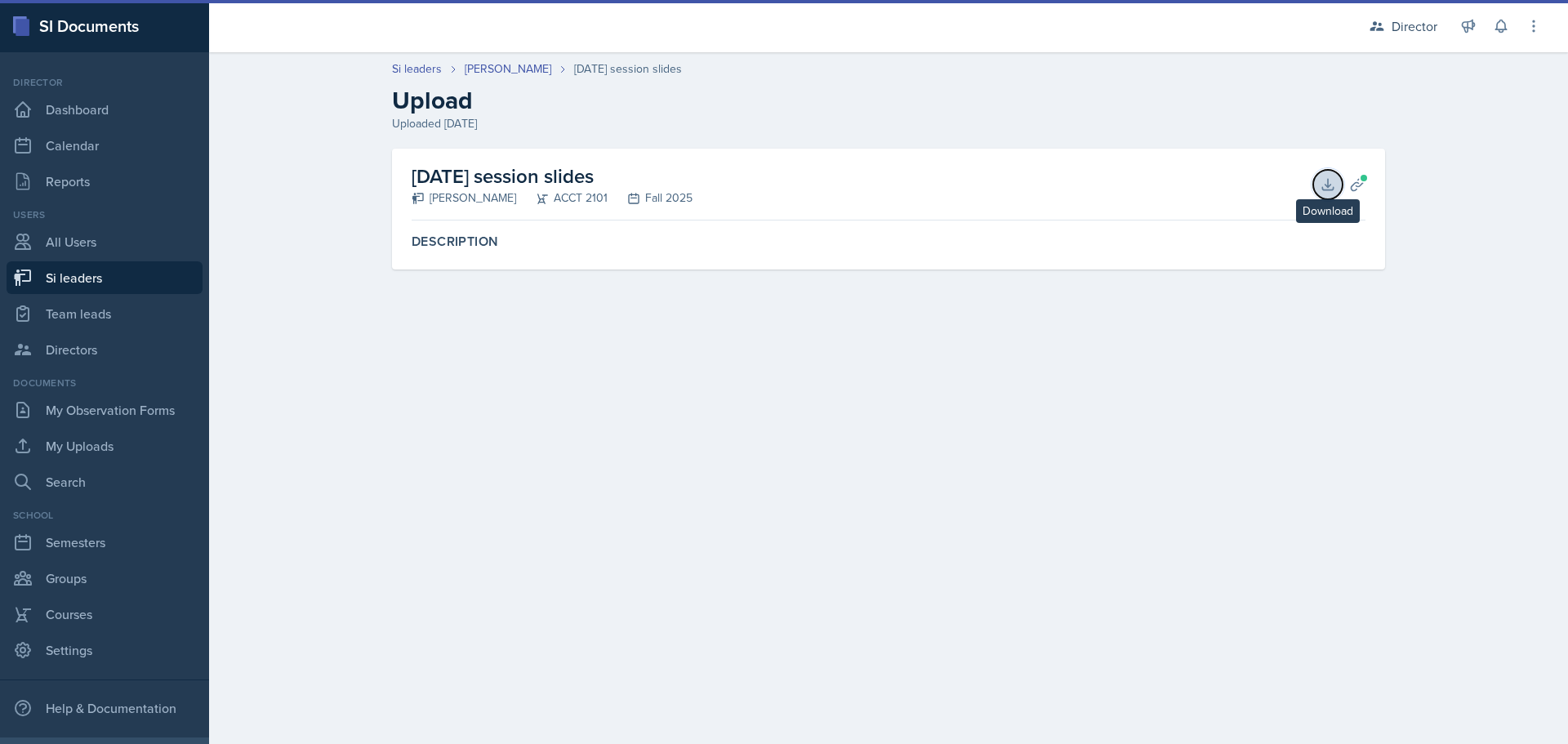
click at [1320, 175] on button "Download" at bounding box center [1328, 184] width 29 height 29
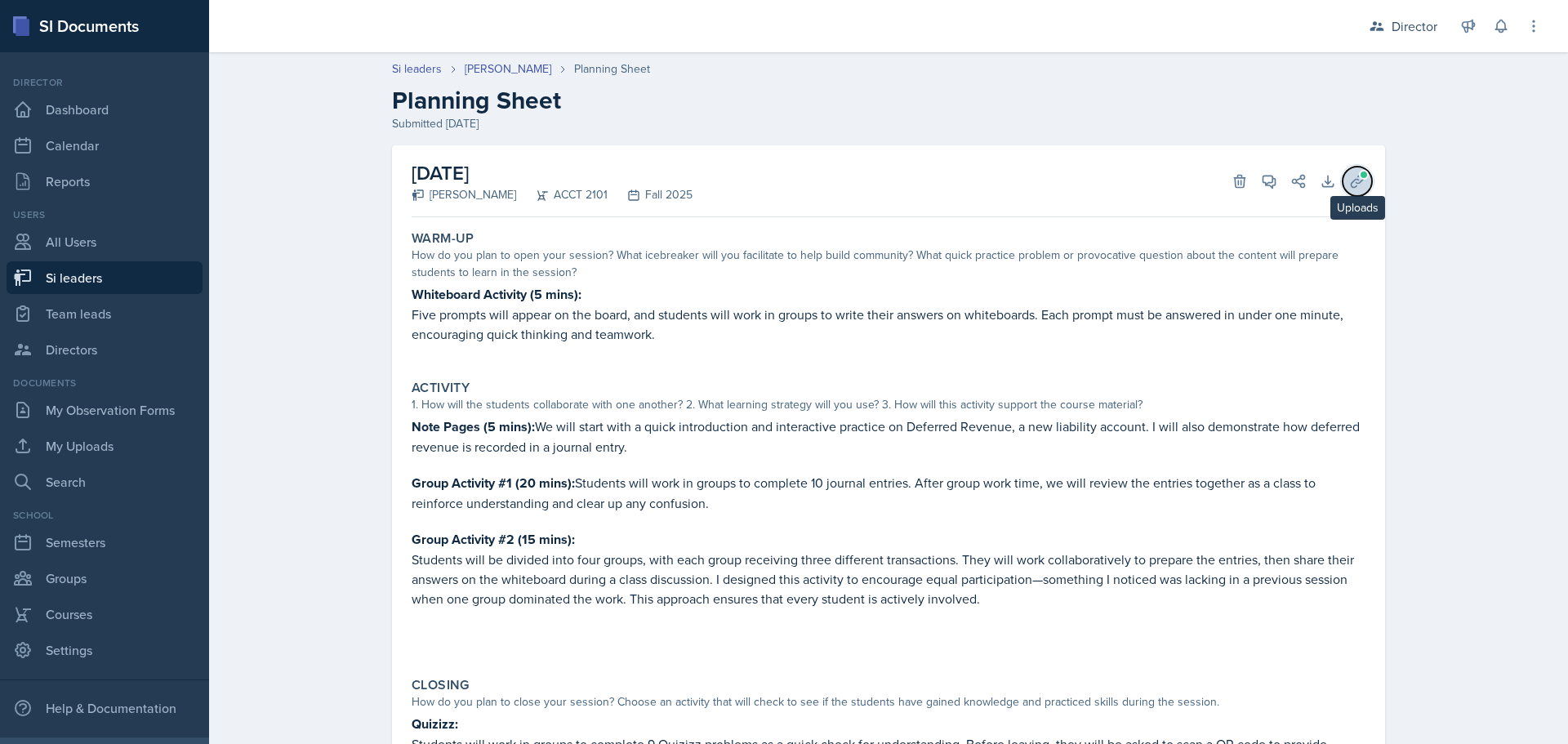
click at [1359, 174] on span at bounding box center [1363, 175] width 10 height 10
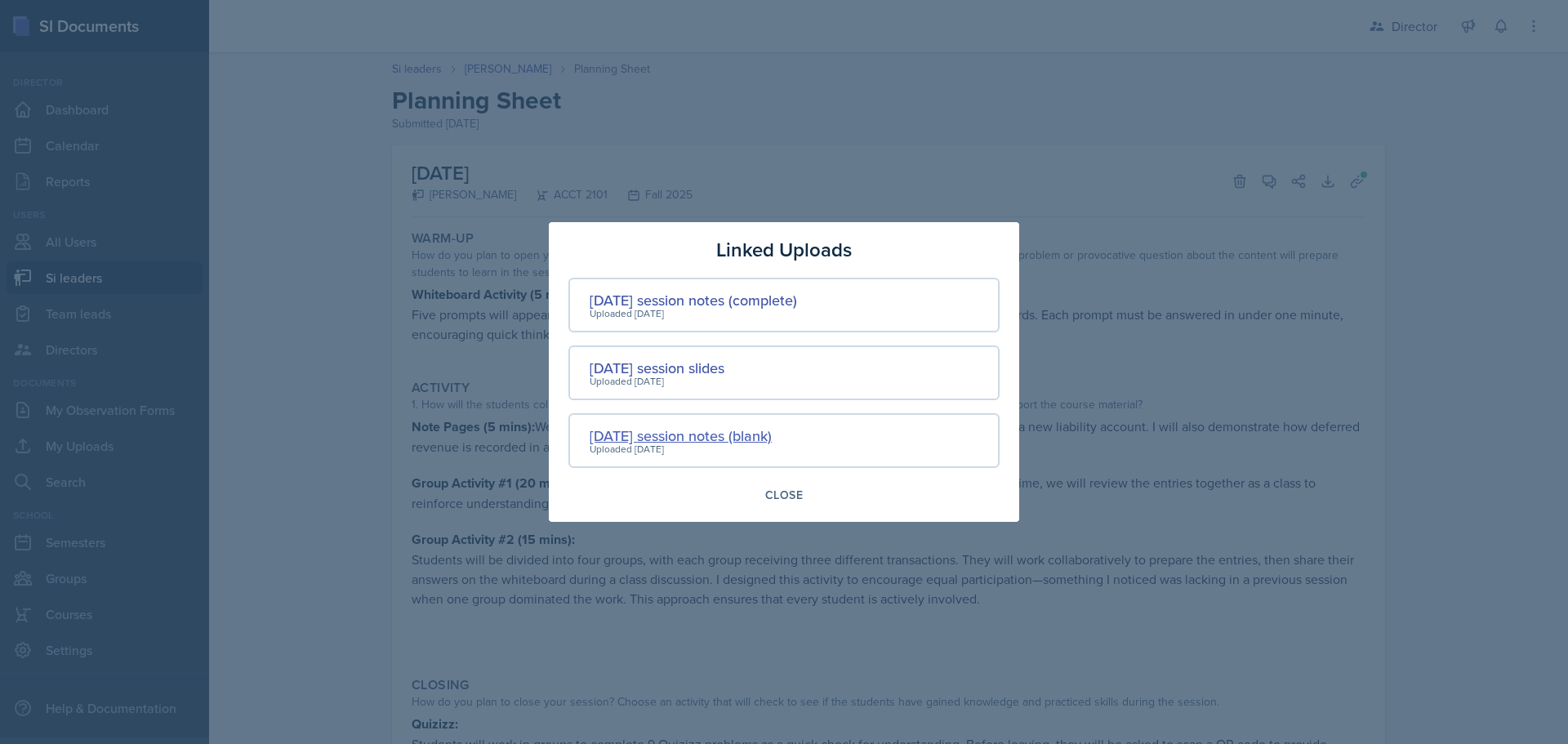
click at [690, 427] on div "[DATE] session notes (blank)" at bounding box center [680, 435] width 182 height 22
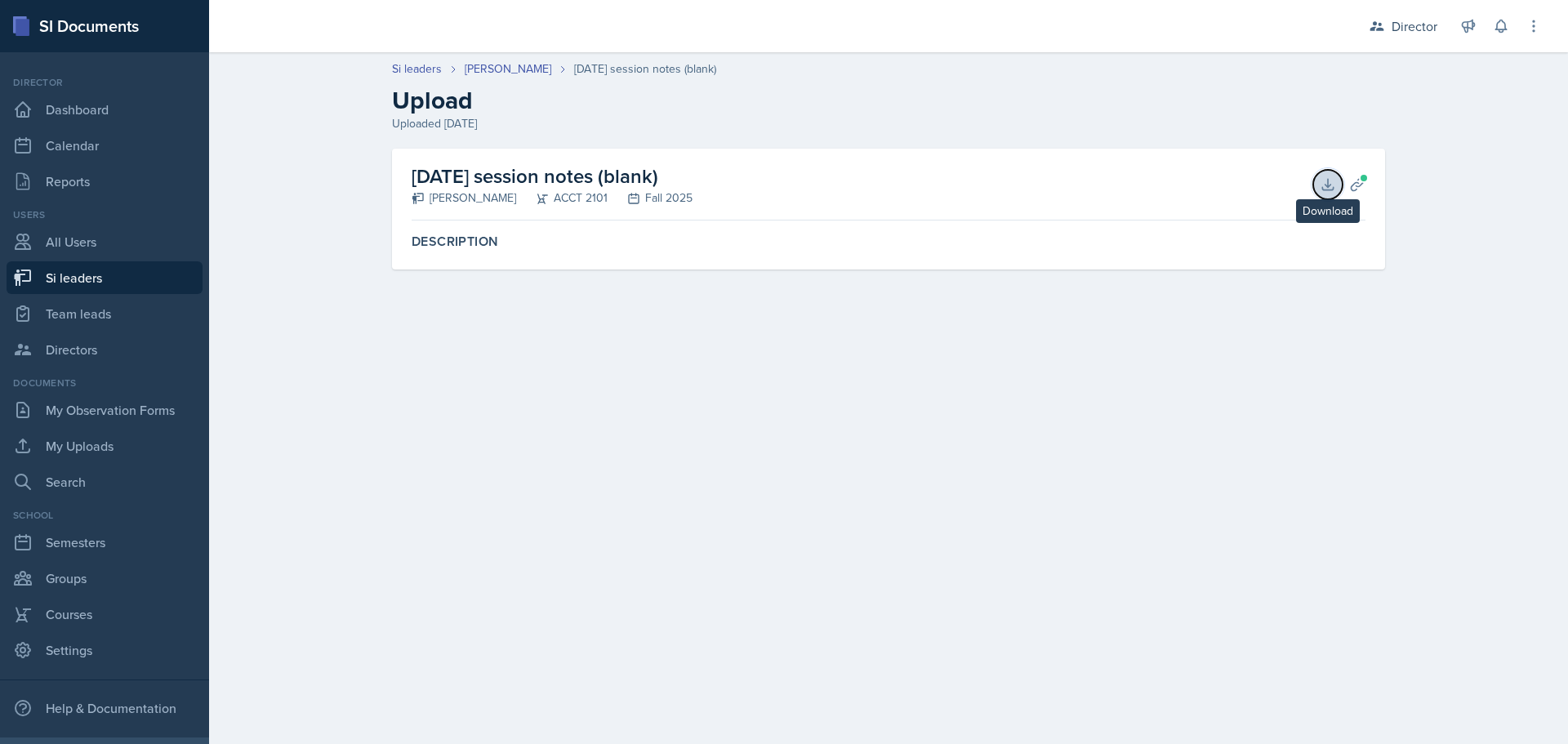
click at [1331, 185] on icon at bounding box center [1328, 184] width 16 height 16
click at [1345, 188] on button "Planning Sheets" at bounding box center [1357, 184] width 29 height 29
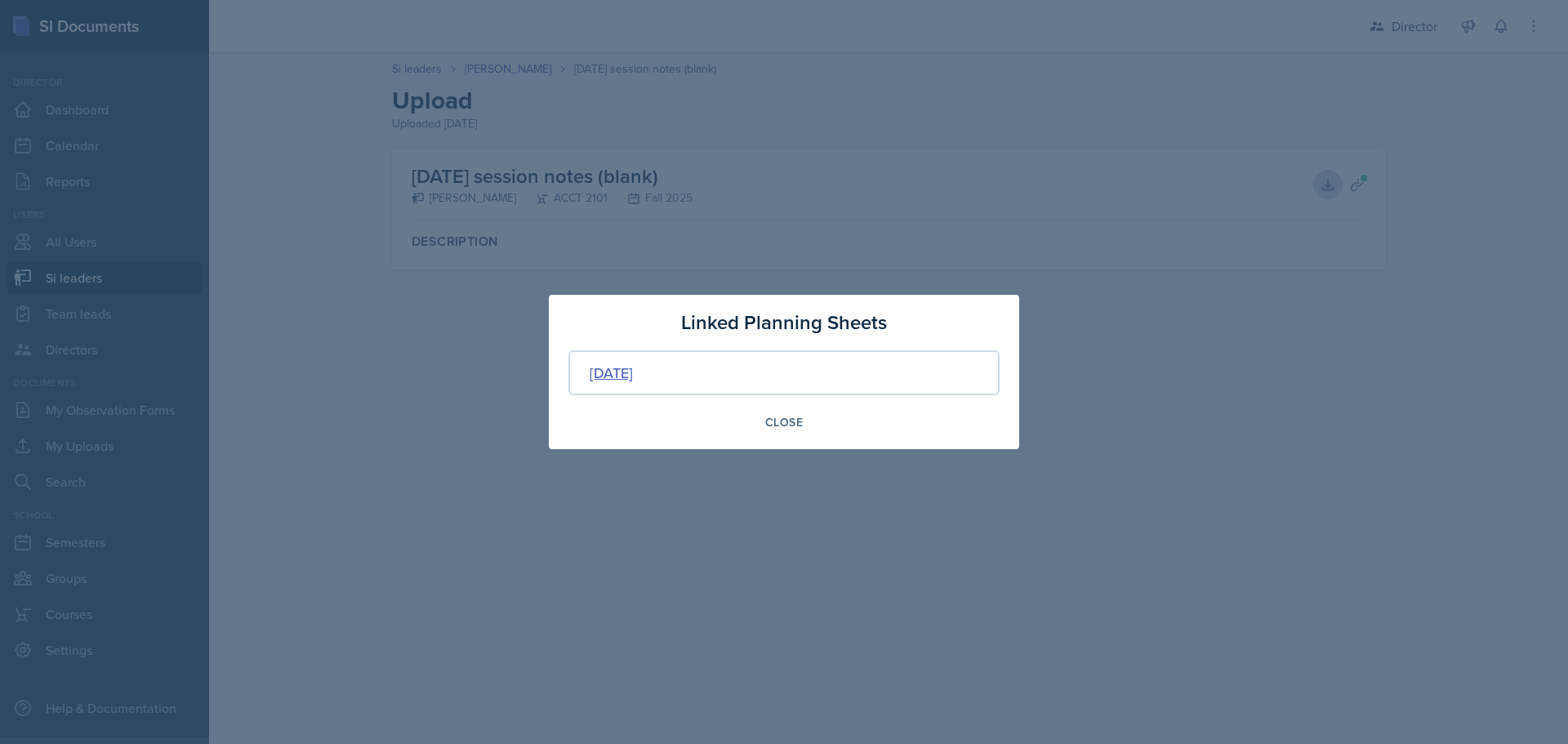
click at [633, 375] on div "[DATE]" at bounding box center [611, 372] width 43 height 22
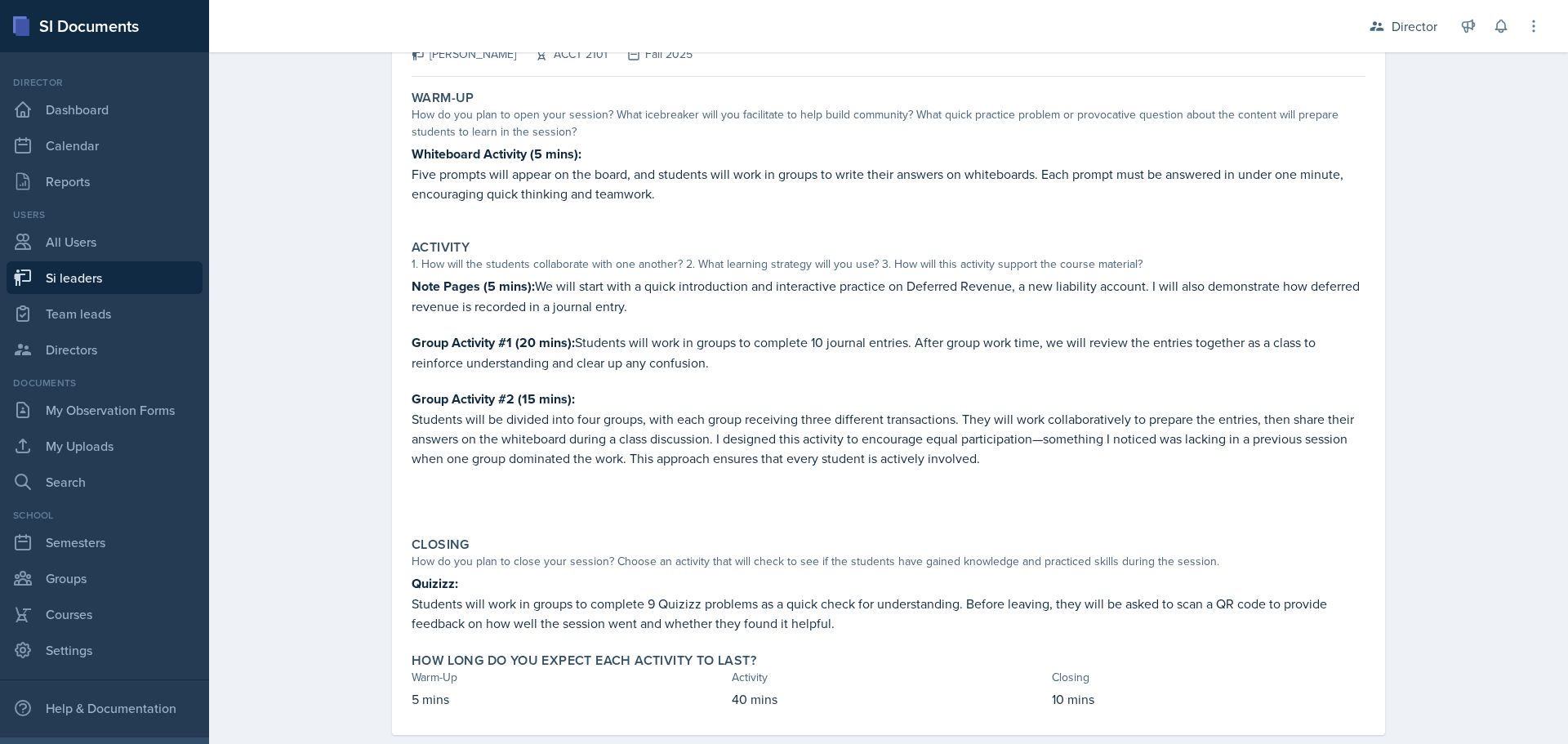
scroll to position [170, 0]
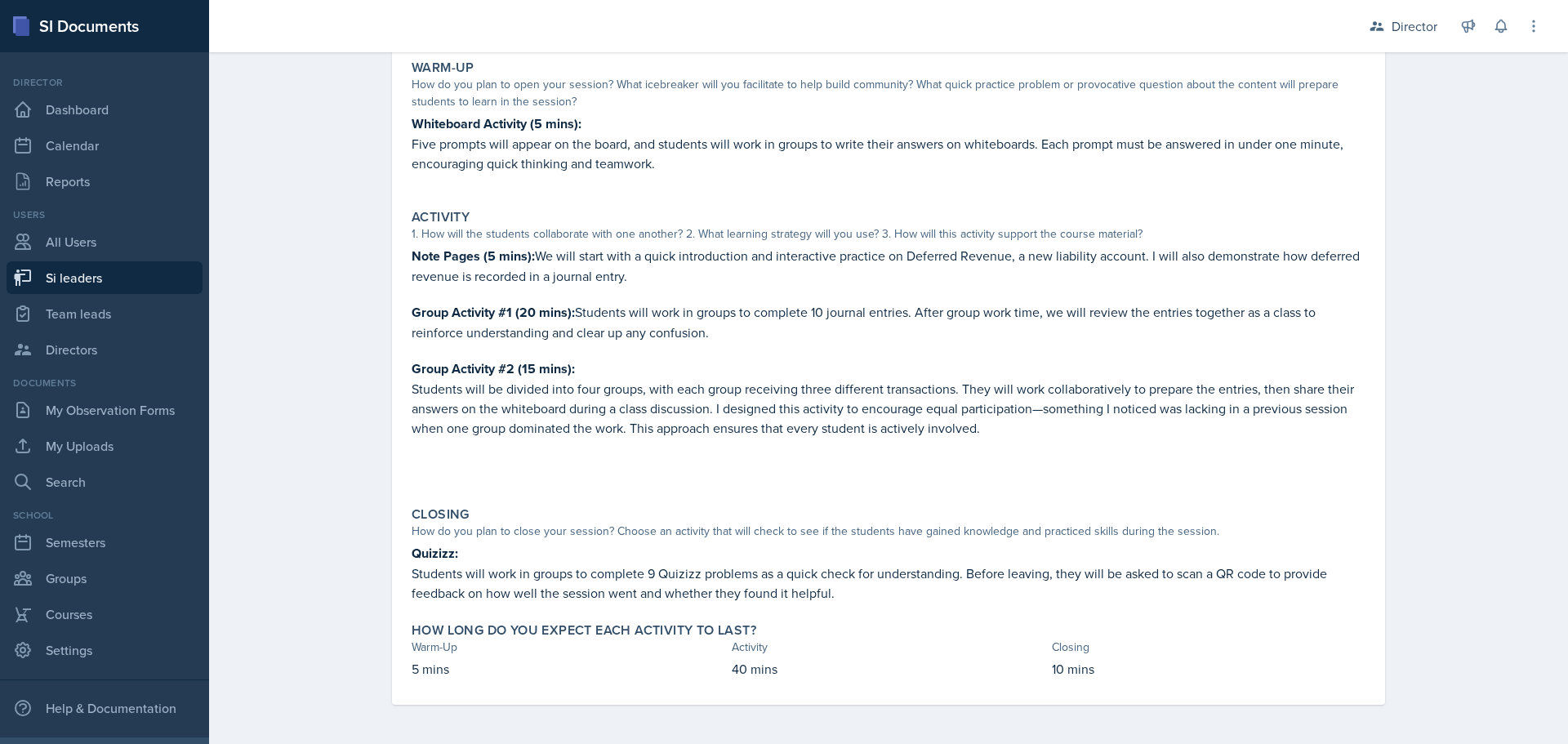
click at [115, 26] on div "SI Documents" at bounding box center [105, 26] width 209 height 52
click at [155, 108] on link "Dashboard" at bounding box center [104, 109] width 196 height 33
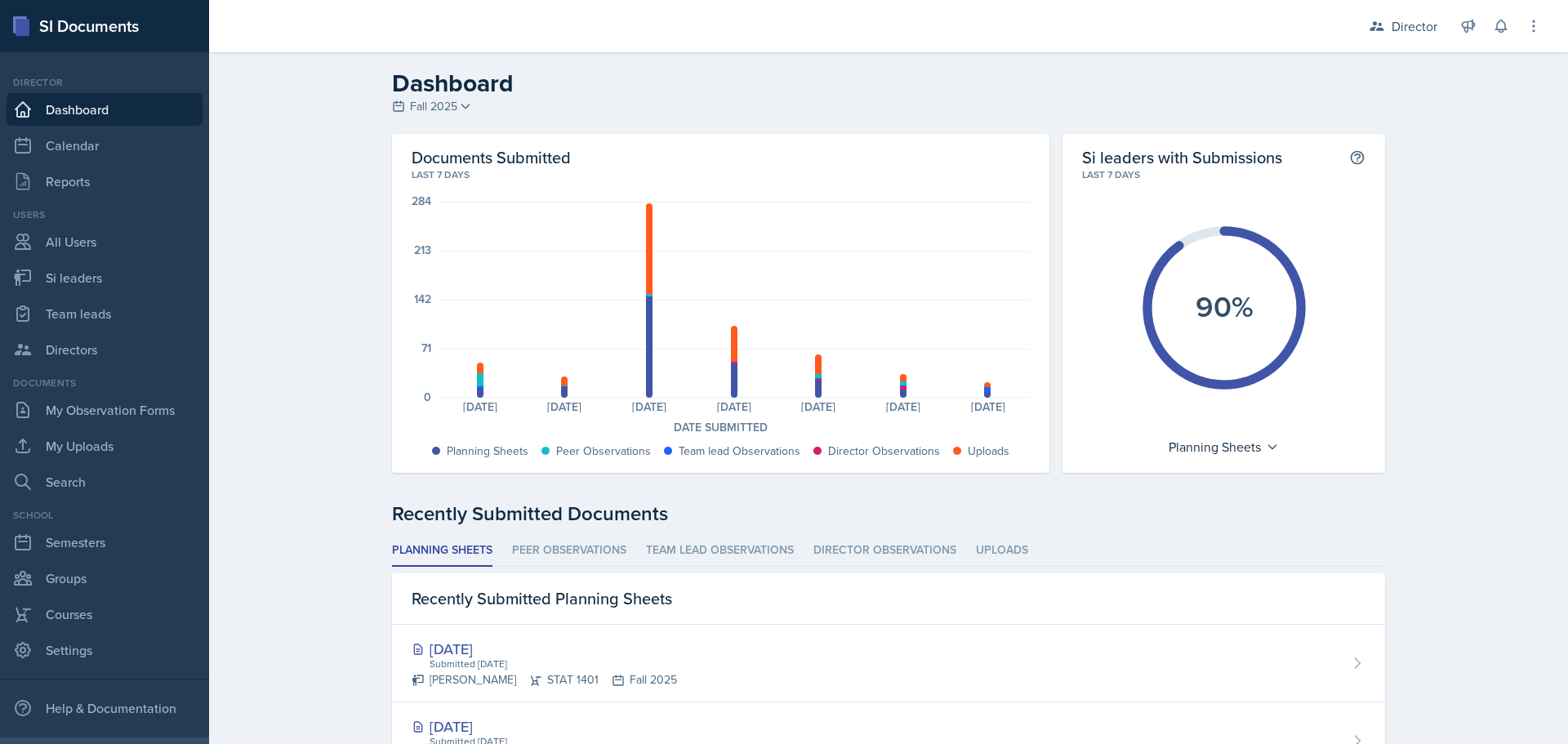
drag, startPoint x: 767, startPoint y: 280, endPoint x: 850, endPoint y: 198, distance: 116.7
click at [767, 280] on div "Planning Sheets: 13 Peer Observations: 18 Team lead Observations: 4 Uploads: 16…" at bounding box center [734, 299] width 592 height 196
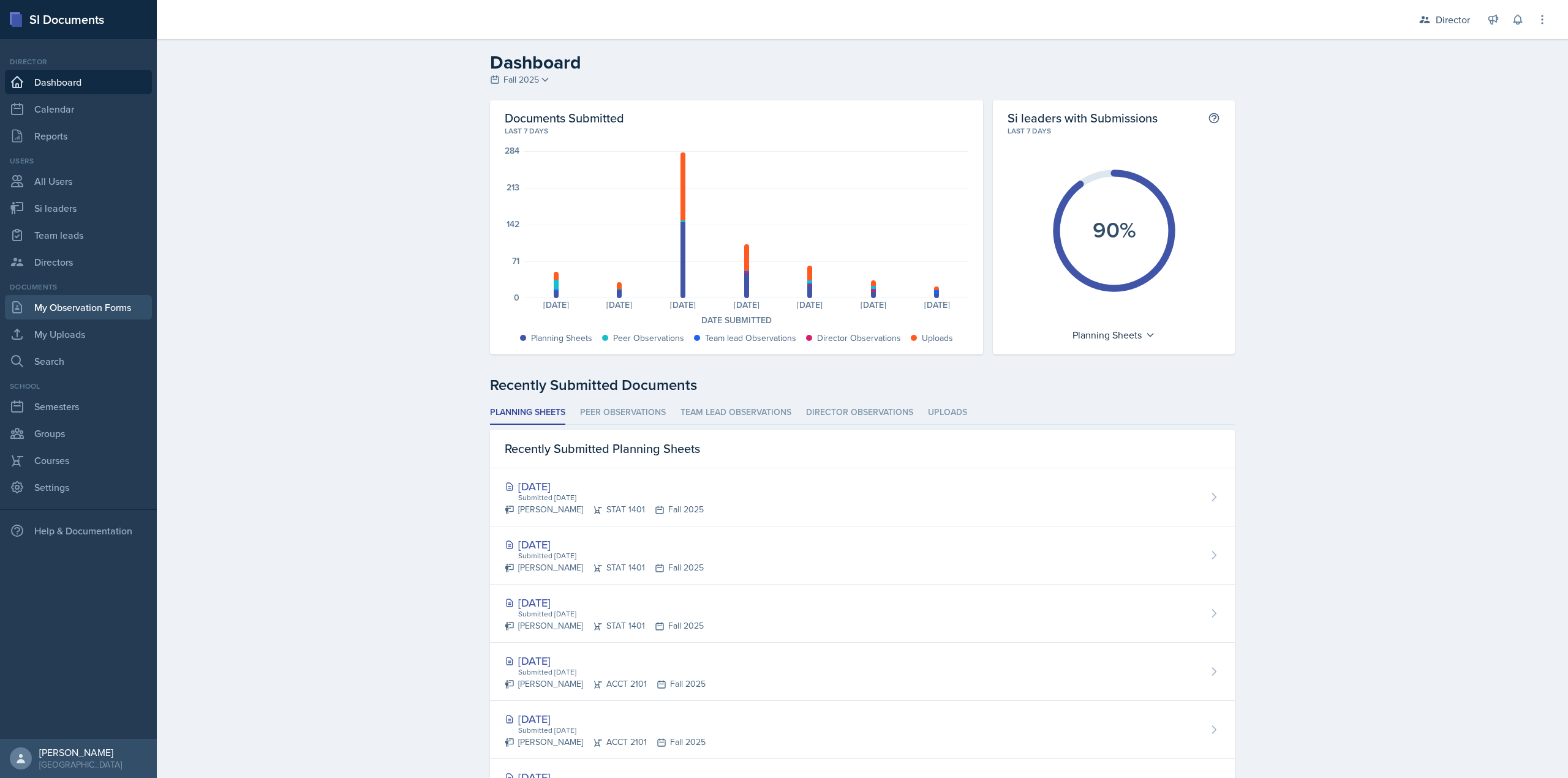
click at [73, 313] on link "My Observation Forms" at bounding box center [78, 307] width 147 height 25
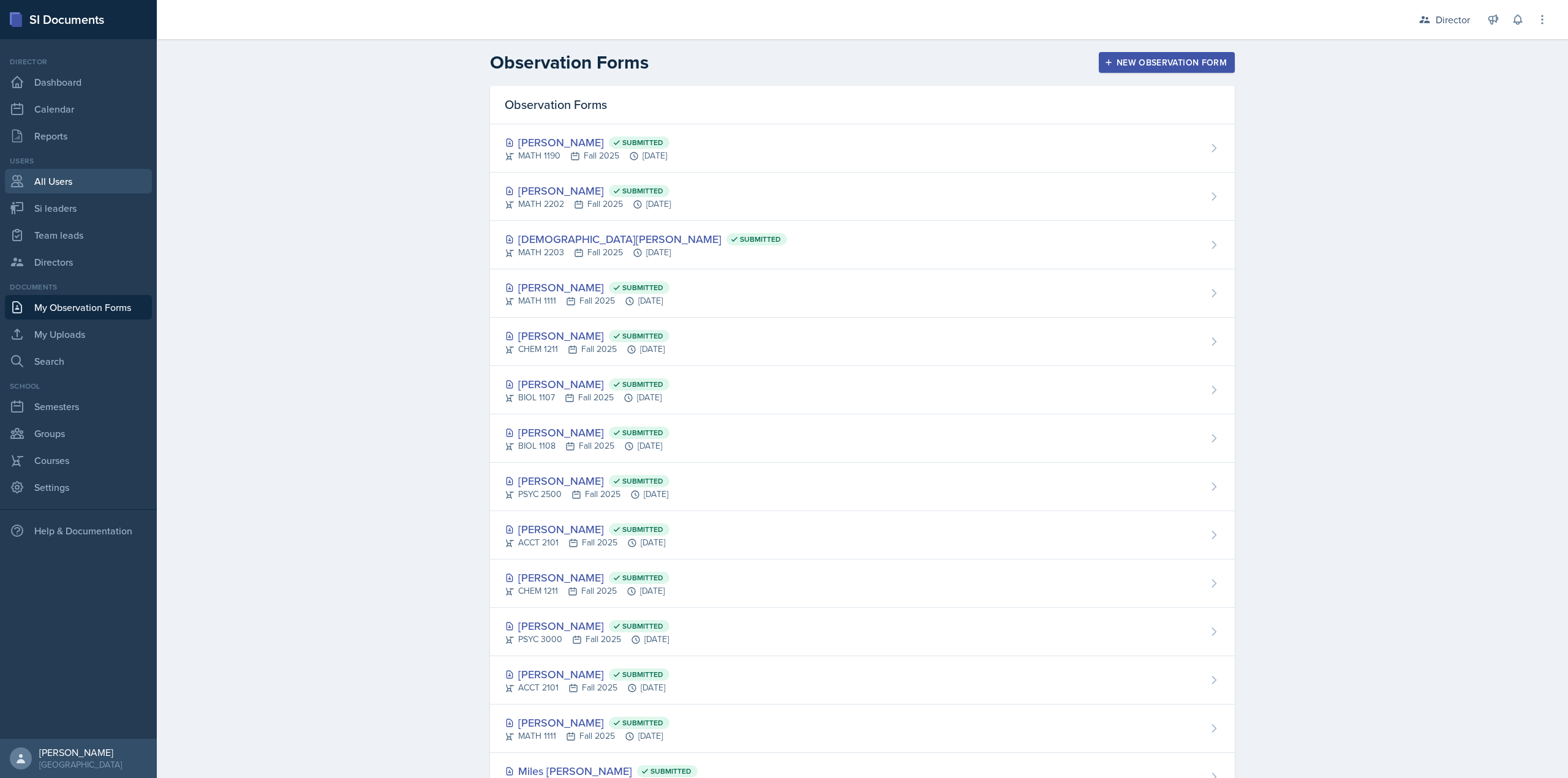
click at [59, 180] on link "All Users" at bounding box center [78, 181] width 147 height 25
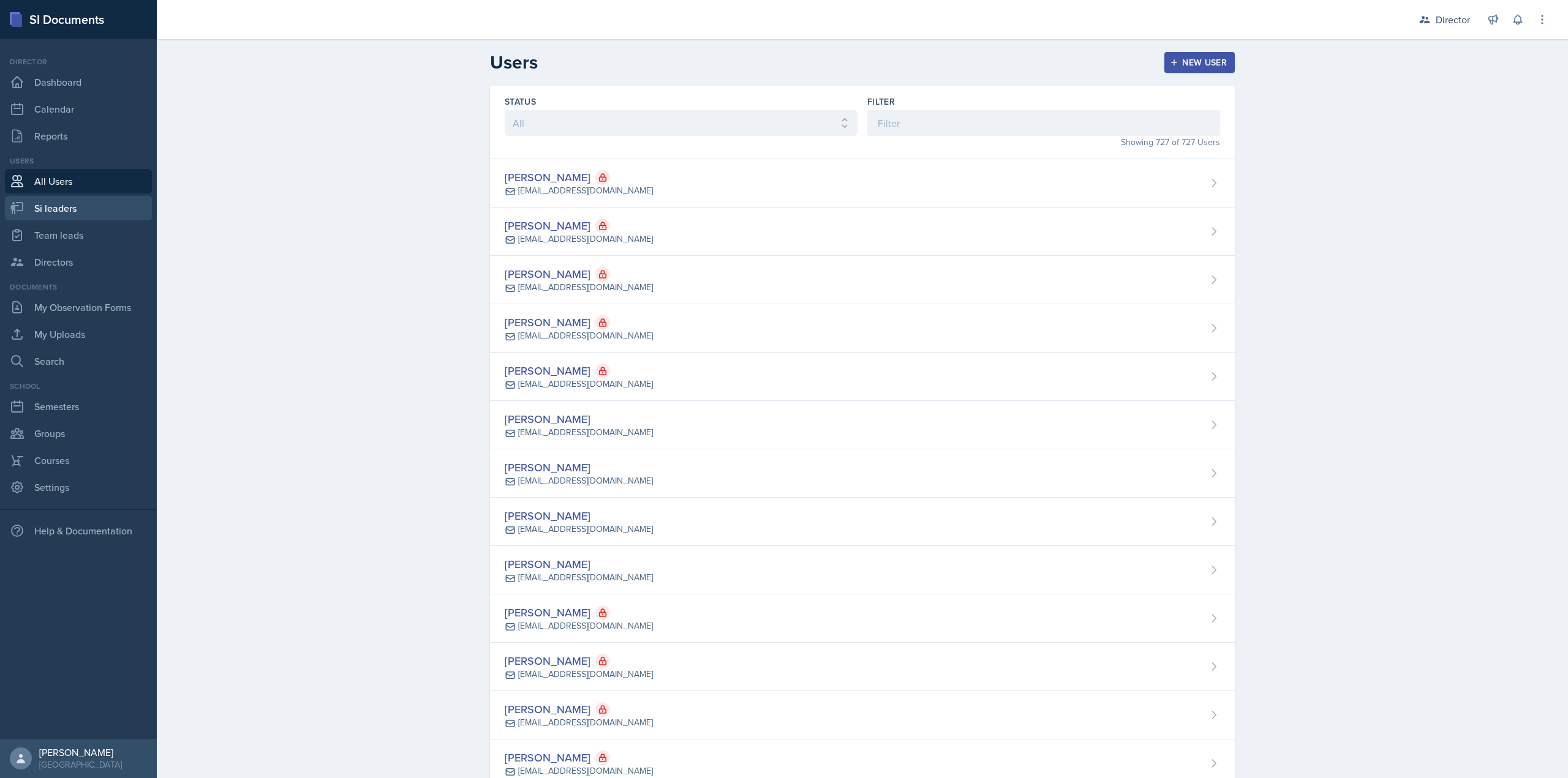
click at [63, 205] on link "Si leaders" at bounding box center [78, 208] width 147 height 25
select select "2bed604d-1099-4043-b1bc-2365e8740244"
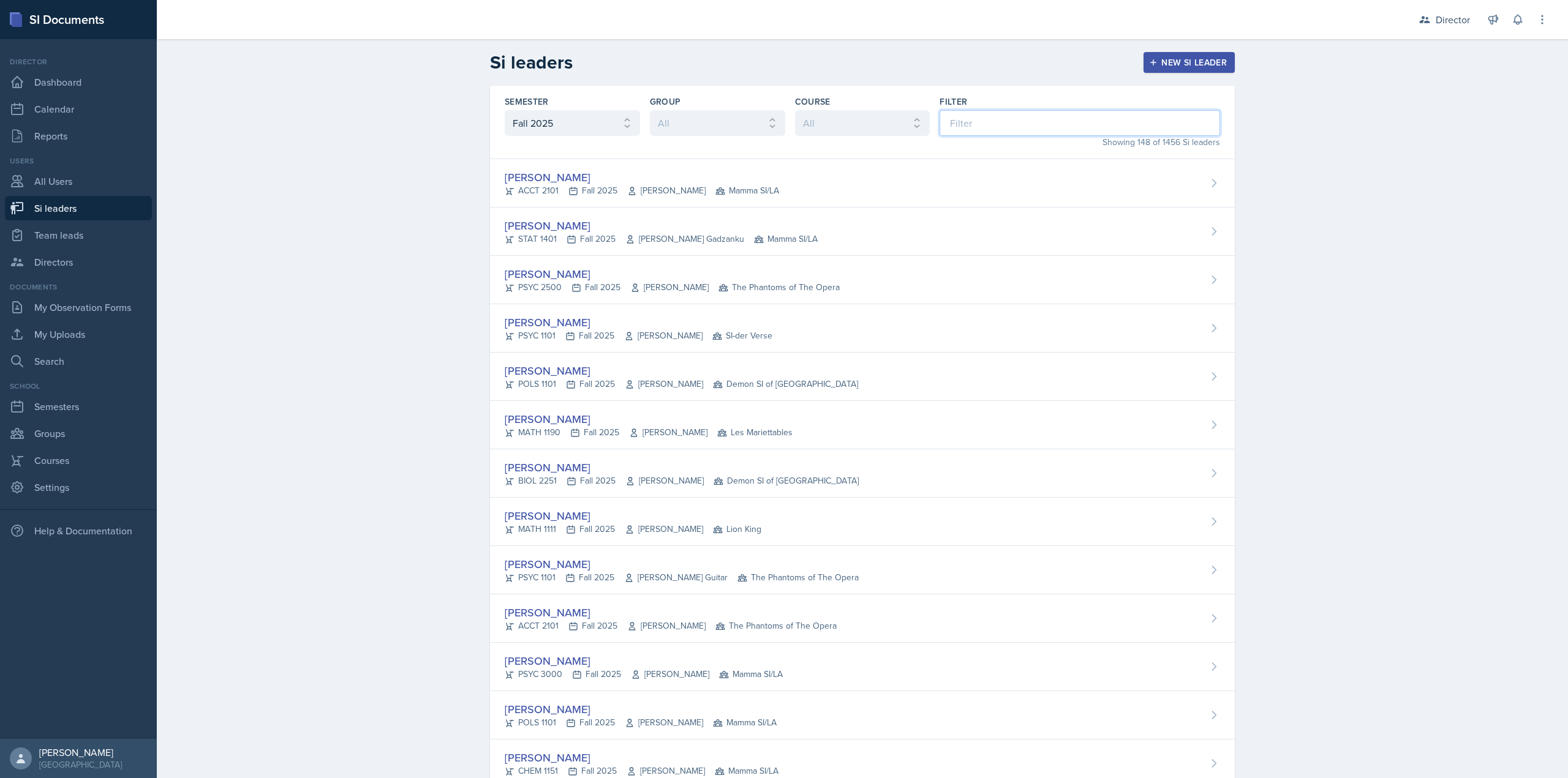
click at [979, 116] on input at bounding box center [1080, 123] width 281 height 26
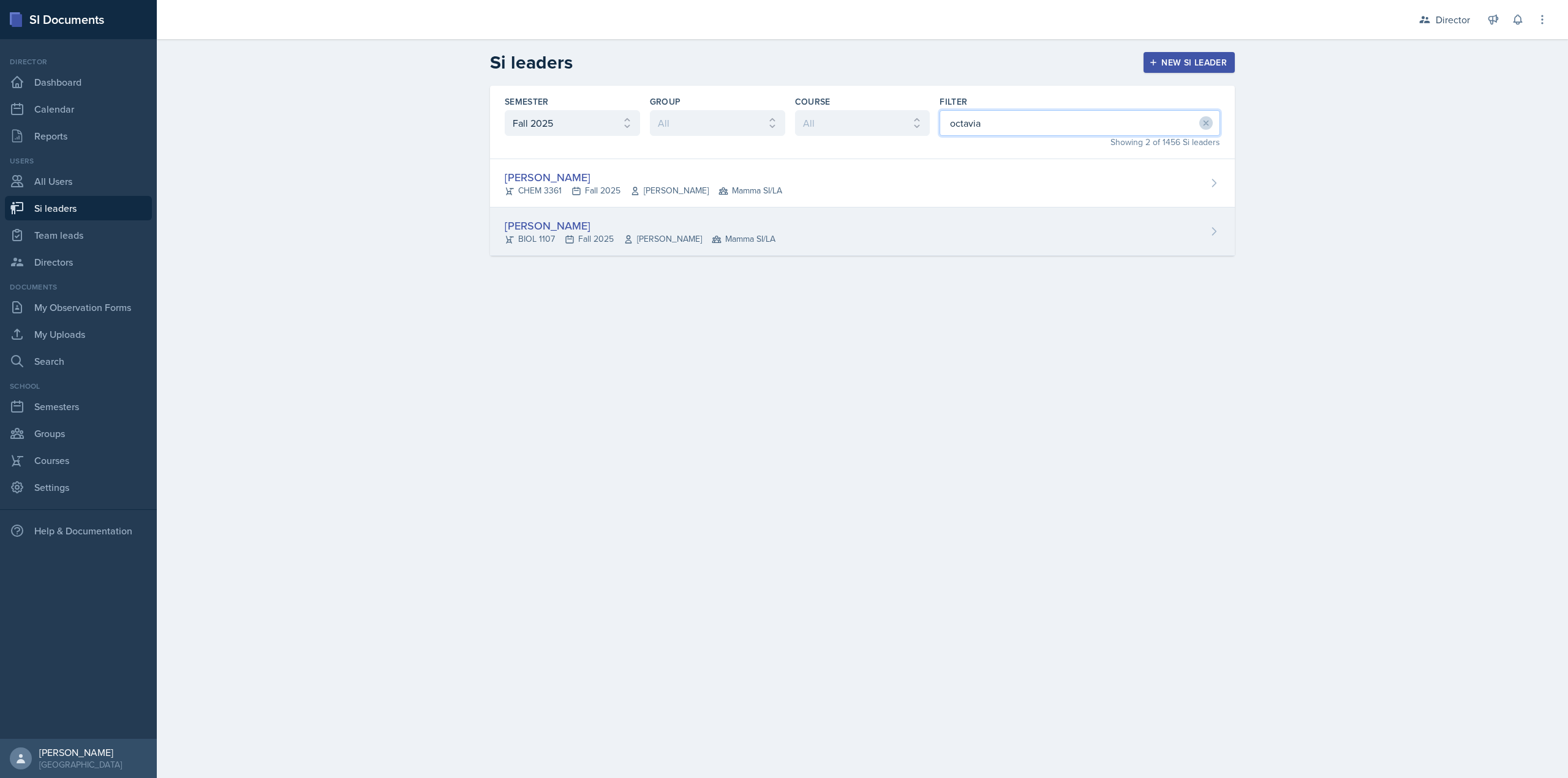
type input "octavia"
click at [652, 208] on div "[PERSON_NAME] BIOL 1107 Fall 2025 [PERSON_NAME] Mamma SI/LA" at bounding box center [863, 231] width 745 height 49
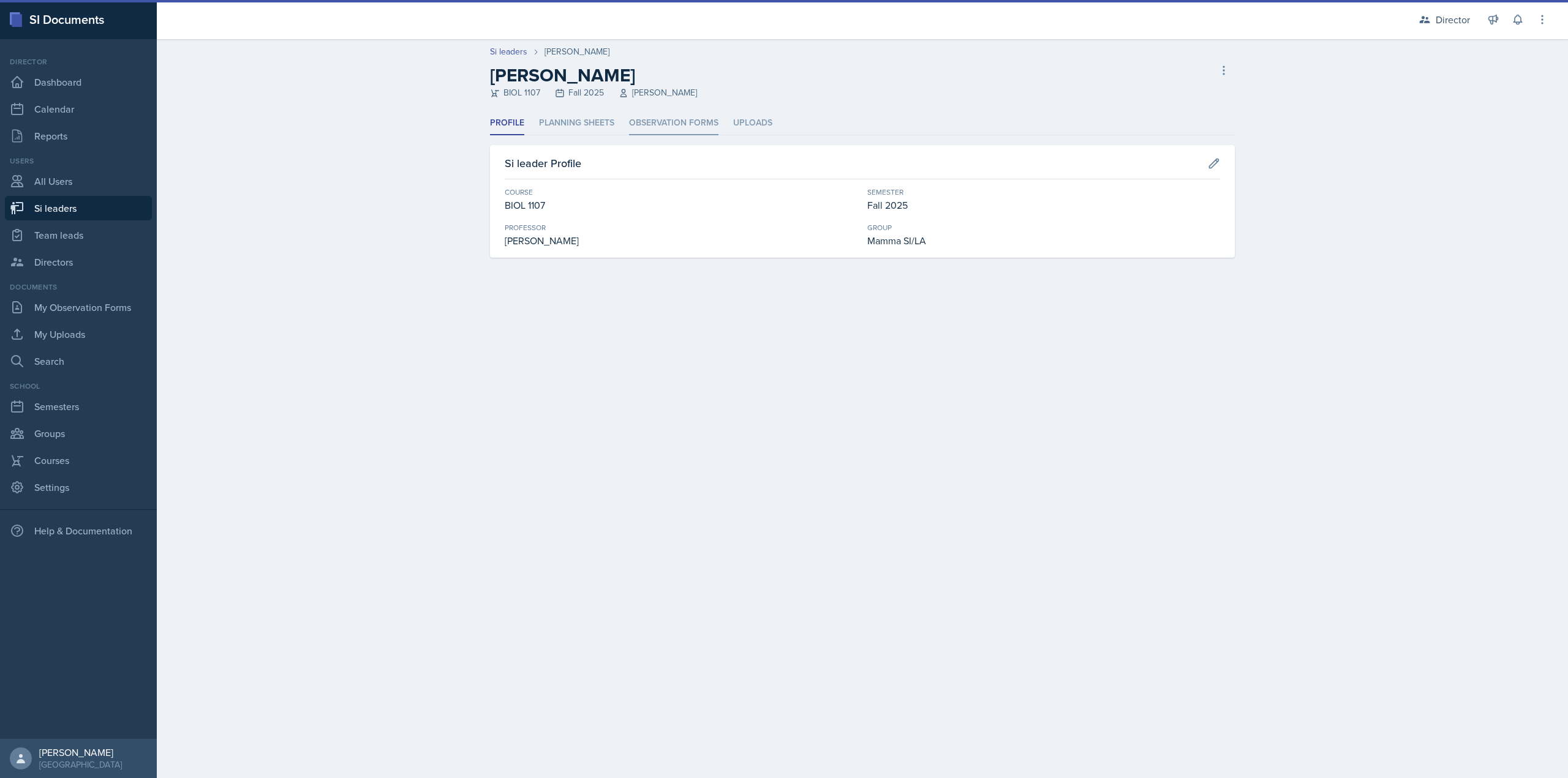
click at [652, 128] on li "Observation Forms" at bounding box center [674, 124] width 89 height 24
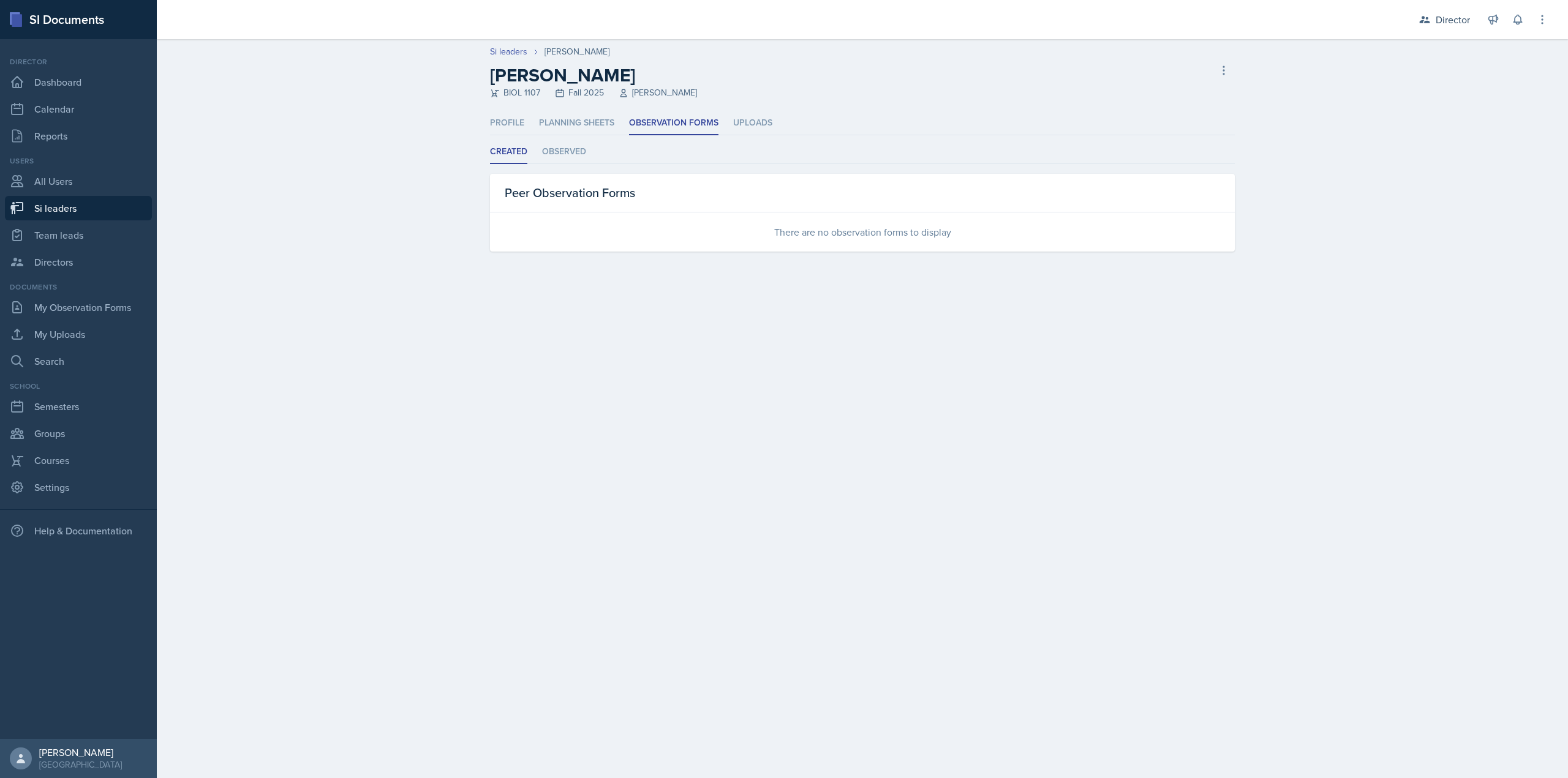
select select "2bed604d-1099-4043-b1bc-2365e8740244"
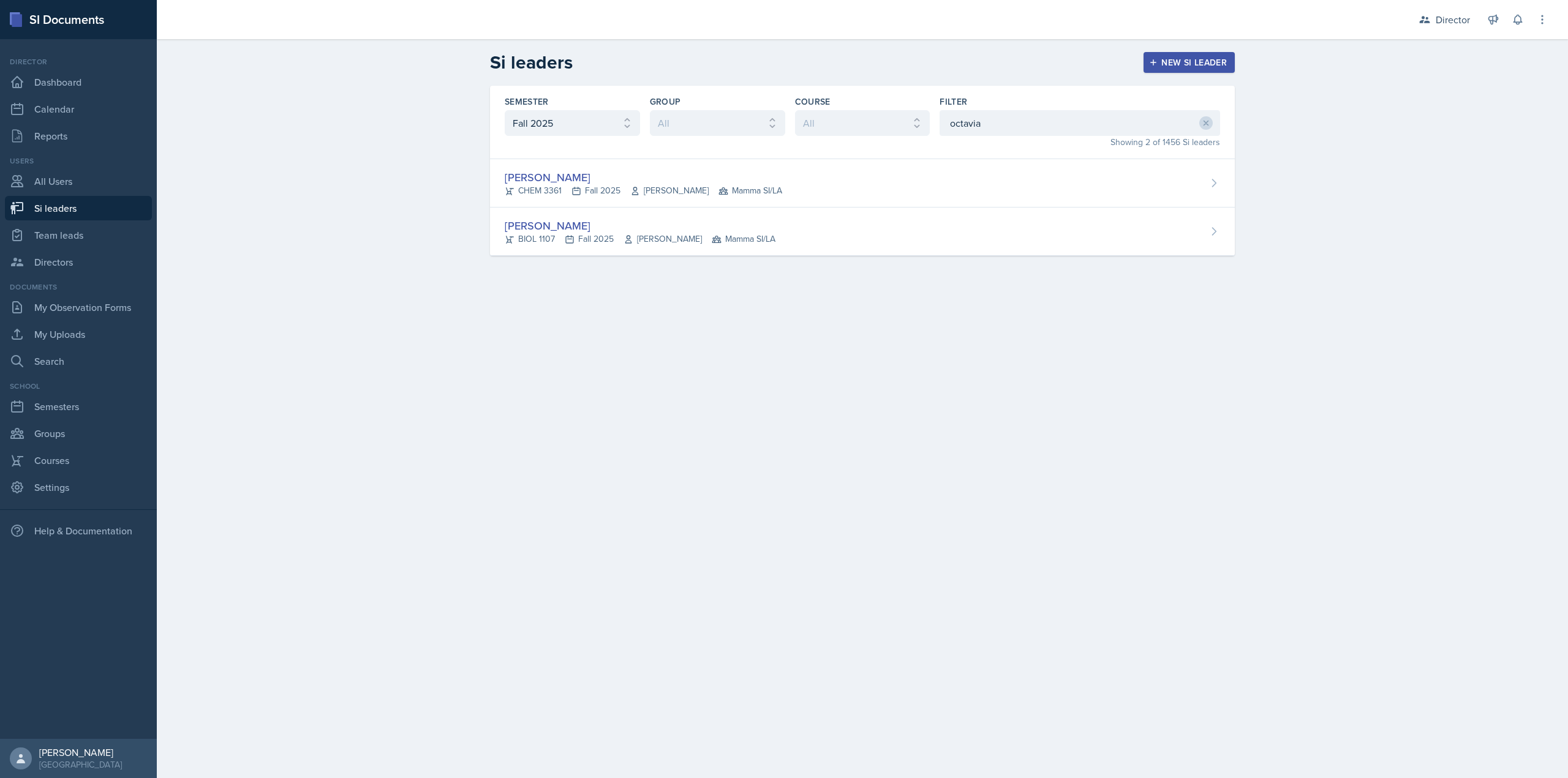
click at [692, 166] on div "[PERSON_NAME] CHEM 3361 Fall 2025 [PERSON_NAME] Mamma SI/LA" at bounding box center [863, 183] width 745 height 49
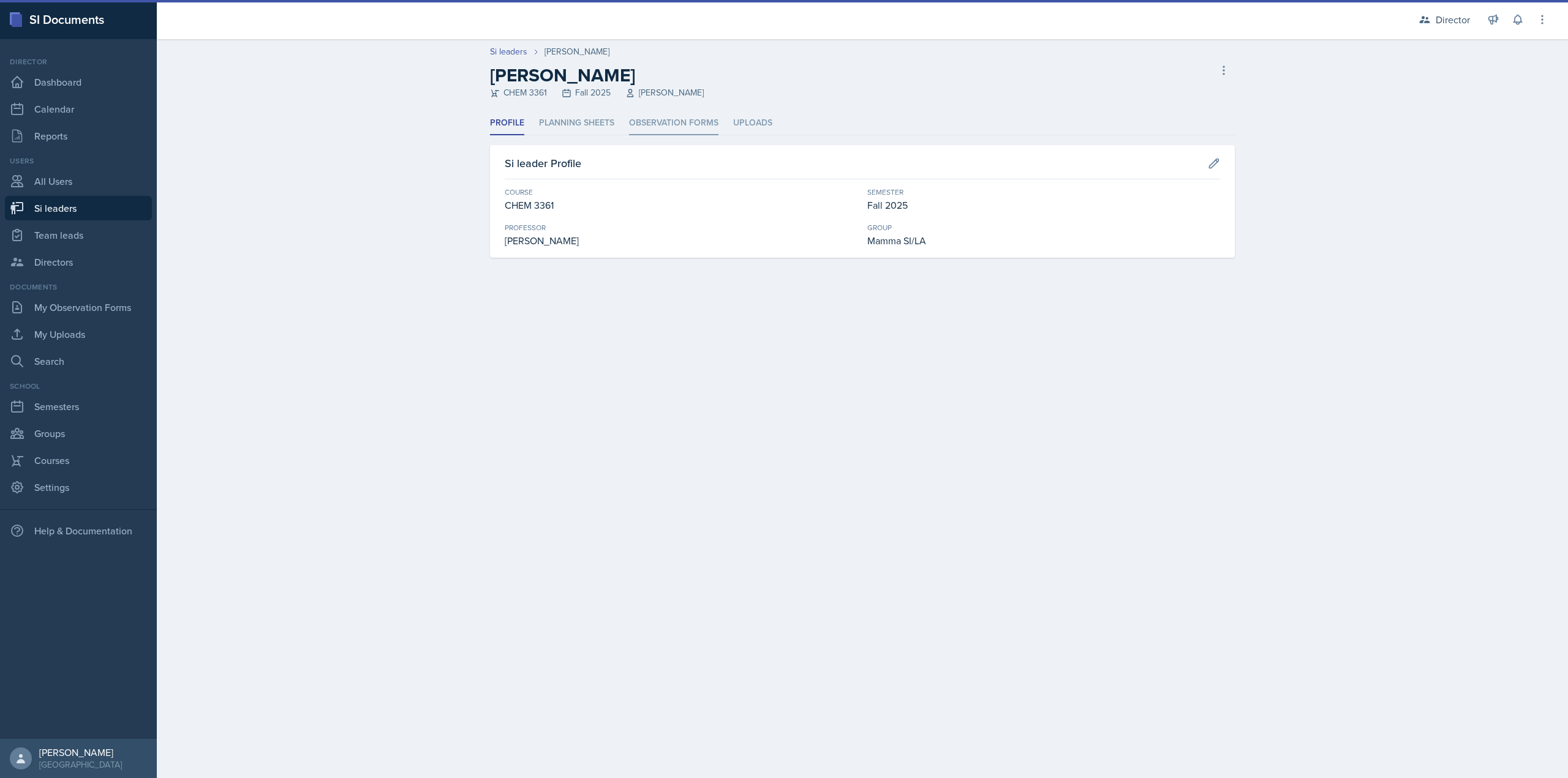
click at [699, 124] on li "Observation Forms" at bounding box center [674, 124] width 89 height 24
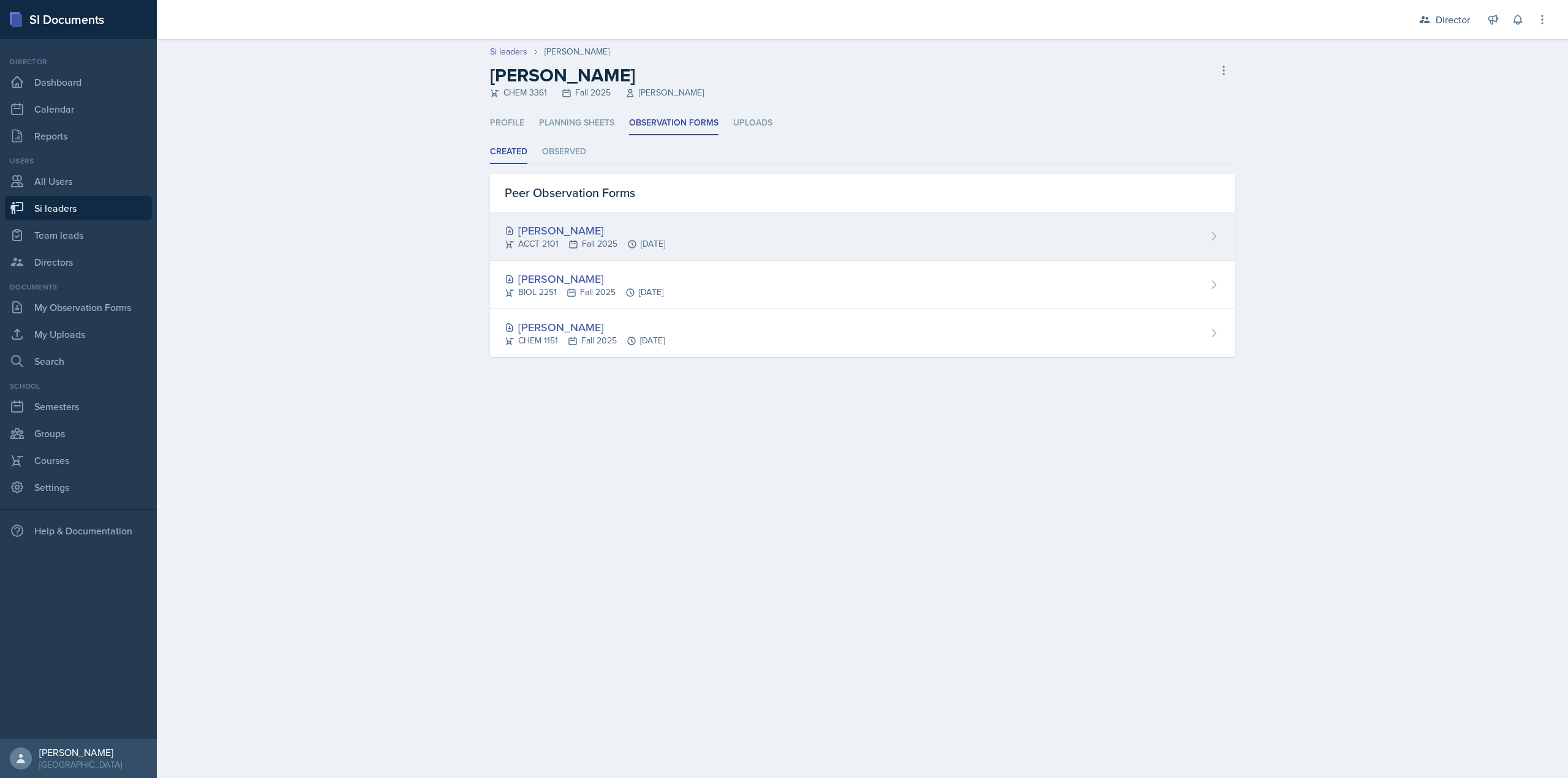
click at [722, 247] on div "[PERSON_NAME] ACCT 2101 Fall 2025 [DATE]" at bounding box center [863, 236] width 745 height 49
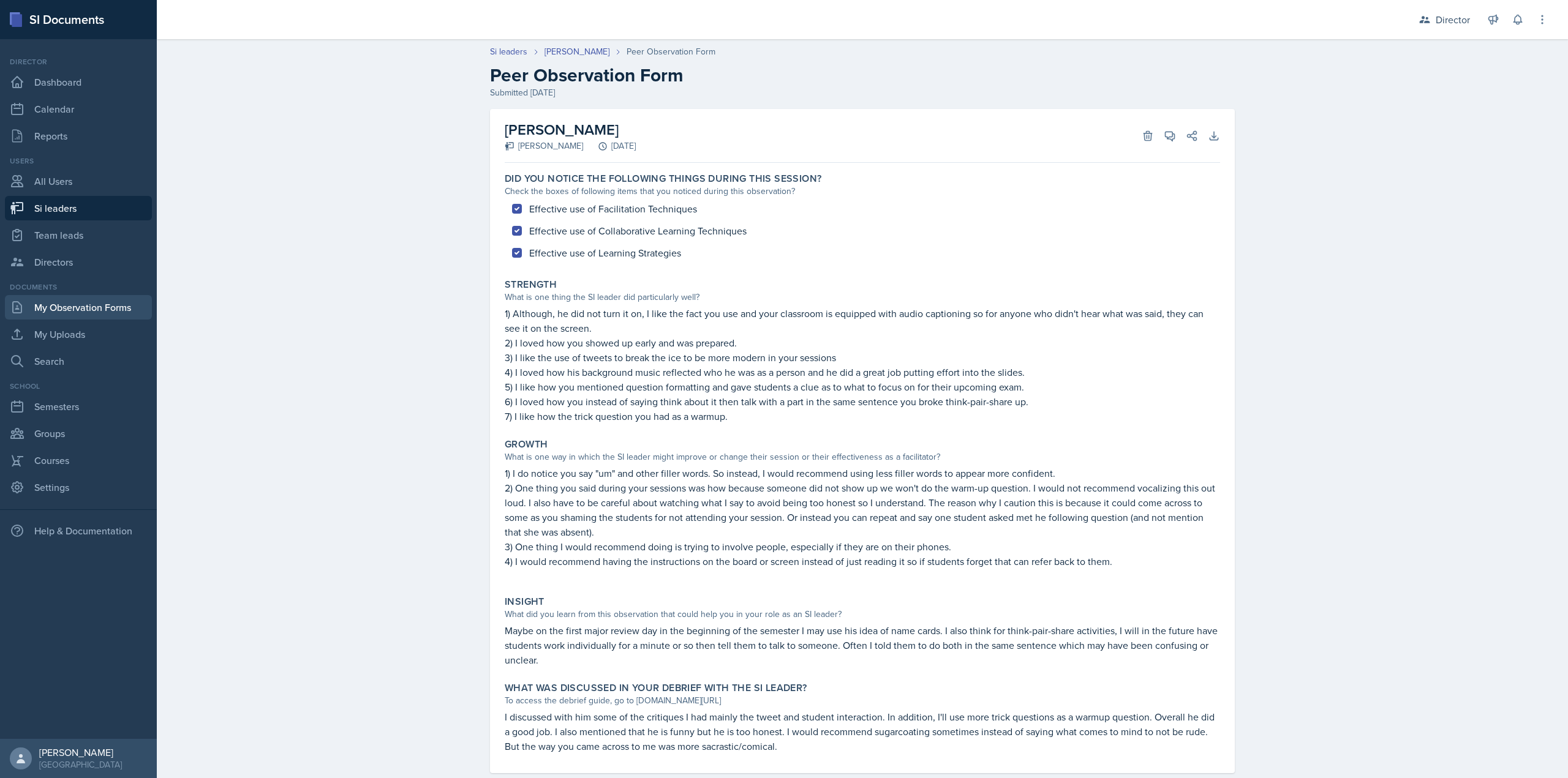
click at [76, 309] on link "My Observation Forms" at bounding box center [78, 307] width 147 height 25
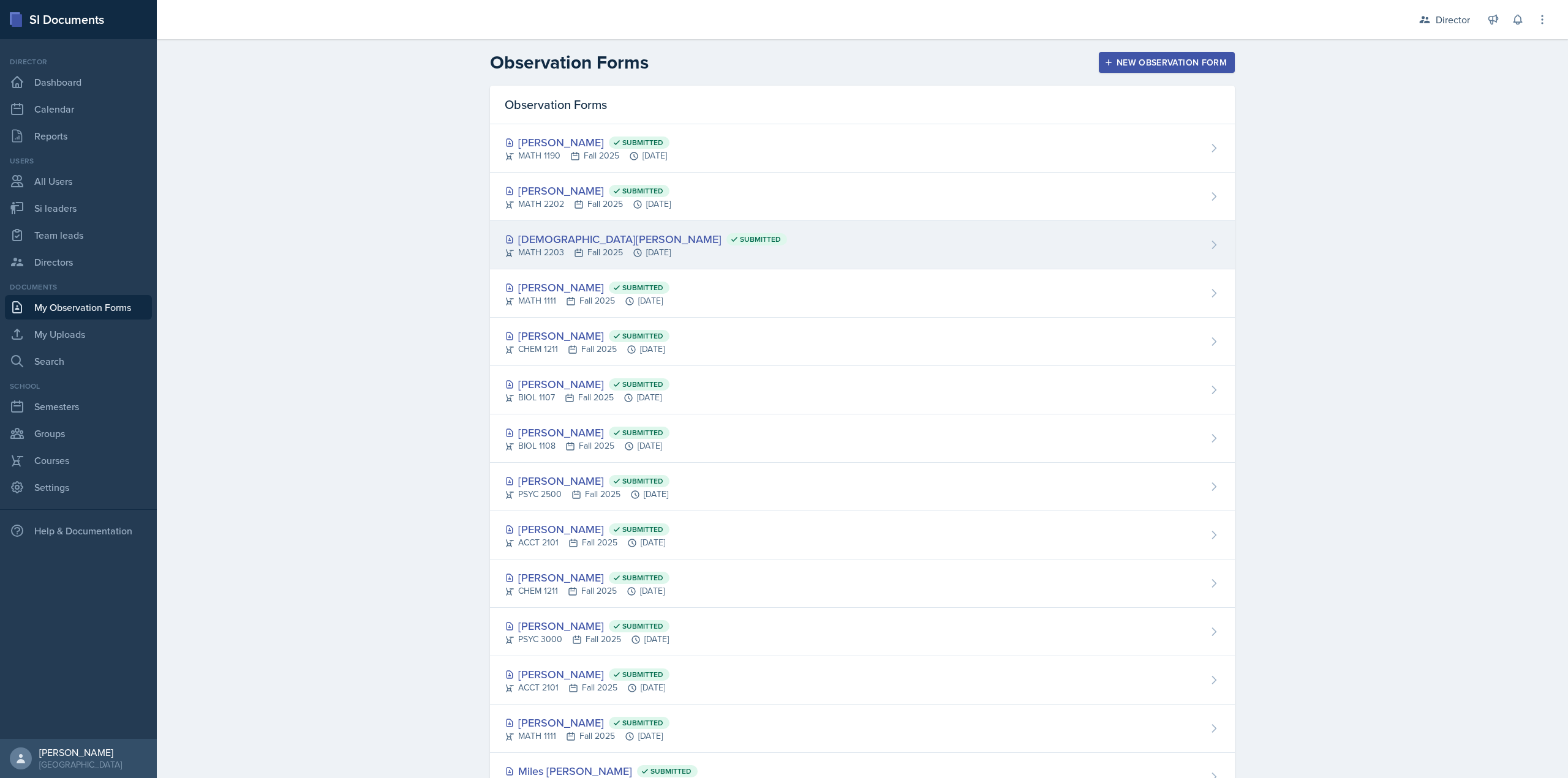
click at [688, 239] on div "[DEMOGRAPHIC_DATA][PERSON_NAME] Submitted" at bounding box center [646, 239] width 282 height 17
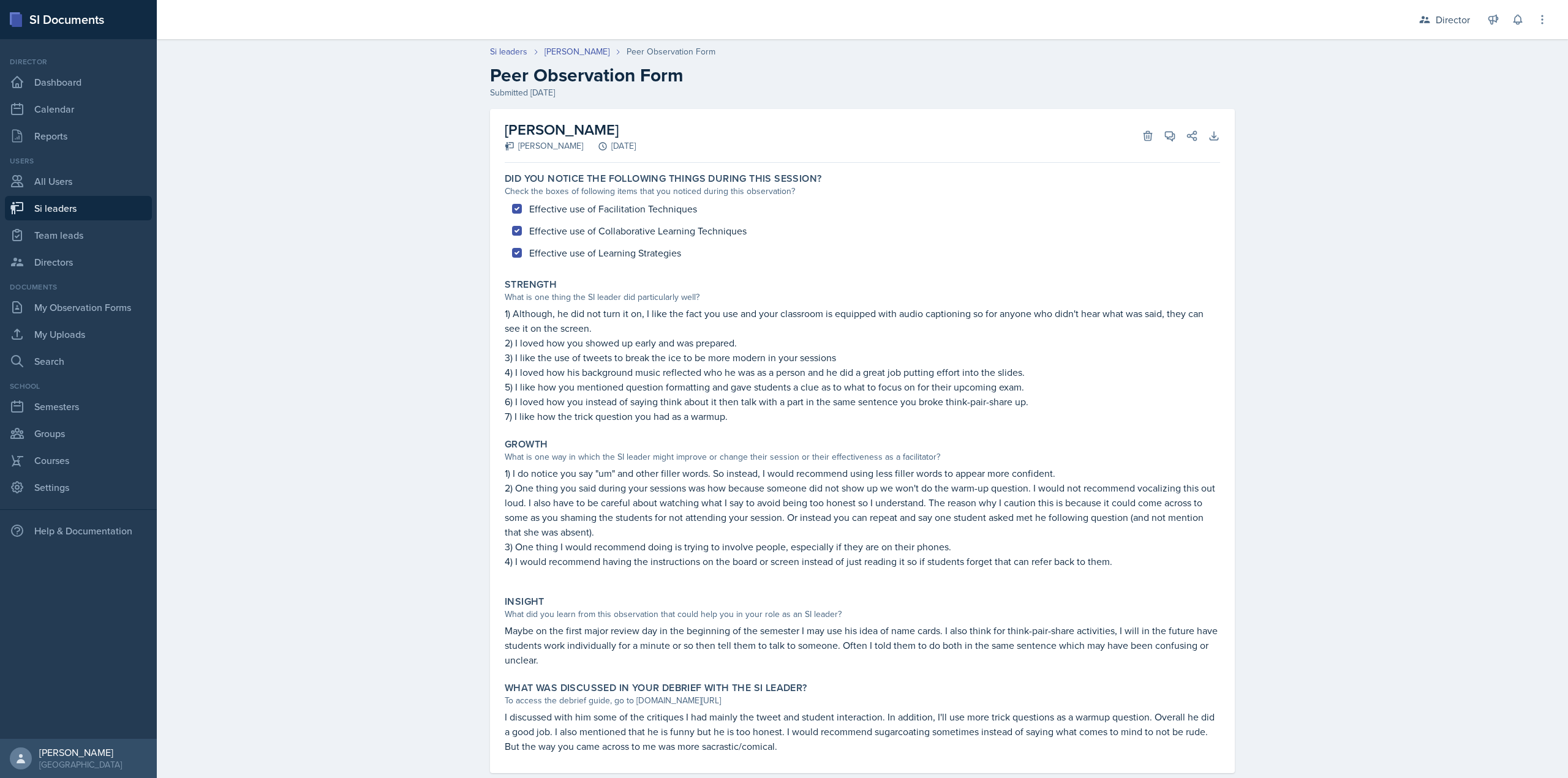
scroll to position [25, 0]
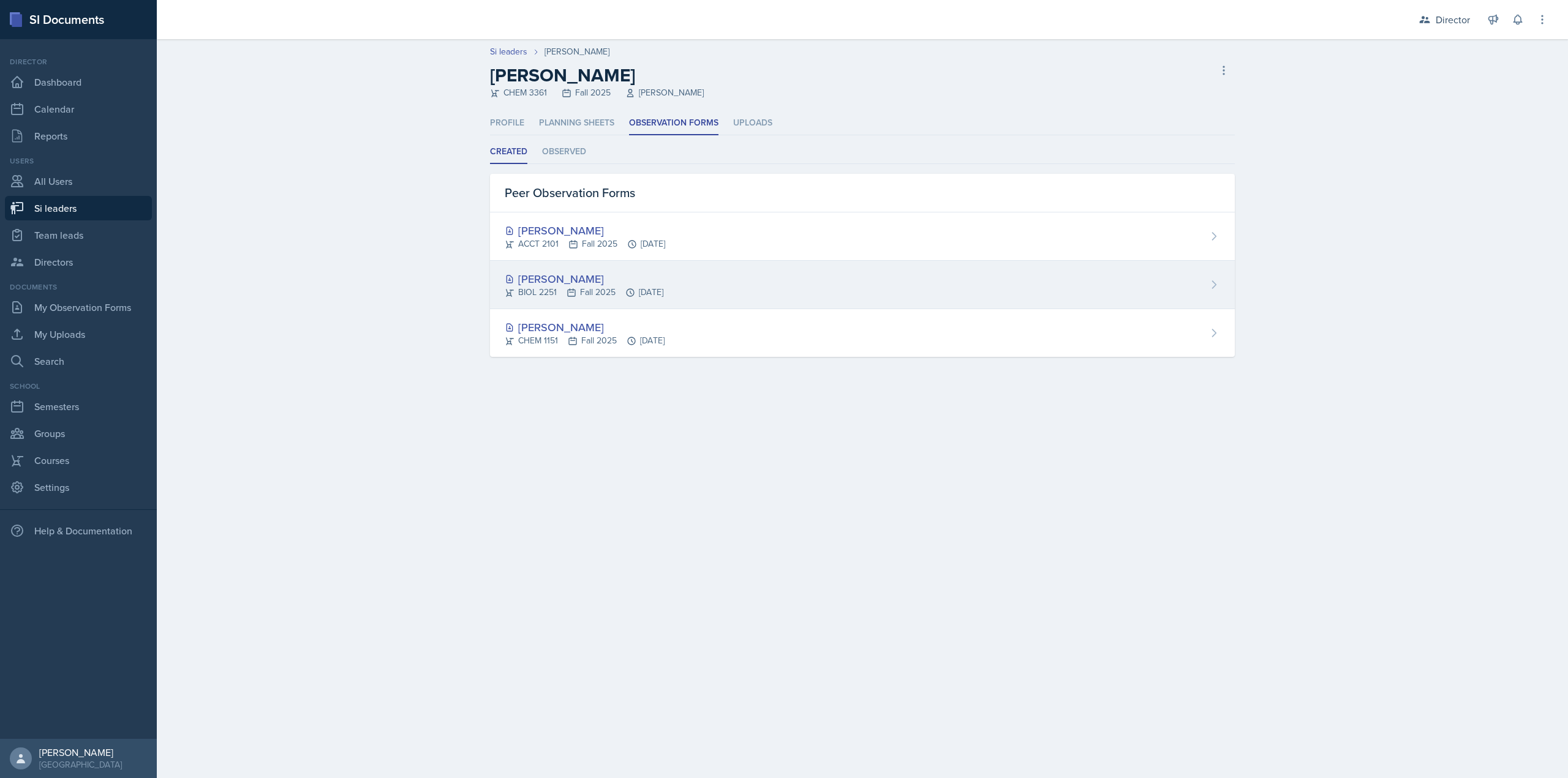
click at [544, 285] on div "[PERSON_NAME]" at bounding box center [584, 279] width 158 height 17
click at [534, 309] on div "[PERSON_NAME] BIOL 2251 Fall 2025 [DATE]" at bounding box center [863, 285] width 745 height 49
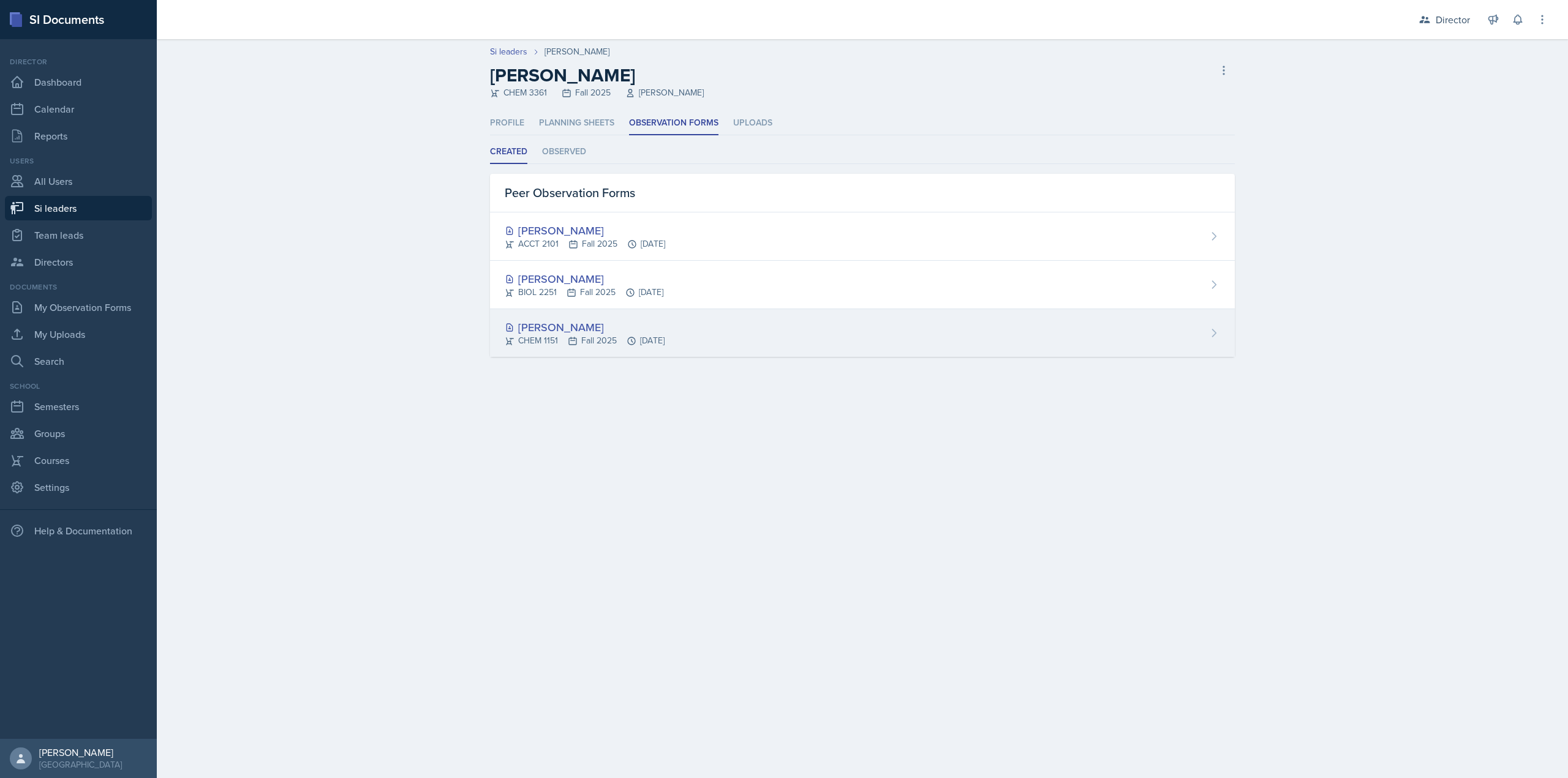
click at [589, 346] on div "CHEM 1151 Fall 2025 [DATE]" at bounding box center [585, 340] width 160 height 13
